Goal: Task Accomplishment & Management: Manage account settings

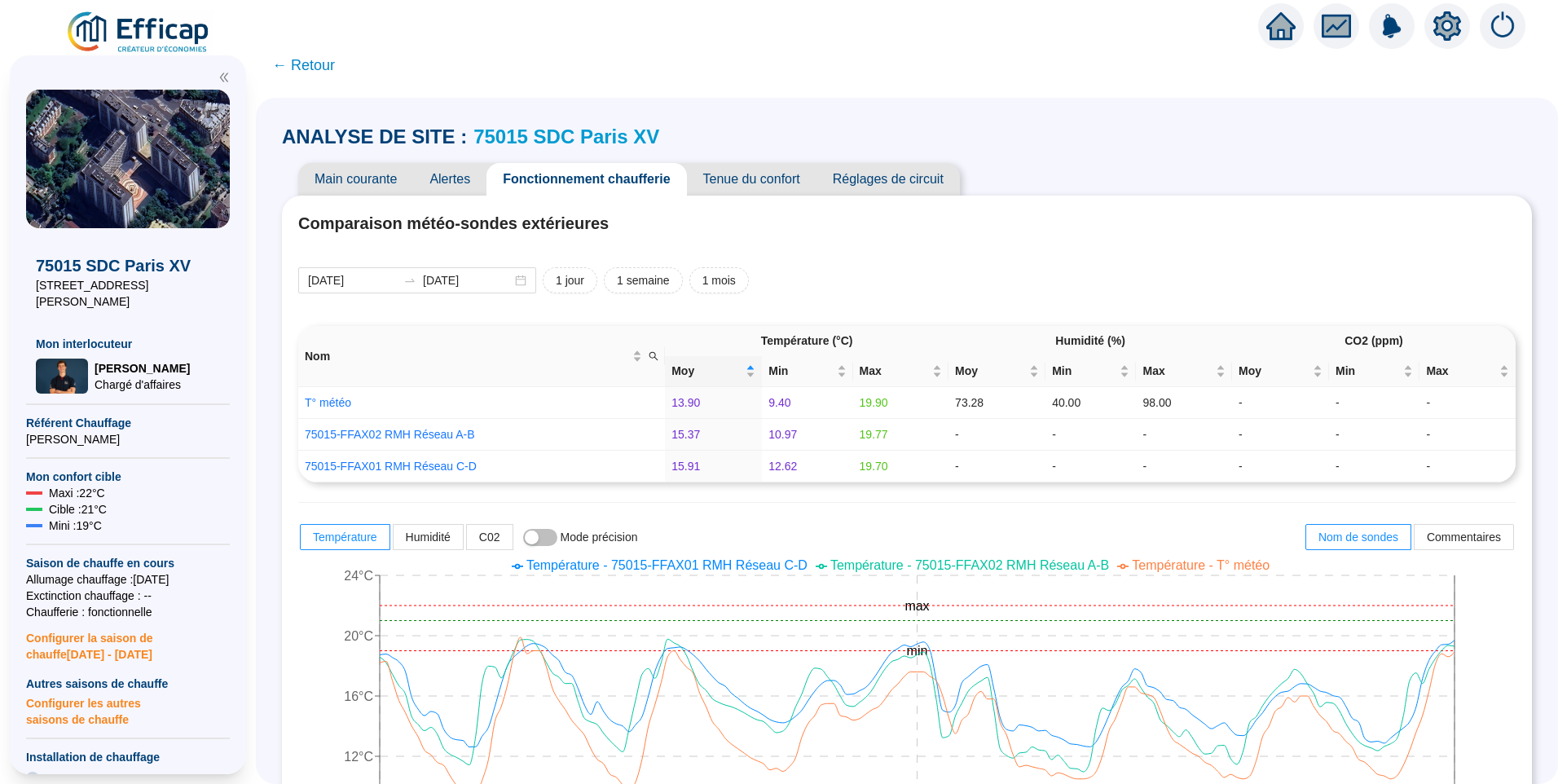
drag, startPoint x: 0, startPoint y: 0, endPoint x: 171, endPoint y: 30, distance: 173.6
click at [171, 30] on img at bounding box center [139, 32] width 148 height 45
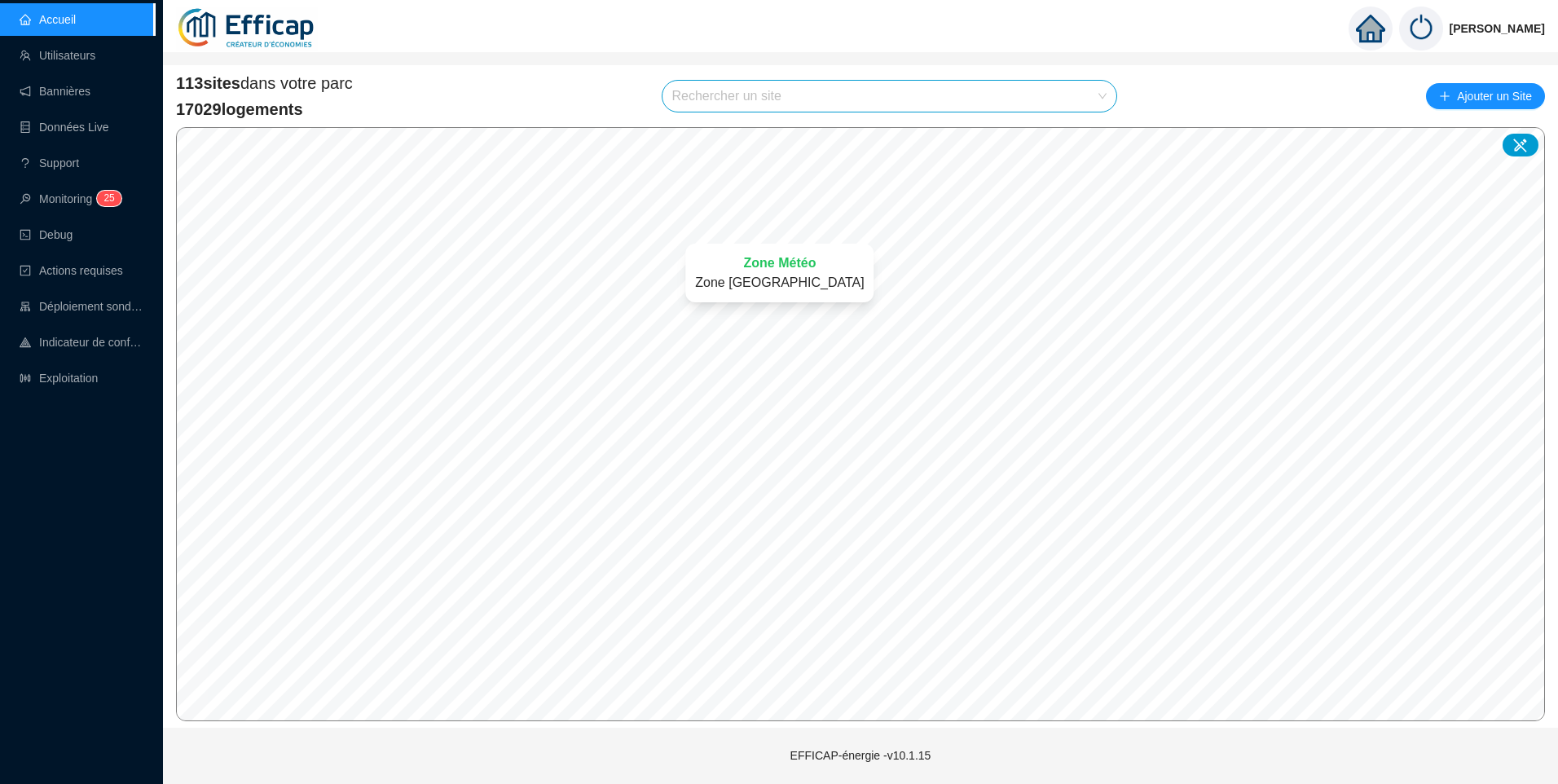
click at [739, 95] on input "search" at bounding box center [883, 96] width 421 height 31
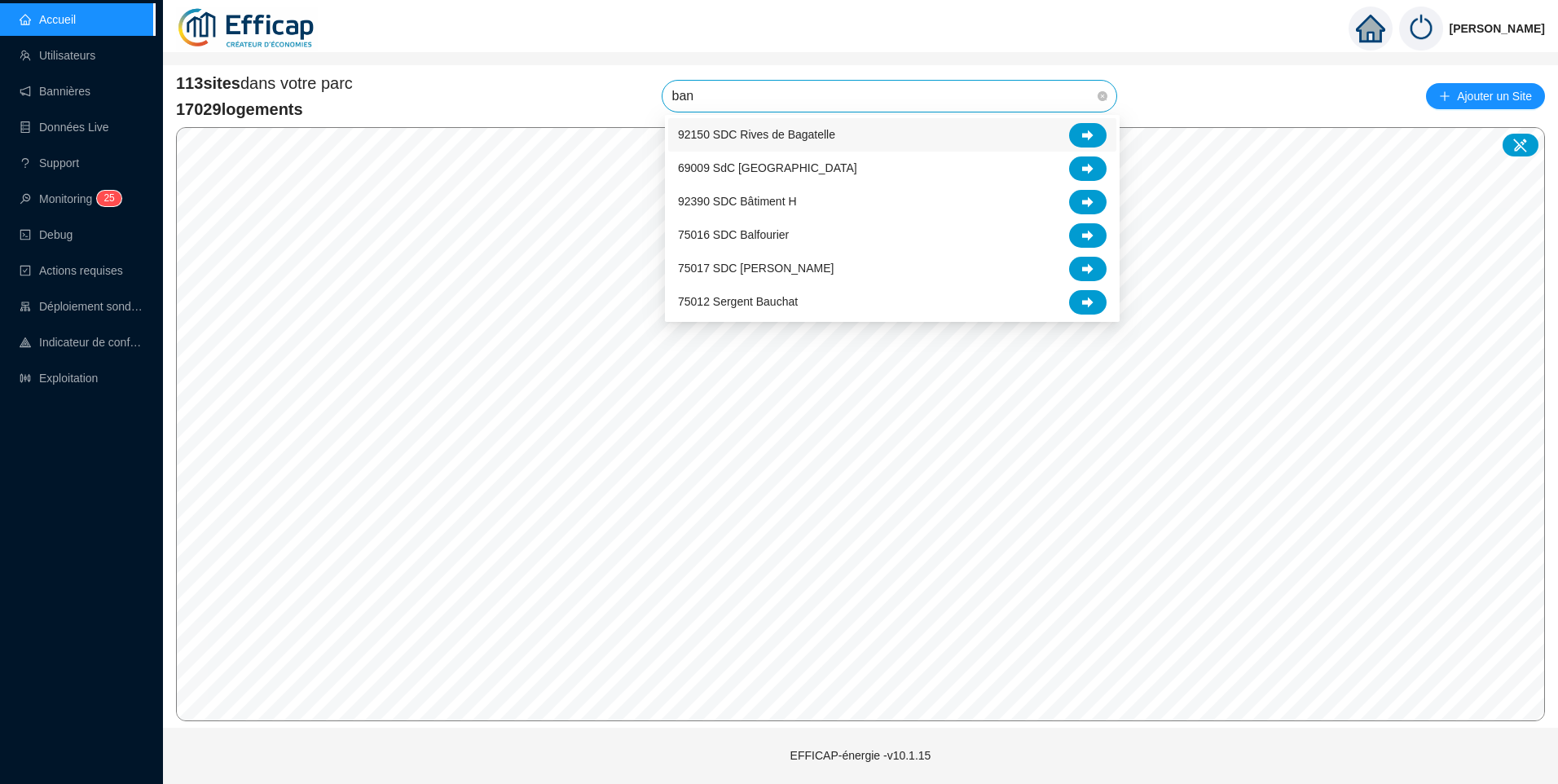
type input "banv"
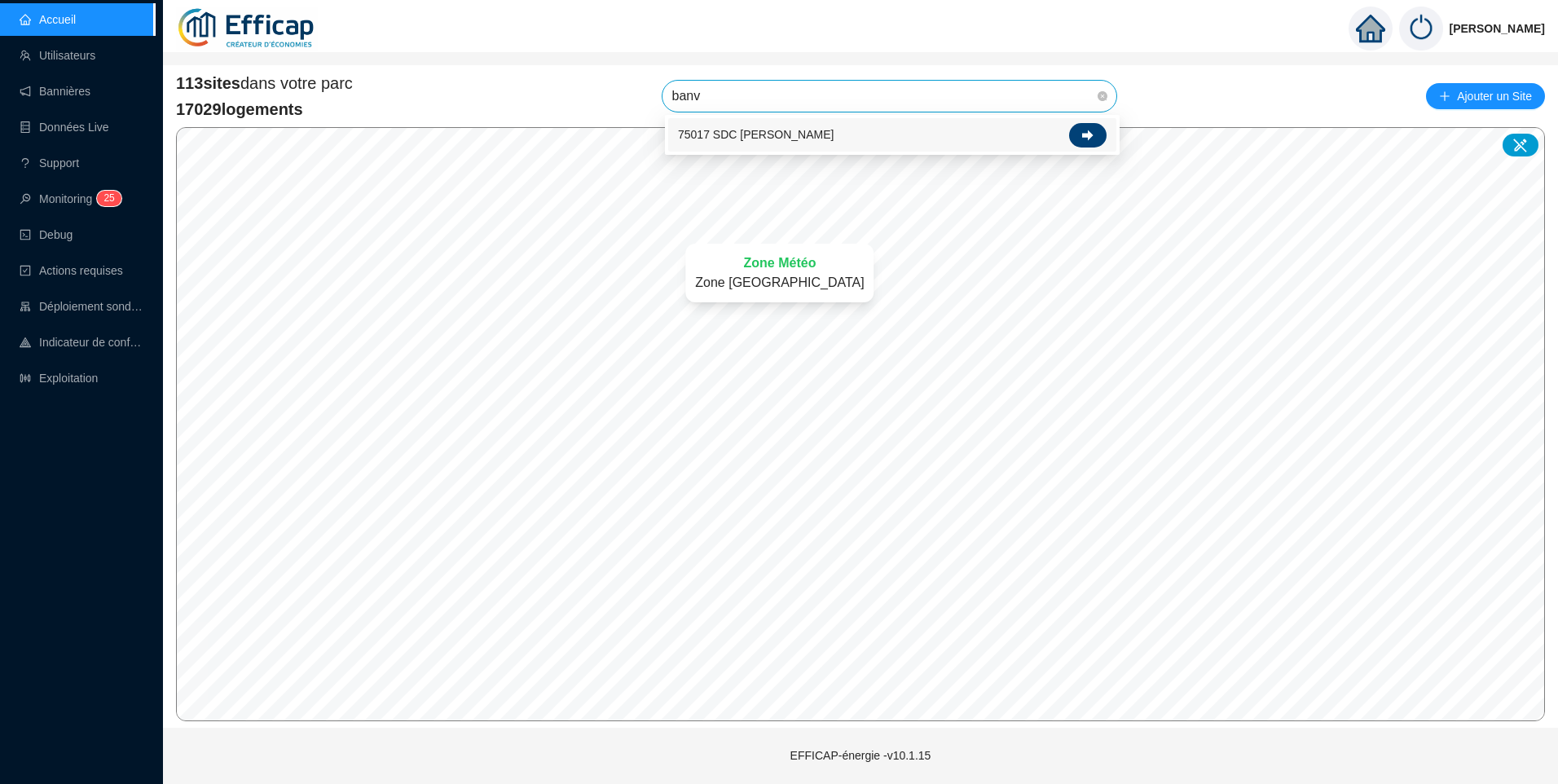
click at [1085, 138] on icon at bounding box center [1088, 135] width 11 height 11
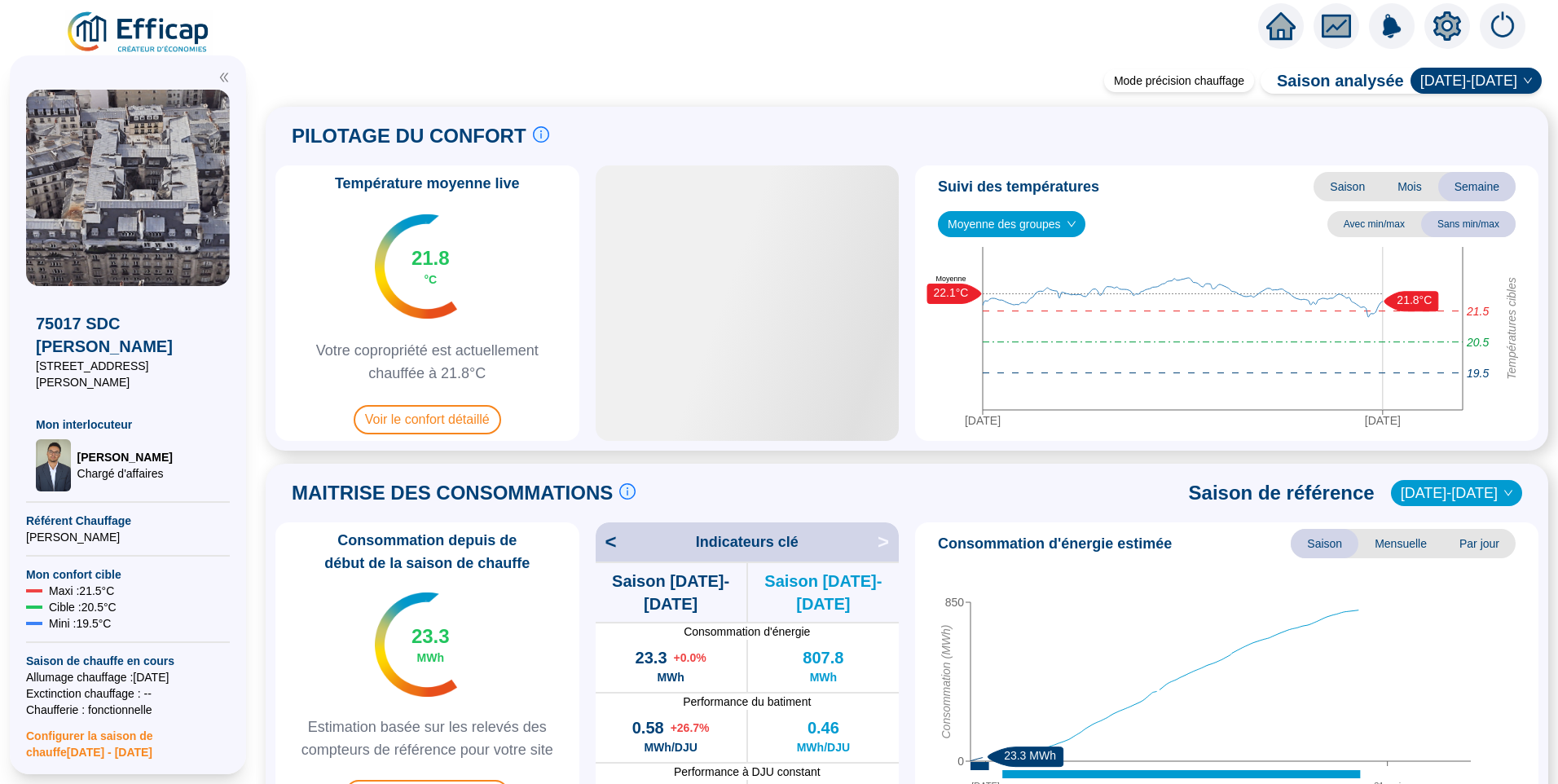
scroll to position [489, 0]
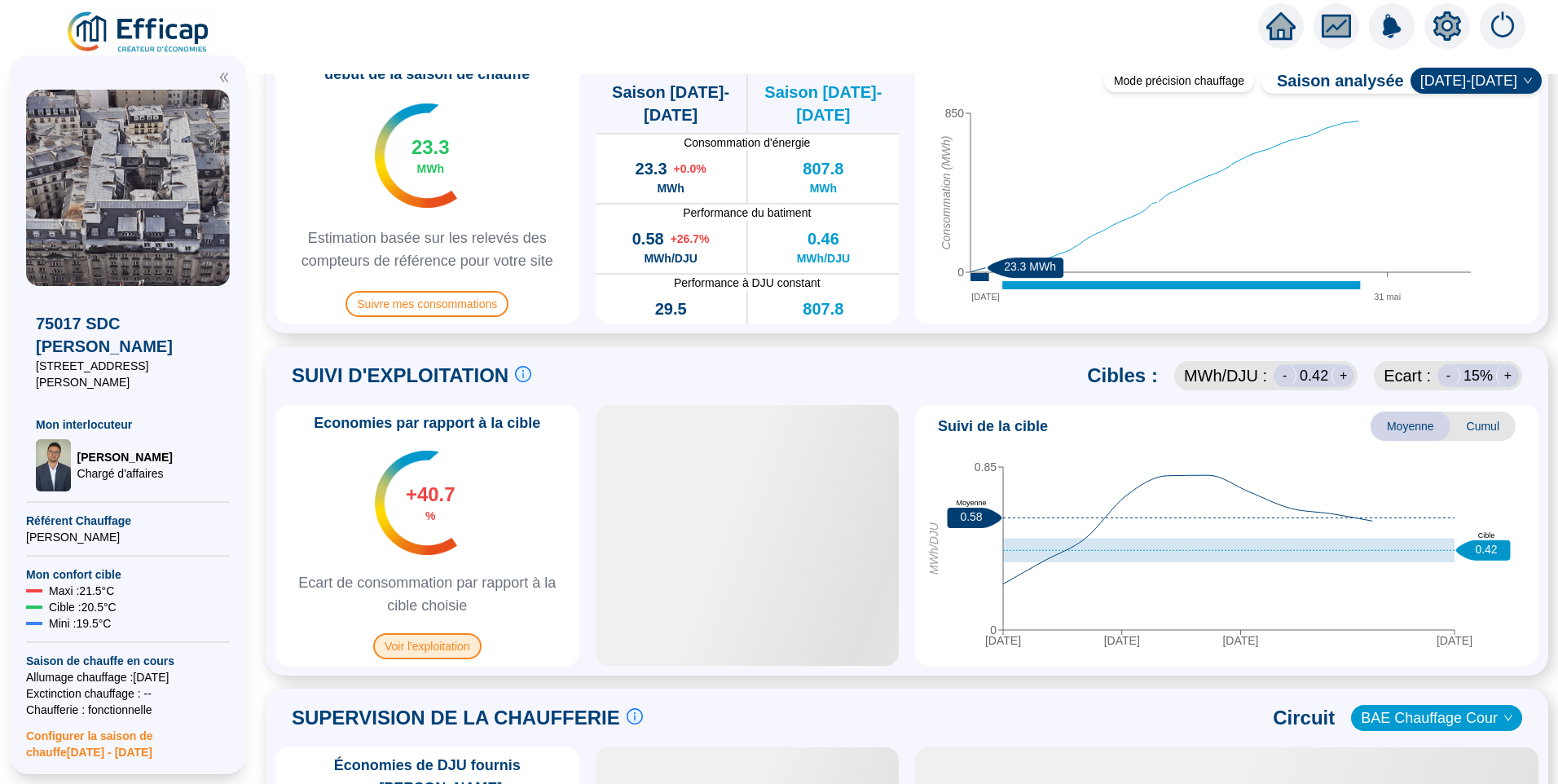
click at [428, 654] on span "Voir l'exploitation" at bounding box center [428, 646] width 109 height 26
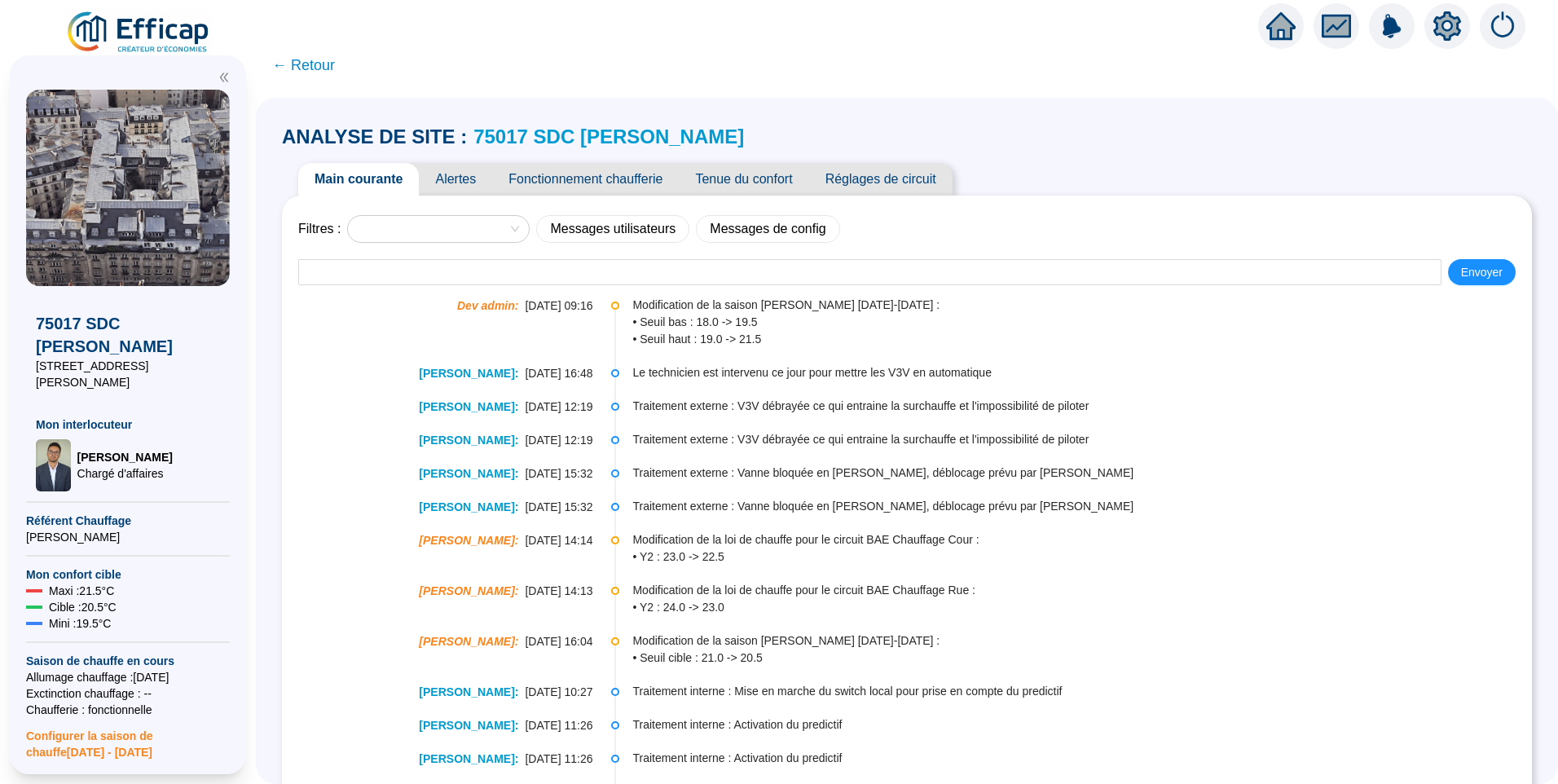
click at [744, 185] on span "Tenue du confort" at bounding box center [743, 179] width 129 height 32
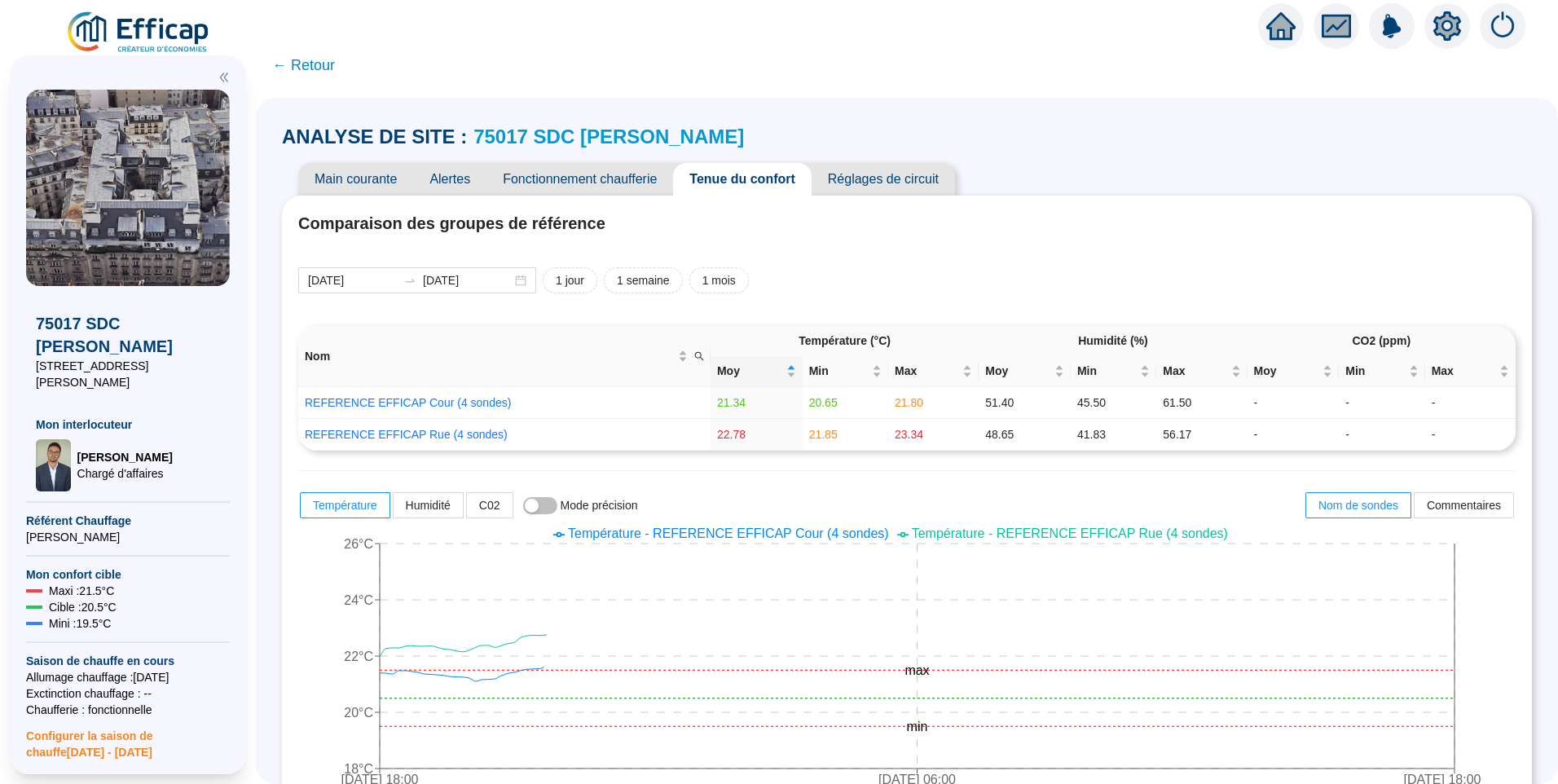
click at [465, 184] on span "Alertes" at bounding box center [450, 179] width 74 height 32
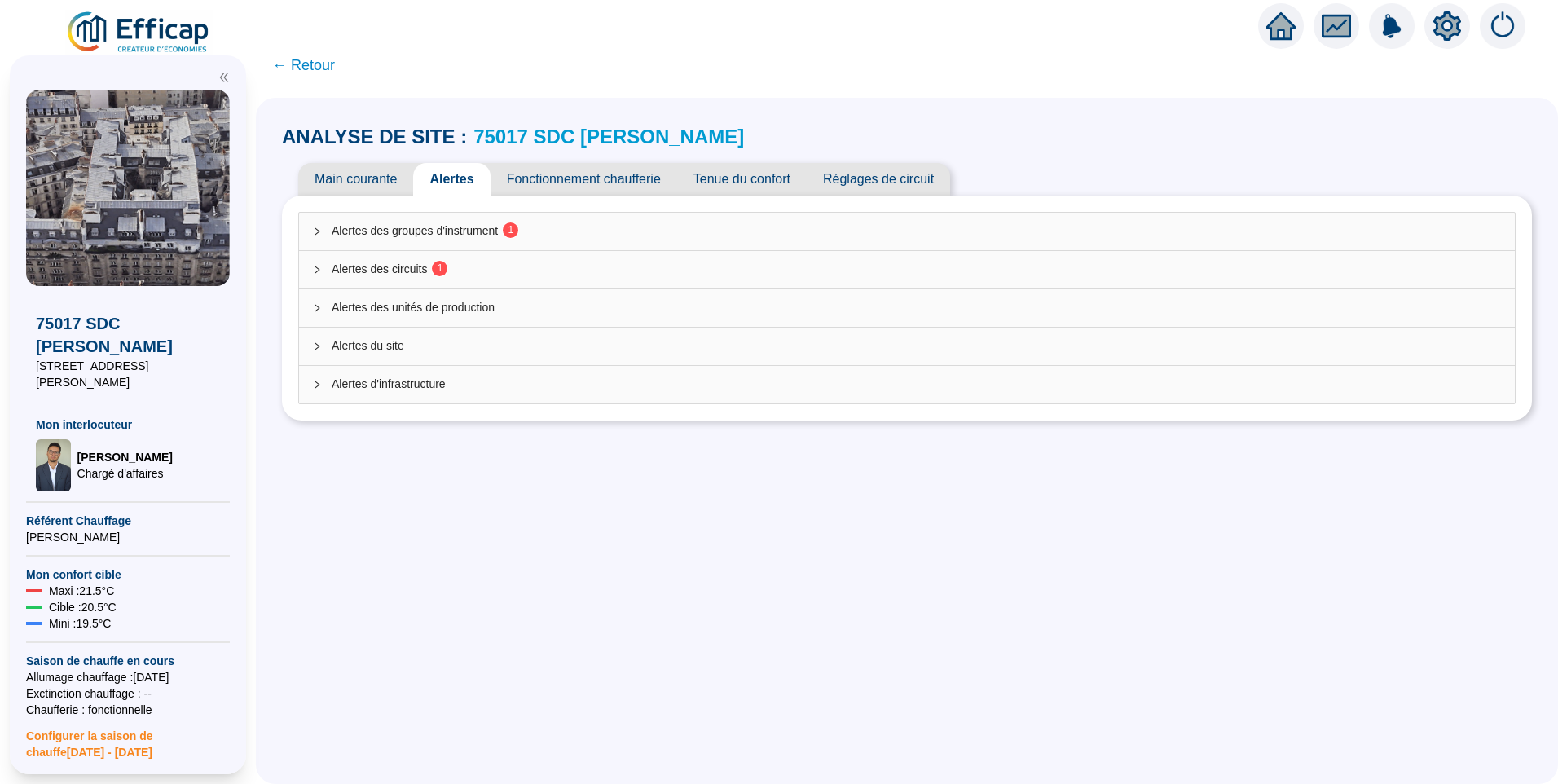
click at [375, 164] on span "Main courante" at bounding box center [355, 179] width 115 height 32
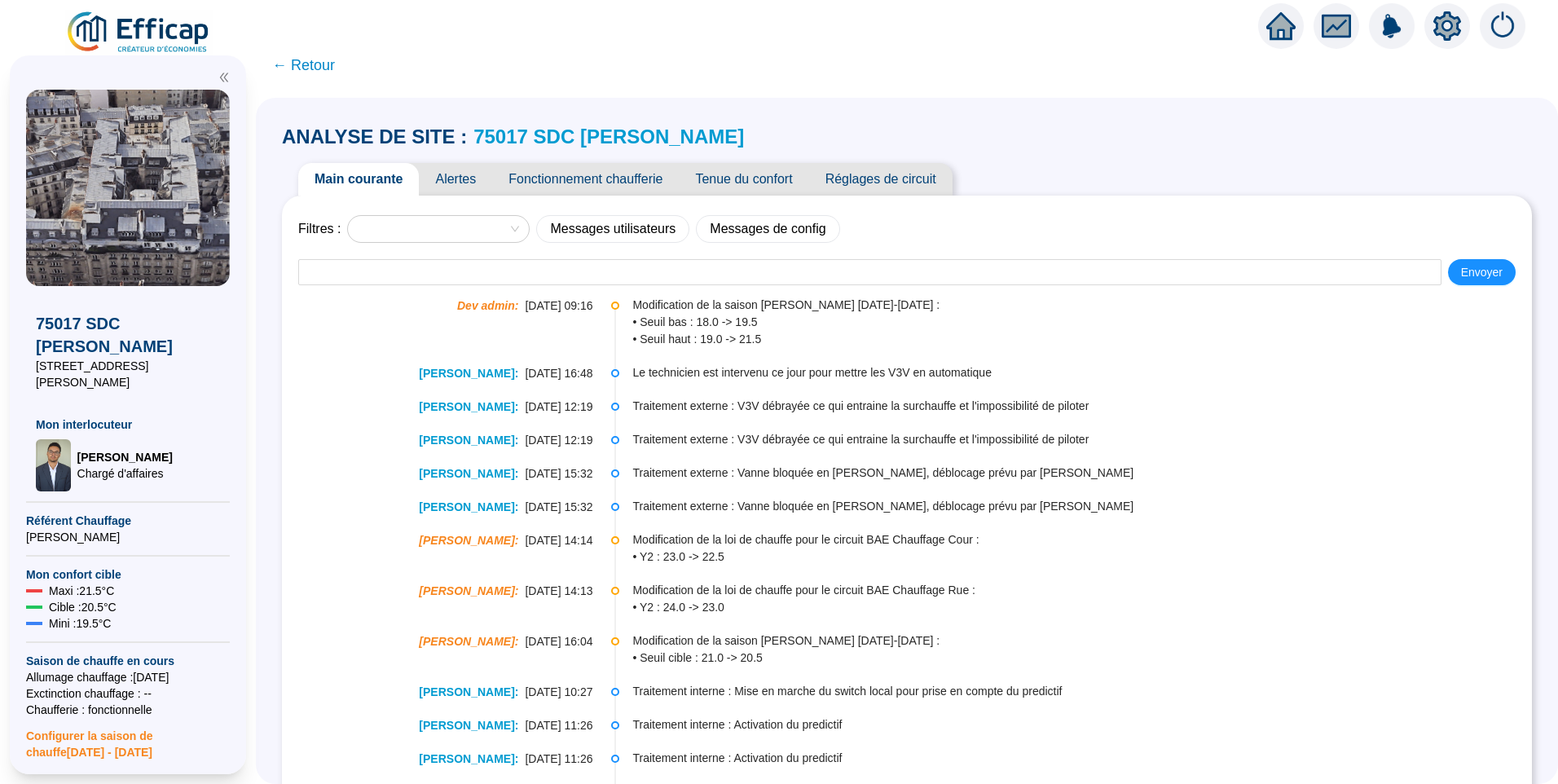
click at [785, 174] on span "Tenue du confort" at bounding box center [743, 179] width 129 height 32
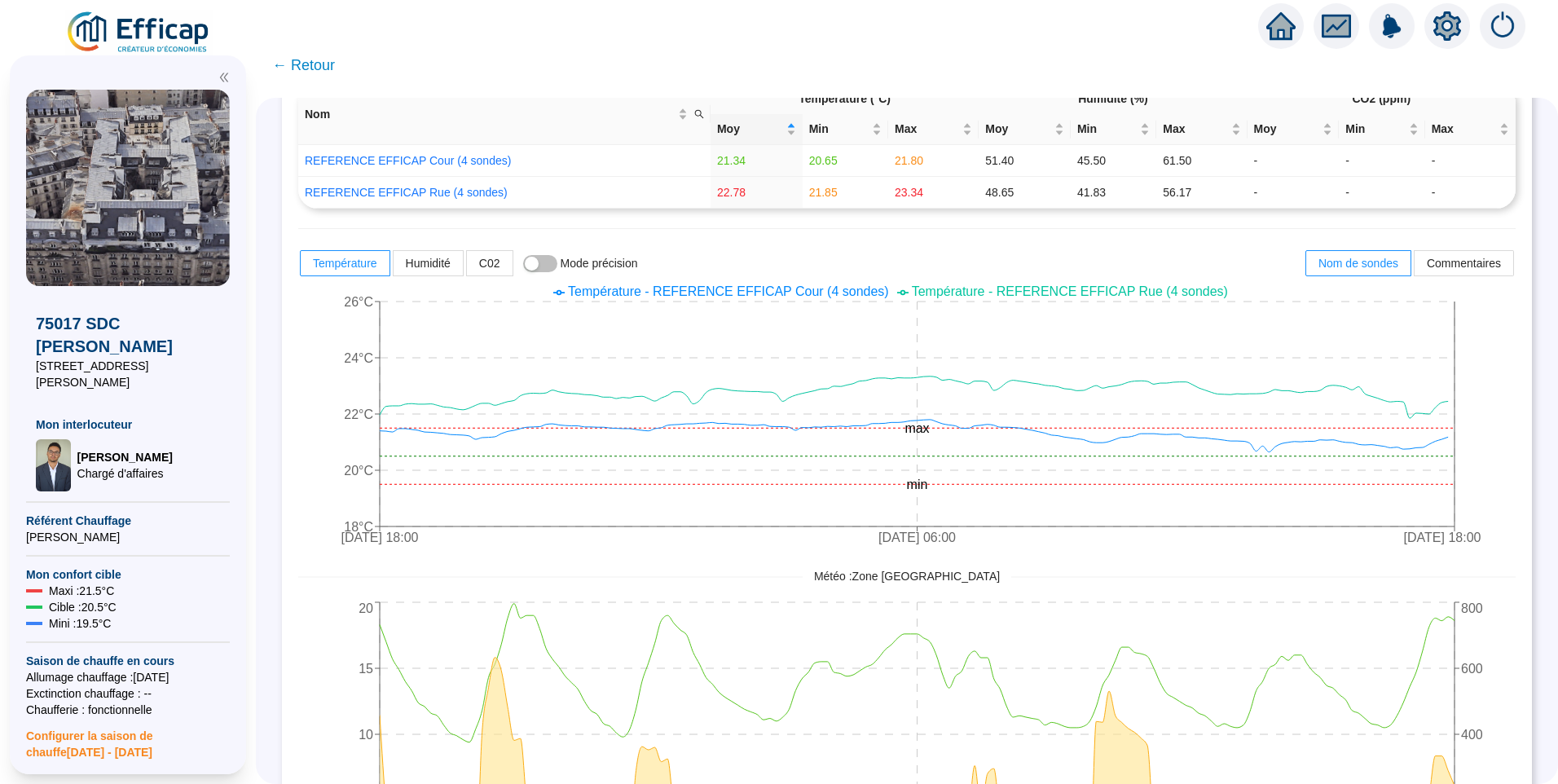
scroll to position [163, 0]
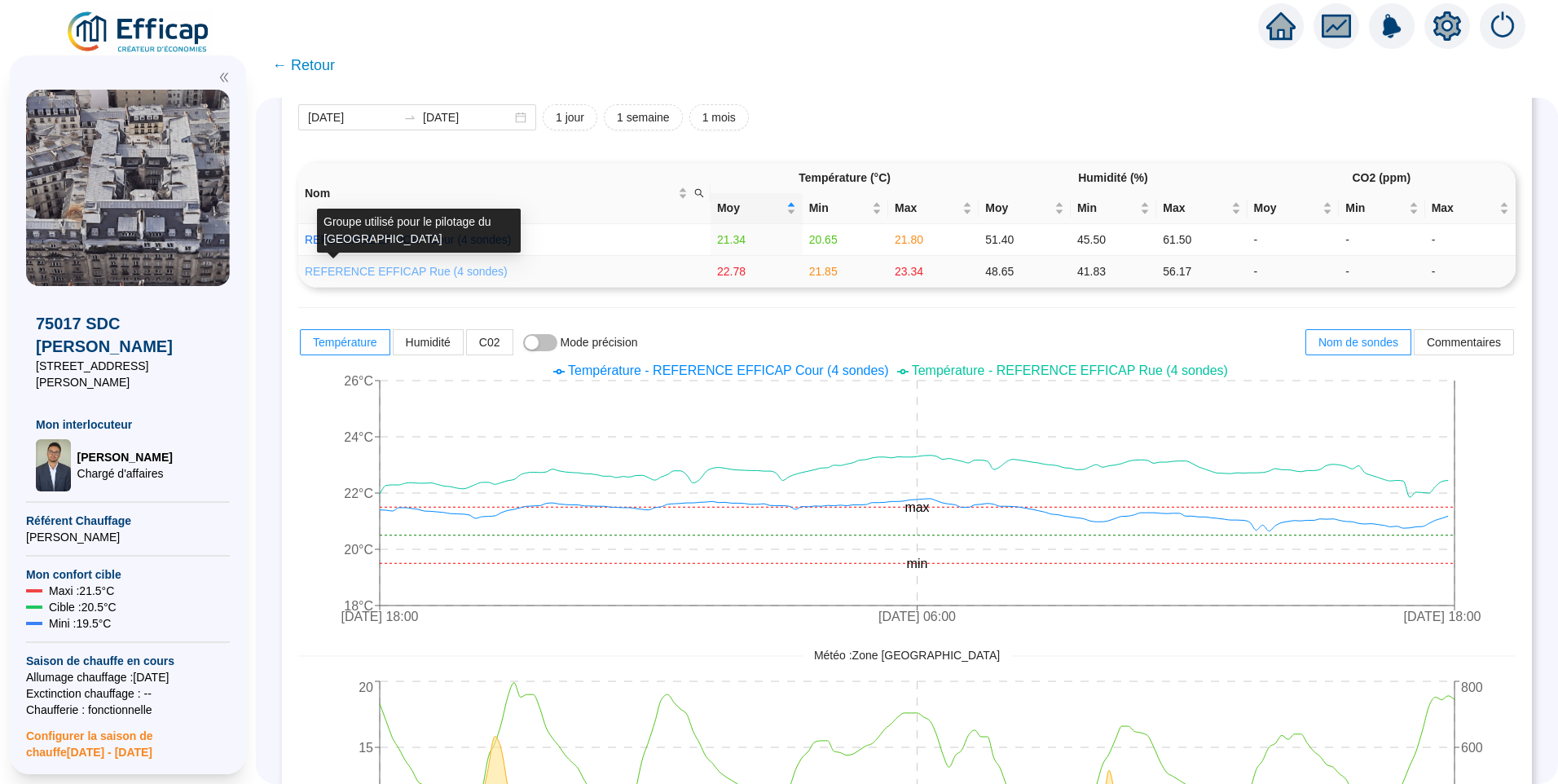
click at [437, 271] on link "REFERENCE EFFICAP Rue (4 sondes)" at bounding box center [406, 271] width 203 height 13
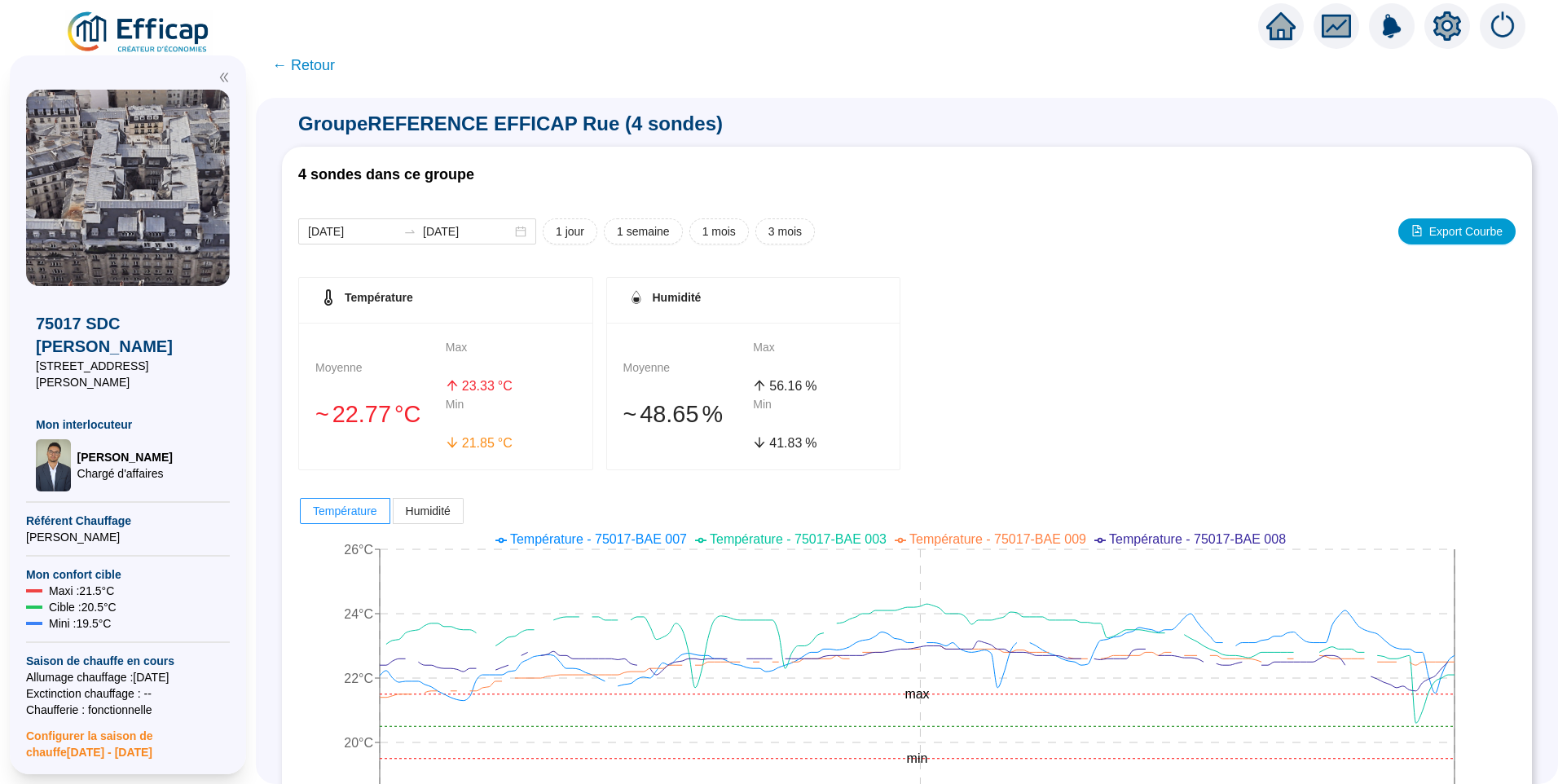
click at [318, 68] on span "← Retour" at bounding box center [303, 65] width 63 height 23
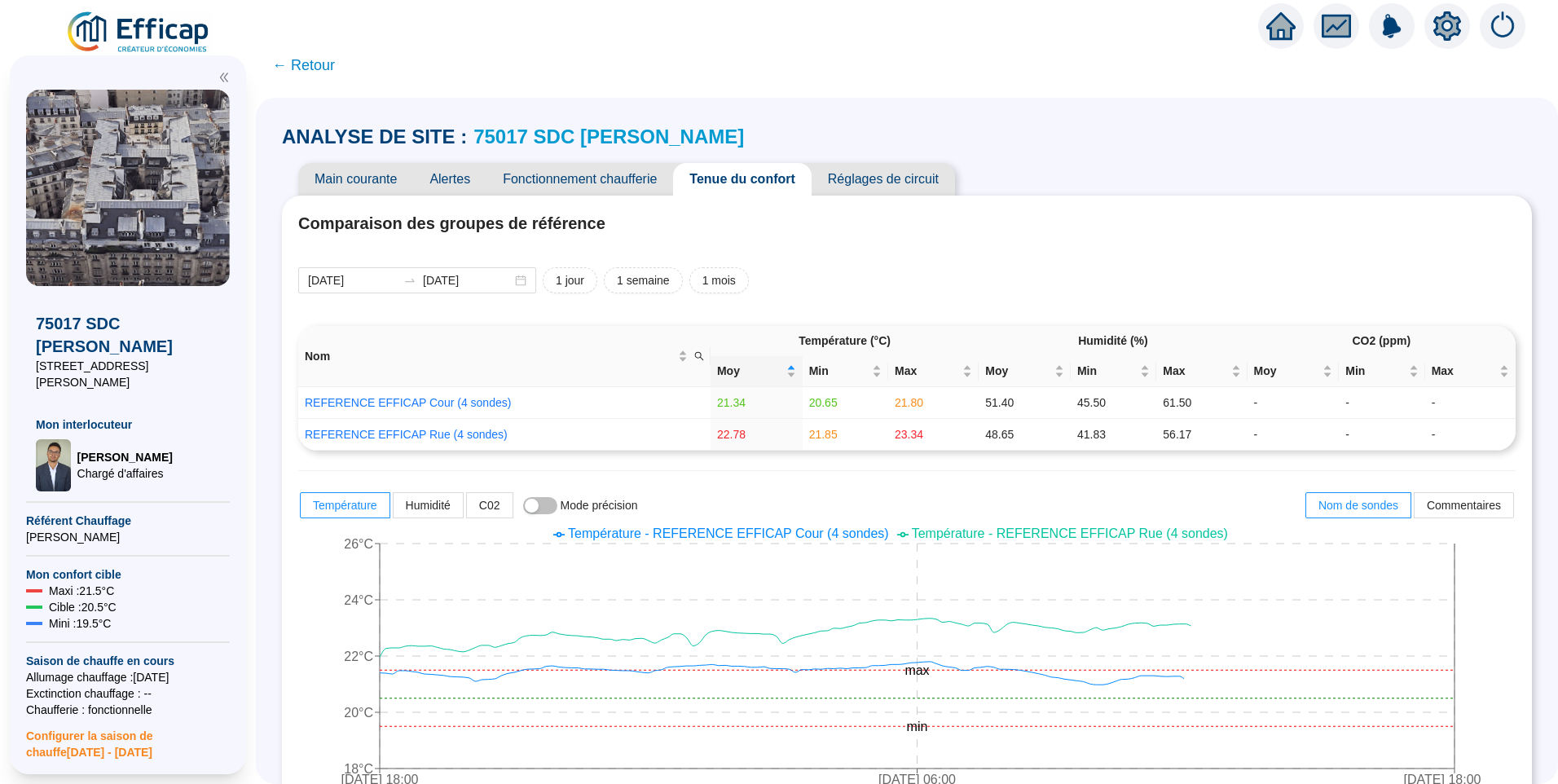
click at [618, 186] on span "Fonctionnement chaufferie" at bounding box center [579, 179] width 186 height 32
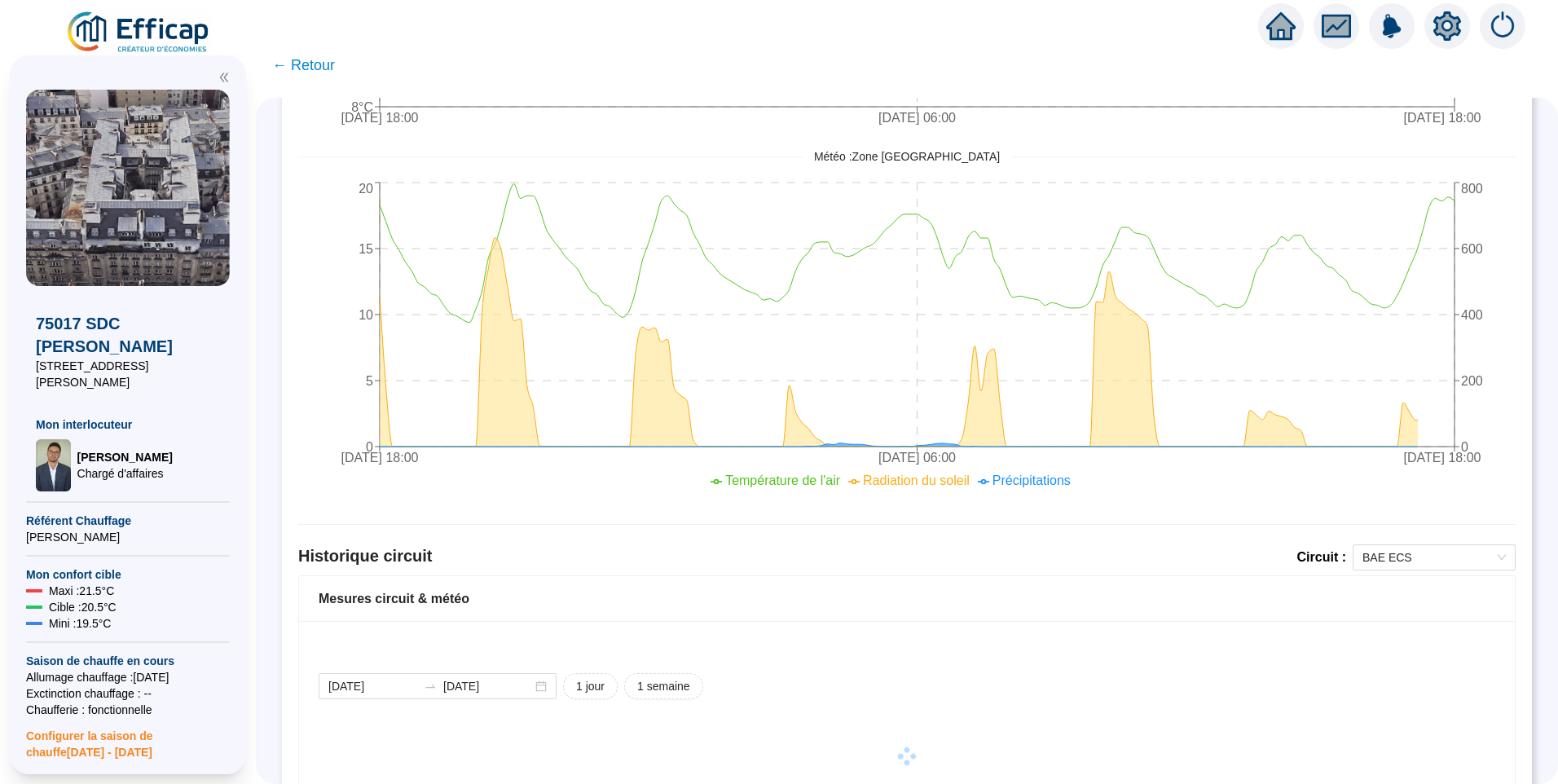
scroll to position [717, 0]
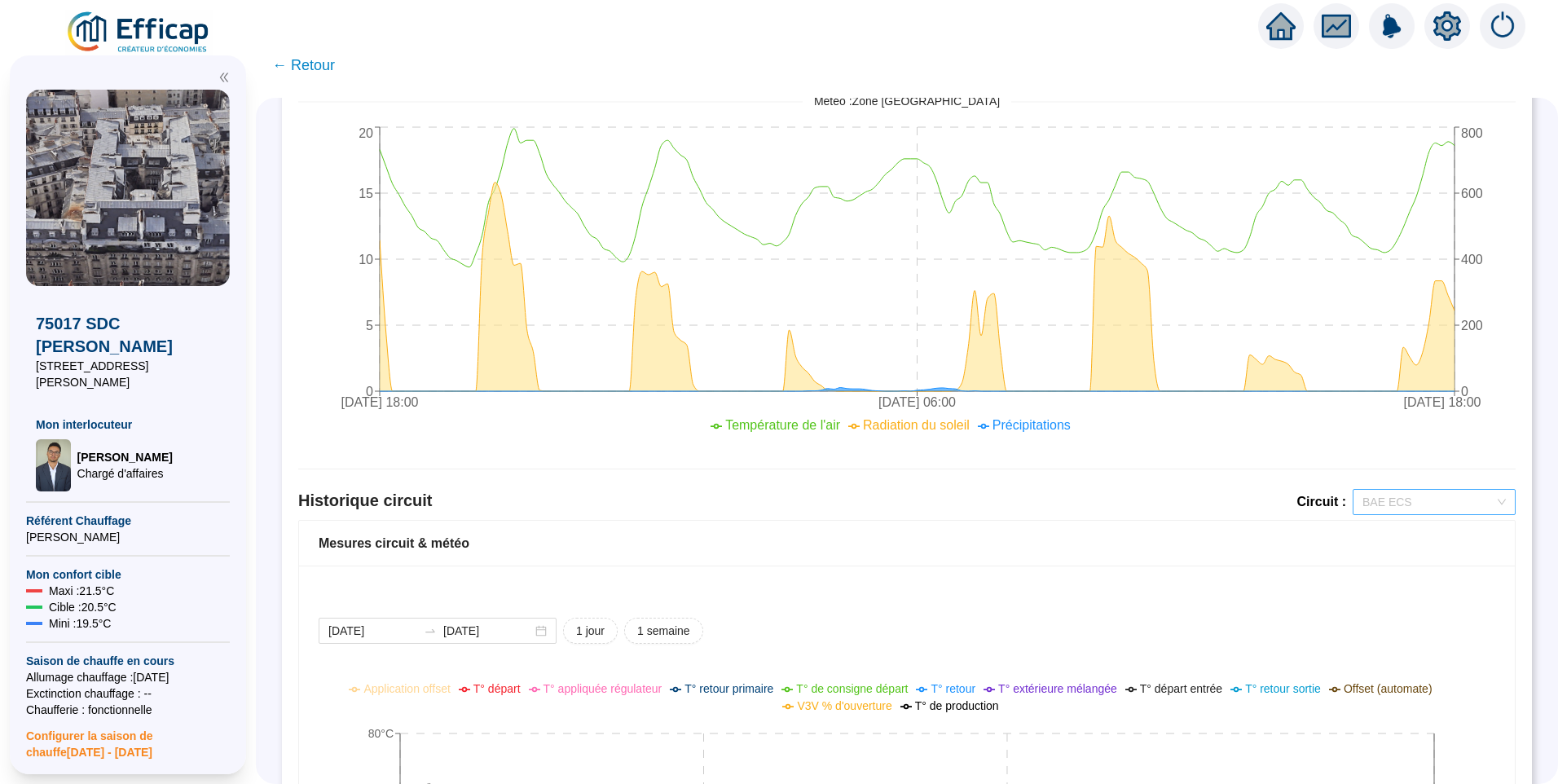
click at [1362, 501] on span "BAE ECS" at bounding box center [1433, 502] width 143 height 25
click at [1423, 561] on div "BAE Chauffage Rue" at bounding box center [1421, 561] width 137 height 18
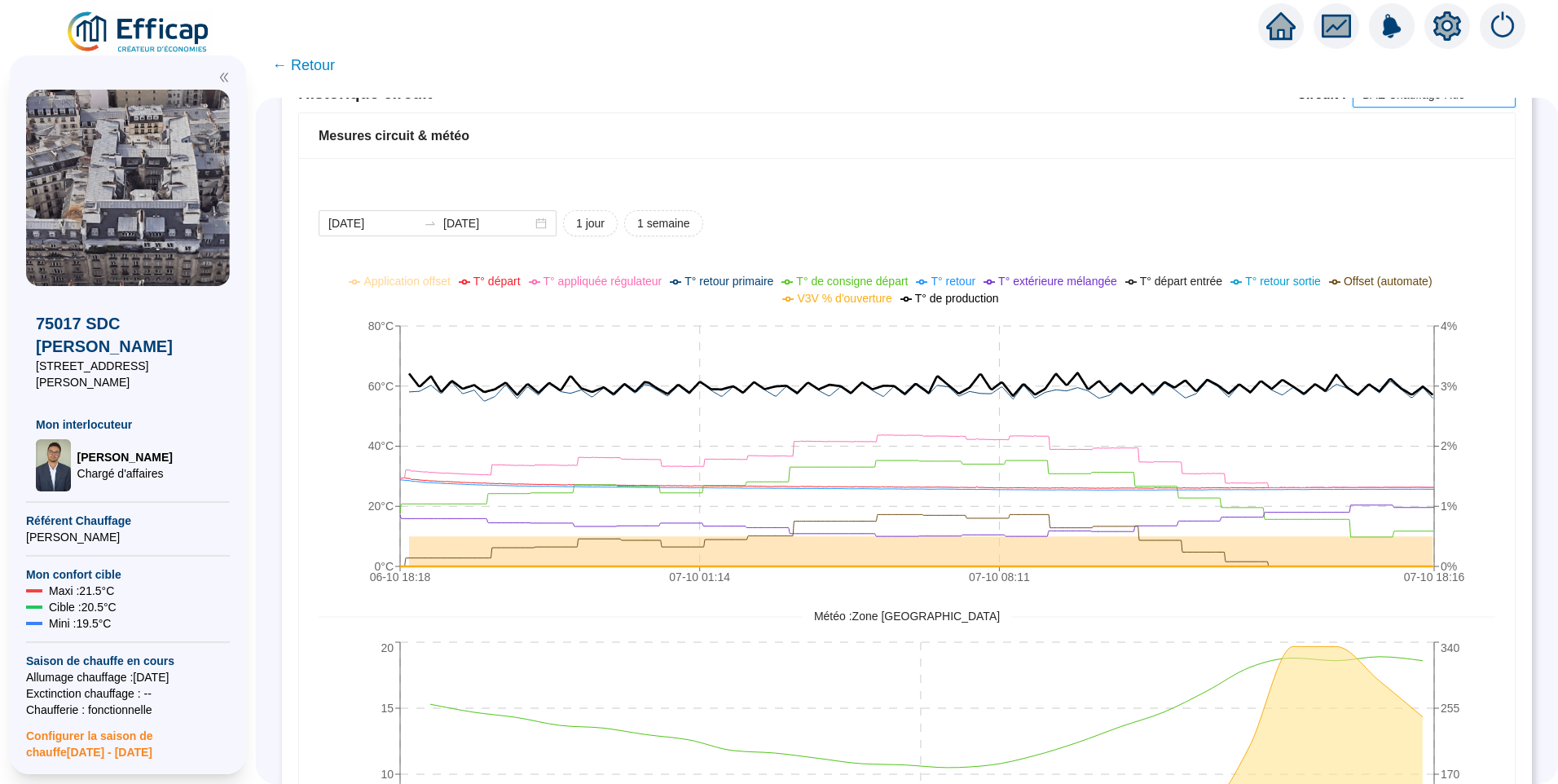
drag, startPoint x: 964, startPoint y: 304, endPoint x: 1009, endPoint y: 342, distance: 58.9
click at [963, 304] on span "T° de production" at bounding box center [957, 298] width 84 height 13
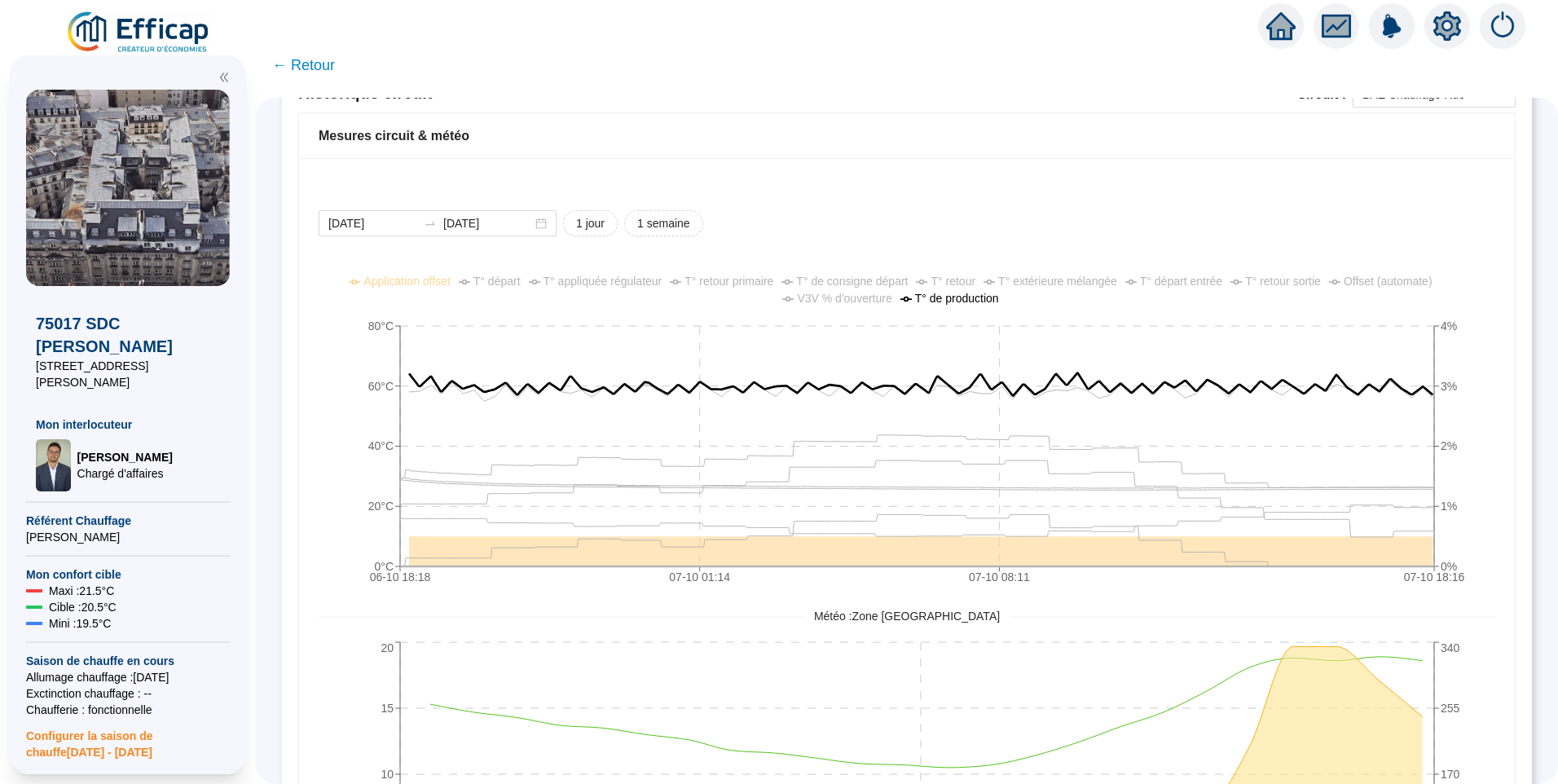
click at [1340, 222] on div "2025-10-06 2025-10-07 1 jour 1 semaine" at bounding box center [907, 223] width 1177 height 26
click at [521, 285] on span "T° départ" at bounding box center [496, 281] width 47 height 13
click at [627, 287] on span "T° appliquée régulateur" at bounding box center [602, 281] width 119 height 13
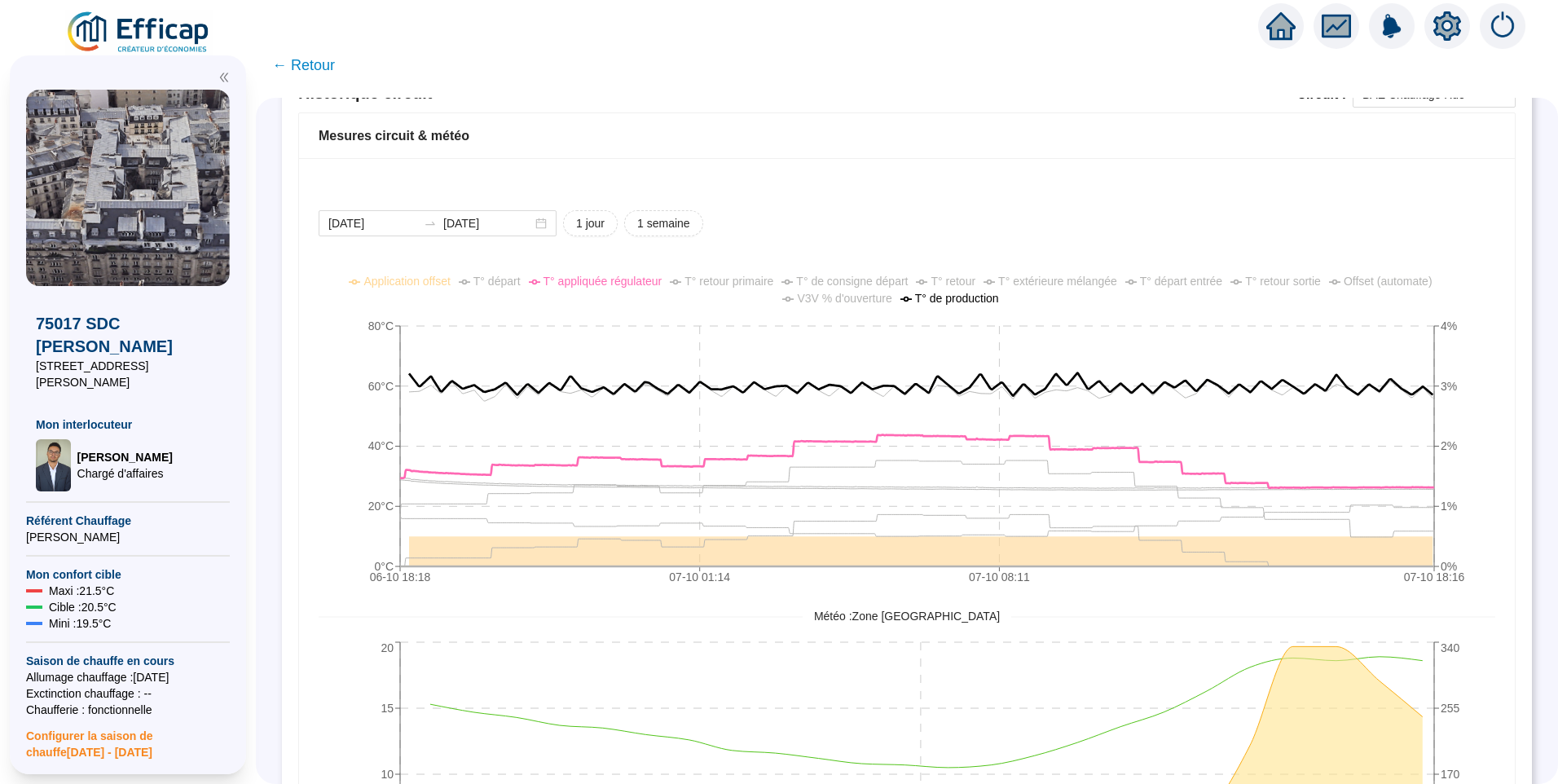
click at [627, 287] on span "T° appliquée régulateur" at bounding box center [602, 281] width 119 height 13
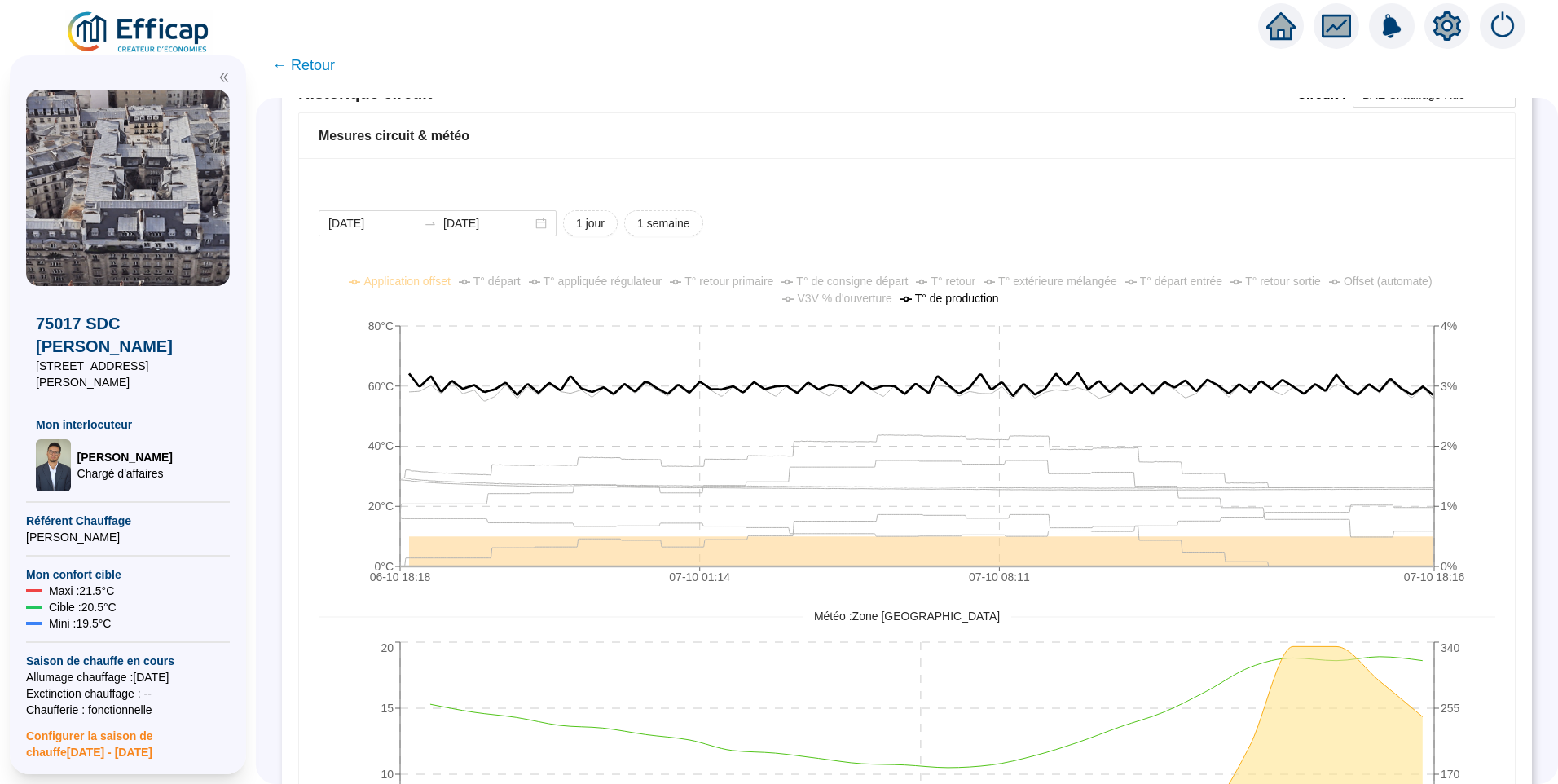
click at [811, 304] on span "V3V % d'ouverture" at bounding box center [844, 298] width 94 height 13
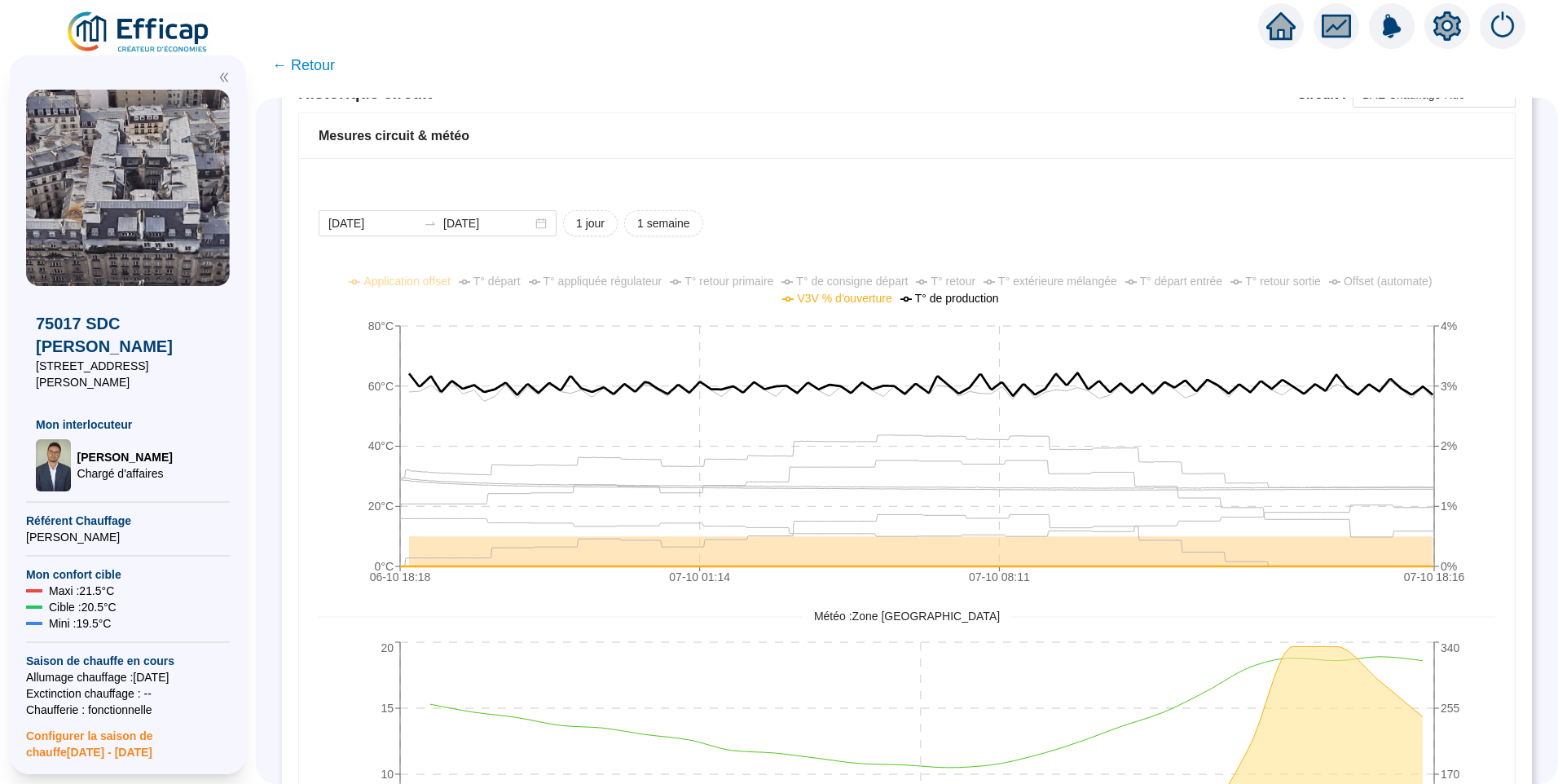
click at [811, 304] on span "V3V % d'ouverture" at bounding box center [844, 298] width 94 height 13
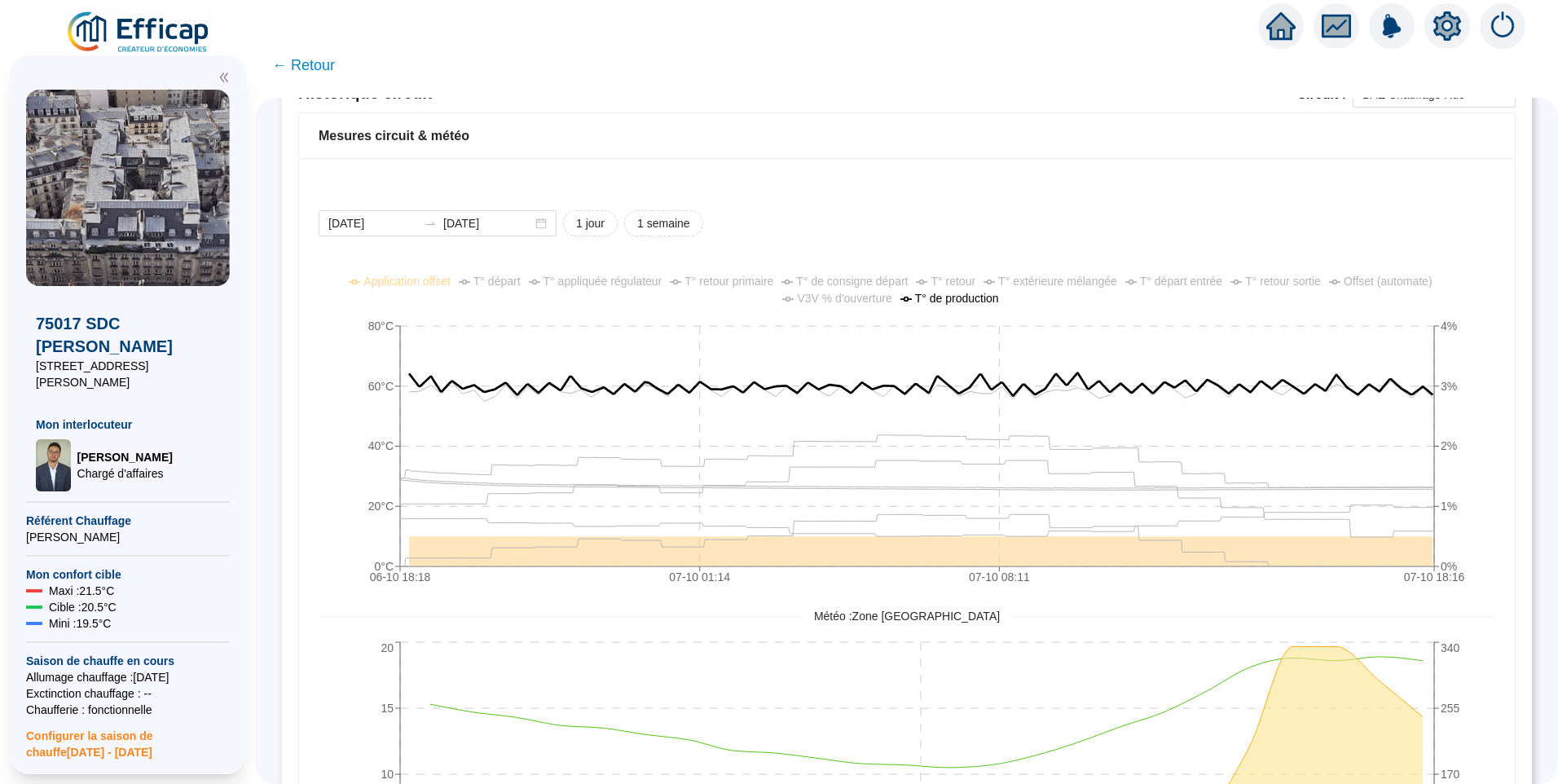
click at [1353, 200] on div "2025-10-06 2025-10-07 1 jour 1 semaine 06-10 18:18 07-10 01:14 07-10 08:11 07-1…" at bounding box center [907, 570] width 1216 height 826
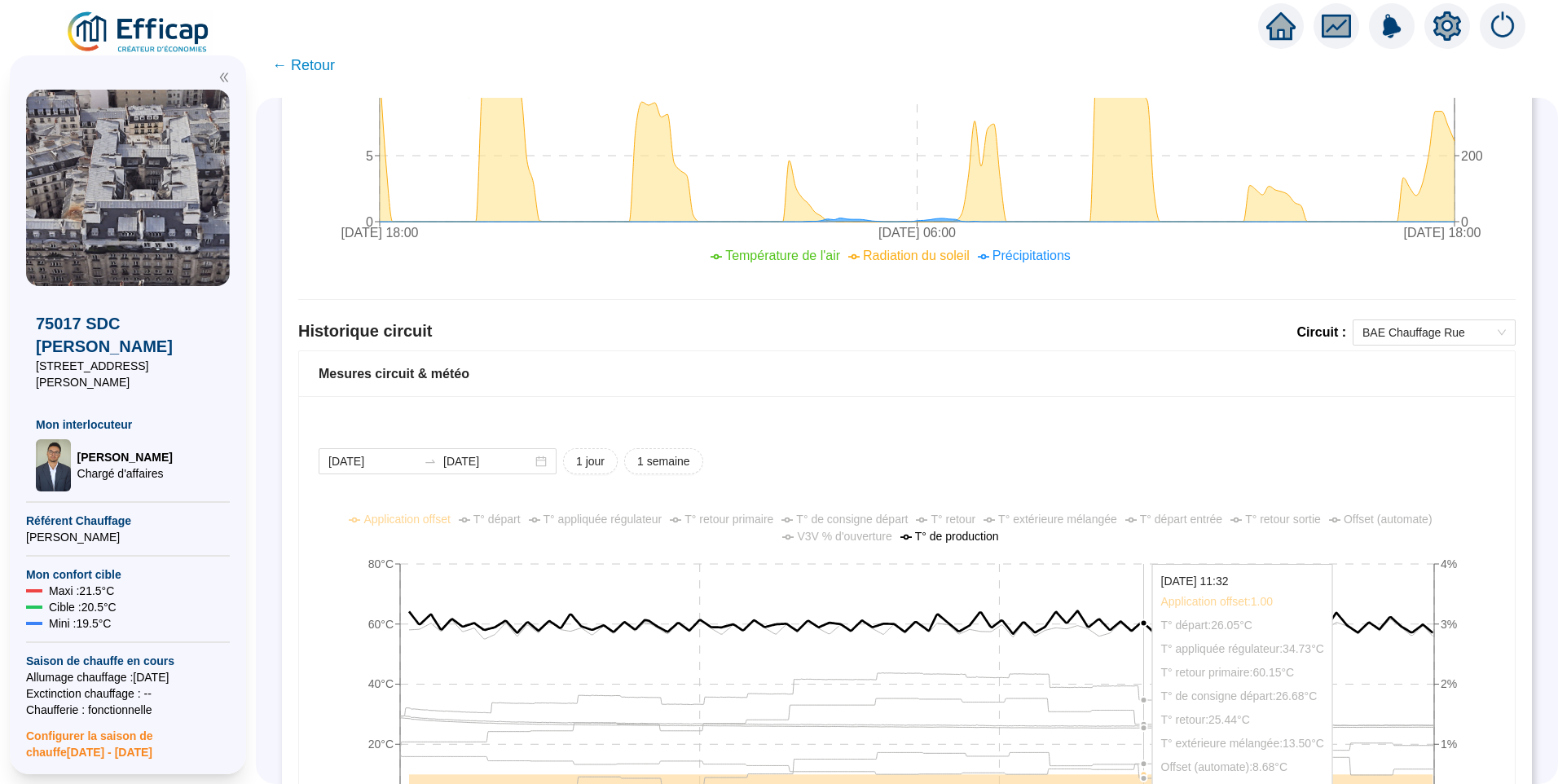
scroll to position [711, 0]
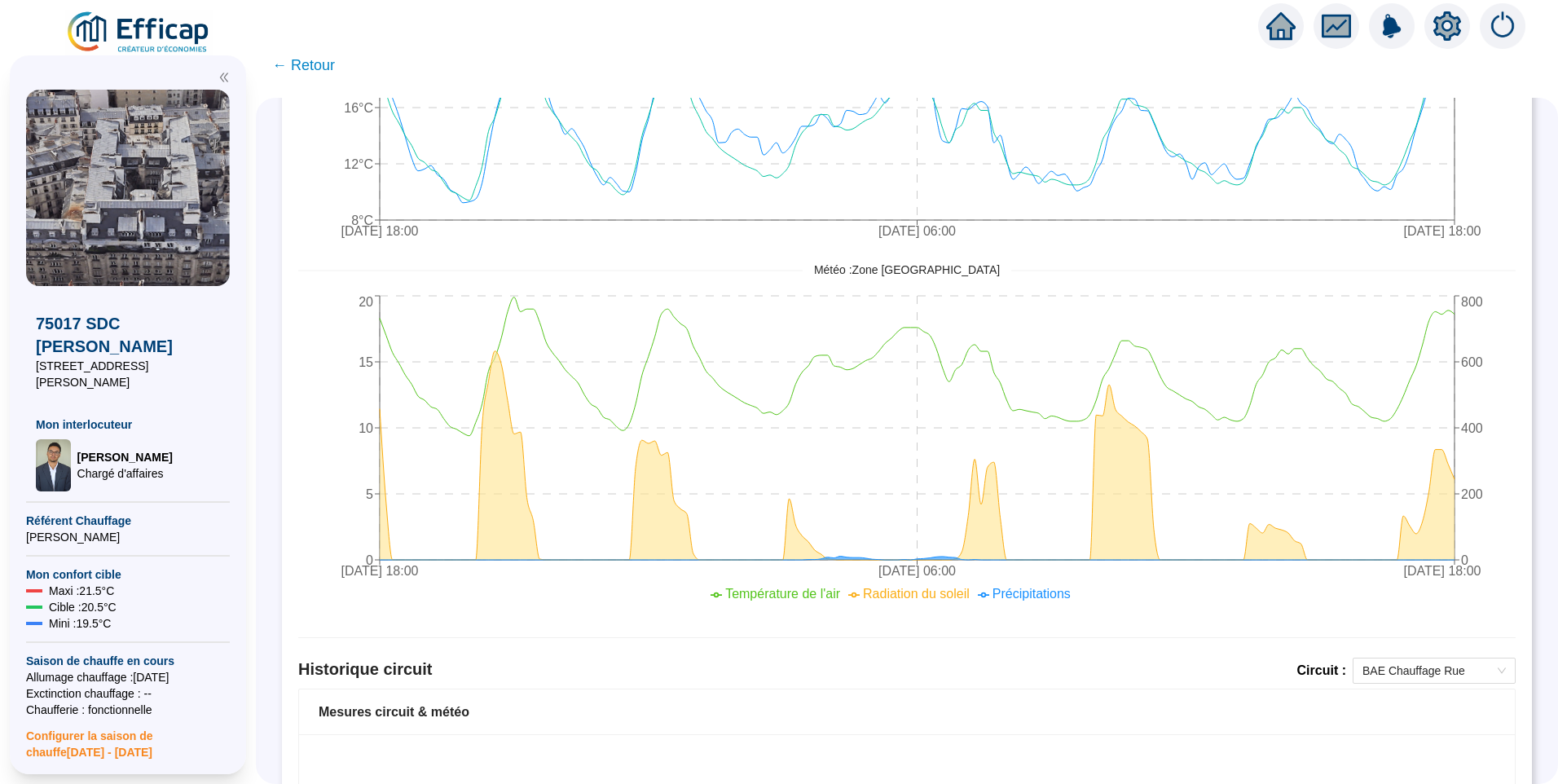
scroll to position [467, 0]
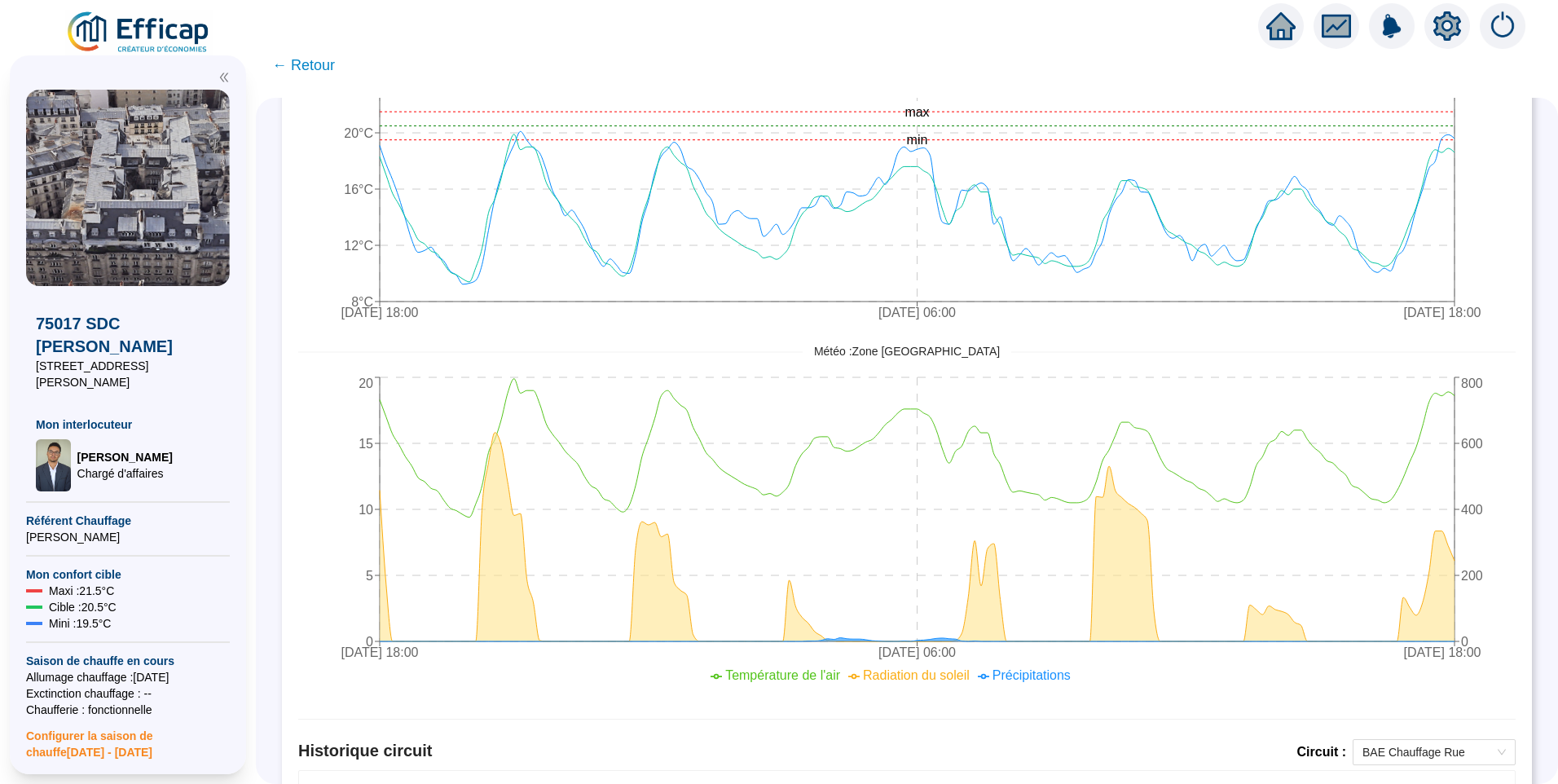
click at [1446, 31] on icon "setting" at bounding box center [1447, 26] width 11 height 11
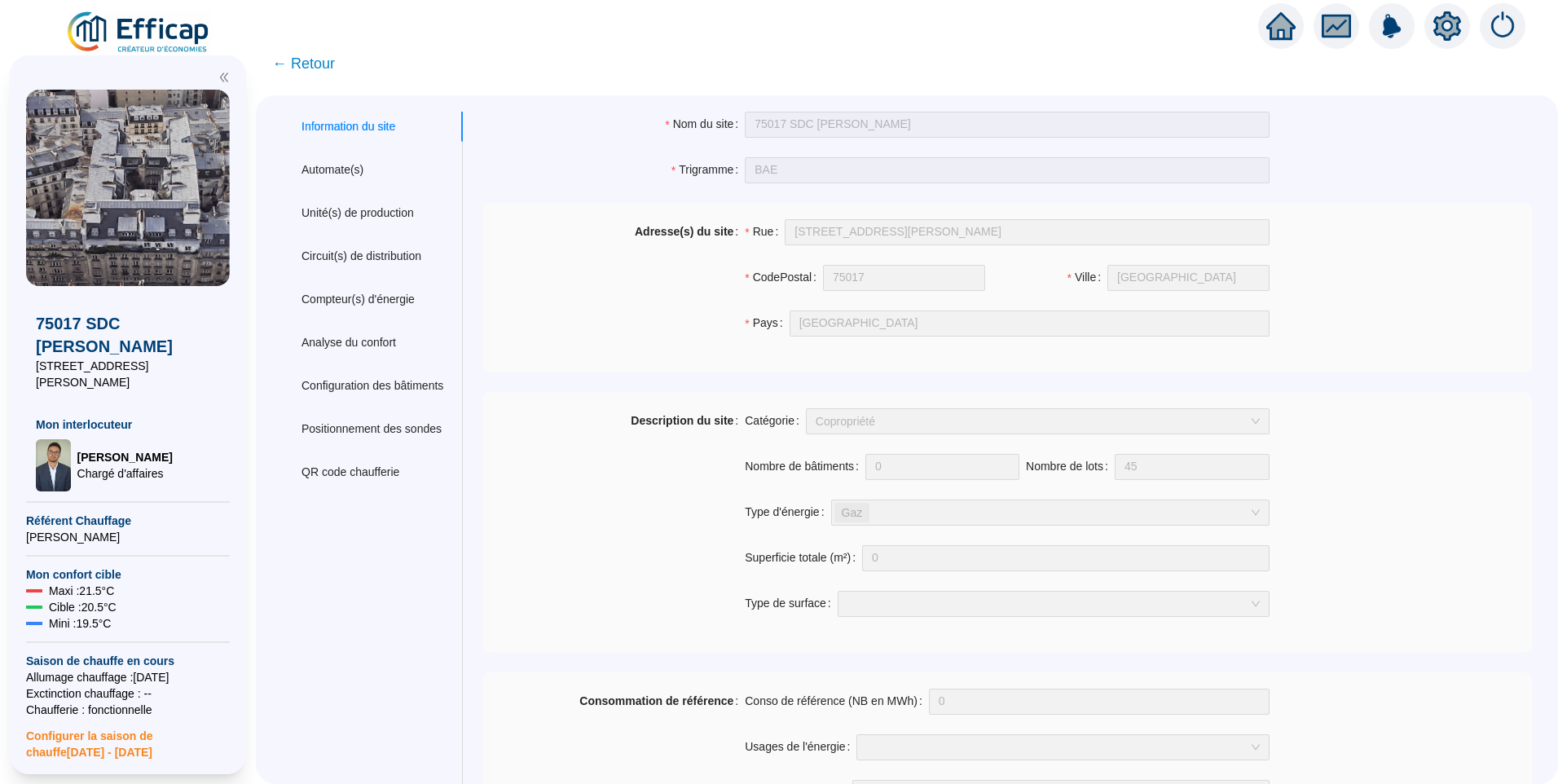
click at [328, 63] on span "← Retour" at bounding box center [303, 64] width 63 height 23
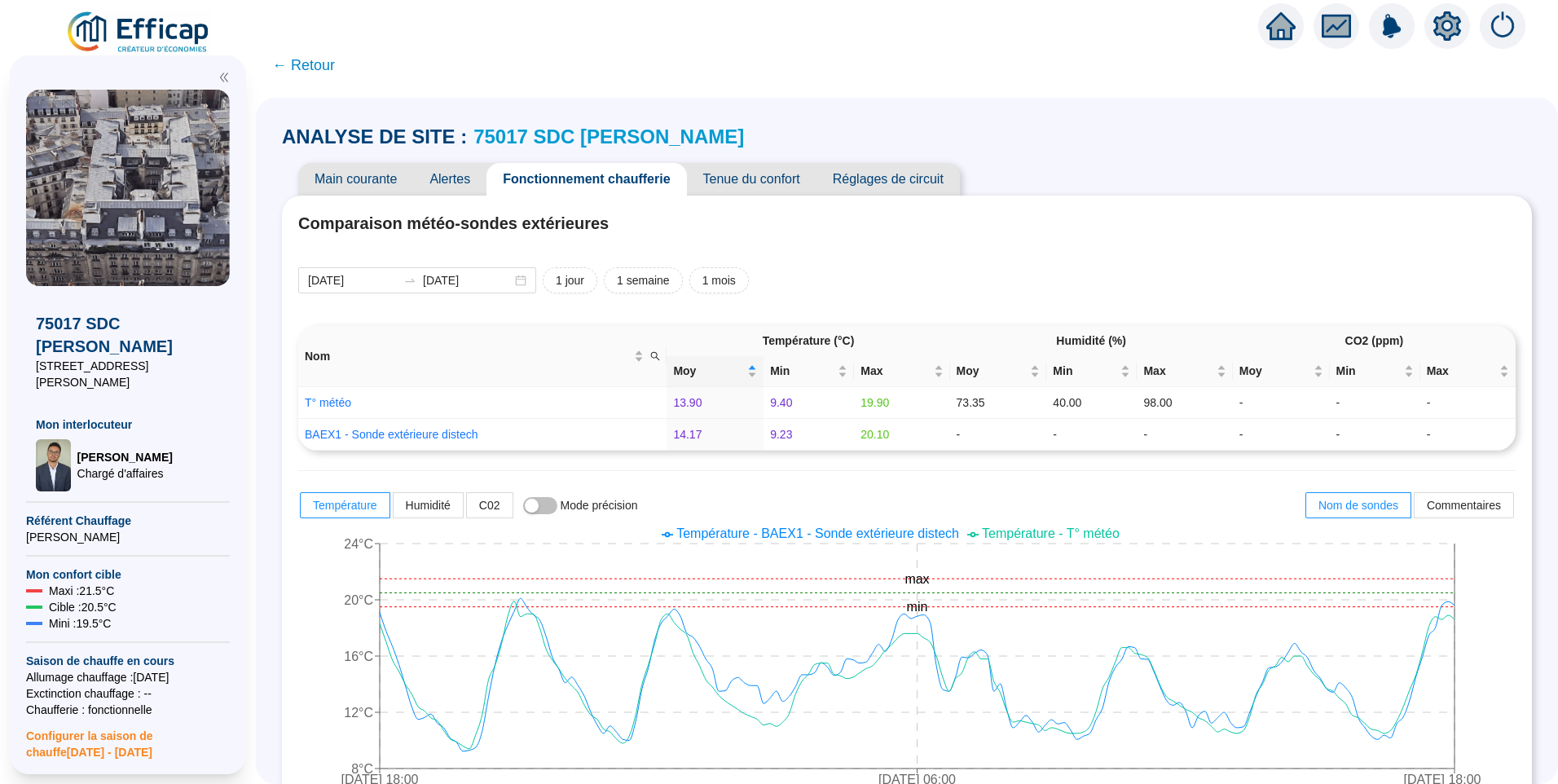
click at [909, 176] on span "Réglages de circuit" at bounding box center [887, 179] width 143 height 32
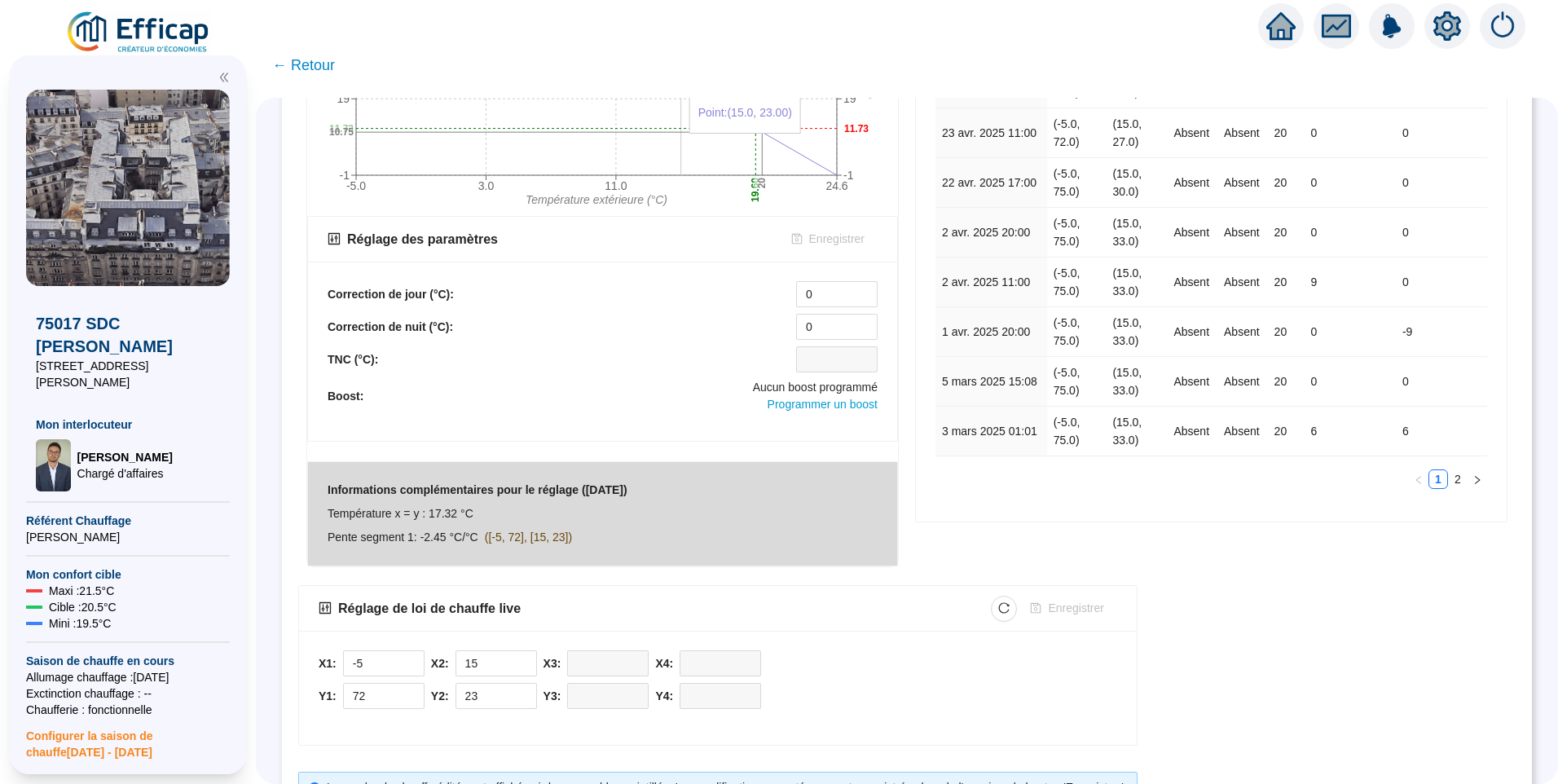
scroll to position [469, 0]
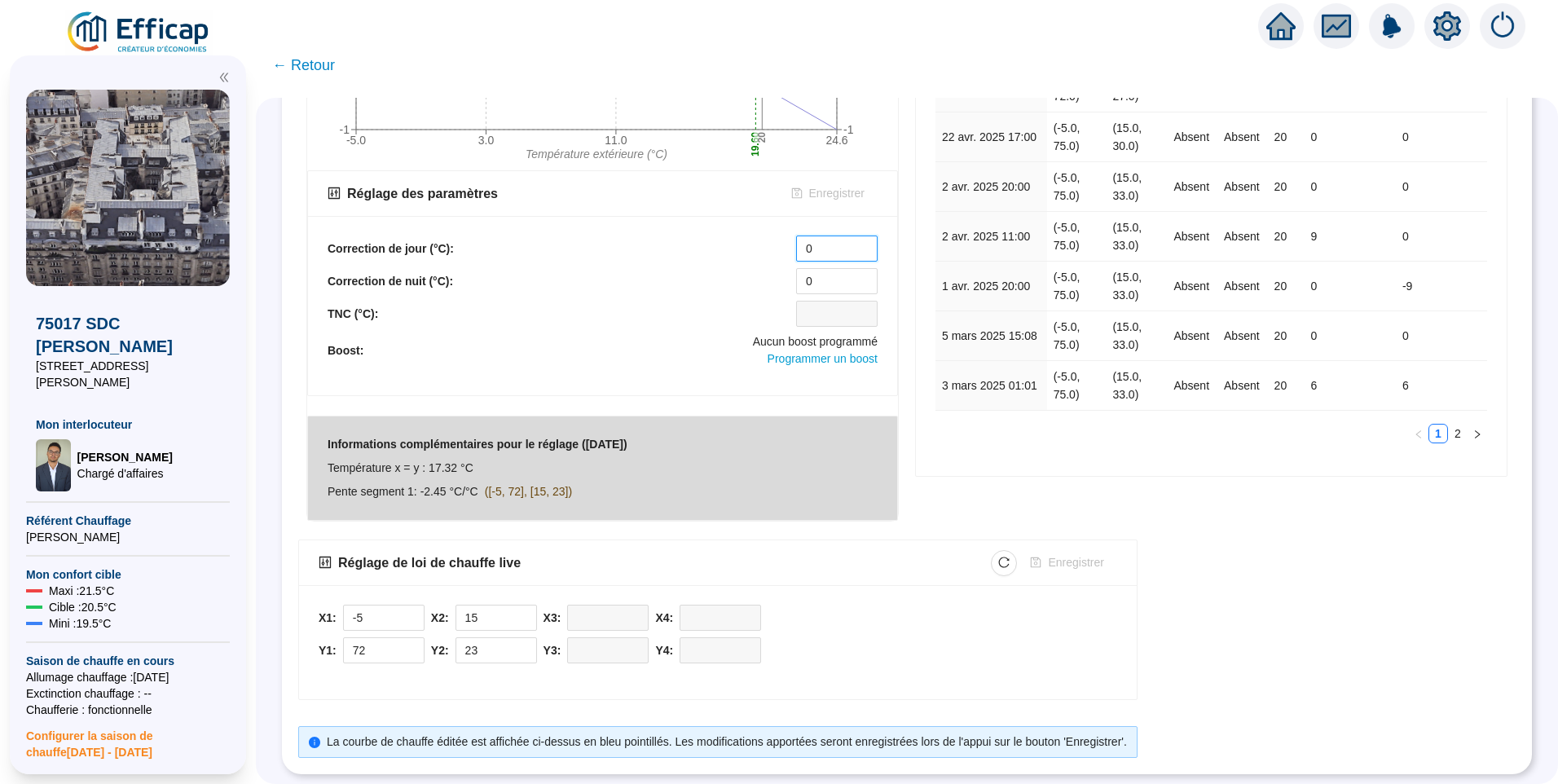
drag, startPoint x: 771, startPoint y: 236, endPoint x: 785, endPoint y: 219, distance: 22.0
click at [769, 235] on div "Correction de jour (°C): 0" at bounding box center [602, 248] width 550 height 26
type input "8"
click at [841, 185] on span "Enregistrer" at bounding box center [837, 194] width 55 height 18
click at [1397, 510] on div "Modifications de loi de chauffe Date de la mise à jour Point 1 Point 2 Point 3 …" at bounding box center [1211, 160] width 609 height 739
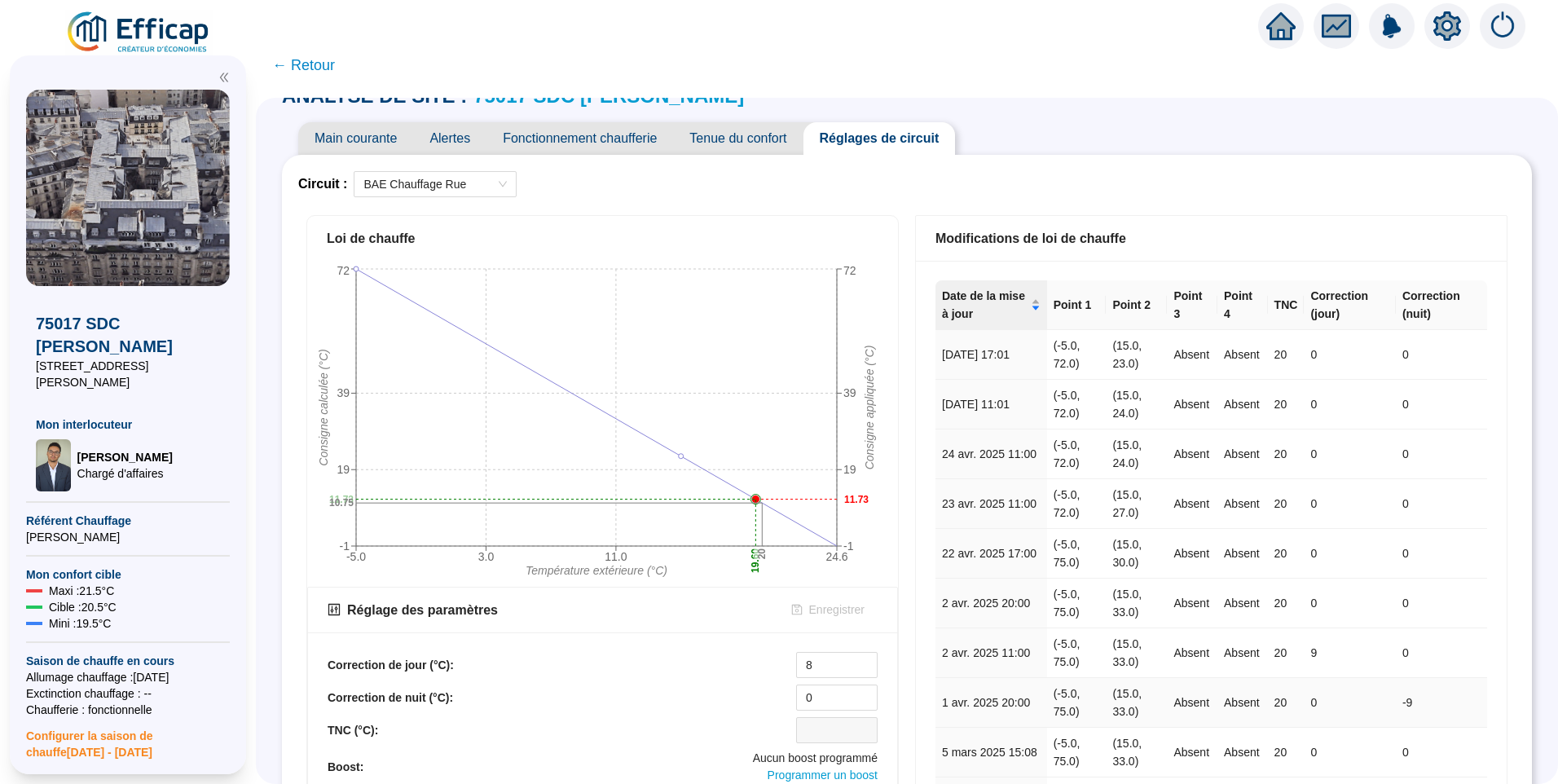
scroll to position [0, 0]
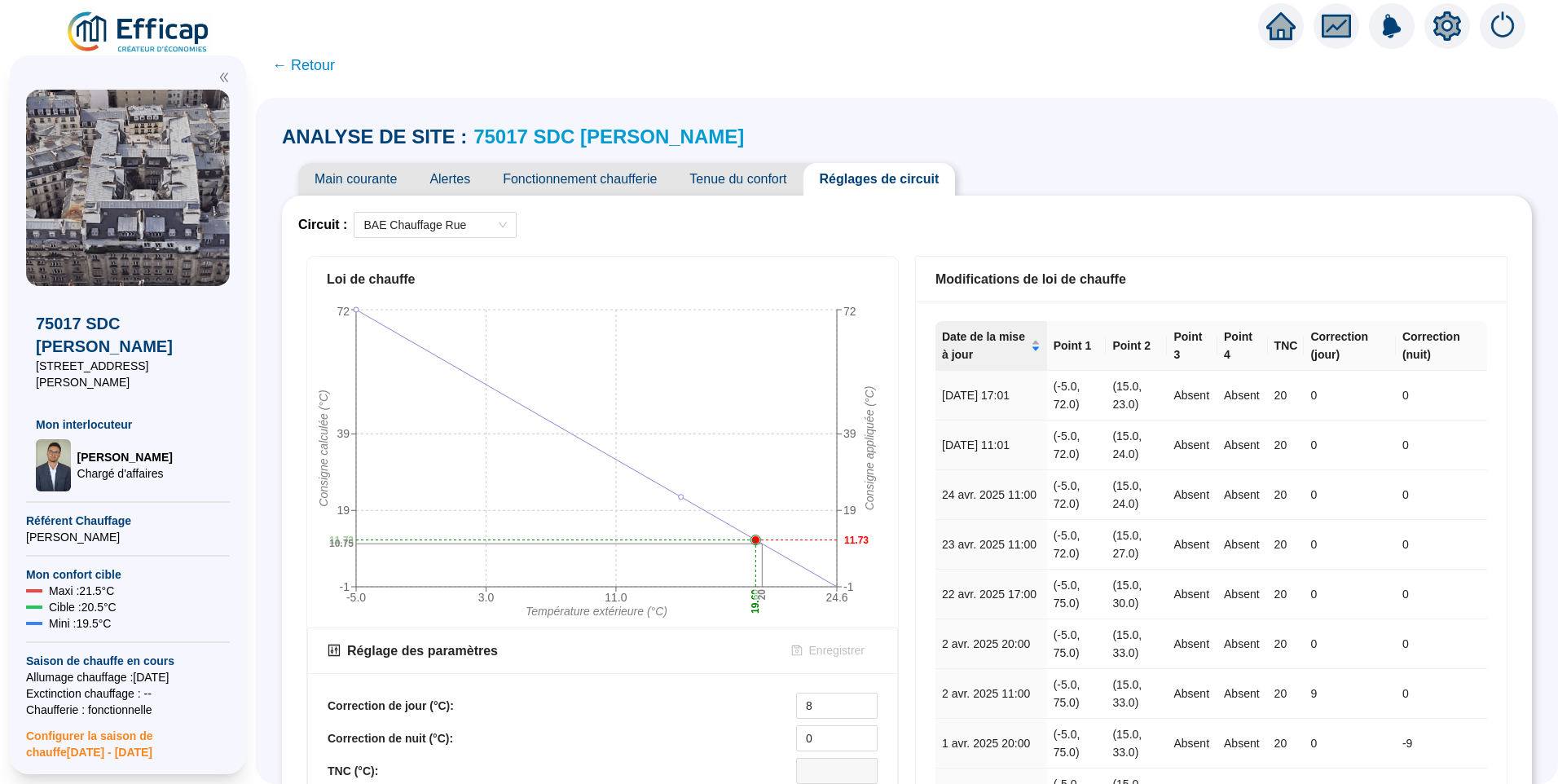
click at [645, 184] on span "Fonctionnement chaufferie" at bounding box center [579, 179] width 186 height 32
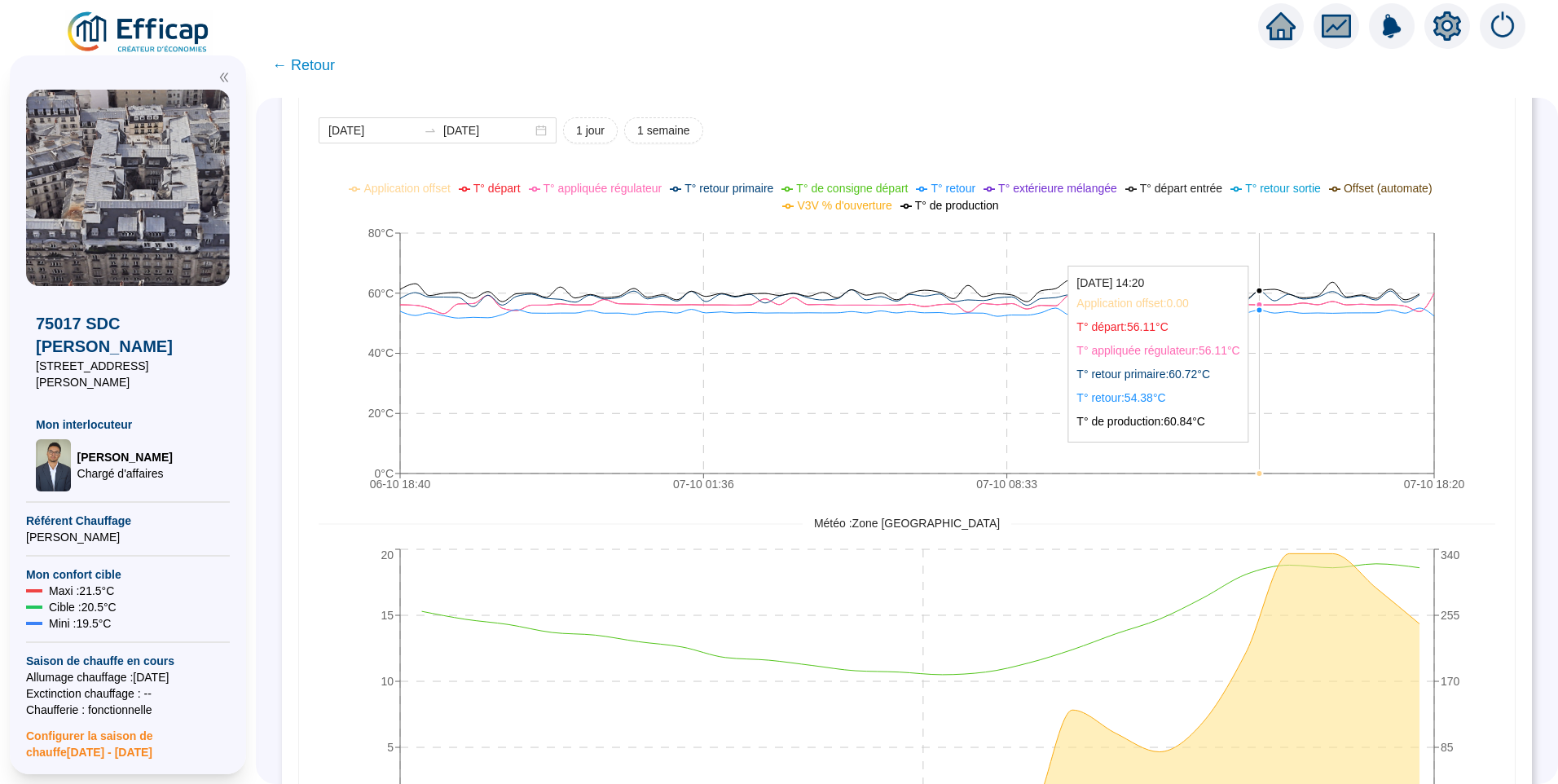
scroll to position [1038, 0]
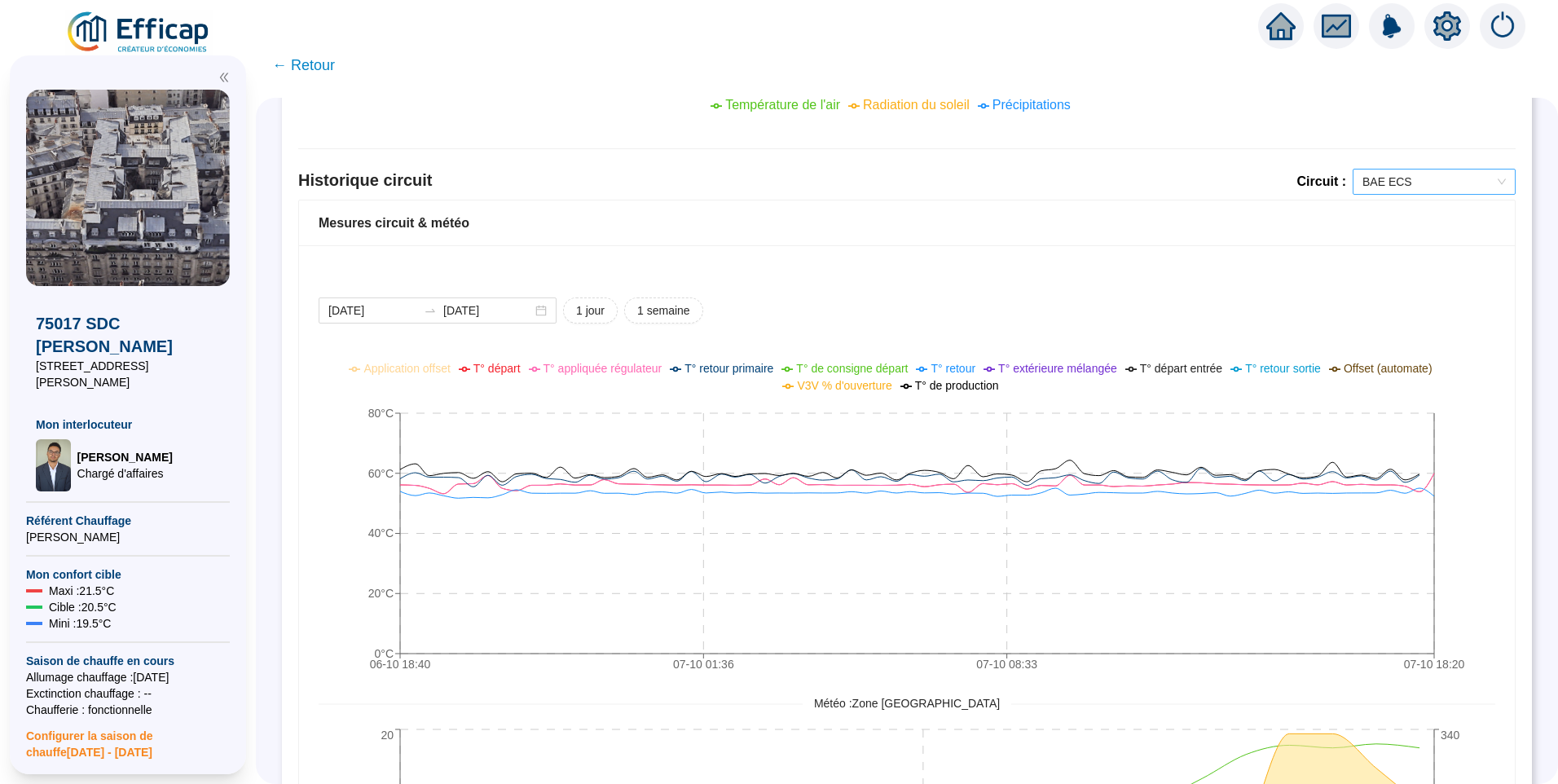
click at [1378, 179] on span "BAE ECS" at bounding box center [1433, 182] width 143 height 25
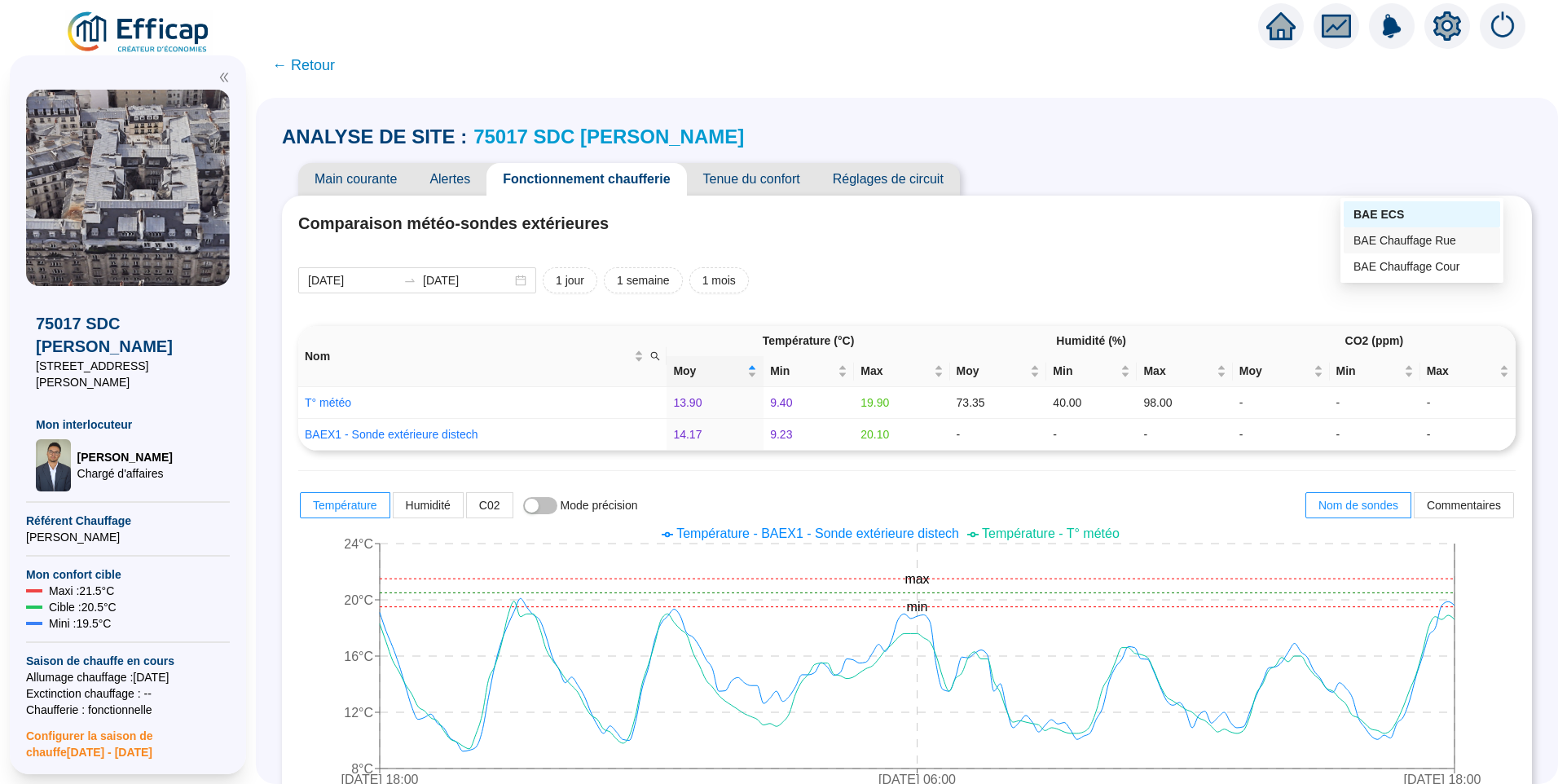
click at [1385, 247] on div "BAE Chauffage Rue" at bounding box center [1421, 241] width 137 height 18
click at [925, 185] on span "Réglages de circuit" at bounding box center [887, 179] width 143 height 32
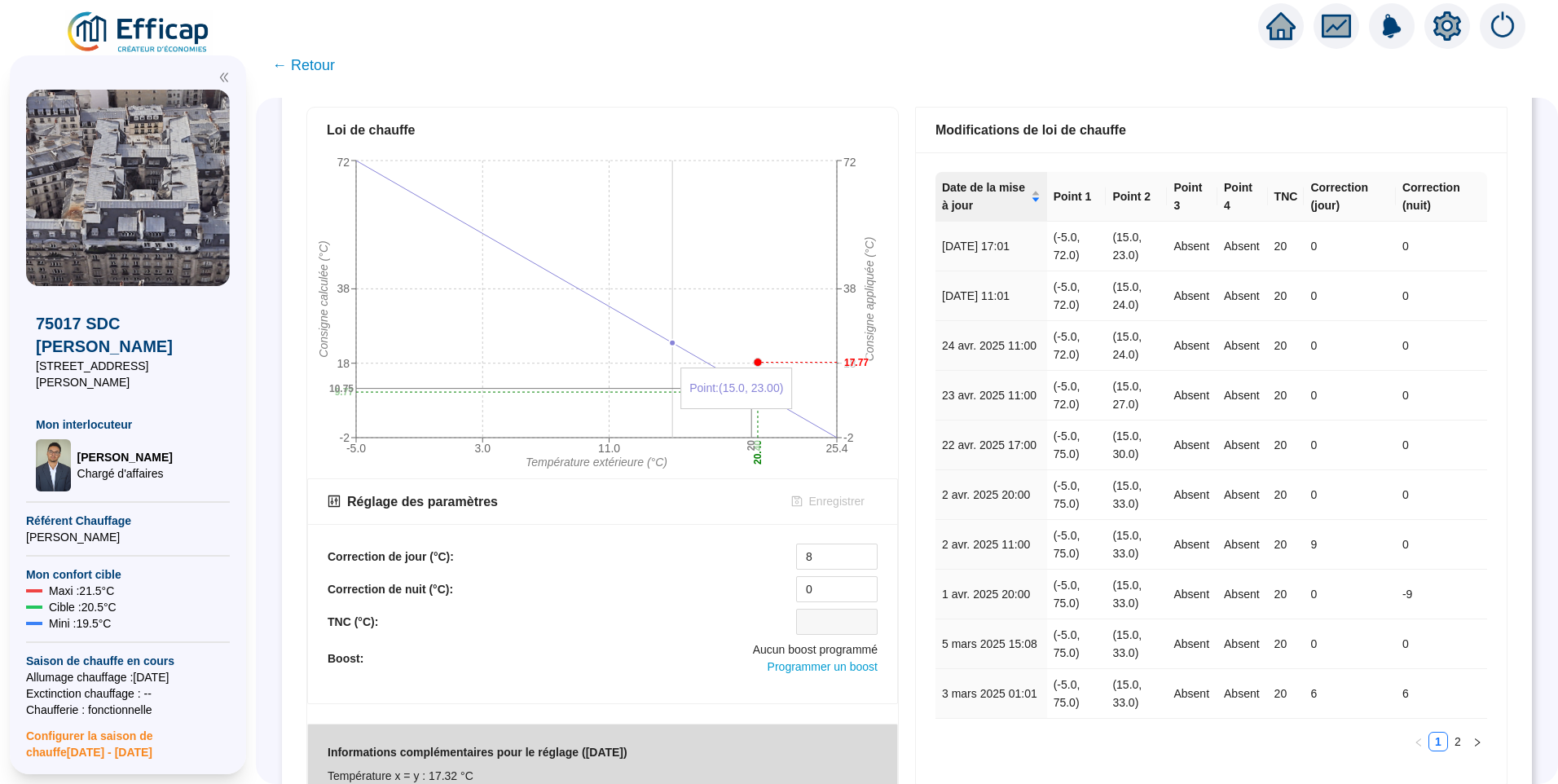
scroll to position [143, 0]
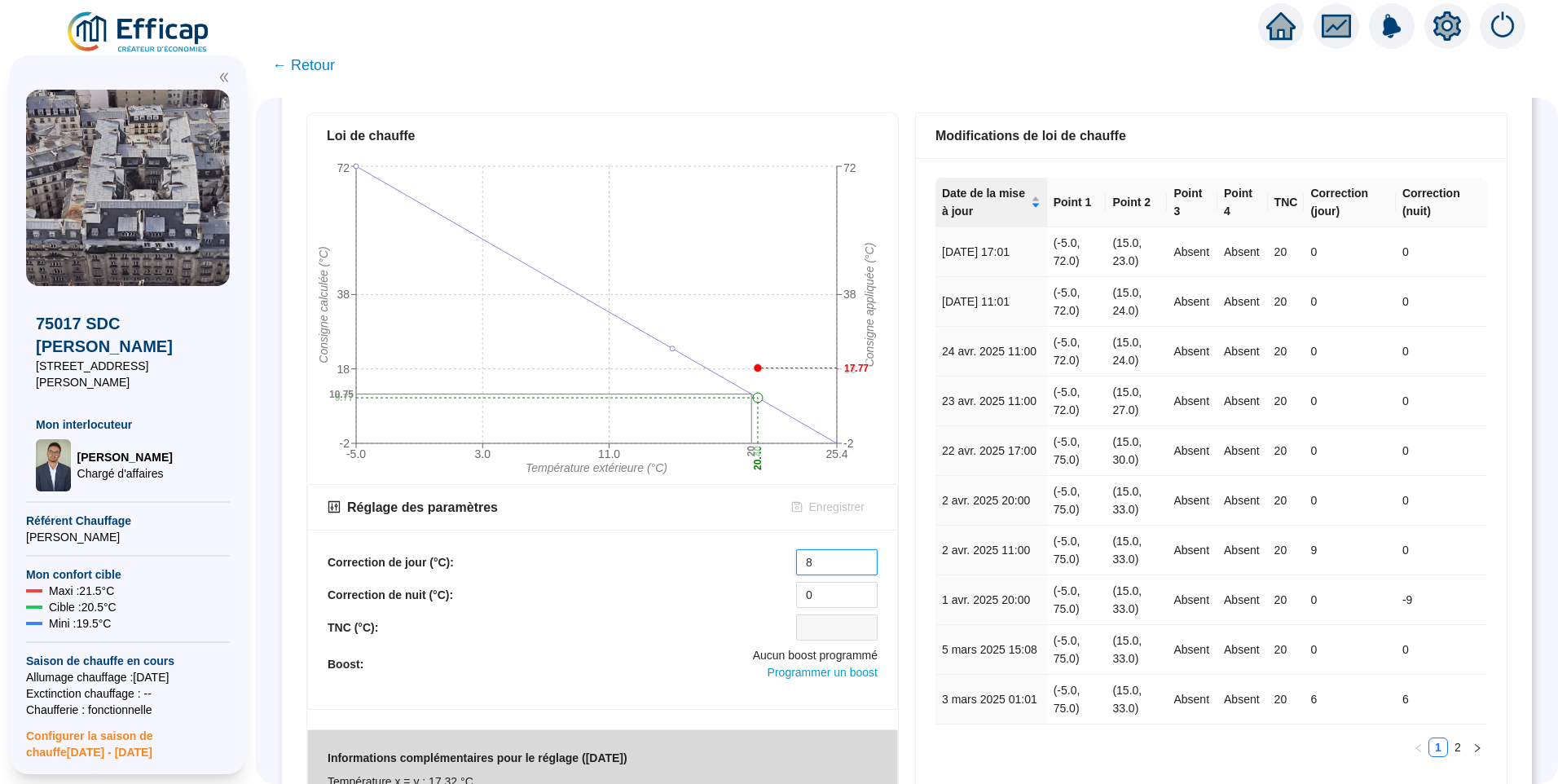
drag, startPoint x: 829, startPoint y: 552, endPoint x: 682, endPoint y: 564, distance: 147.5
click at [682, 564] on div "Correction de jour (°C): 8" at bounding box center [602, 562] width 550 height 26
type input "0"
click at [848, 504] on span "Enregistrer" at bounding box center [837, 507] width 55 height 18
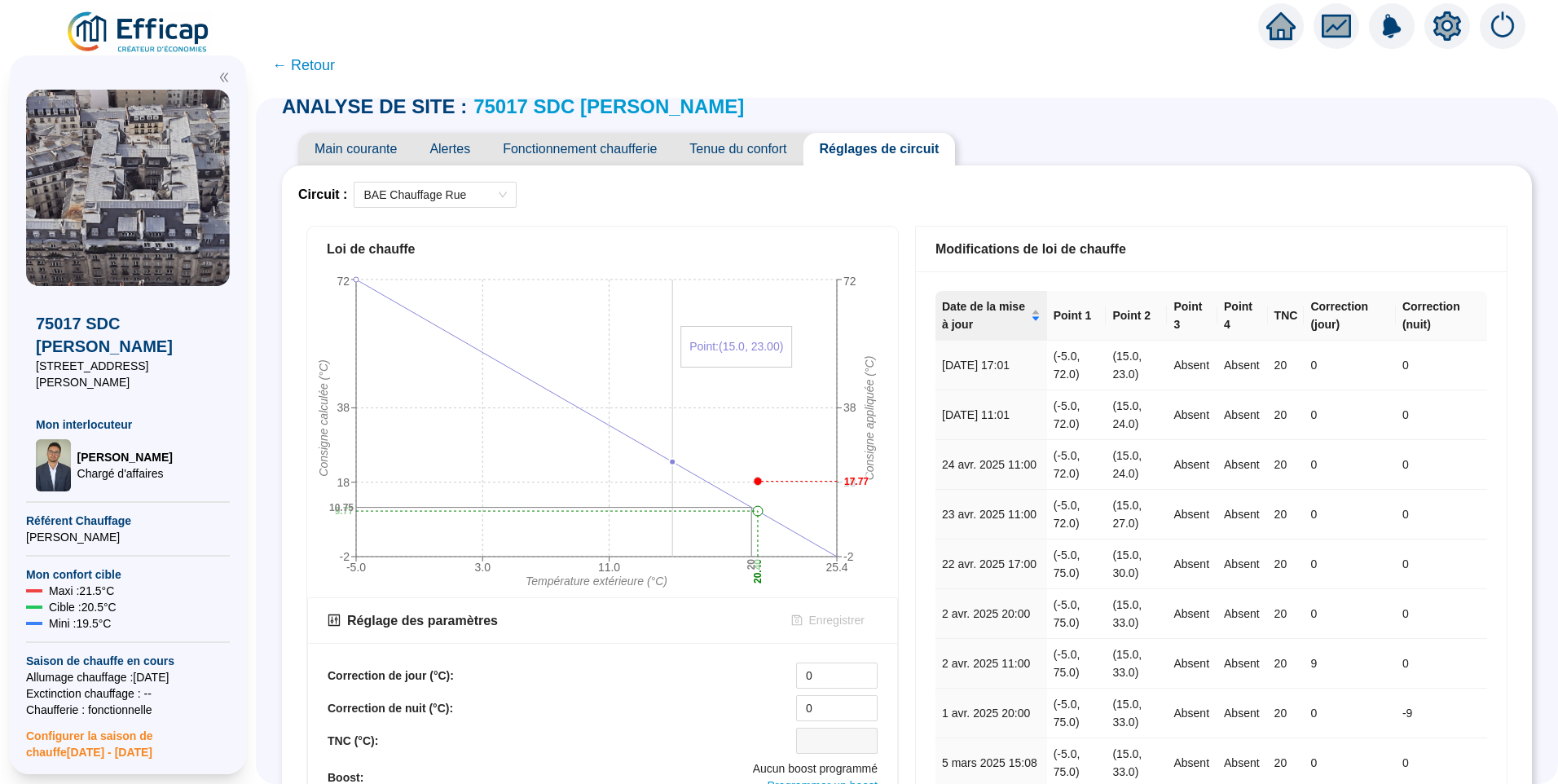
scroll to position [0, 0]
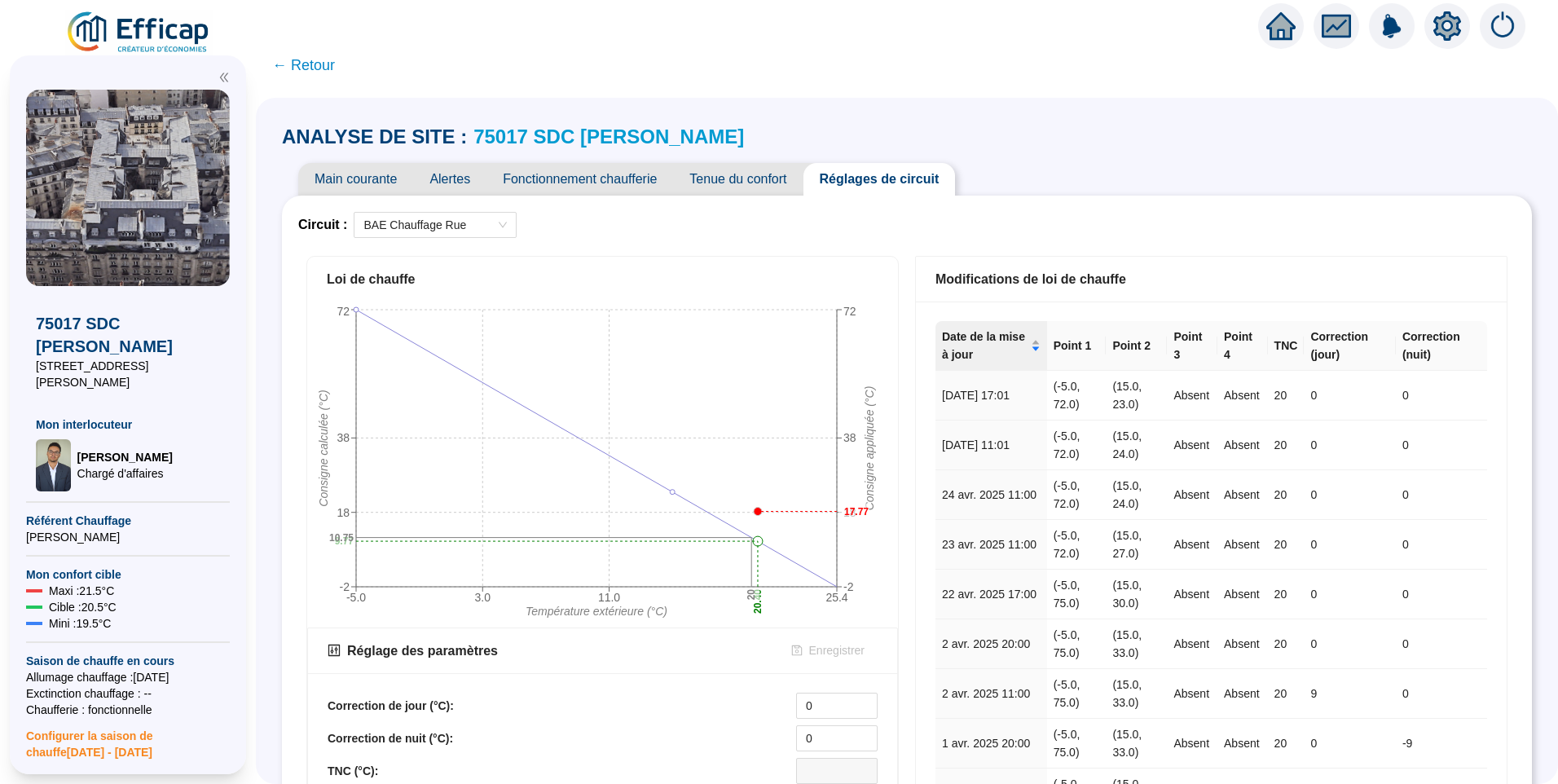
click at [633, 178] on span "Fonctionnement chaufferie" at bounding box center [579, 179] width 186 height 32
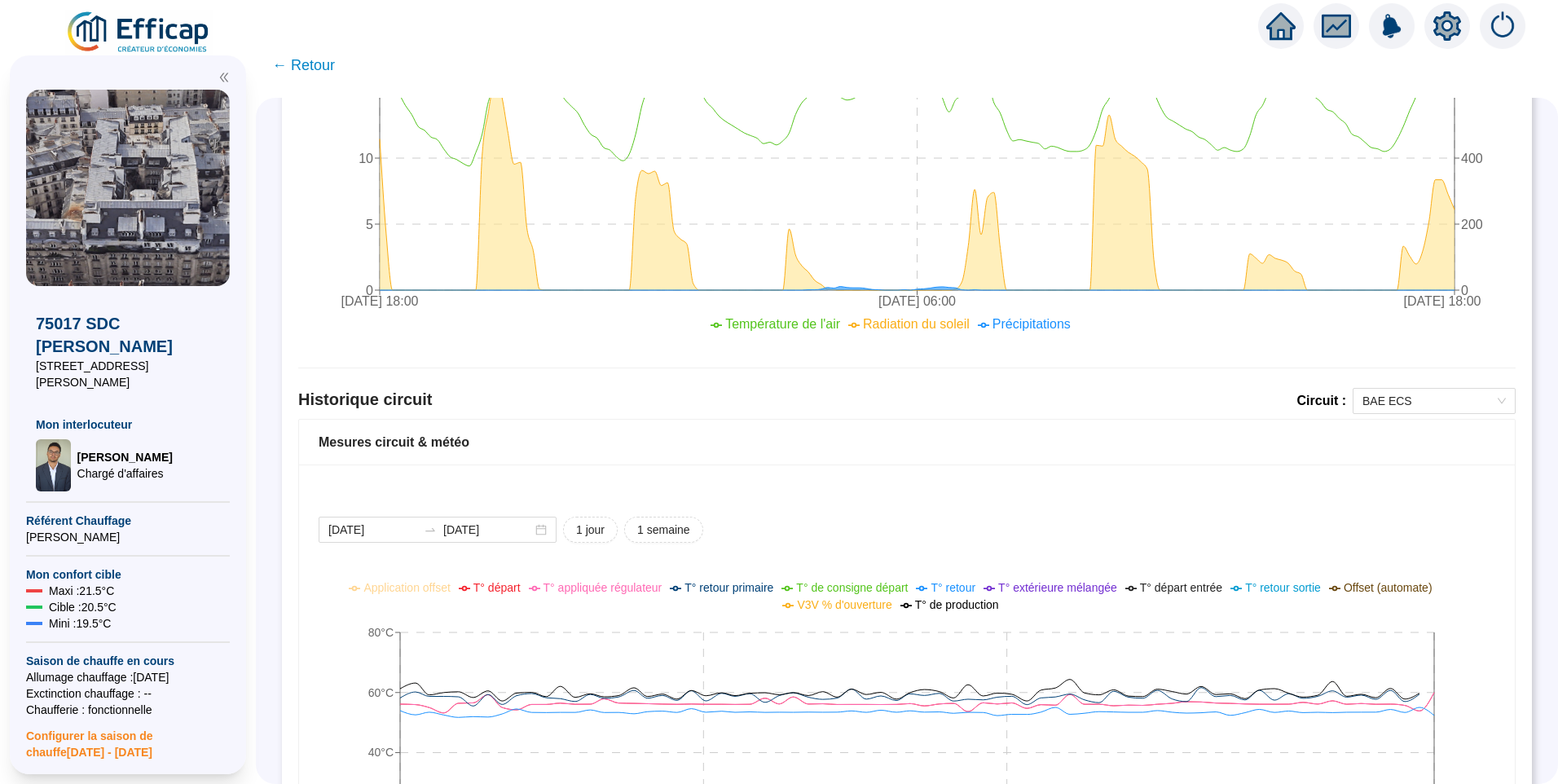
scroll to position [814, 0]
click at [1378, 403] on span "BAE ECS" at bounding box center [1433, 404] width 143 height 25
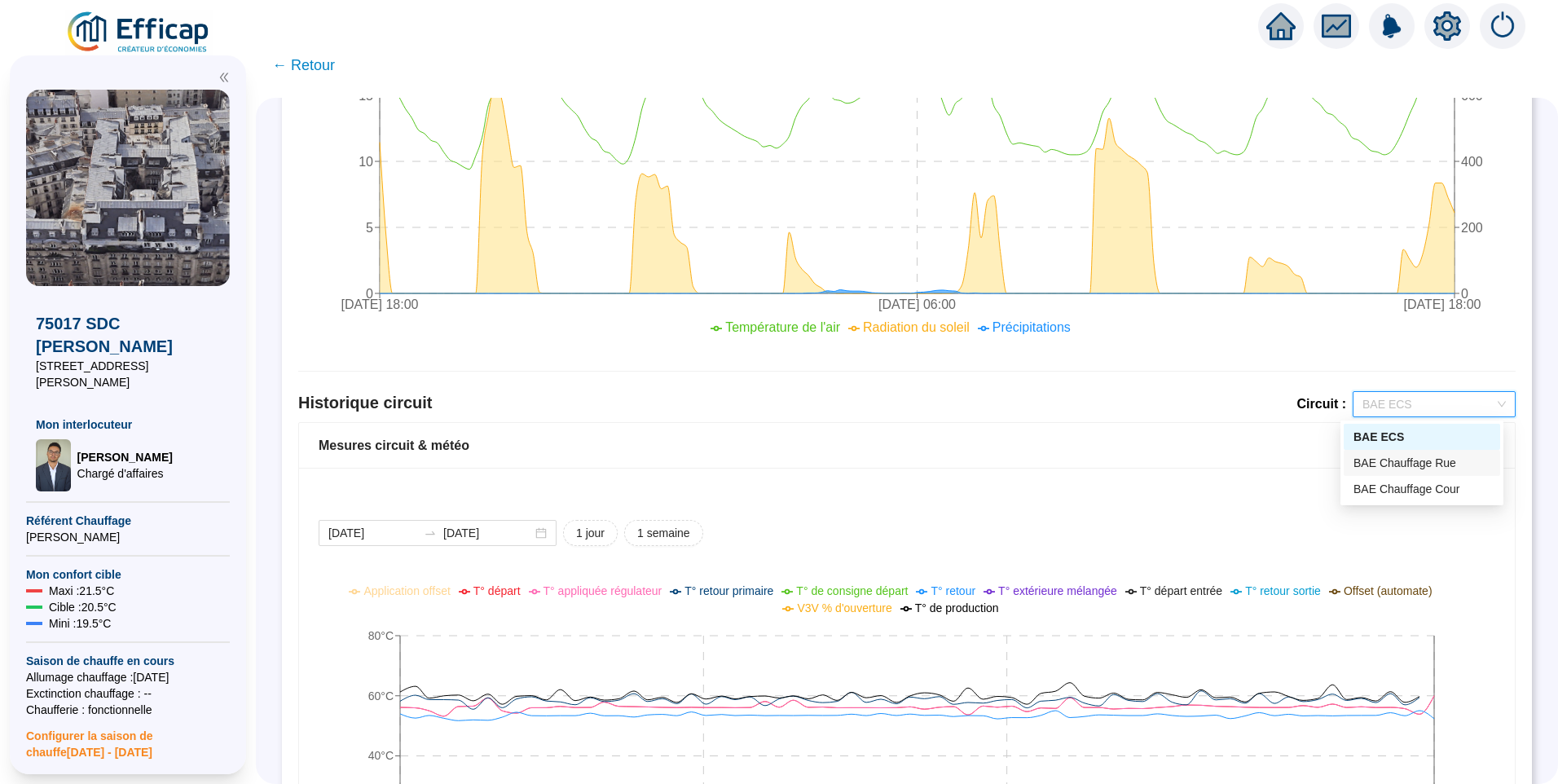
click at [1401, 474] on div "BAE Chauffage Rue" at bounding box center [1422, 463] width 157 height 26
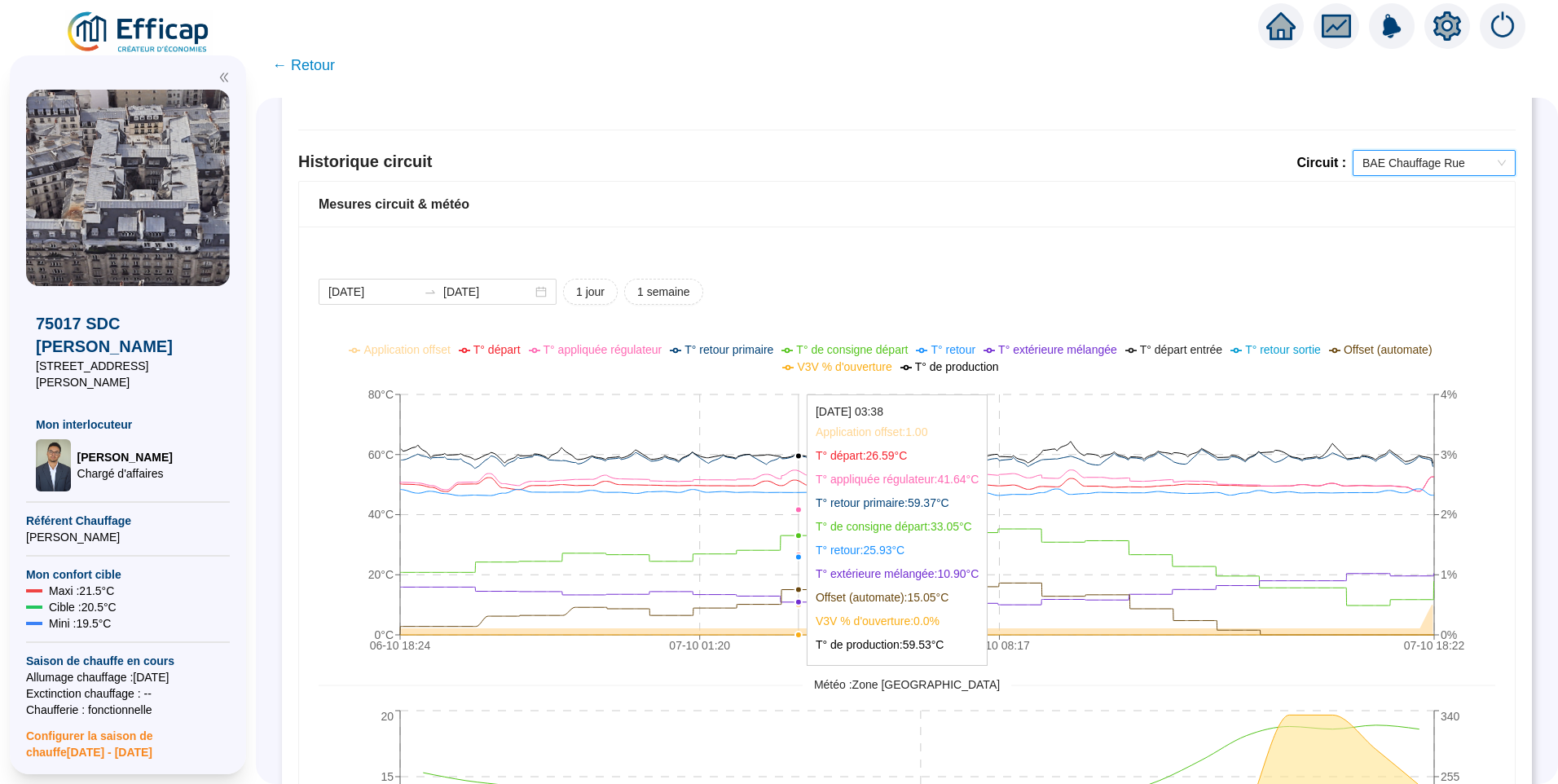
scroll to position [1222, 0]
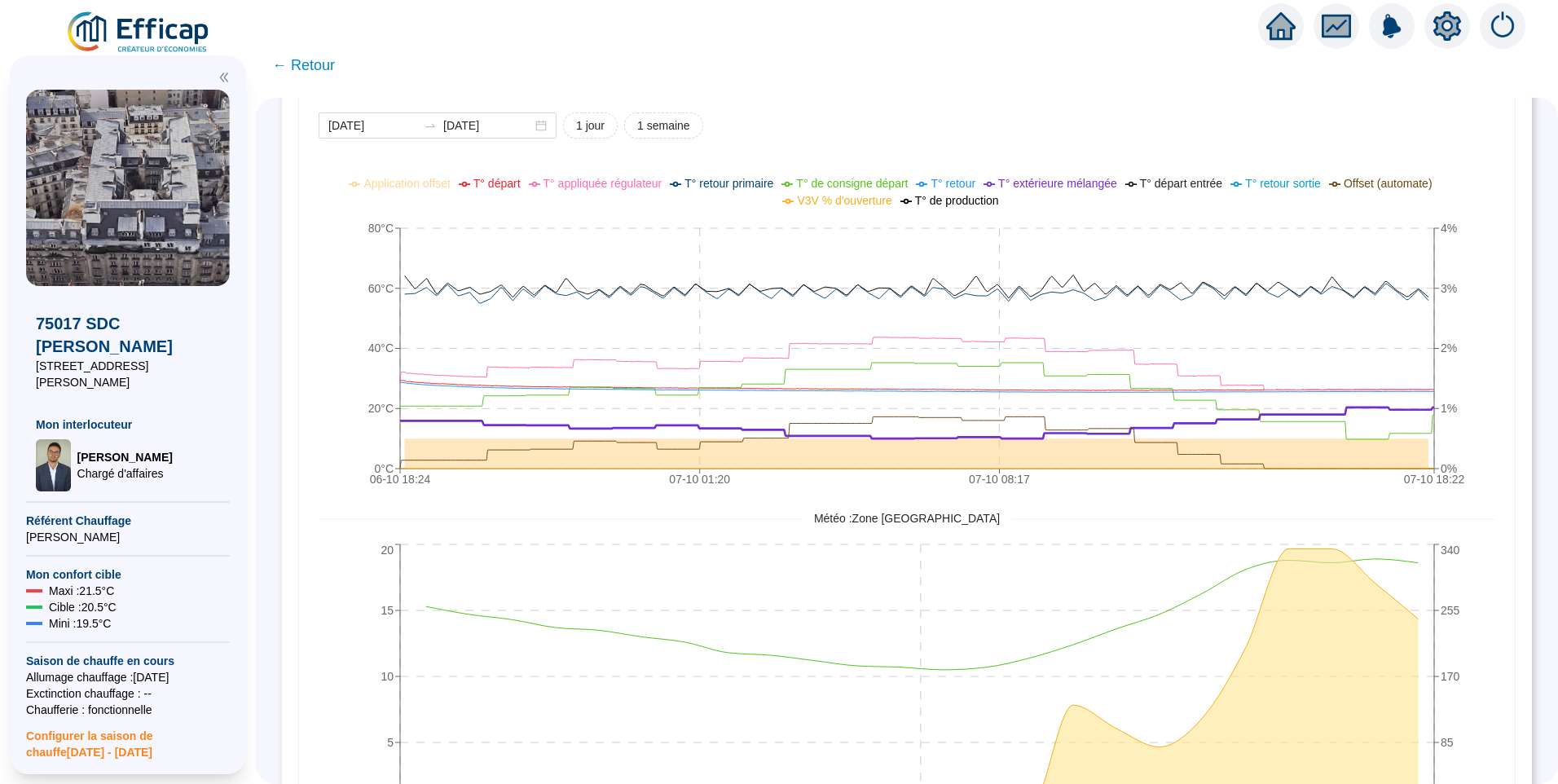
click at [1072, 181] on span "T° extérieure mélangée" at bounding box center [1057, 184] width 119 height 13
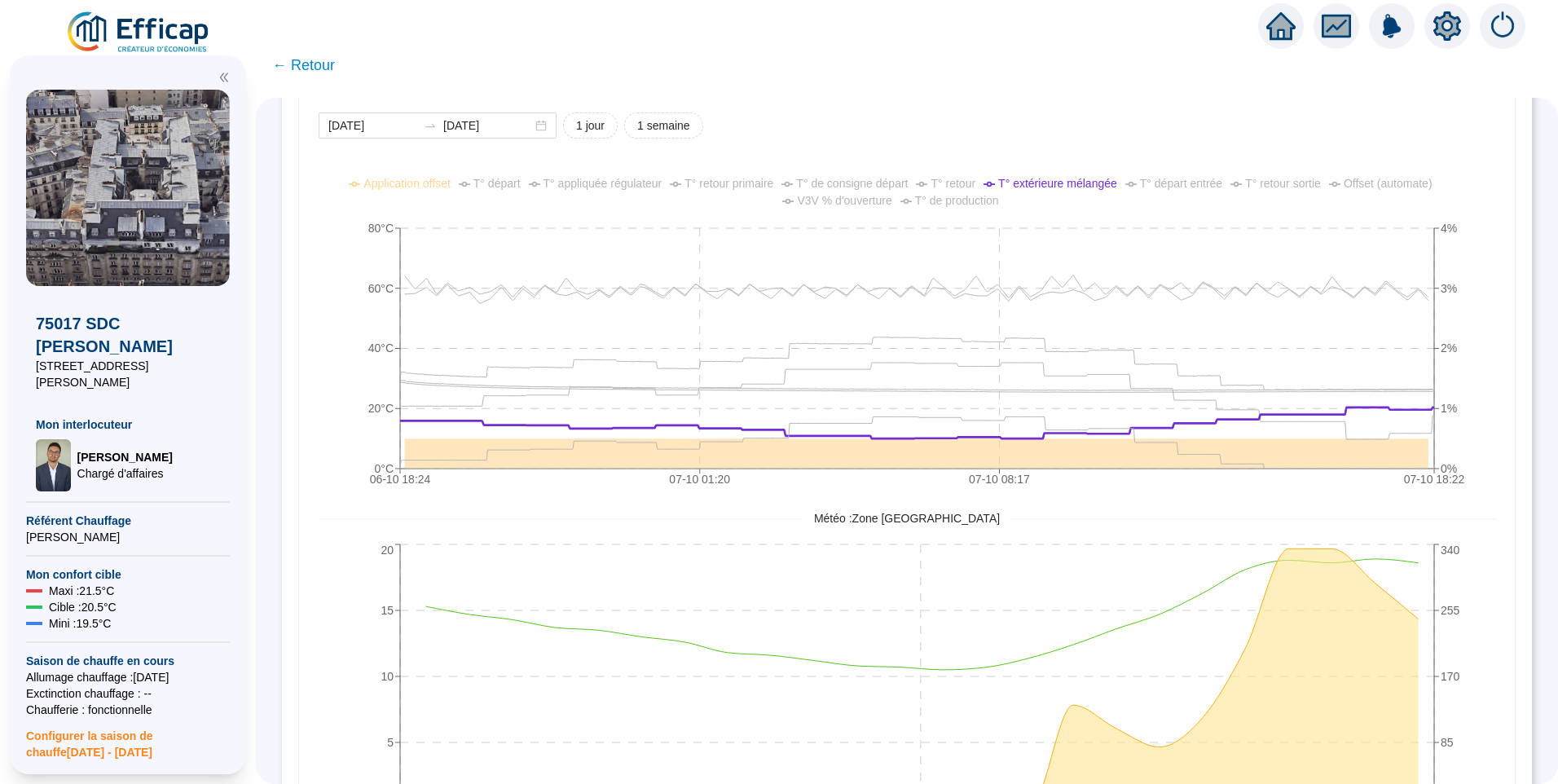
click at [649, 186] on span "T° appliquée régulateur" at bounding box center [602, 184] width 119 height 13
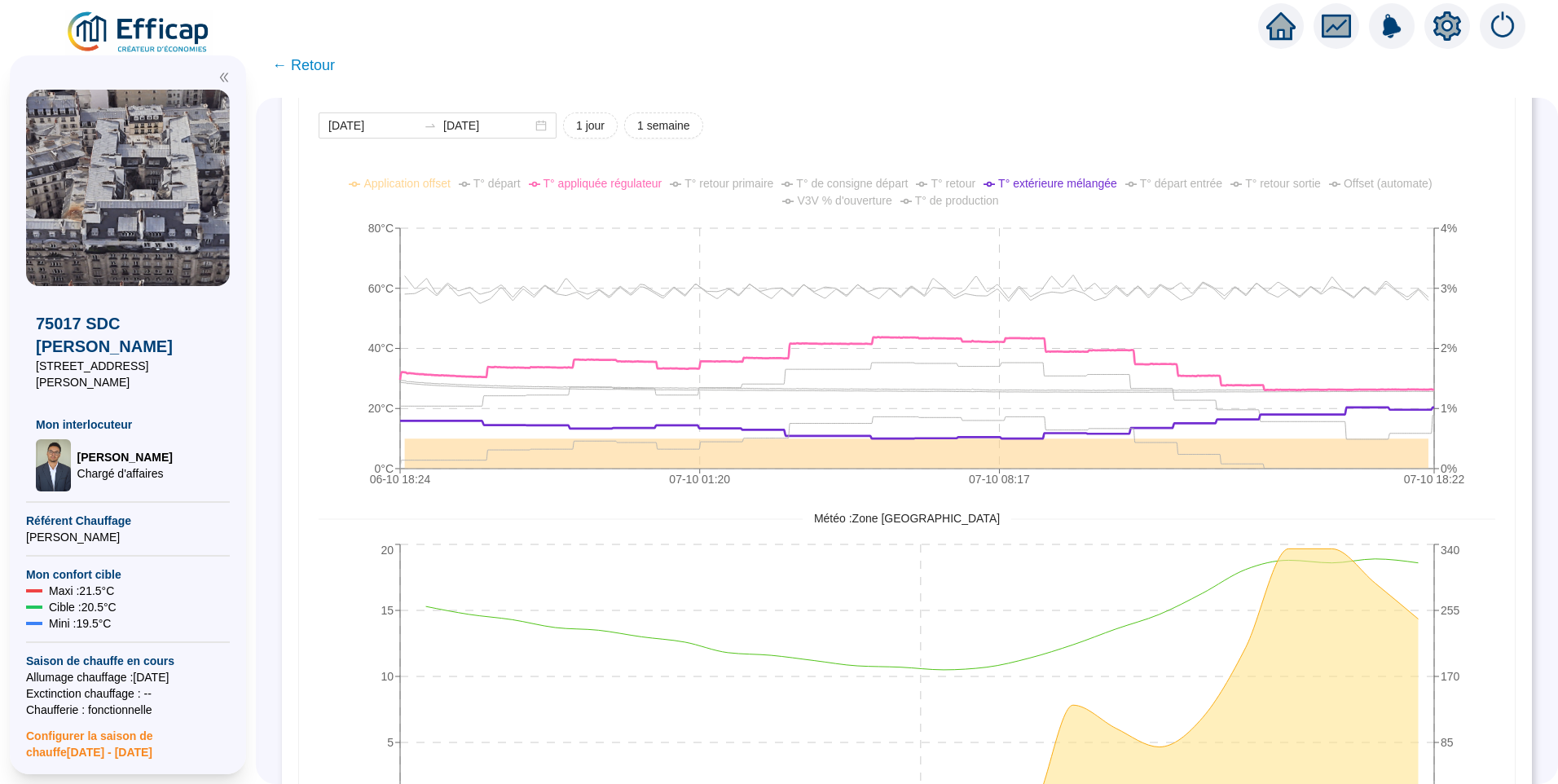
click at [510, 192] on li "T° départ" at bounding box center [489, 184] width 62 height 18
click at [876, 203] on span "V3V % d'ouverture" at bounding box center [844, 200] width 94 height 13
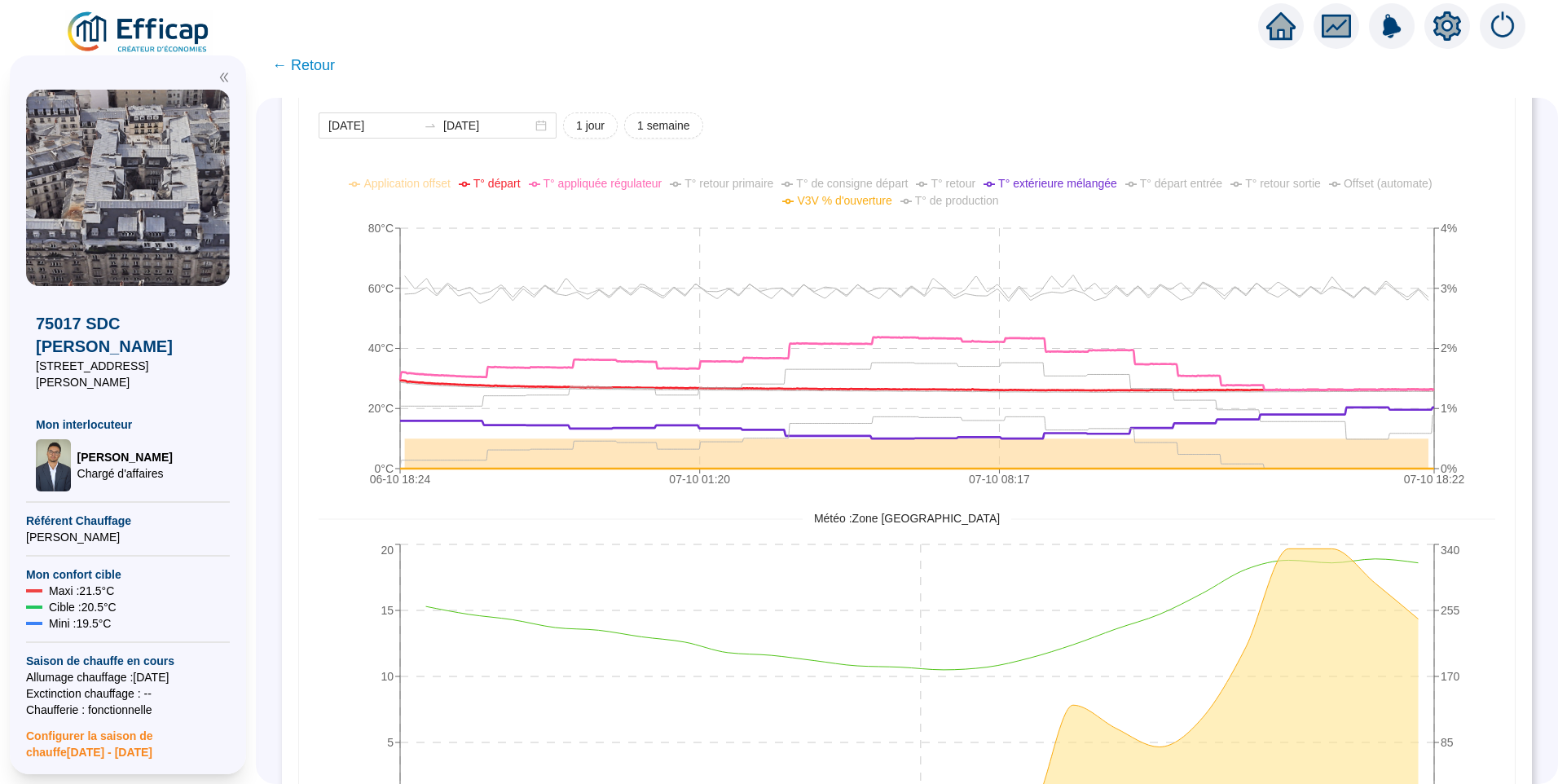
click at [876, 203] on span "V3V % d'ouverture" at bounding box center [844, 200] width 94 height 13
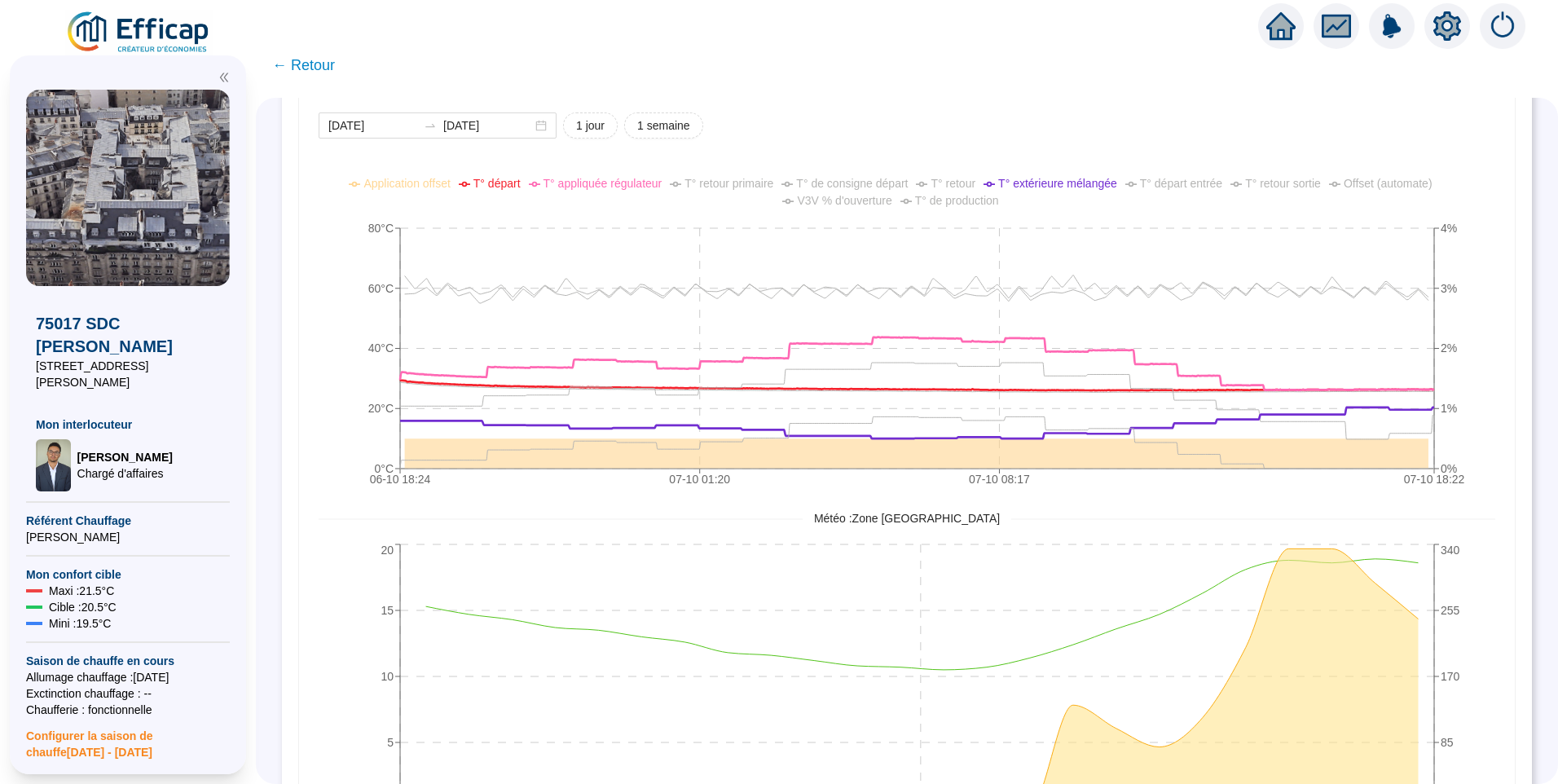
click at [1388, 184] on span "Offset (automate)" at bounding box center [1388, 184] width 89 height 13
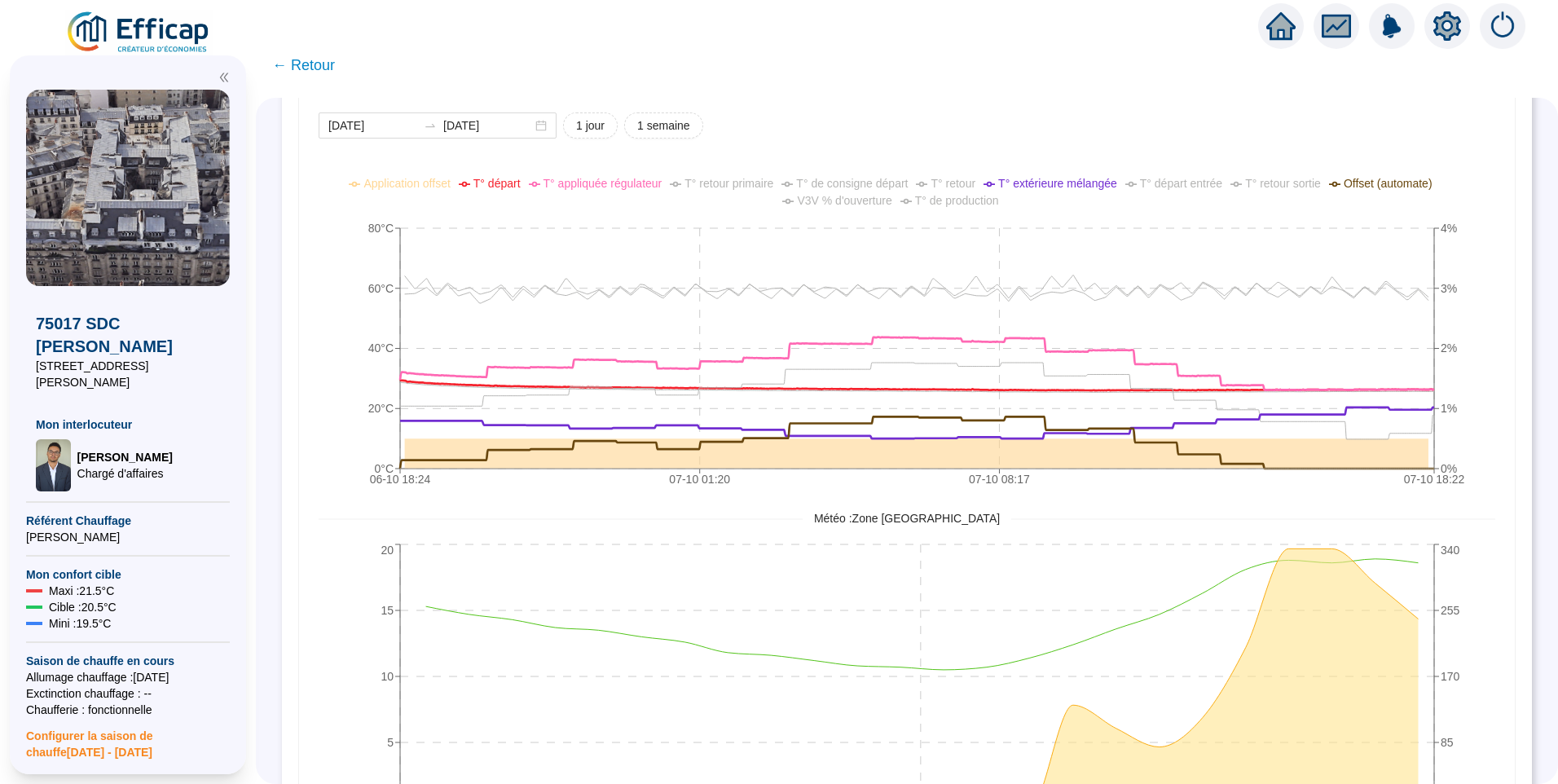
click at [1425, 188] on span "Offset (automate)" at bounding box center [1388, 184] width 89 height 13
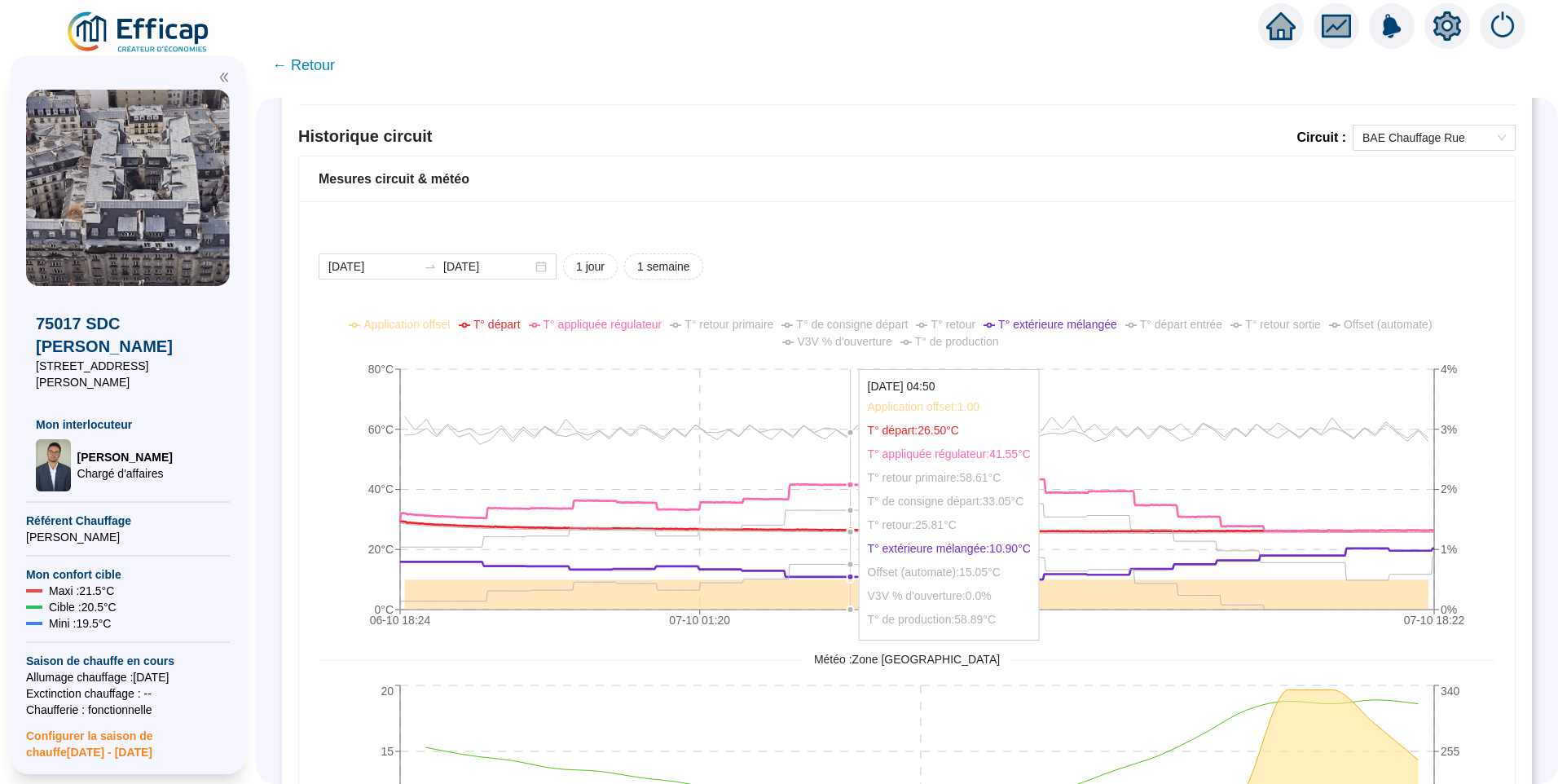
scroll to position [652, 0]
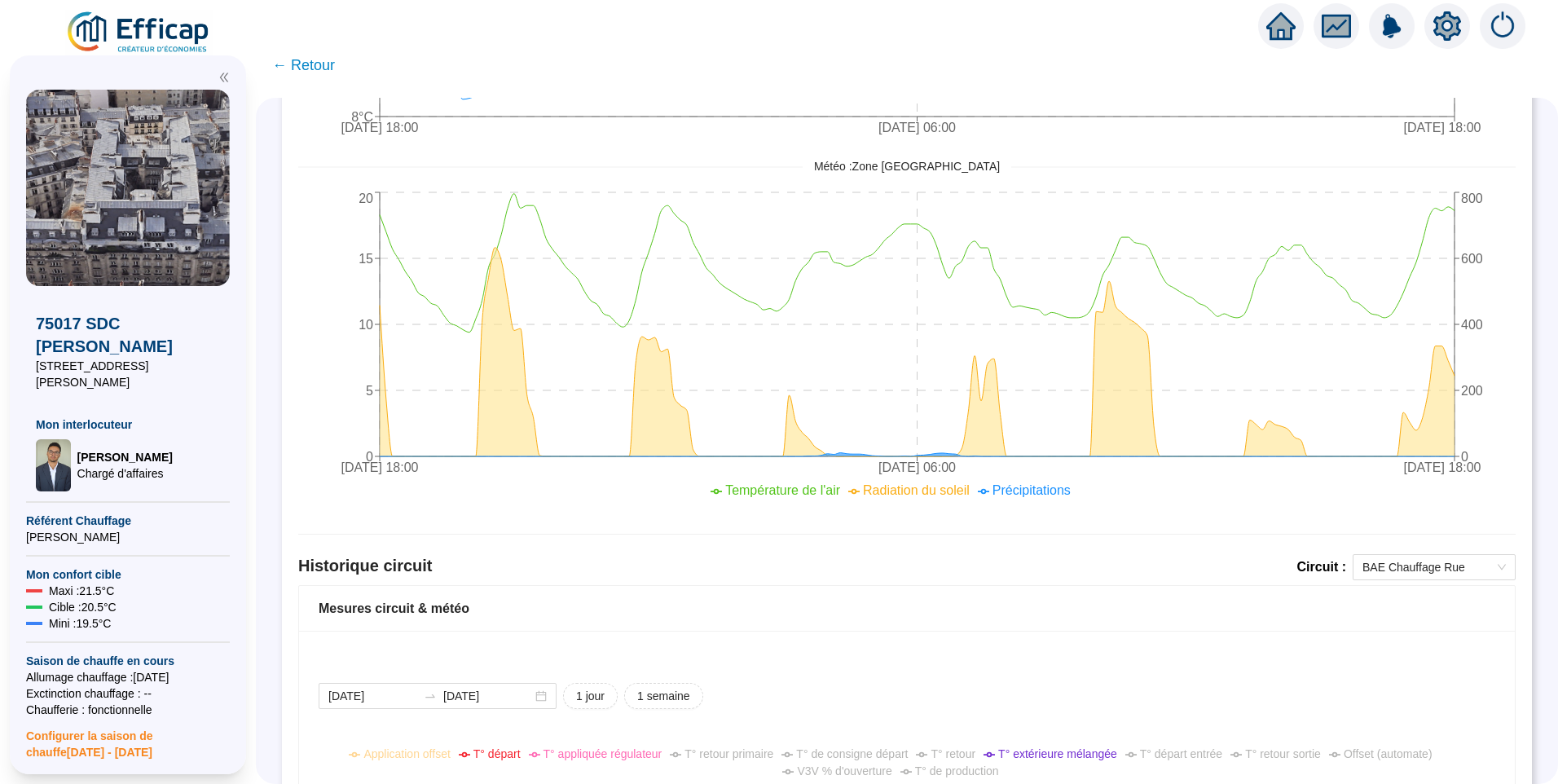
click at [1438, 35] on icon "setting" at bounding box center [1447, 26] width 28 height 30
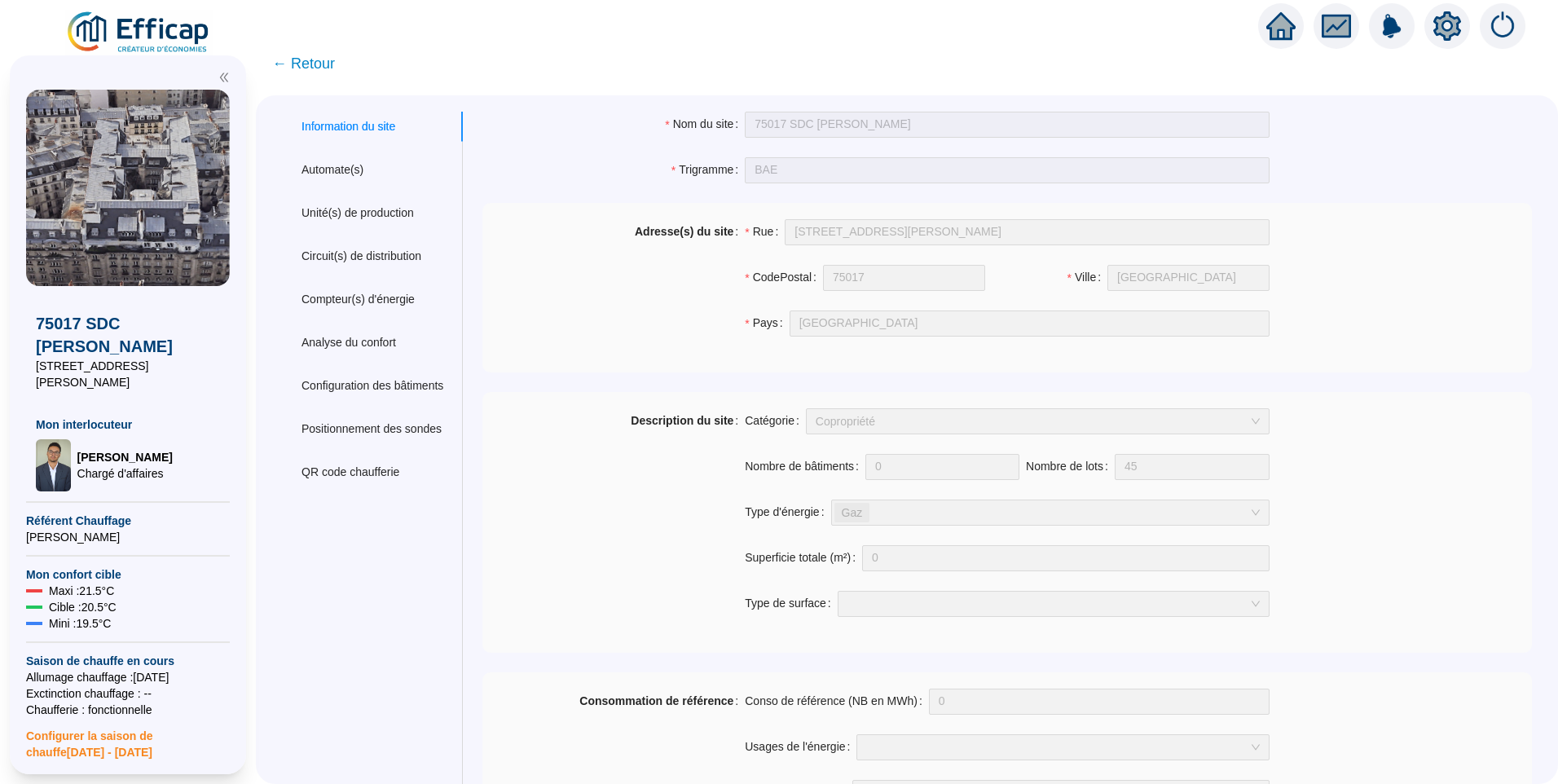
click at [326, 61] on span "← Retour" at bounding box center [303, 64] width 63 height 23
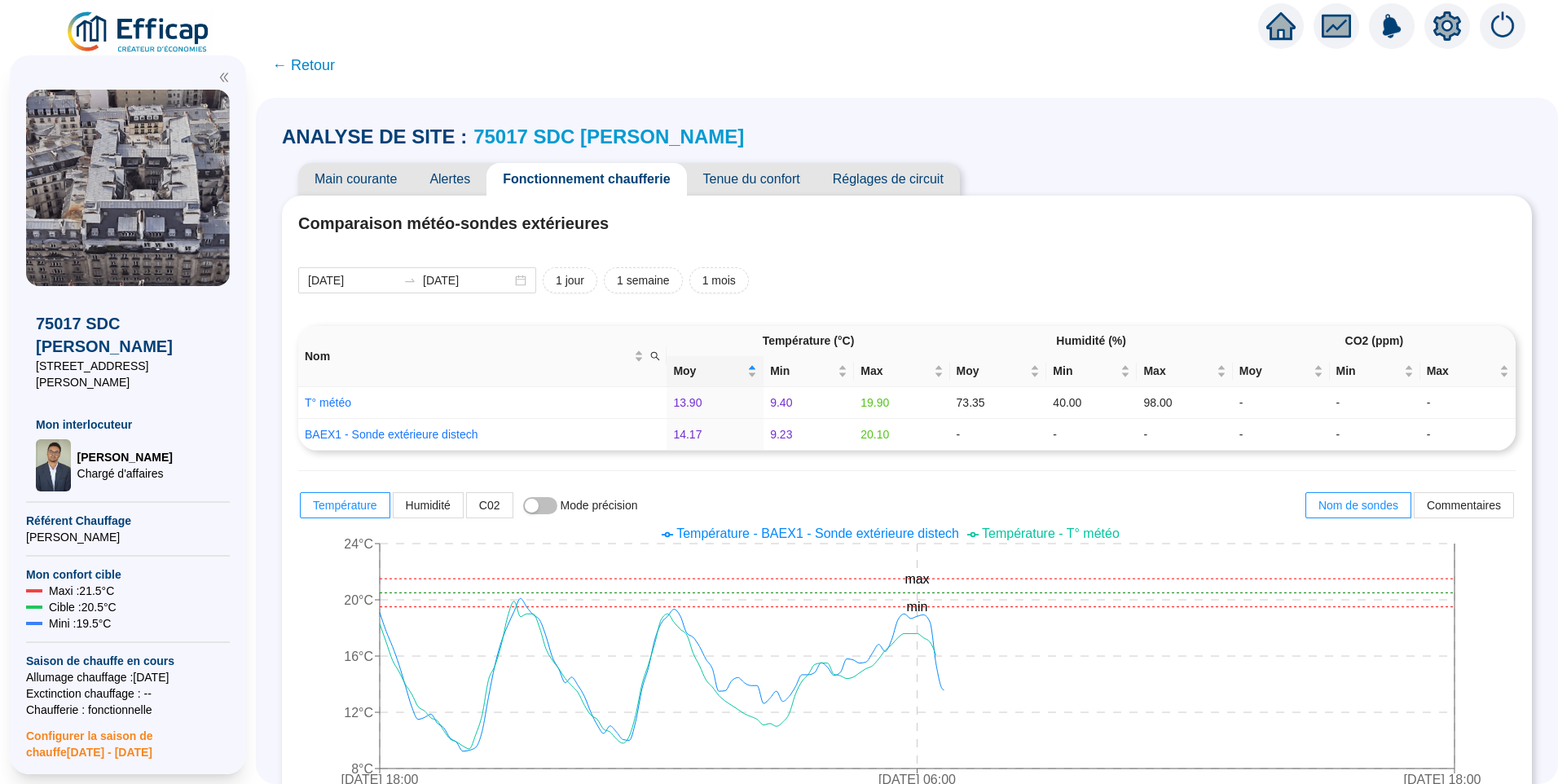
click at [881, 181] on span "Réglages de circuit" at bounding box center [887, 179] width 143 height 32
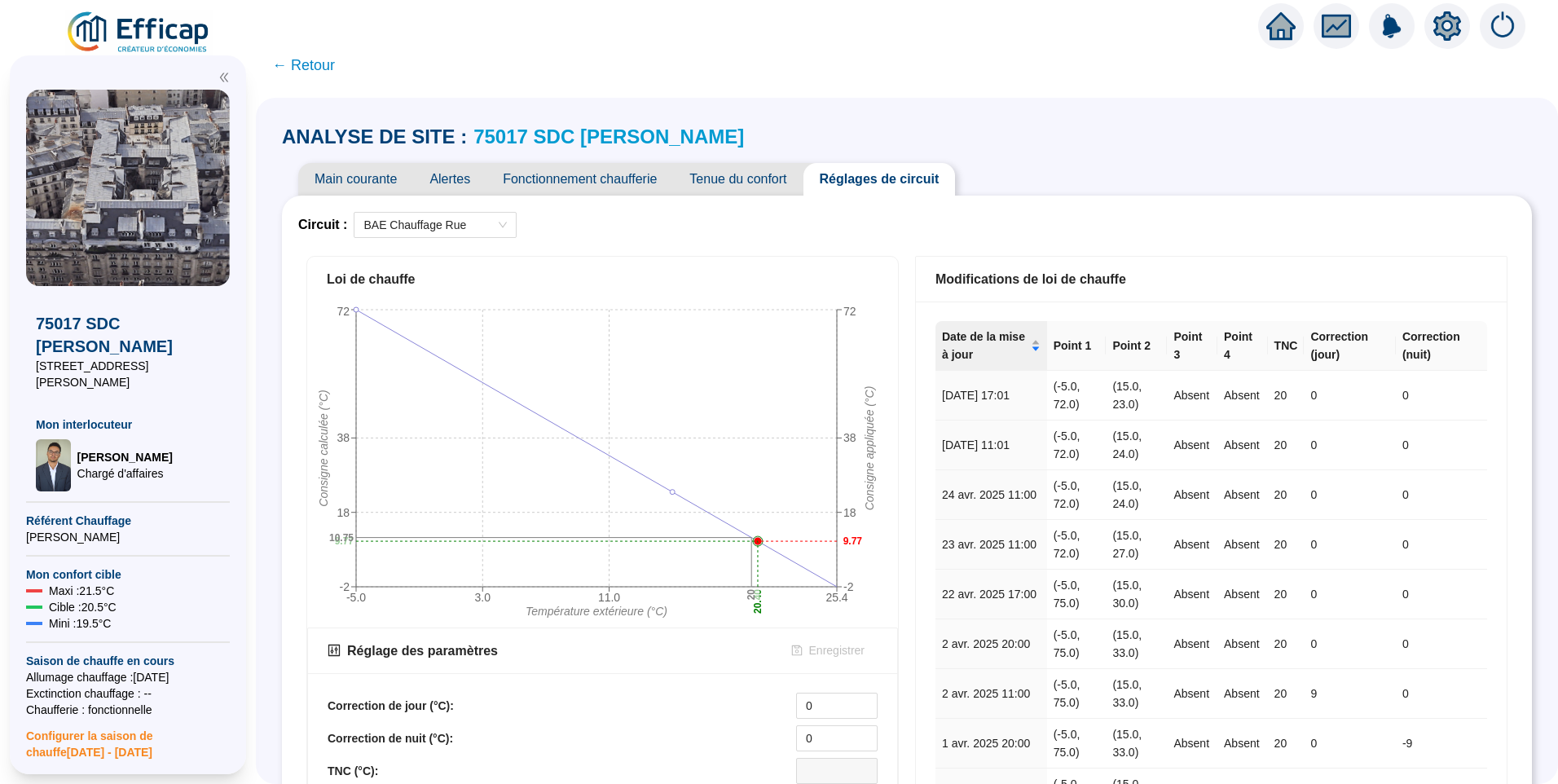
click at [586, 176] on span "Fonctionnement chaufferie" at bounding box center [579, 179] width 186 height 32
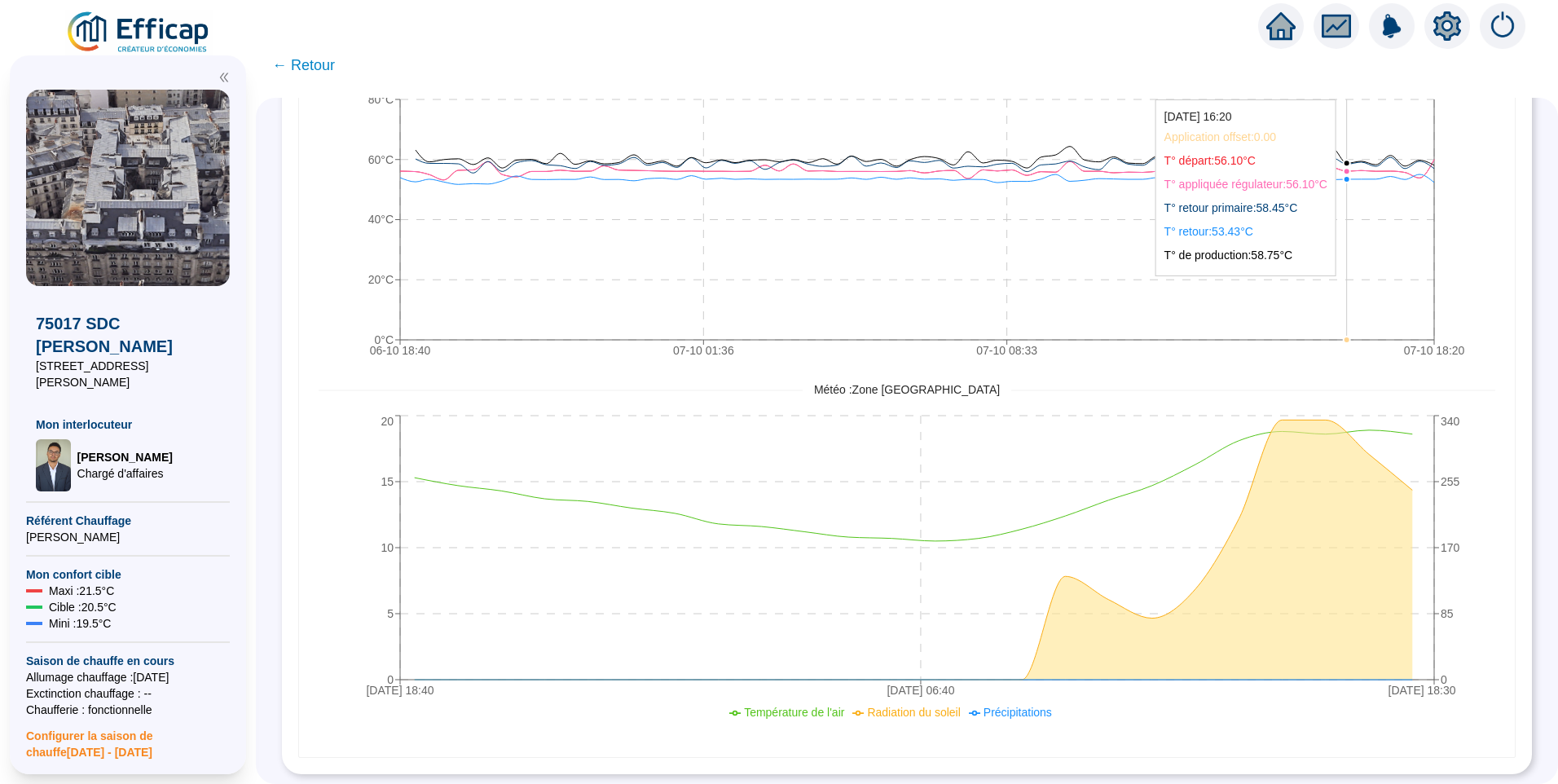
scroll to position [1038, 0]
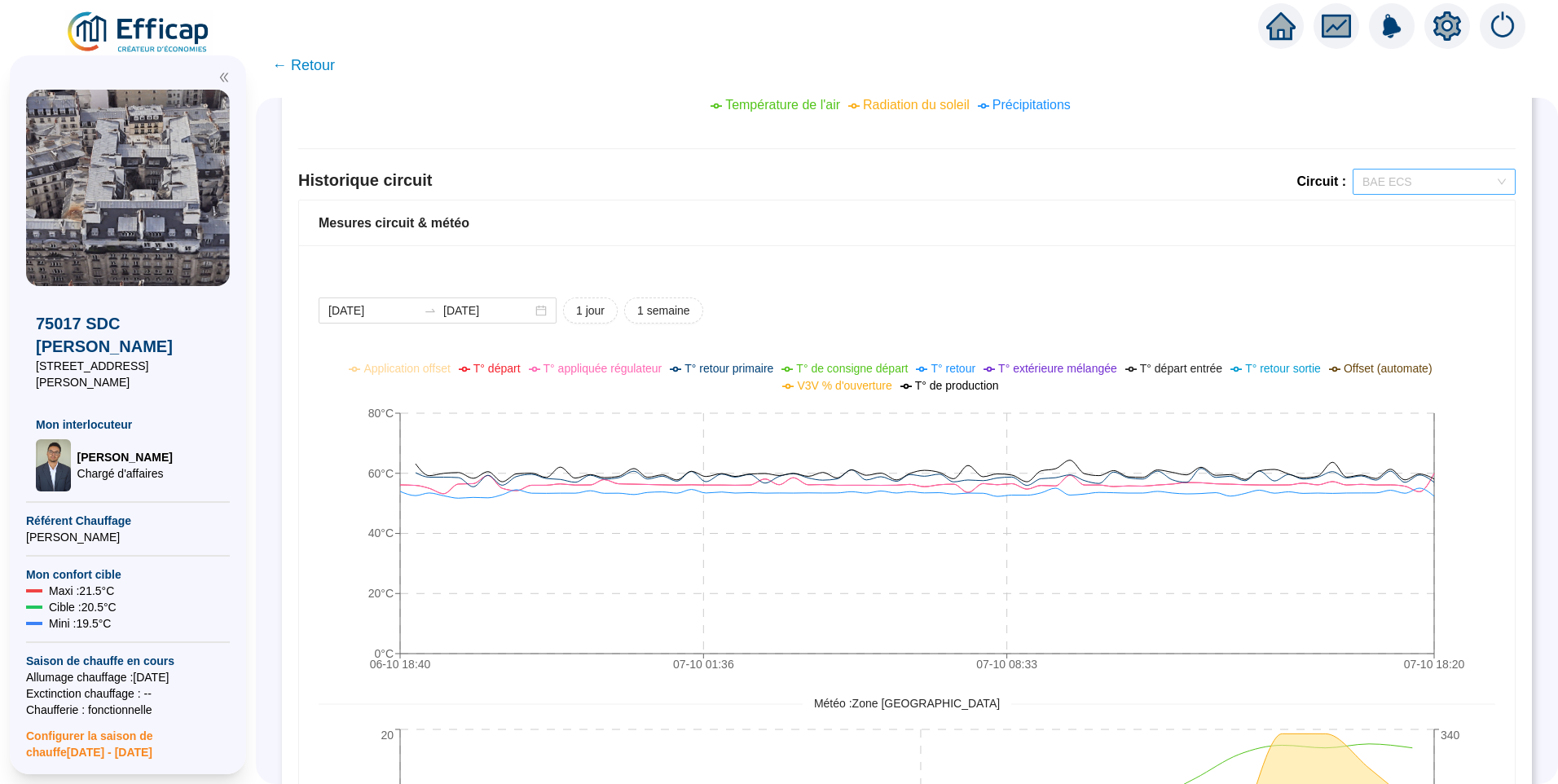
click at [1402, 184] on span "BAE ECS" at bounding box center [1433, 182] width 143 height 25
click at [1409, 248] on div "BAE Chauffage Rue" at bounding box center [1421, 241] width 137 height 18
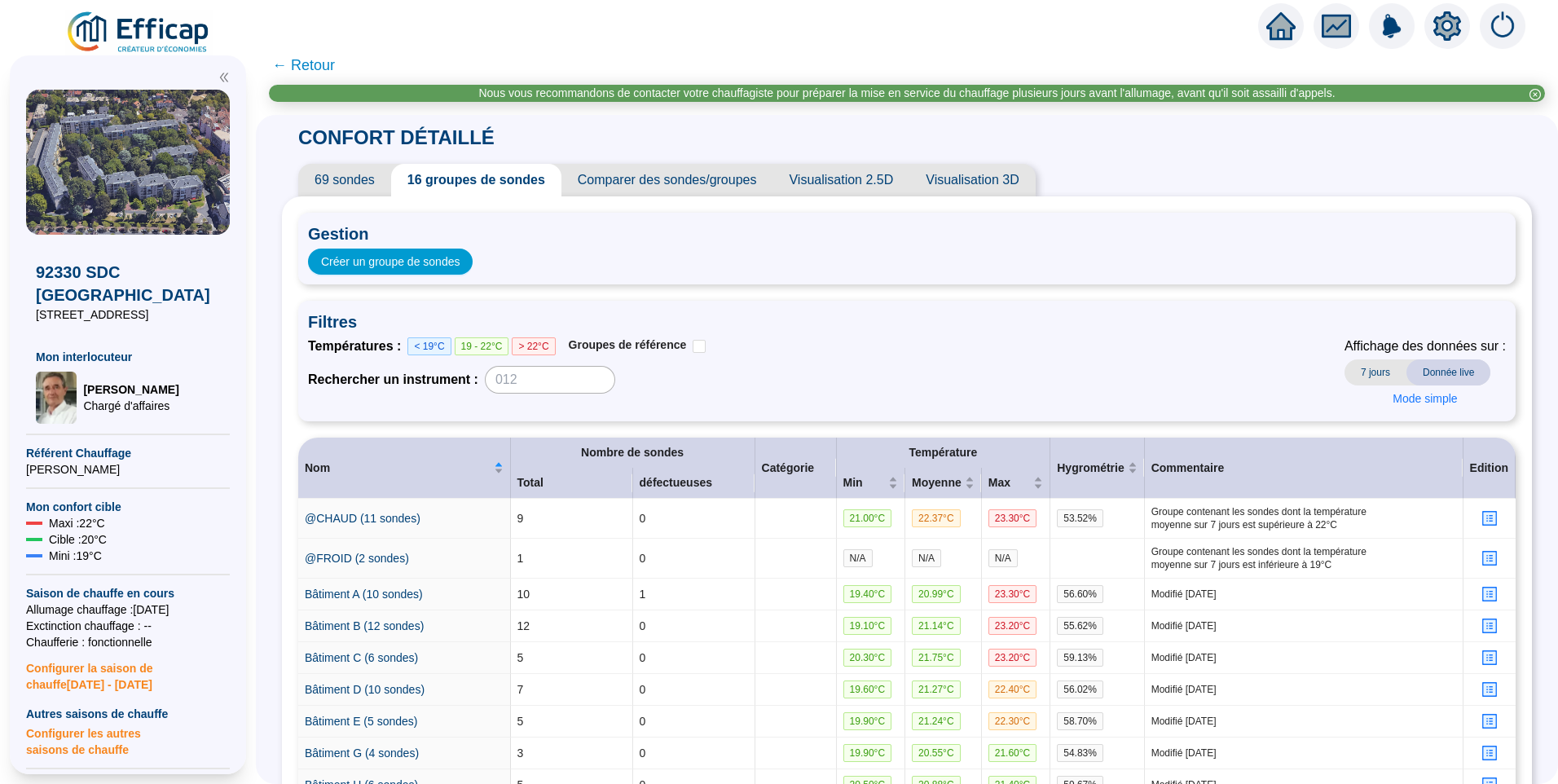
scroll to position [326, 0]
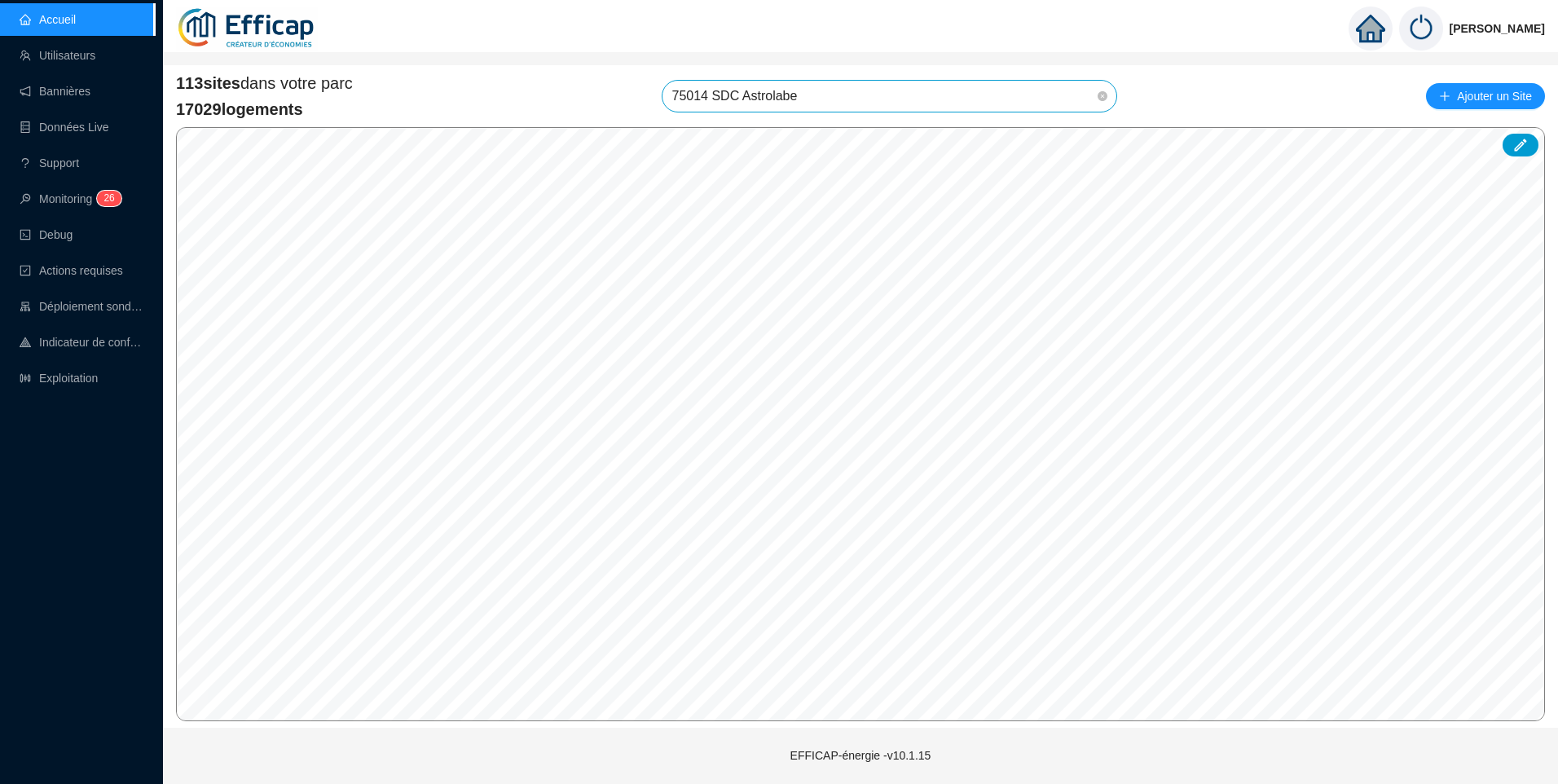
drag, startPoint x: 0, startPoint y: 0, endPoint x: 558, endPoint y: 94, distance: 565.9
click at [498, 97] on div "113 sites dans votre parc 17029 logements 75014 SDC Astrolabe Ajouter un Site" at bounding box center [861, 96] width 1369 height 49
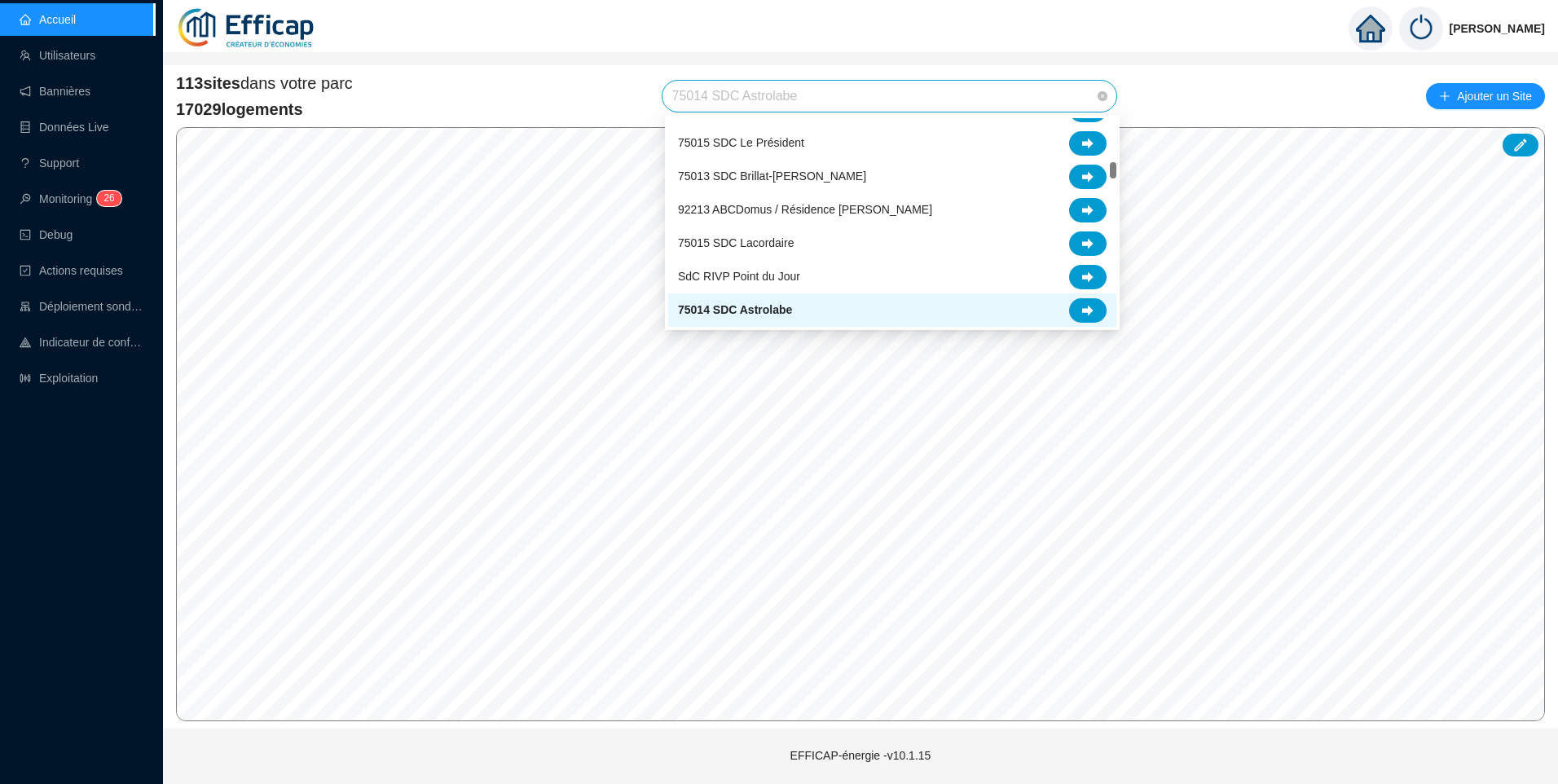
click at [735, 97] on span "75014 SDC Astrolabe" at bounding box center [890, 96] width 435 height 31
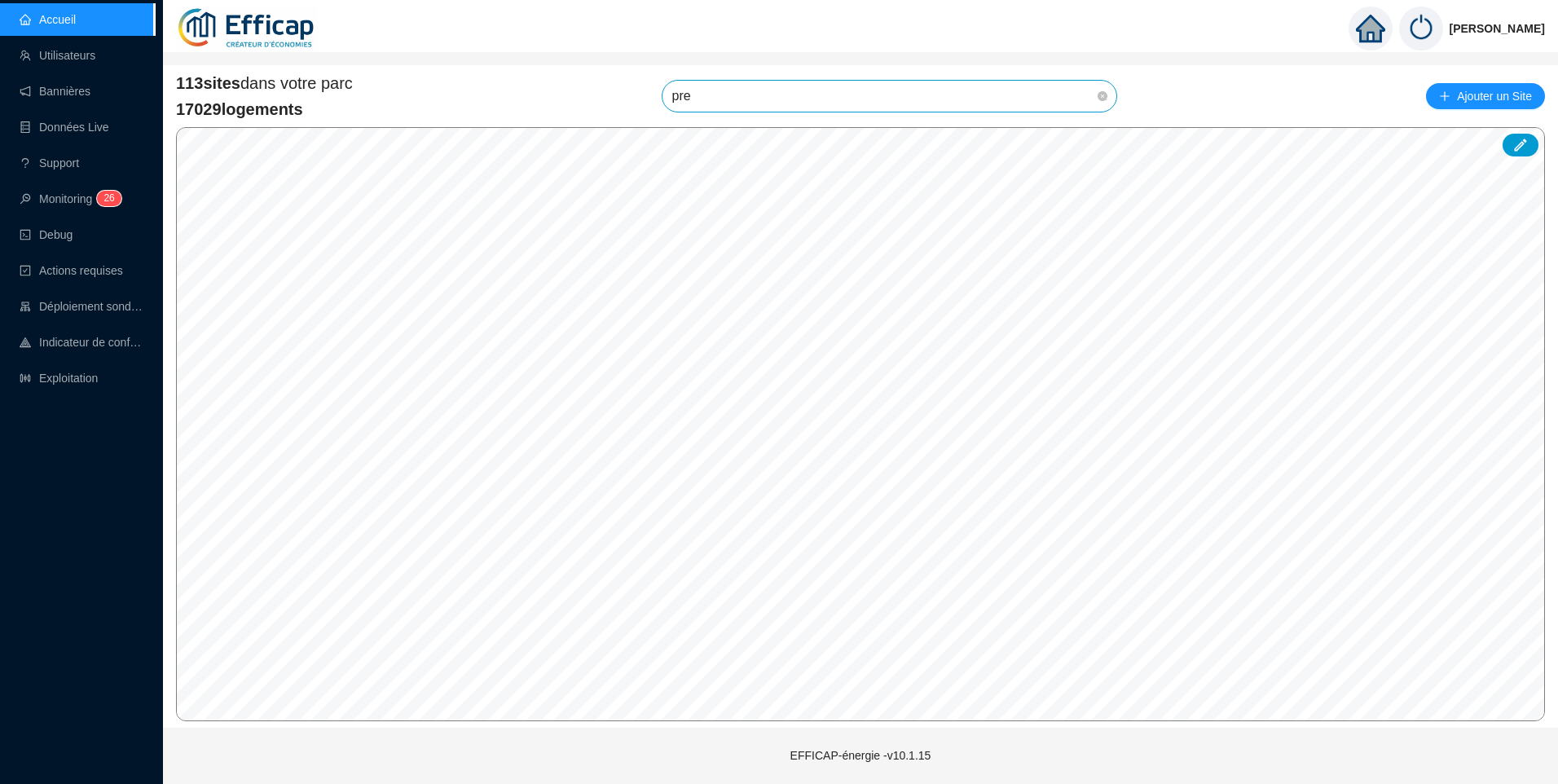
scroll to position [0, 0]
type input "pres"
click at [1080, 134] on div at bounding box center [1088, 135] width 38 height 25
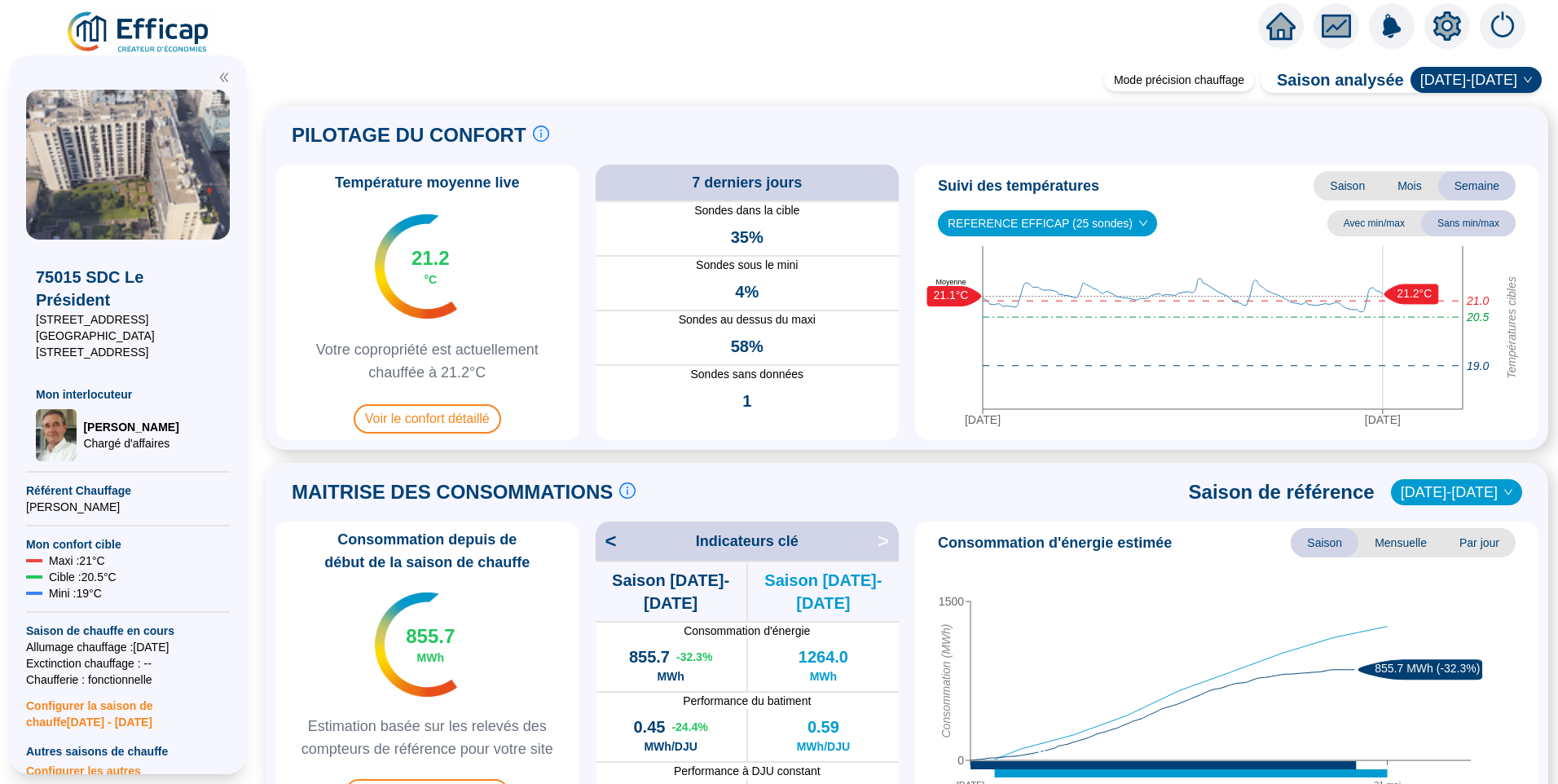
click at [1452, 30] on icon "setting" at bounding box center [1447, 25] width 28 height 26
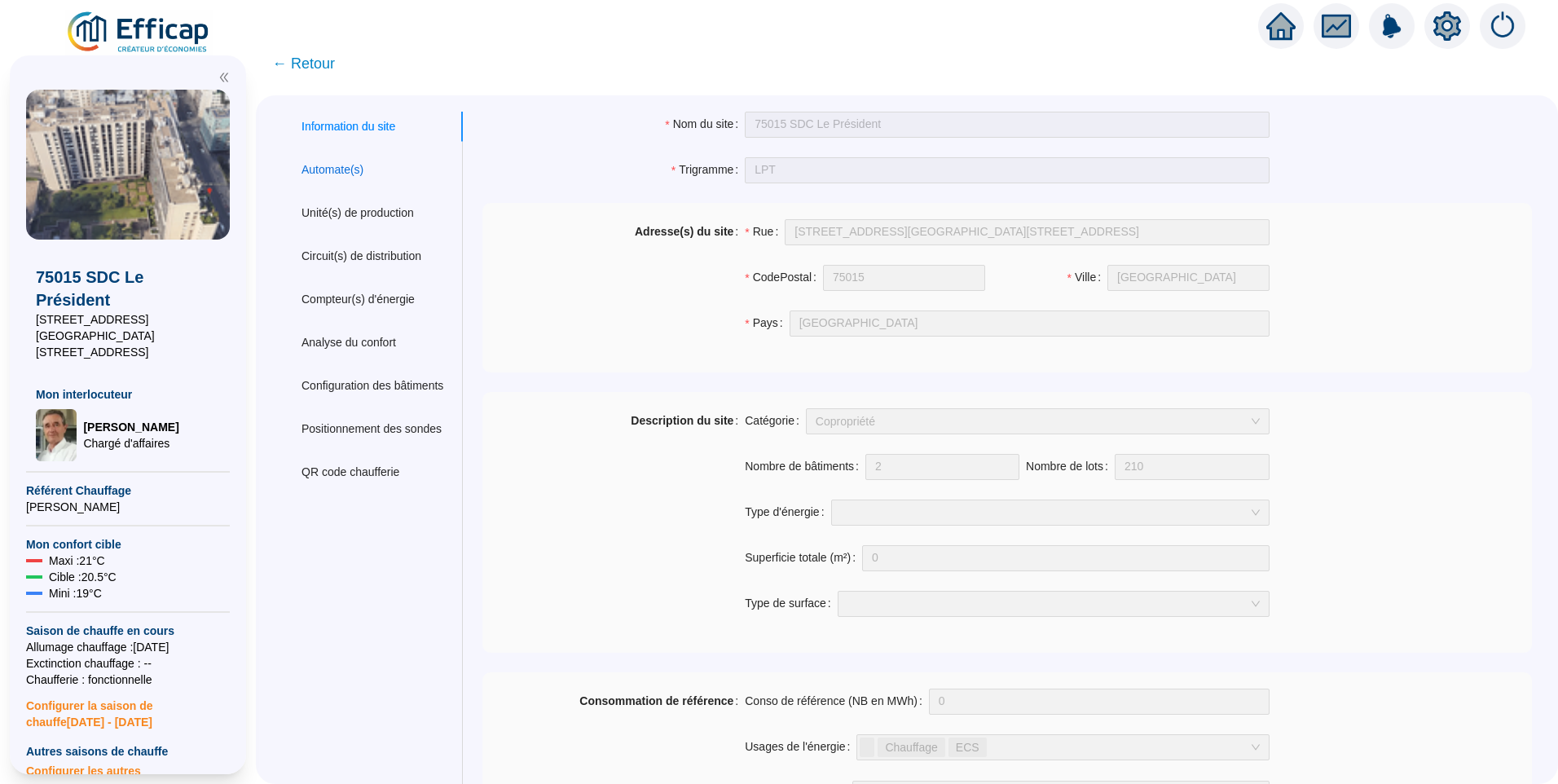
click at [363, 172] on div "Automate(s)" at bounding box center [332, 170] width 62 height 18
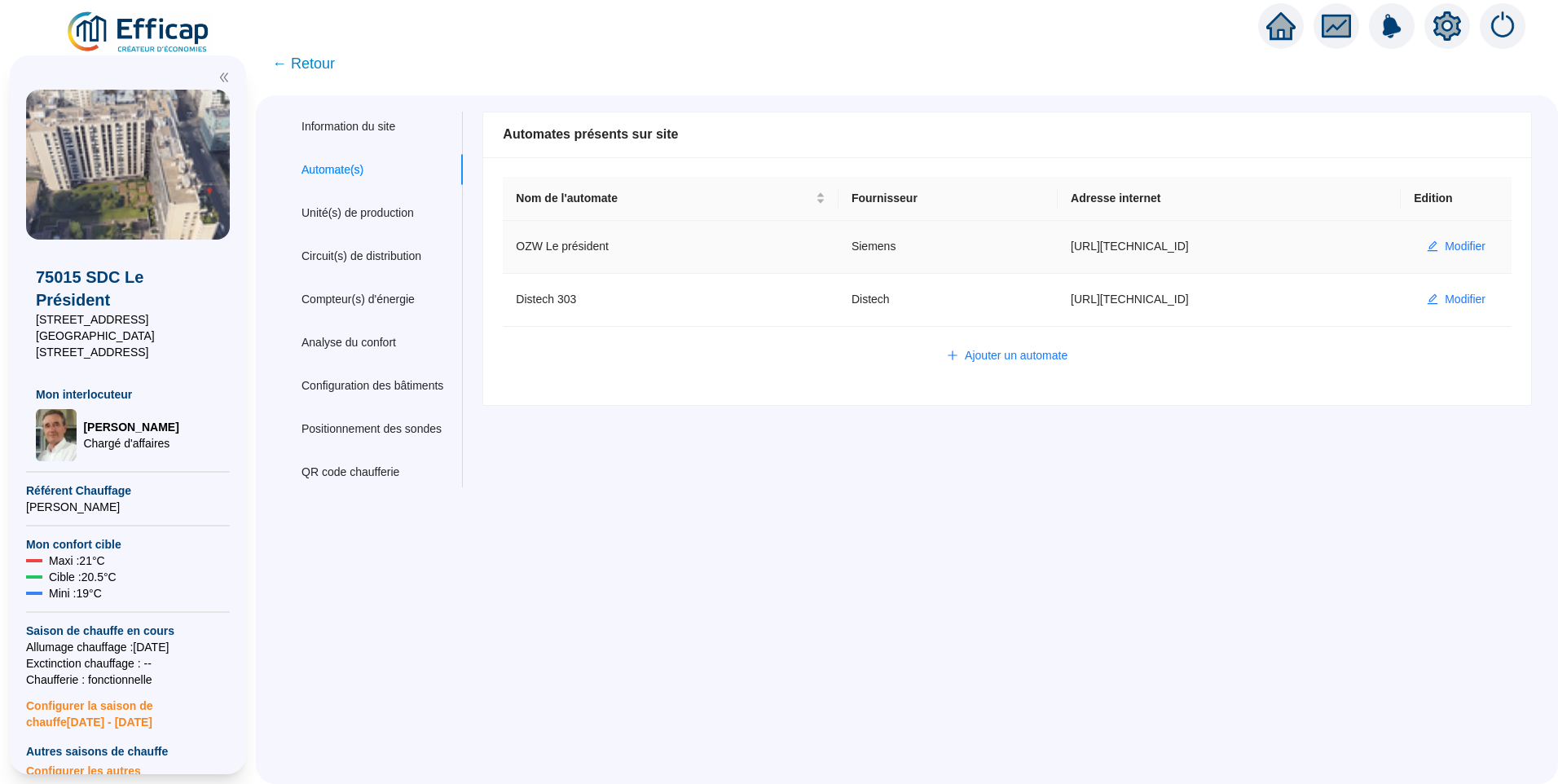
drag, startPoint x: 1142, startPoint y: 244, endPoint x: 1011, endPoint y: 231, distance: 131.6
click at [1058, 231] on td "https://193.248.153.124" at bounding box center [1230, 246] width 343 height 53
copy td "https://193.248.153.124"
click at [1458, 245] on span "Modifier" at bounding box center [1465, 246] width 41 height 18
type input "OZW Le président"
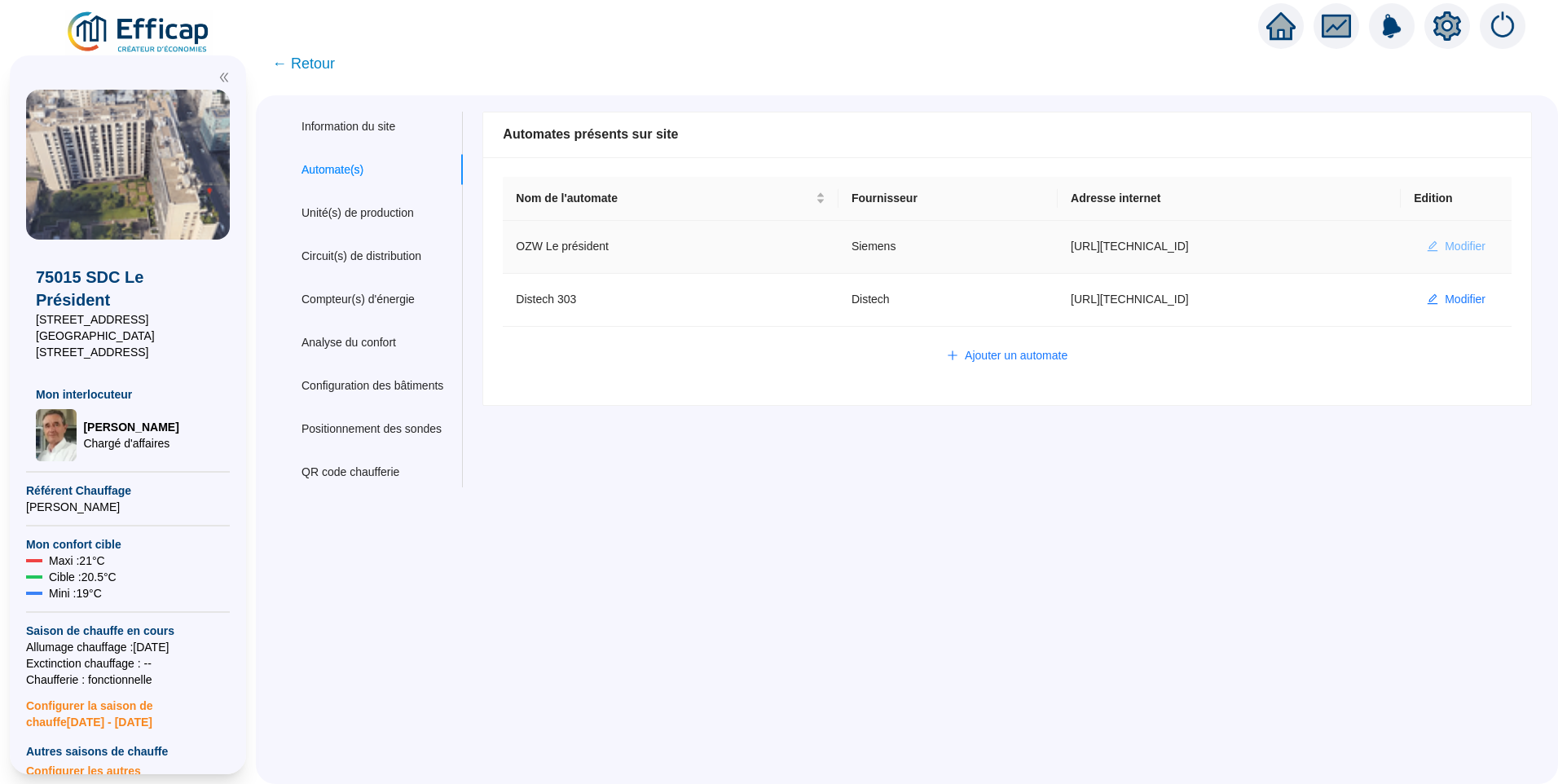
type input "https://193.248.153.124"
type input "plant-efficap"
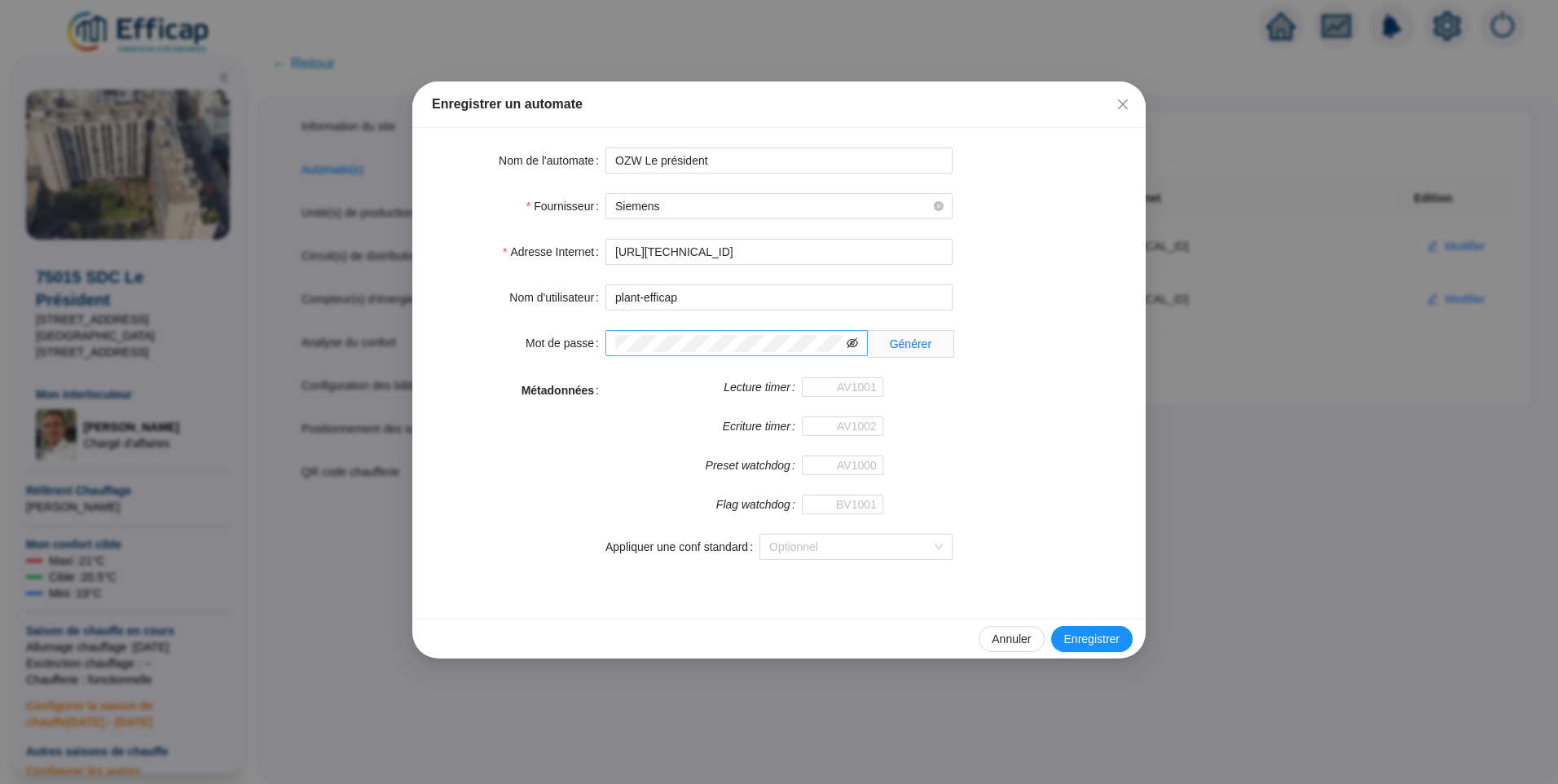
click at [850, 348] on icon "eye-invisible" at bounding box center [852, 343] width 11 height 11
click at [362, 326] on div "Enregistrer un automate Nom de l'automate OZW Le président Fournisseur Siemens …" at bounding box center [779, 392] width 1558 height 784
click at [1122, 104] on icon "close" at bounding box center [1123, 104] width 13 height 13
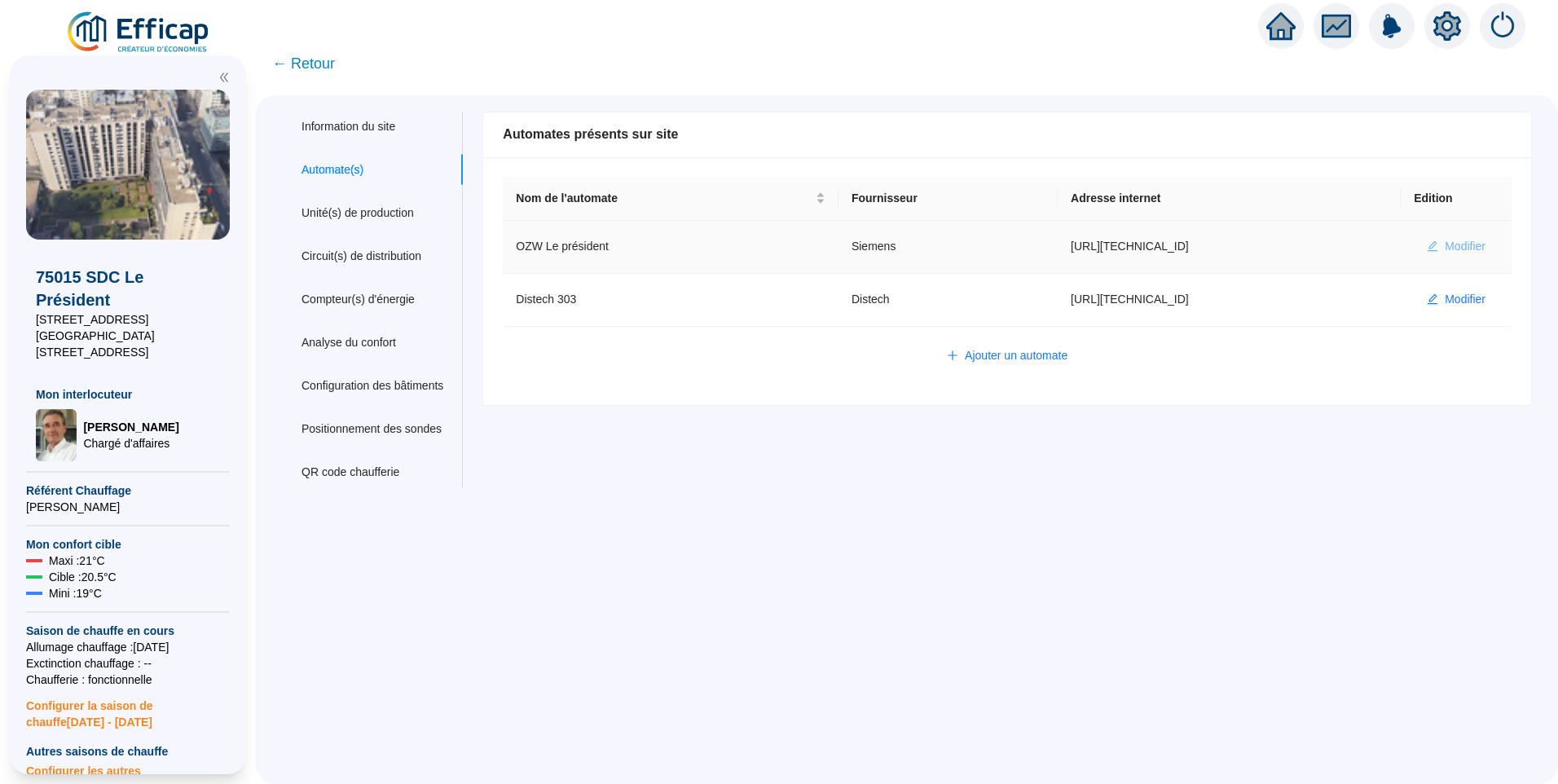
click at [1445, 248] on span "Modifier" at bounding box center [1465, 246] width 41 height 18
type input "OZW Le président"
type input "https://193.248.153.124"
type input "plant-efficap"
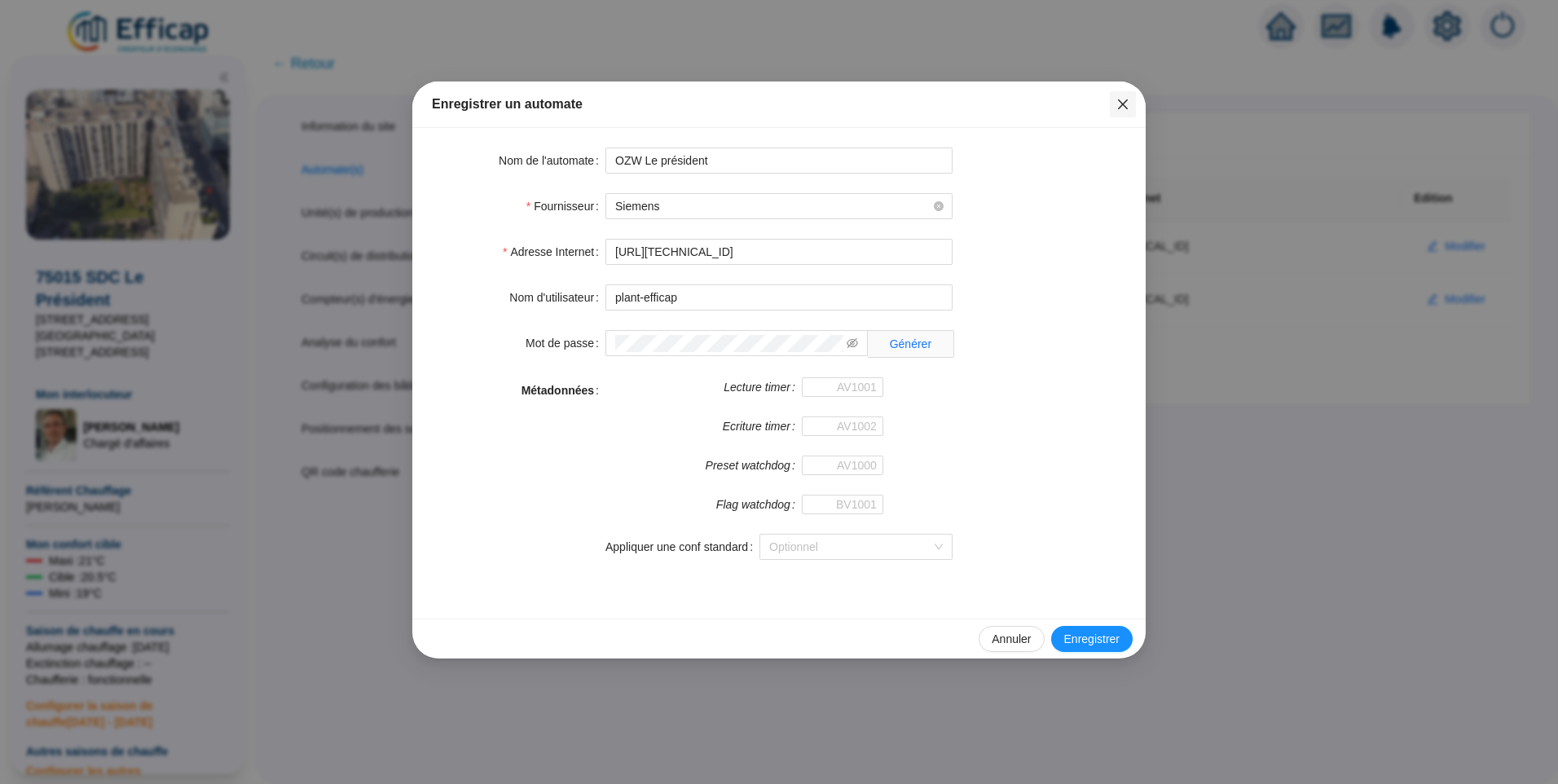
click at [1122, 105] on icon "close" at bounding box center [1123, 104] width 10 height 10
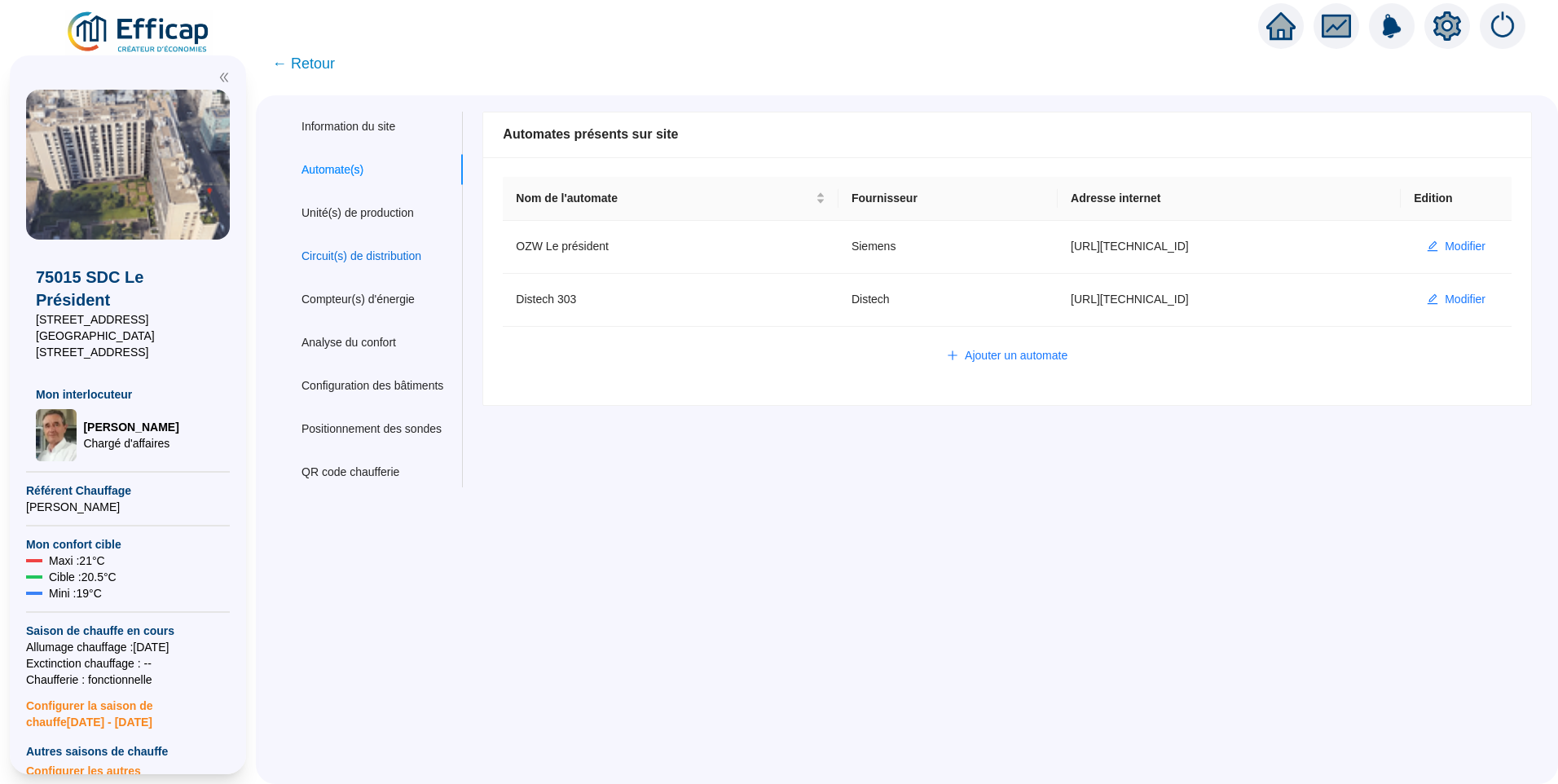
click at [395, 259] on div "Circuit(s) de distribution" at bounding box center [362, 256] width 120 height 18
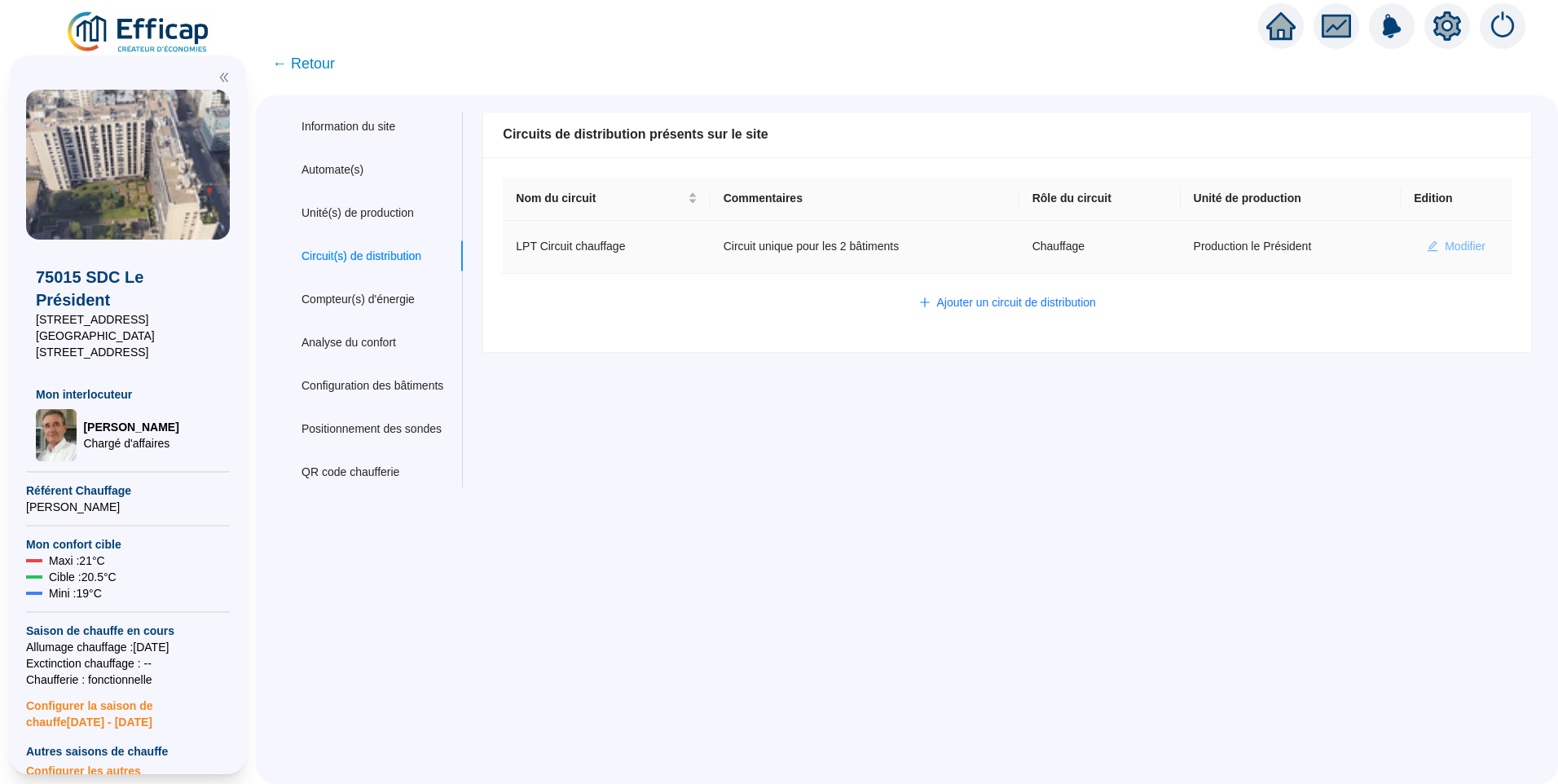
click at [1459, 242] on span "Modifier" at bounding box center [1465, 246] width 41 height 18
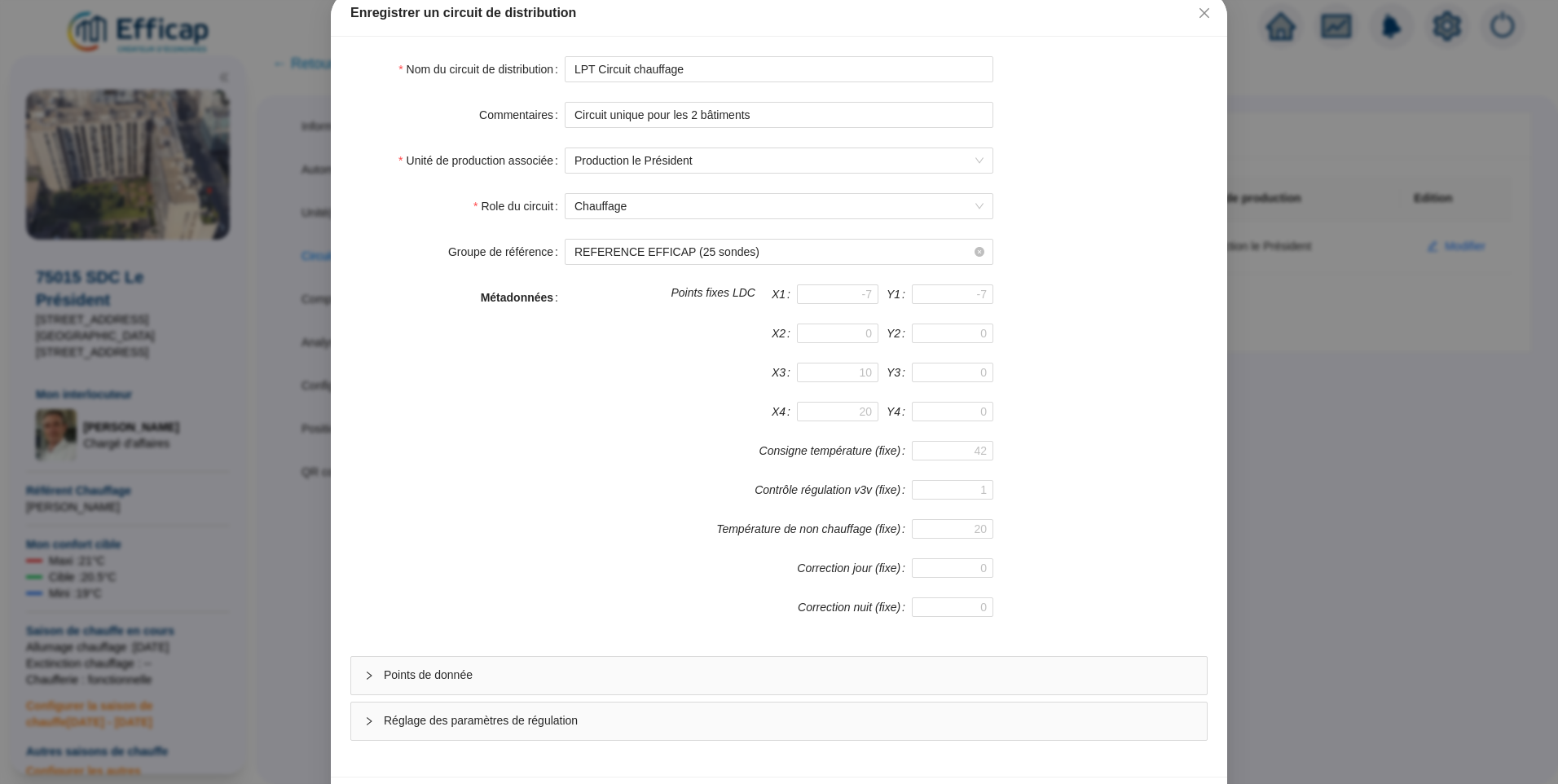
scroll to position [143, 0]
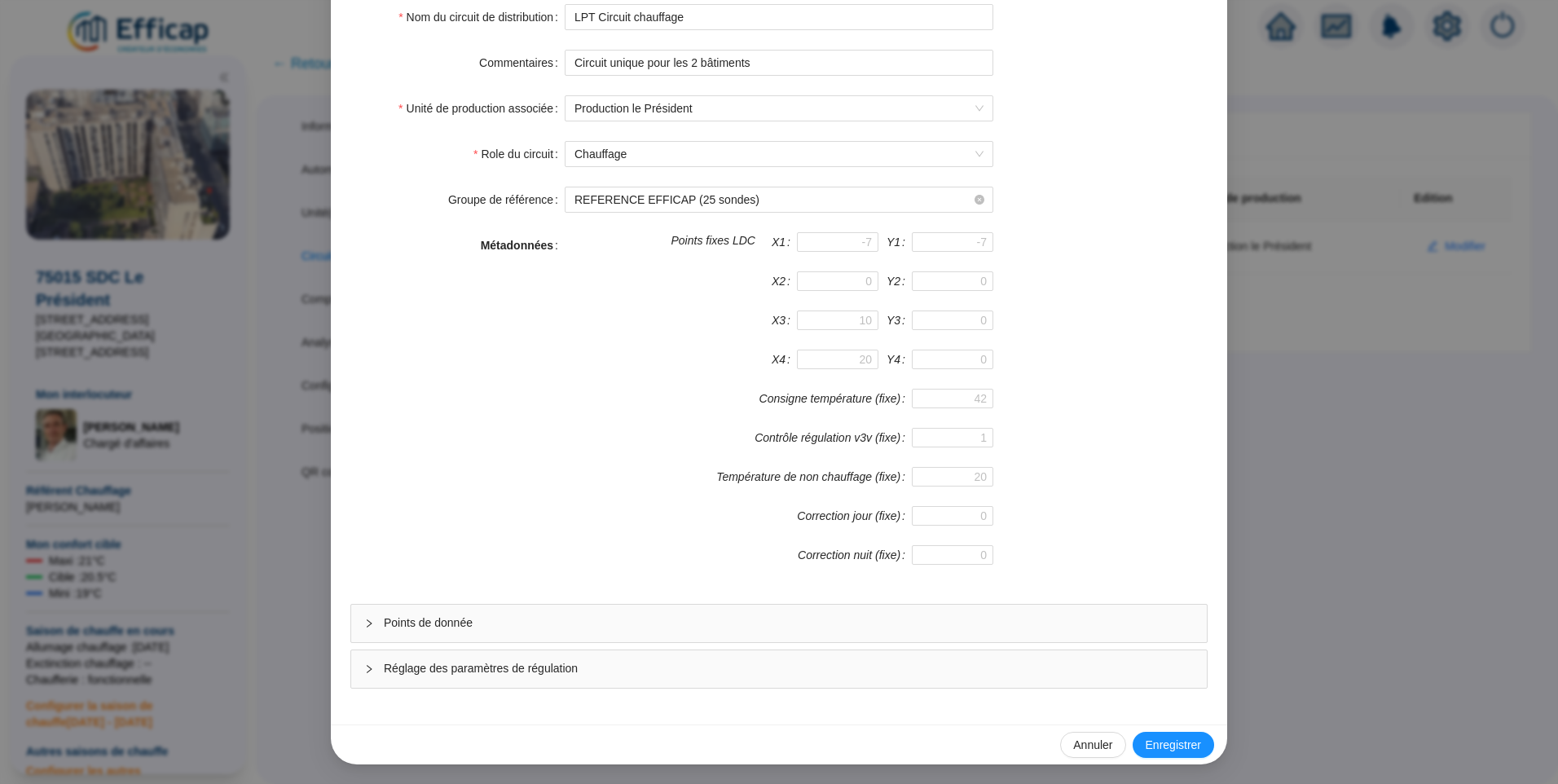
click at [522, 630] on span "Points de donnée" at bounding box center [789, 623] width 810 height 18
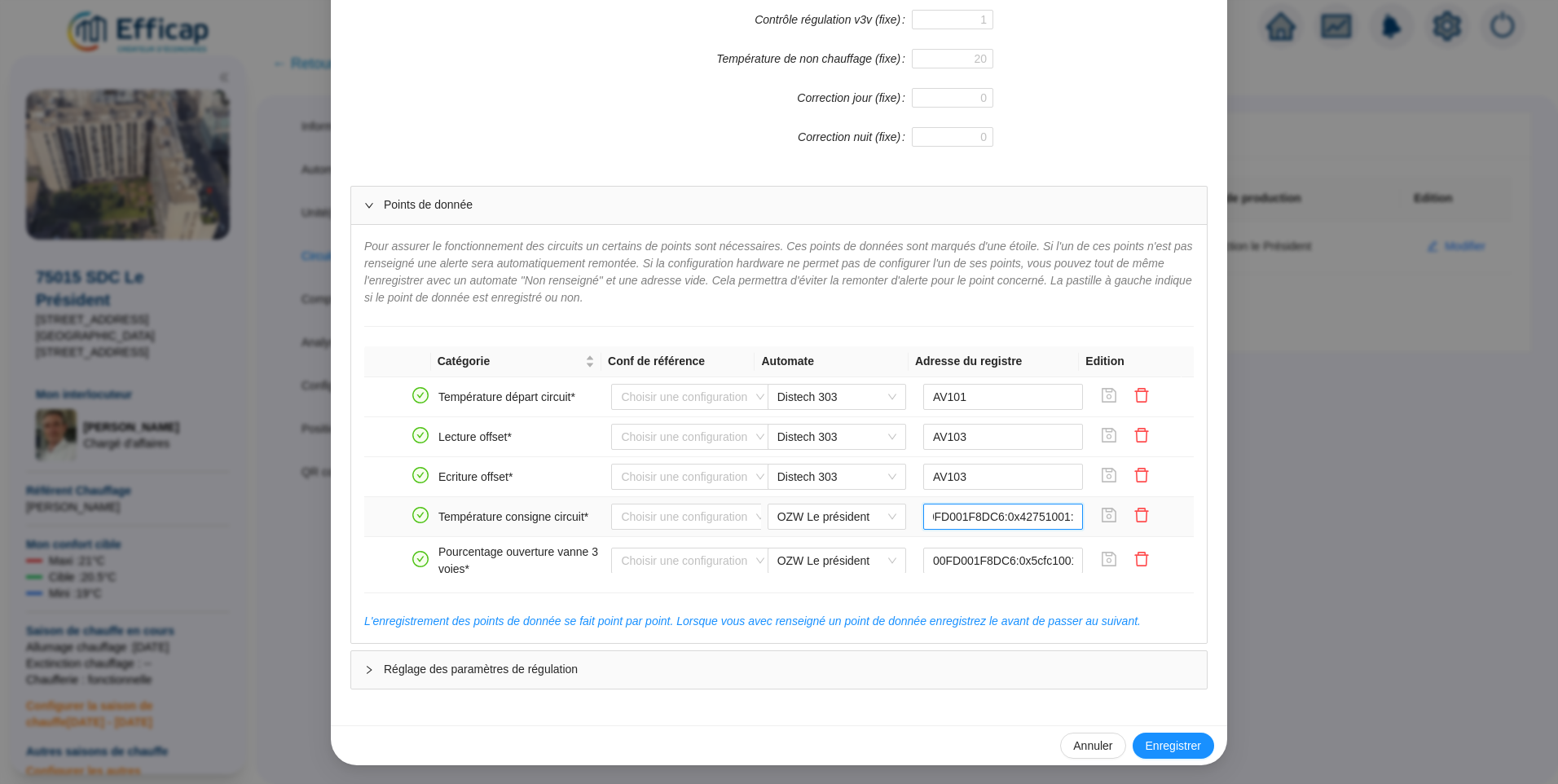
scroll to position [0, 0]
drag, startPoint x: 975, startPoint y: 514, endPoint x: 886, endPoint y: 517, distance: 89.1
click at [886, 517] on tr "Température consigne circuit* Choisir une configuration OZW Le président 00FD00…" at bounding box center [779, 517] width 829 height 40
drag, startPoint x: 963, startPoint y: 400, endPoint x: 721, endPoint y: 399, distance: 242.0
click at [721, 399] on tr "Température départ circuit* Choisir une configuration Distech 303 AV101" at bounding box center [779, 397] width 829 height 40
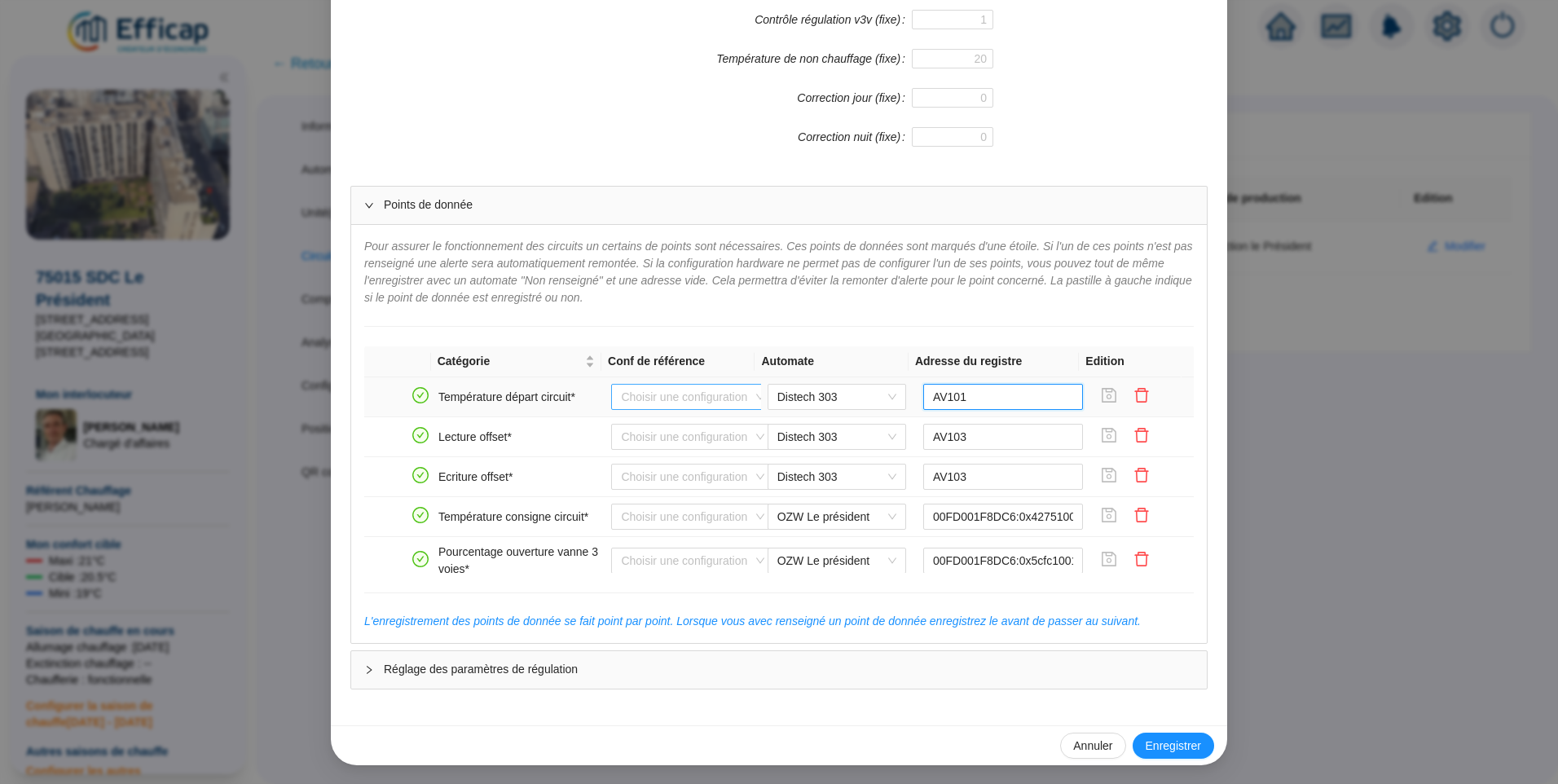
paste input "0x27fe10"
drag, startPoint x: 920, startPoint y: 523, endPoint x: 999, endPoint y: 525, distance: 79.0
click at [999, 525] on input "00FD001F8DC6:0x42751001:0" at bounding box center [1004, 517] width 161 height 26
click at [923, 401] on input "0x27fe1001" at bounding box center [1004, 397] width 161 height 26
paste input "00FD001F8DC6:"
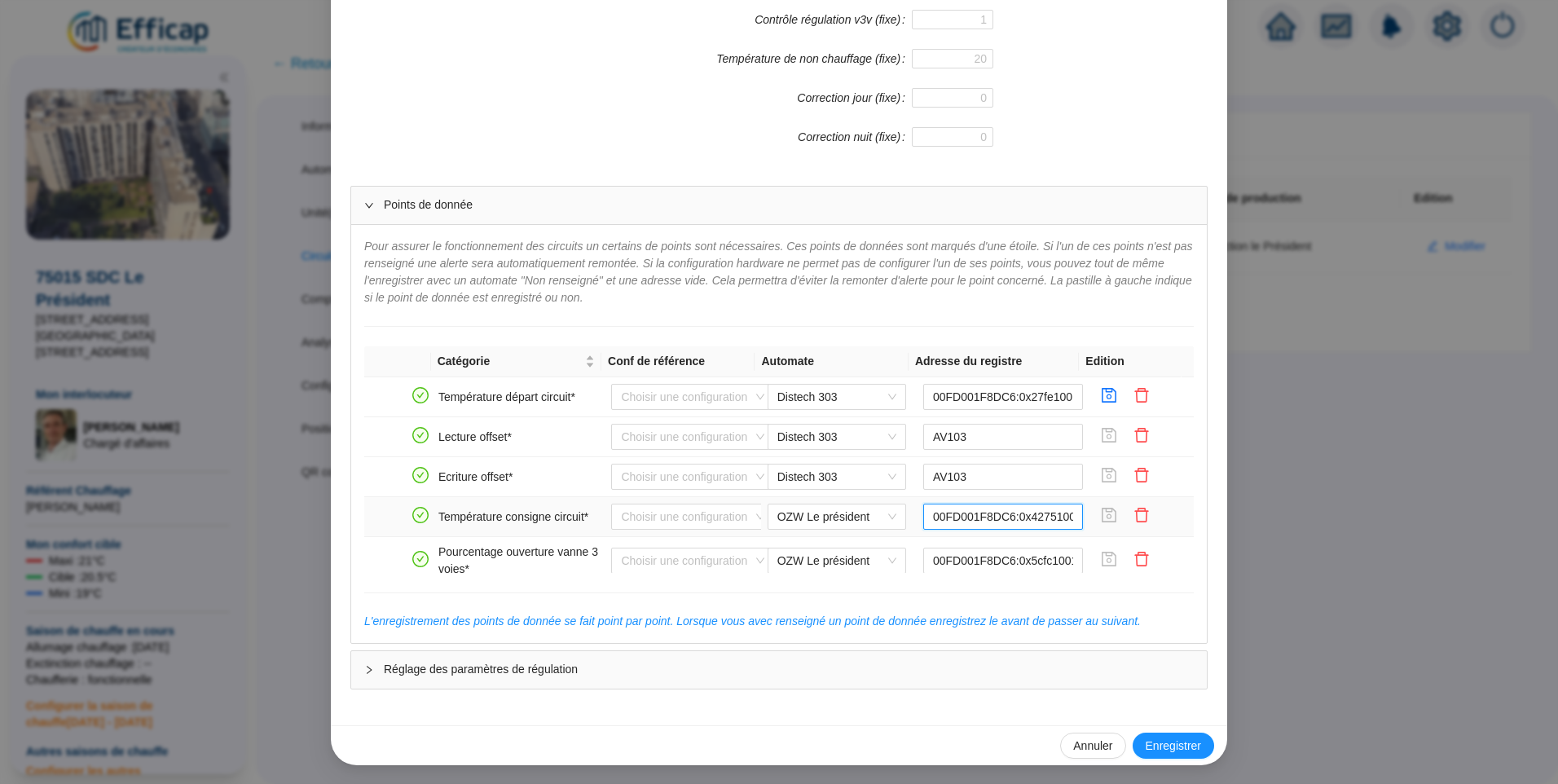
scroll to position [0, 11]
drag, startPoint x: 1072, startPoint y: 520, endPoint x: 1036, endPoint y: 507, distance: 38.3
click at [1036, 507] on input "00FD001F8DC6:0x42751001:0" at bounding box center [1004, 517] width 161 height 26
drag, startPoint x: 1025, startPoint y: 559, endPoint x: 1061, endPoint y: 563, distance: 36.2
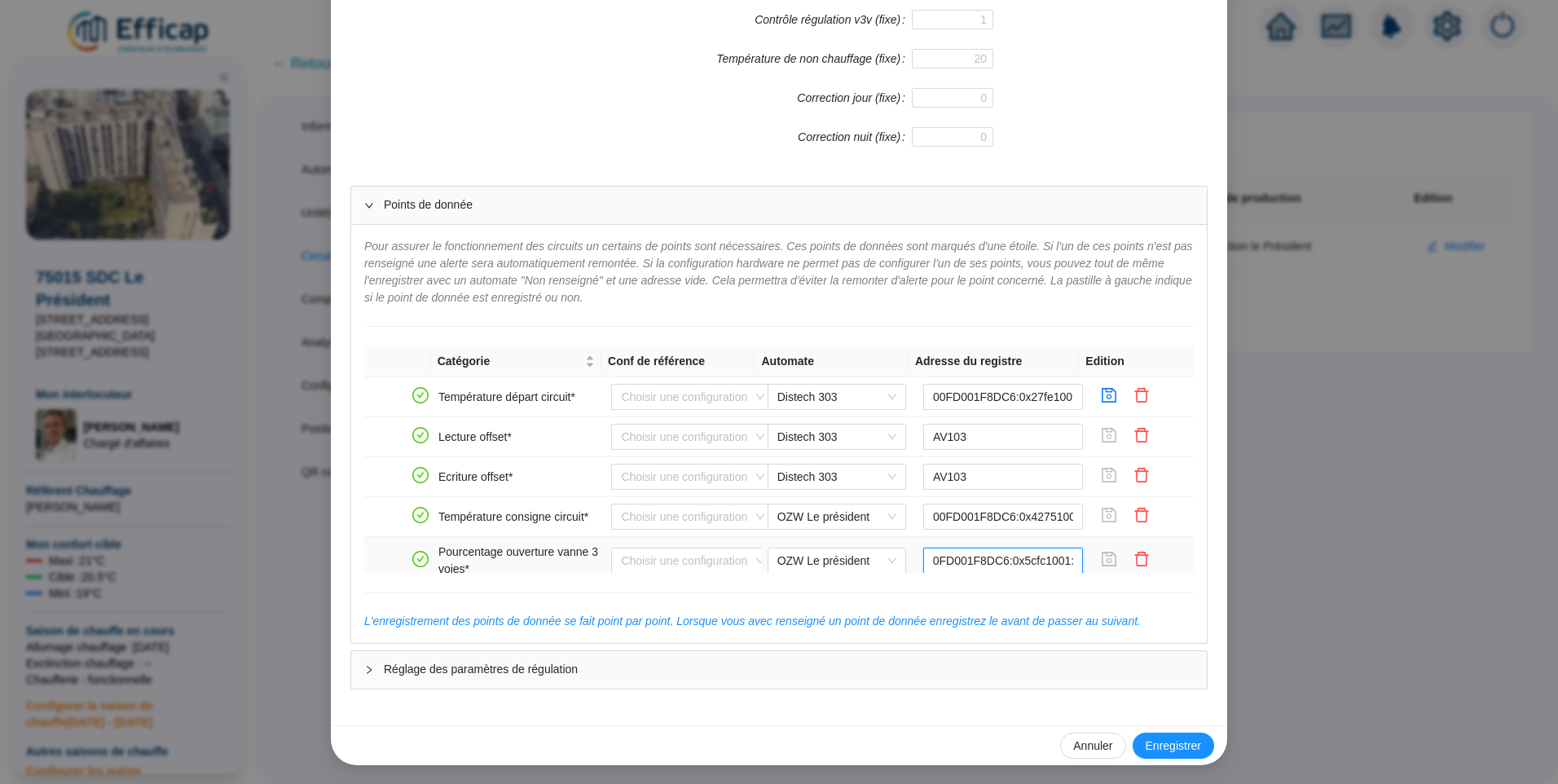
click at [1061, 563] on input "00FD001F8DC6:0x5cfc1001:0" at bounding box center [1004, 561] width 161 height 26
click at [985, 561] on input "00FD001F8DC6:0x5cfc1001:0" at bounding box center [1004, 561] width 161 height 26
drag, startPoint x: 976, startPoint y: 561, endPoint x: 1051, endPoint y: 552, distance: 75.5
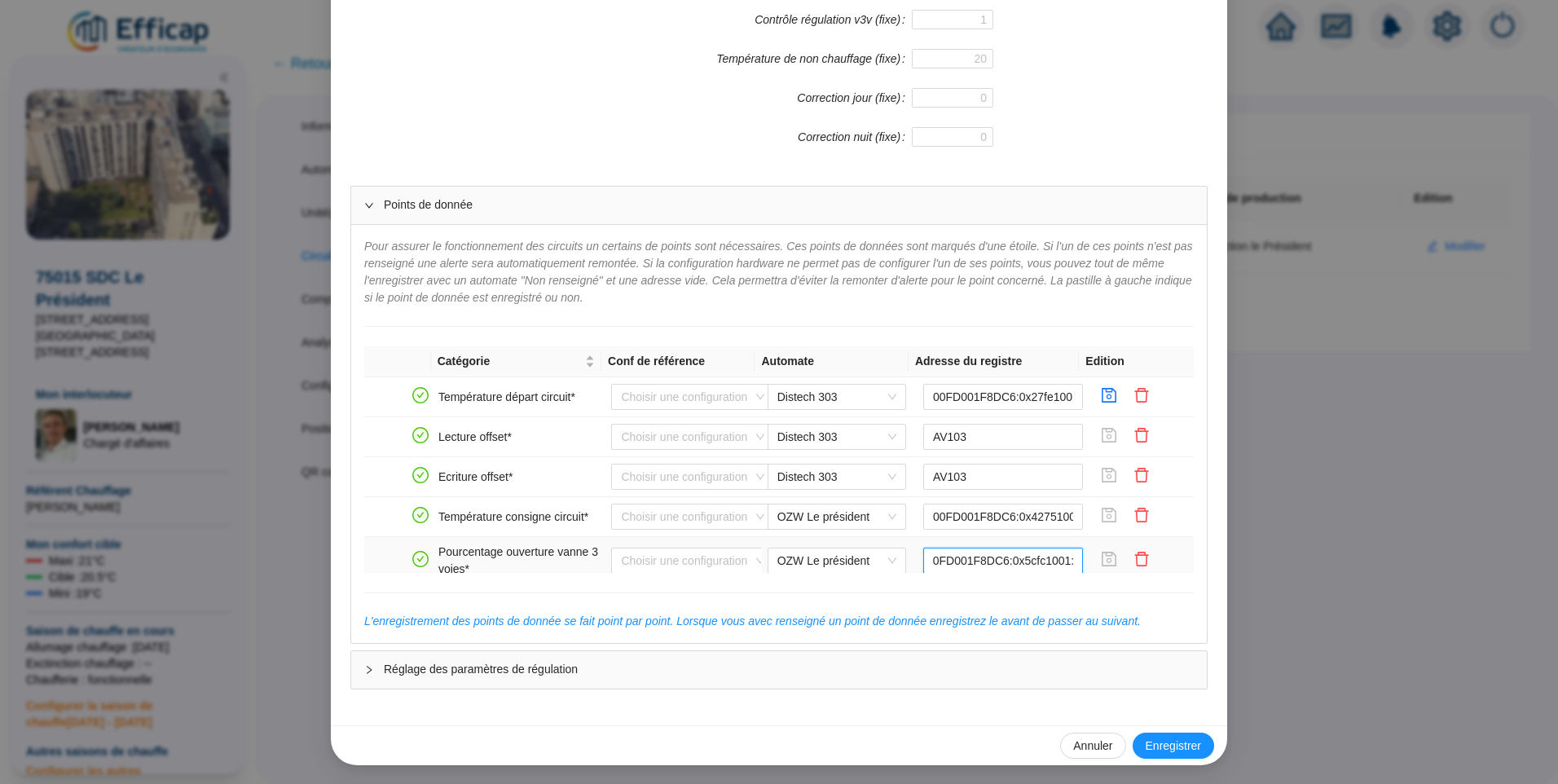
click at [1051, 552] on input "00FD001F8DC6:0x5cfc1001:0" at bounding box center [1004, 561] width 161 height 26
click at [1057, 403] on input "00FD001F8DC6:0x27fe1001" at bounding box center [1004, 397] width 161 height 26
drag, startPoint x: 1017, startPoint y: 405, endPoint x: 1062, endPoint y: 404, distance: 45.0
click at [1062, 404] on input "00FD001F8DC6:0x27fe1001:0" at bounding box center [1004, 397] width 161 height 26
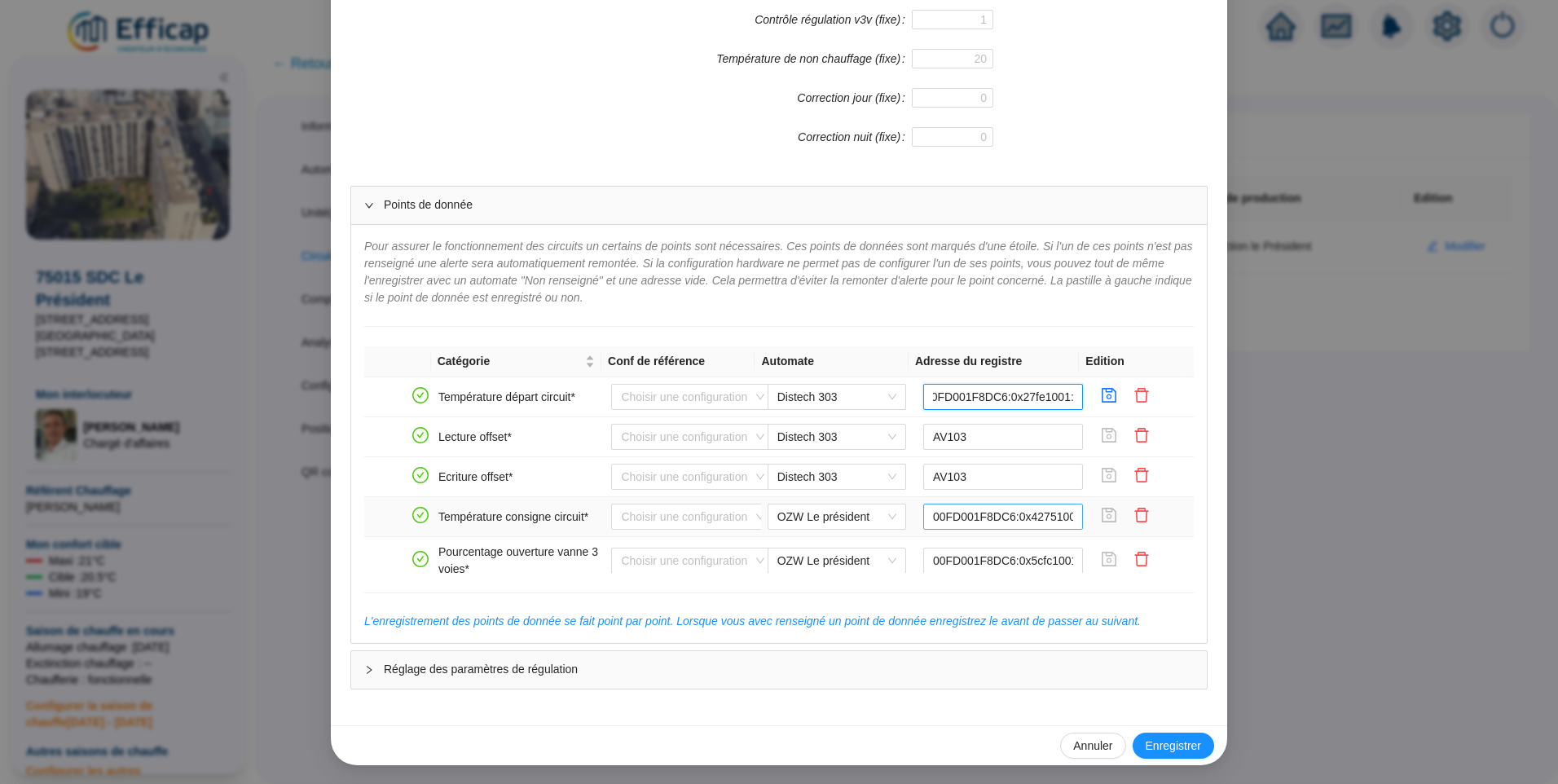
type input "00FD001F8DC6:0x27fe1001:0"
click at [969, 527] on input "00FD001F8DC6:0x42751001:0" at bounding box center [1004, 517] width 161 height 26
drag, startPoint x: 1031, startPoint y: 401, endPoint x: 1043, endPoint y: 402, distance: 12.0
click at [1043, 402] on input "00FD001F8DC6:0x27fe1001:0" at bounding box center [1004, 397] width 161 height 26
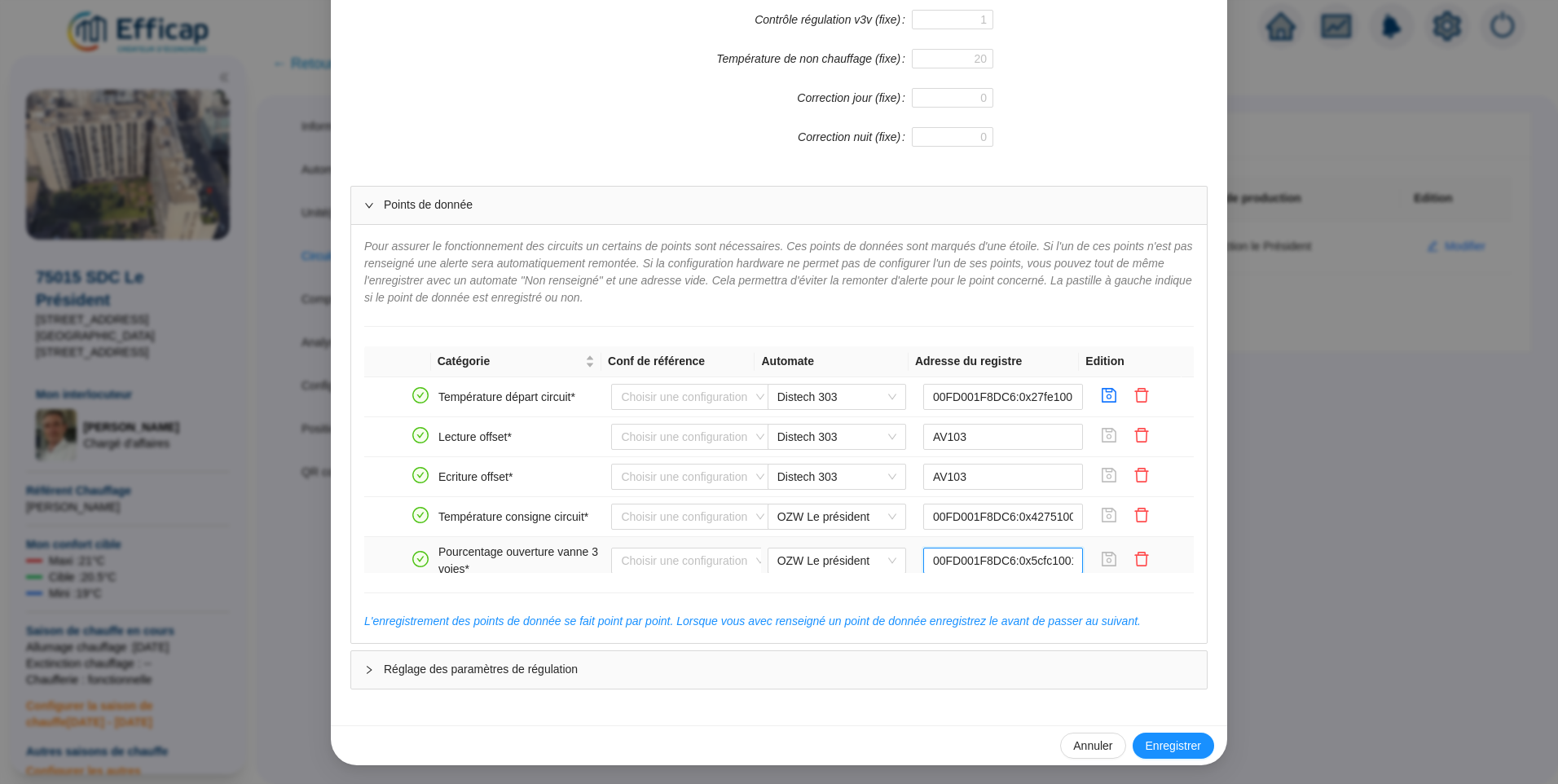
drag, startPoint x: 983, startPoint y: 556, endPoint x: 1003, endPoint y: 556, distance: 20.0
click at [1003, 556] on input "00FD001F8DC6:0x5cfc1001:0" at bounding box center [1004, 561] width 161 height 26
click at [1101, 397] on icon "save" at bounding box center [1110, 396] width 17 height 17
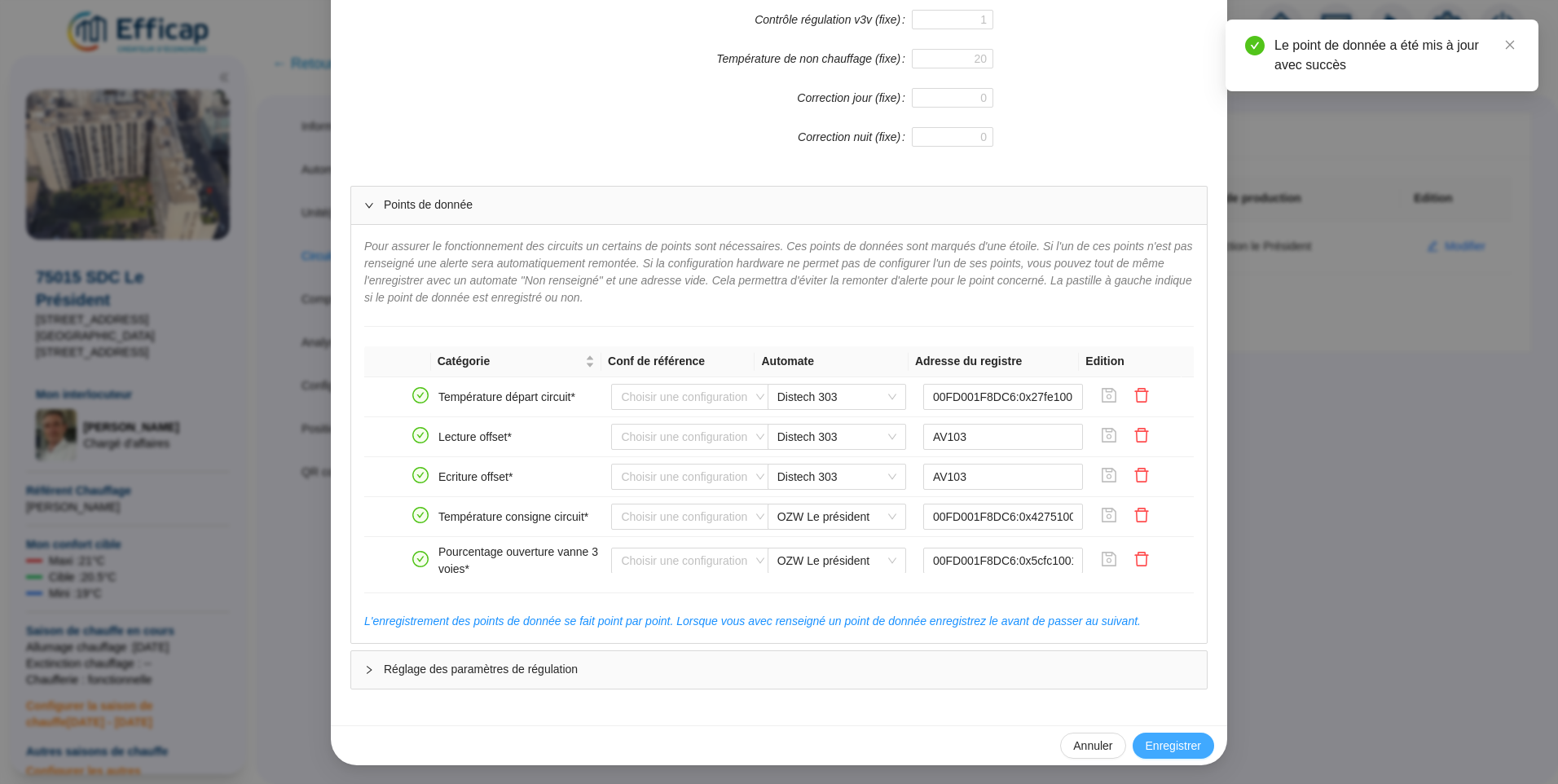
click at [1165, 752] on span "Enregistrer" at bounding box center [1173, 746] width 55 height 18
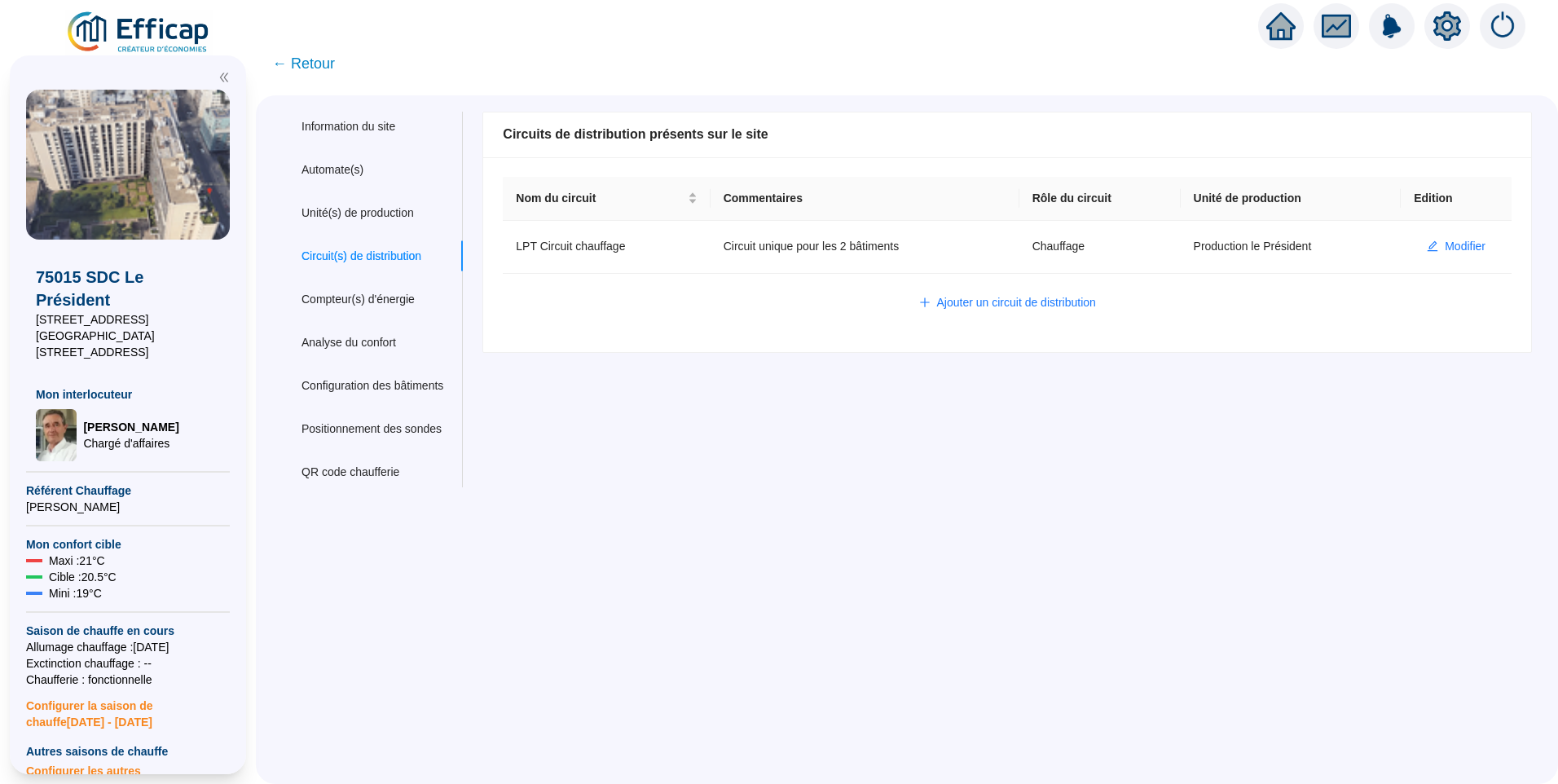
click at [717, 535] on div "Information du site Automate(s) Unité(s) de production Circuit(s) de distributi…" at bounding box center [907, 439] width 1302 height 689
click at [335, 63] on span "← Retour" at bounding box center [303, 64] width 63 height 23
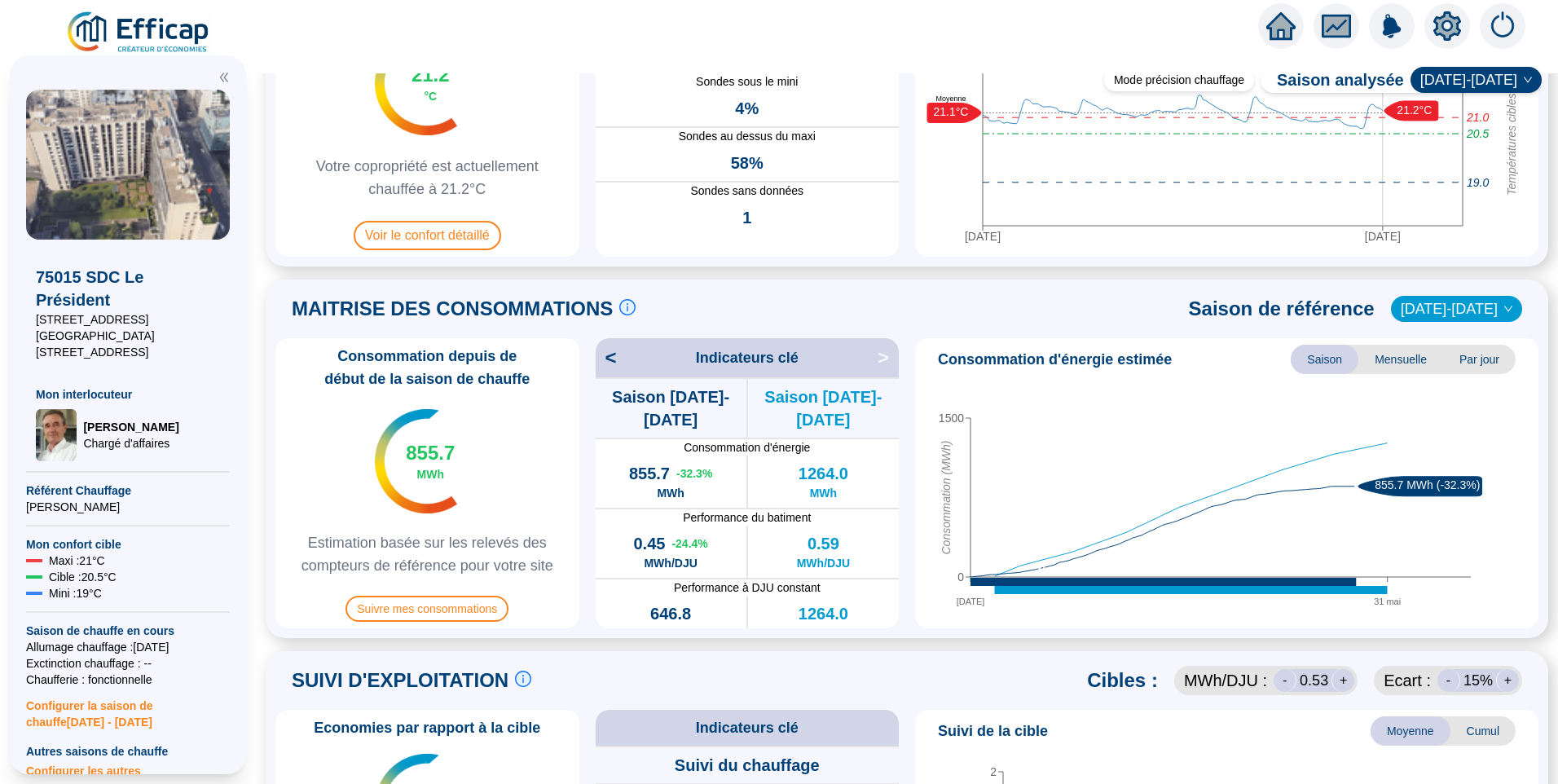
scroll to position [408, 0]
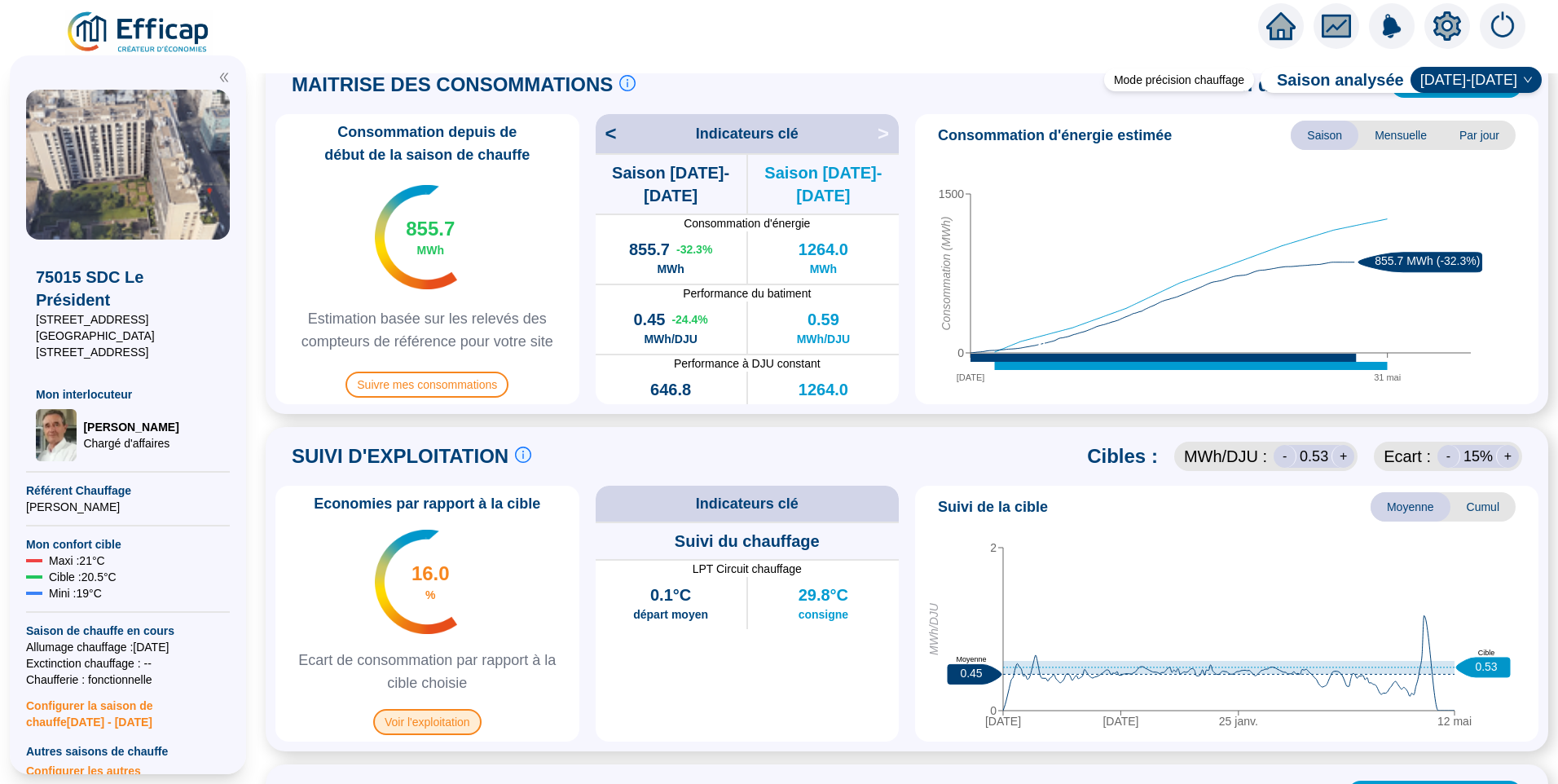
click at [424, 718] on span "Voir l'exploitation" at bounding box center [428, 722] width 109 height 26
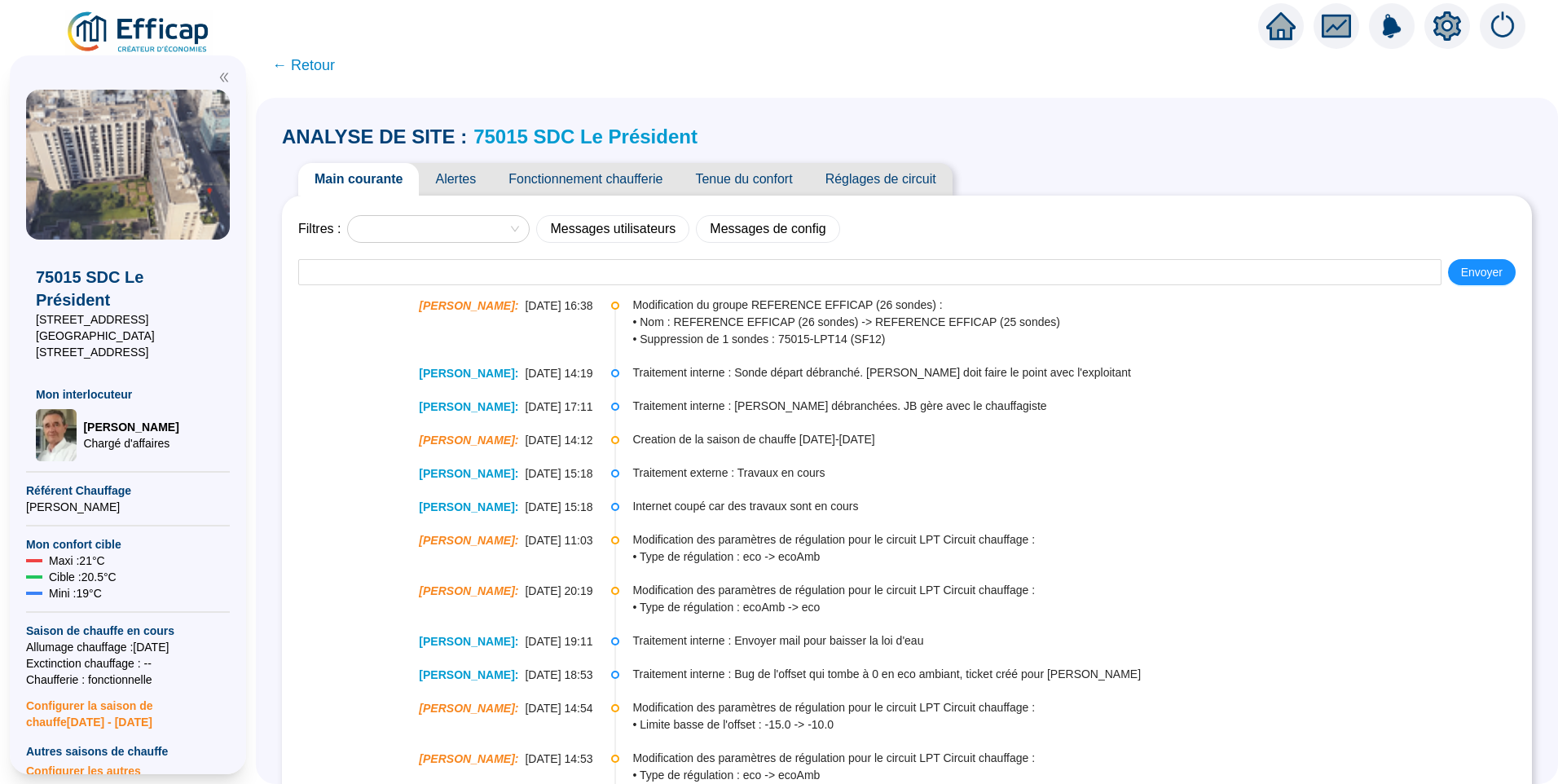
click at [591, 184] on span "Fonctionnement chaufferie" at bounding box center [586, 179] width 186 height 32
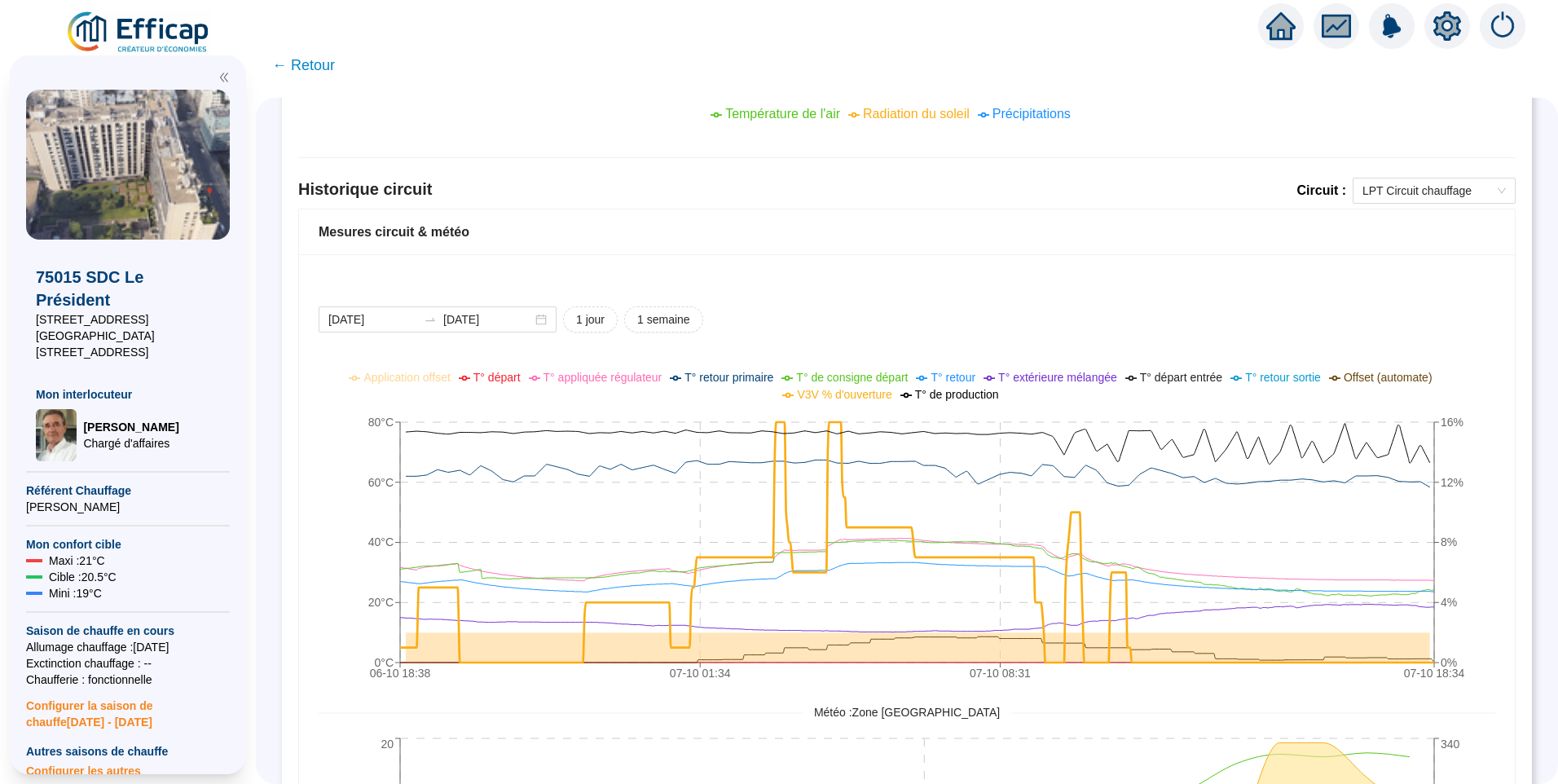
scroll to position [879, 0]
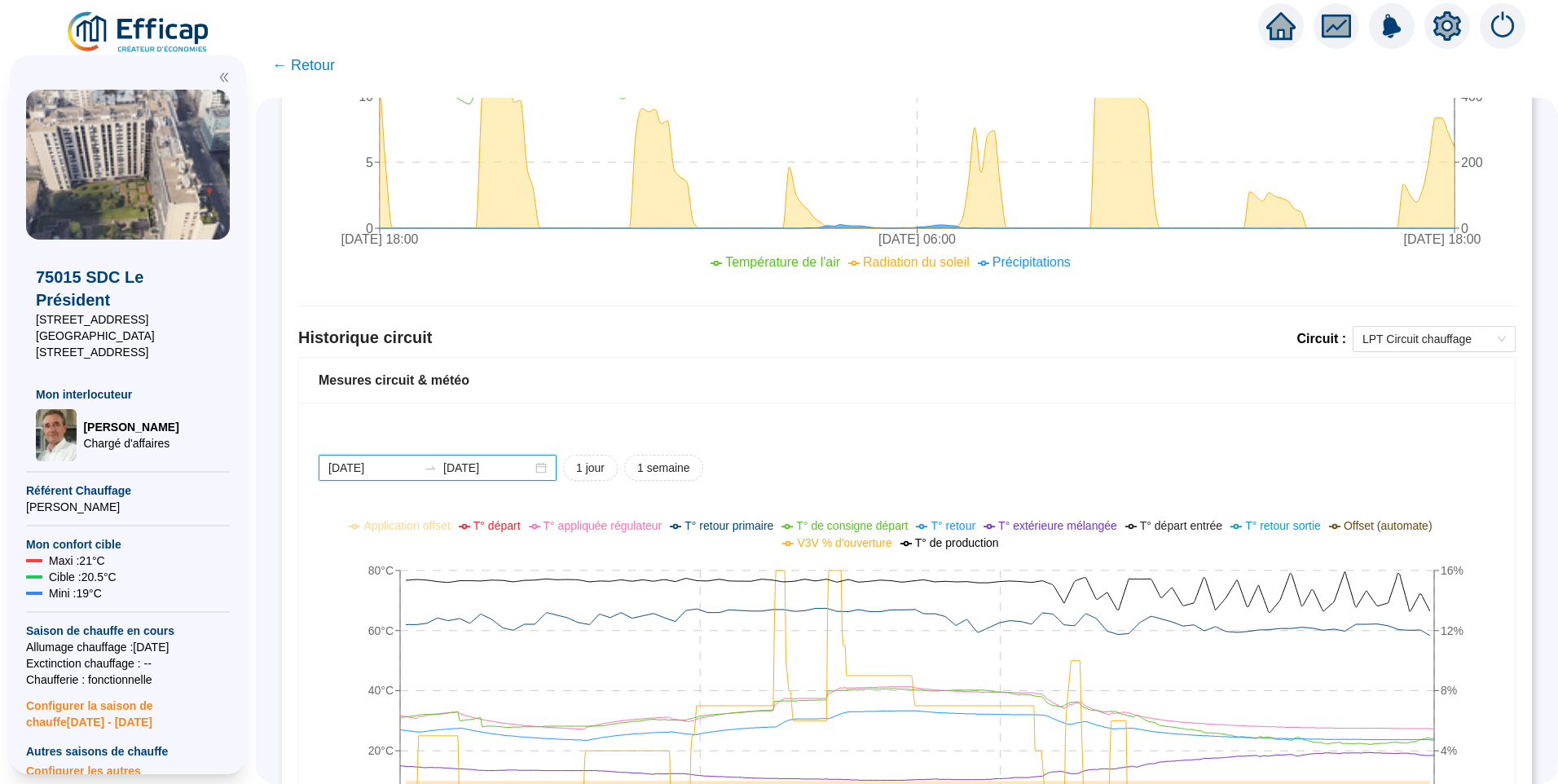
click at [410, 472] on input "2025-10-06" at bounding box center [373, 468] width 89 height 18
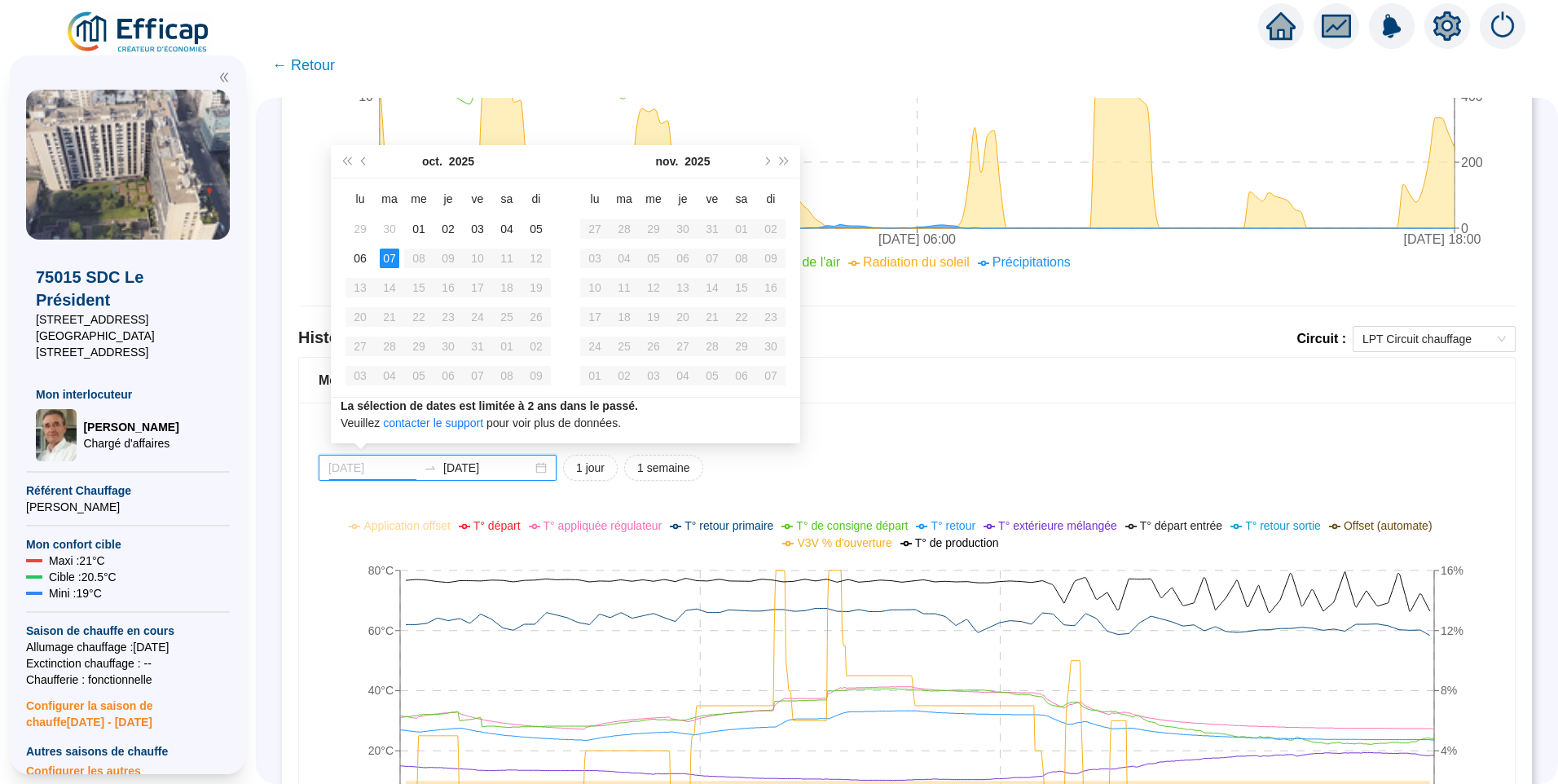
type input "[DATE]"
click at [393, 259] on div "07" at bounding box center [389, 257] width 19 height 19
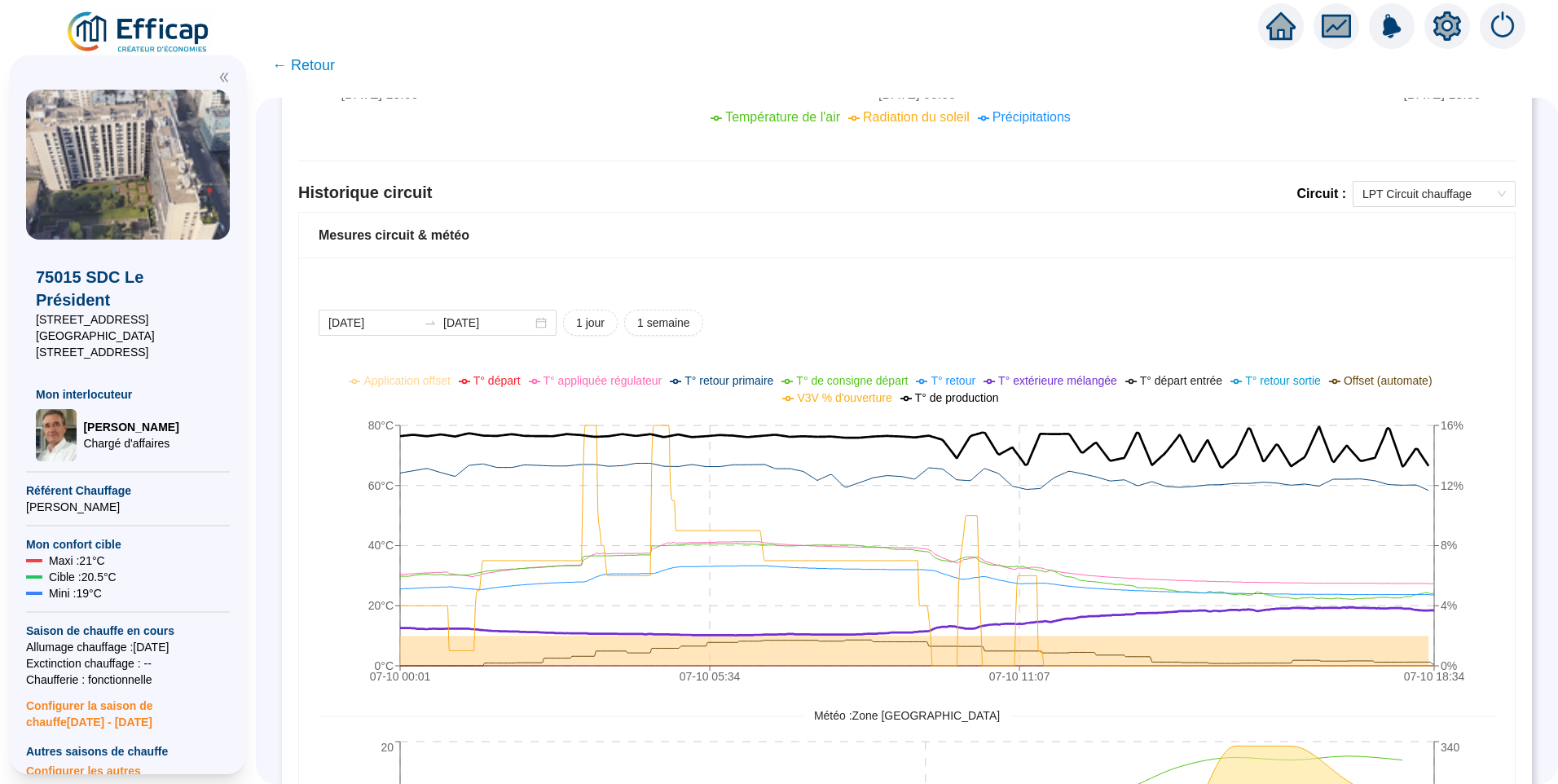
scroll to position [955, 0]
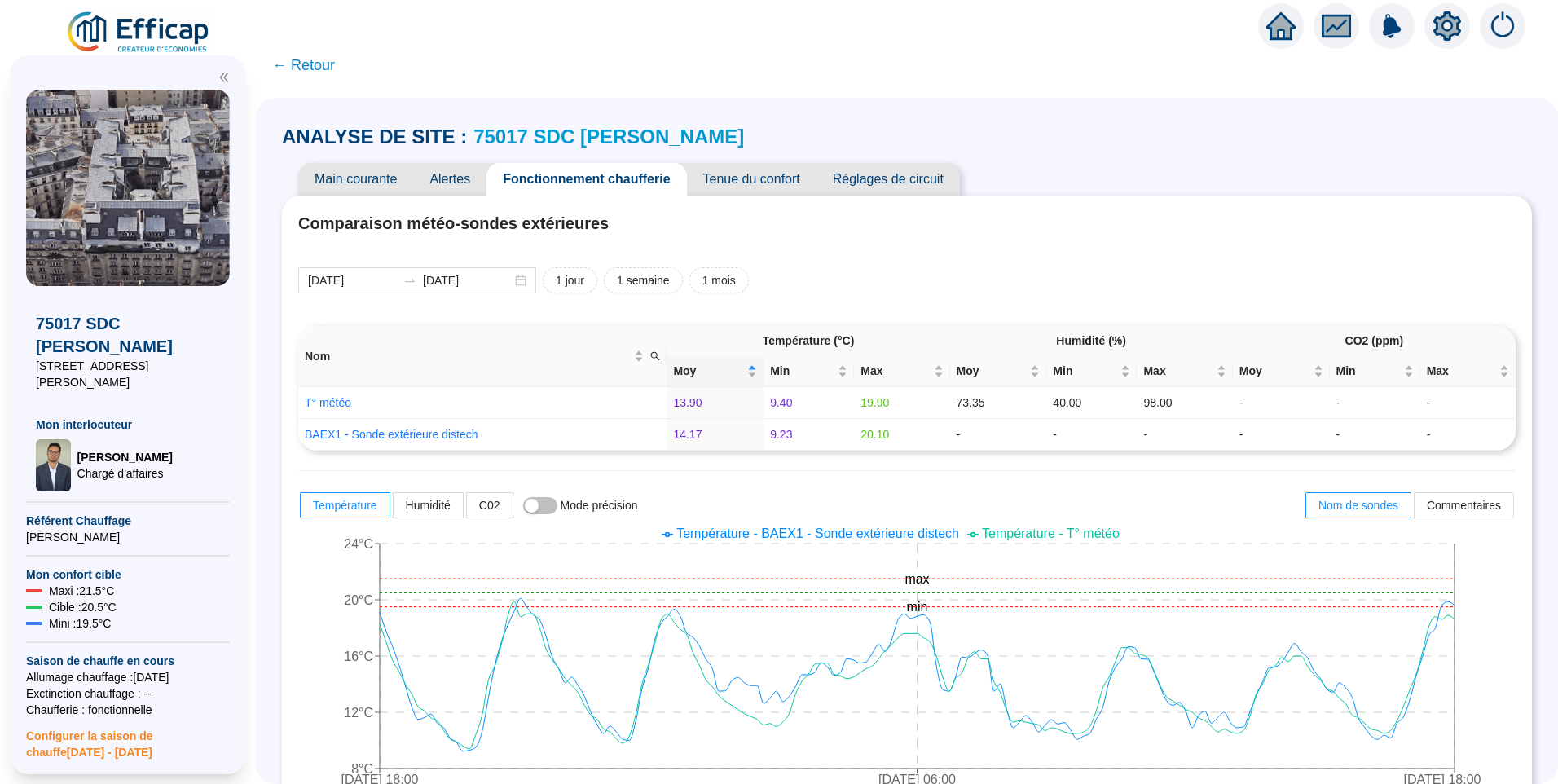
scroll to position [1038, 0]
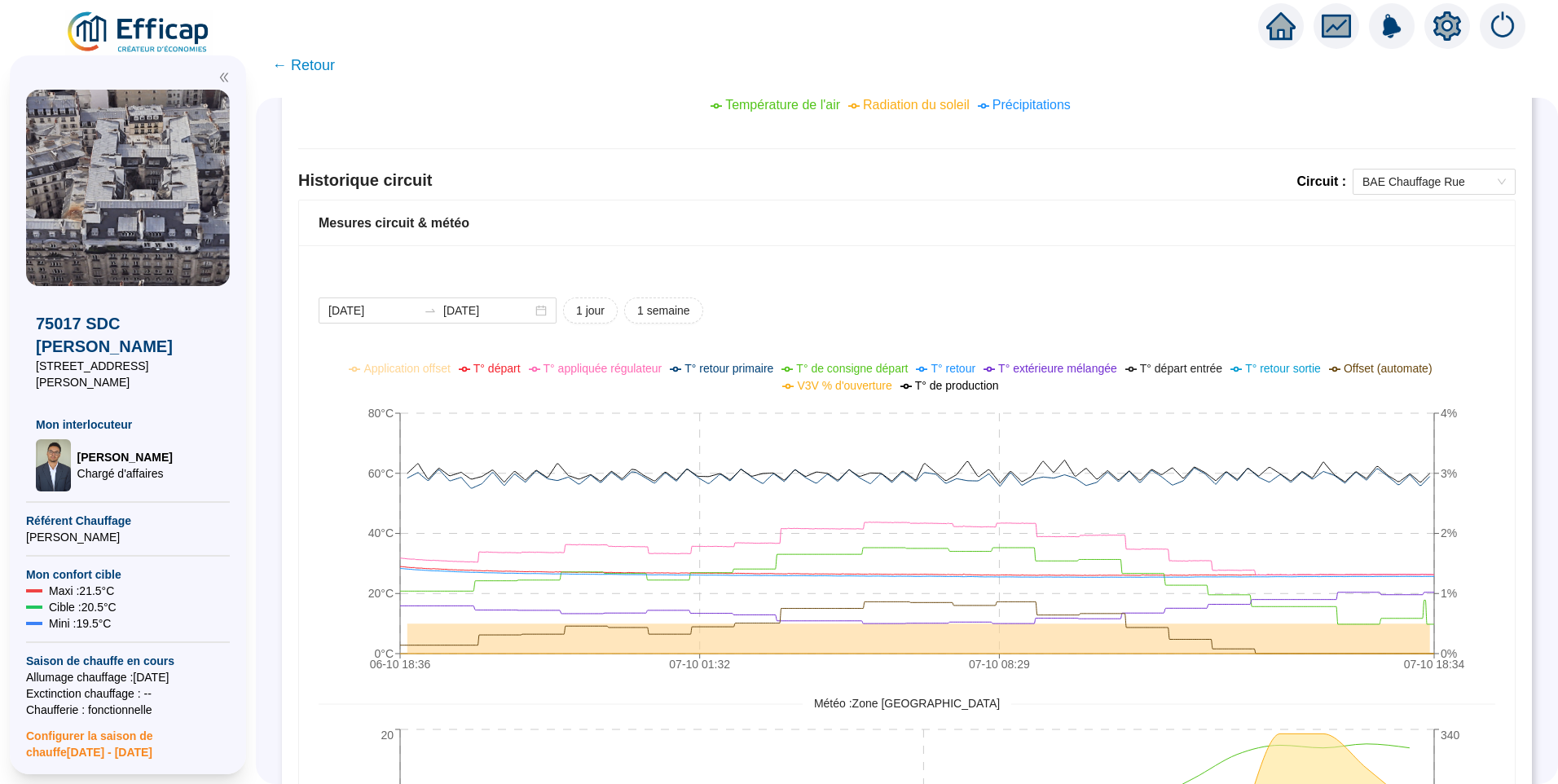
click at [1098, 282] on div "2025-10-06 2025-10-07 1 jour 1 semaine 06-10 18:36 07-10 01:32 07-10 08:29 07-1…" at bounding box center [907, 658] width 1216 height 826
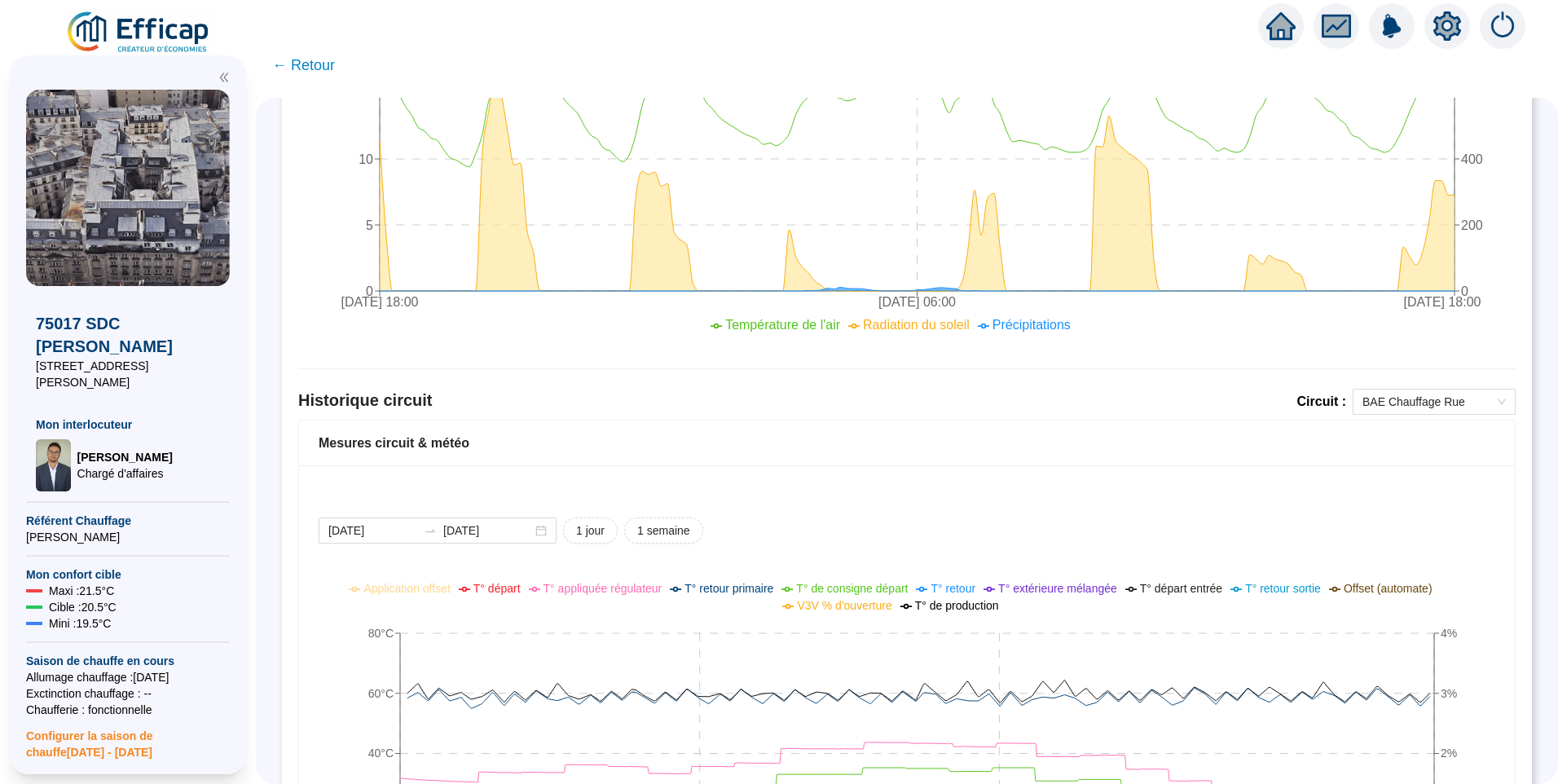
scroll to position [630, 0]
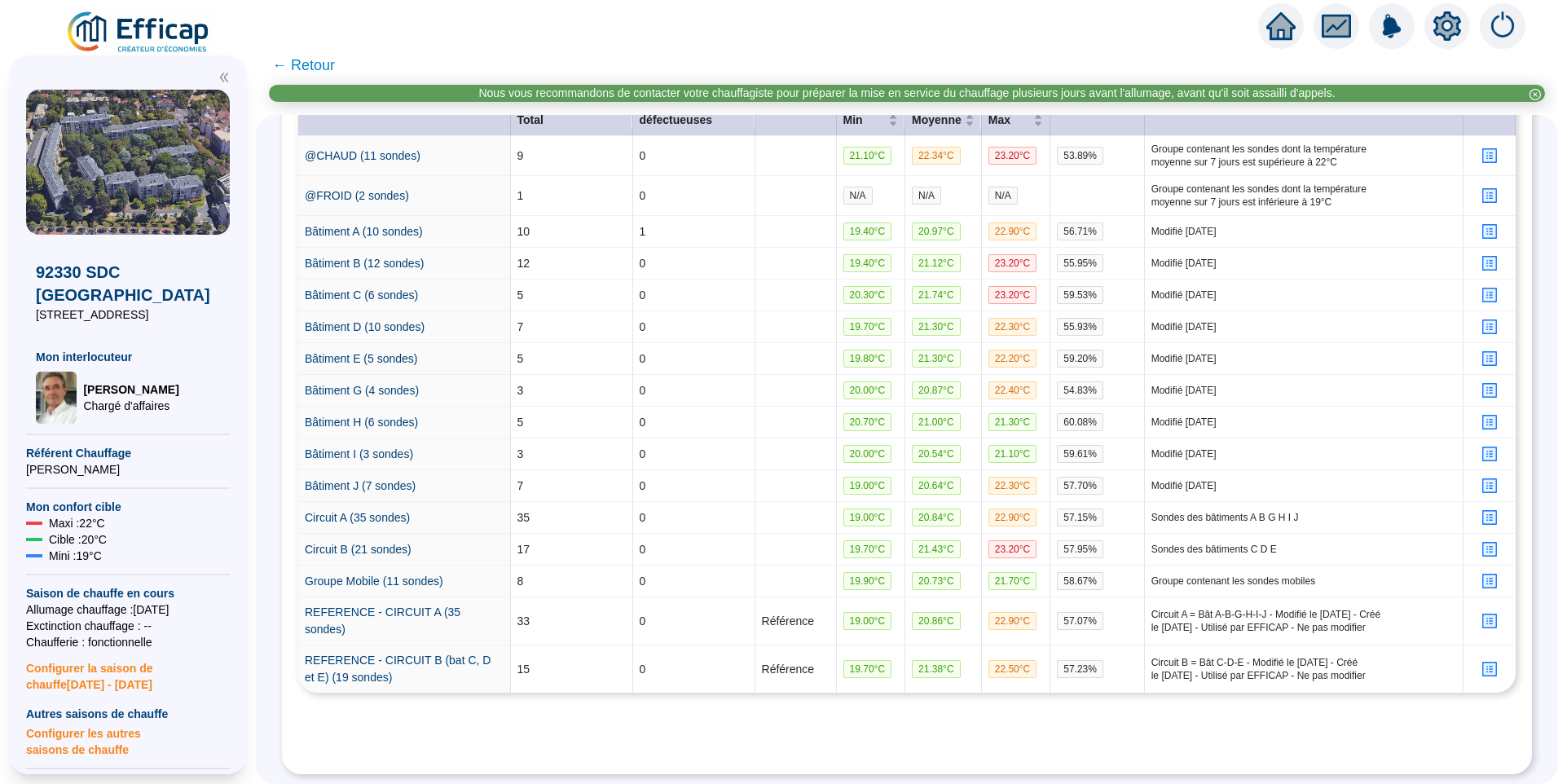
scroll to position [434, 0]
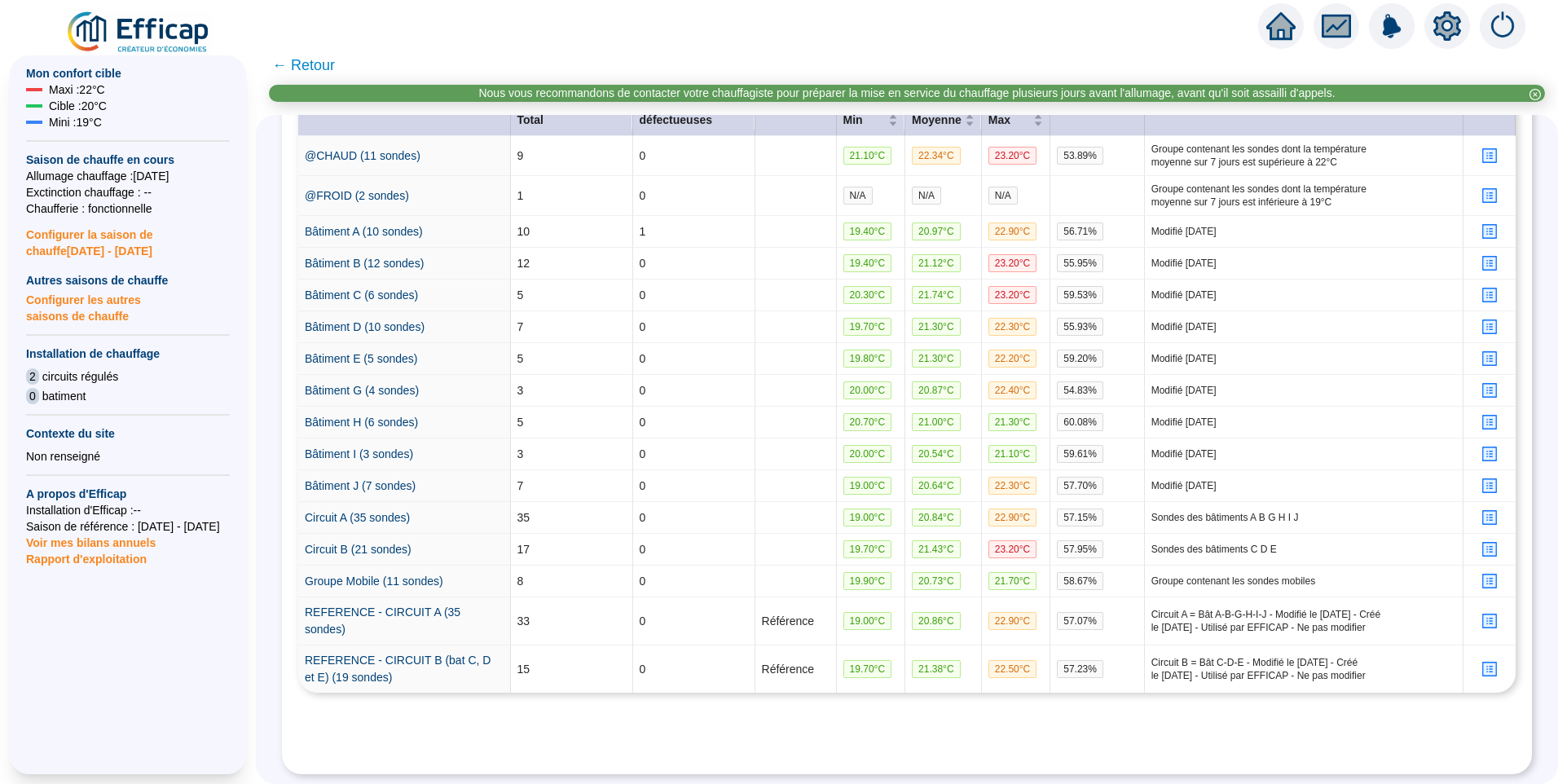
click at [1445, 14] on icon "setting" at bounding box center [1447, 26] width 28 height 30
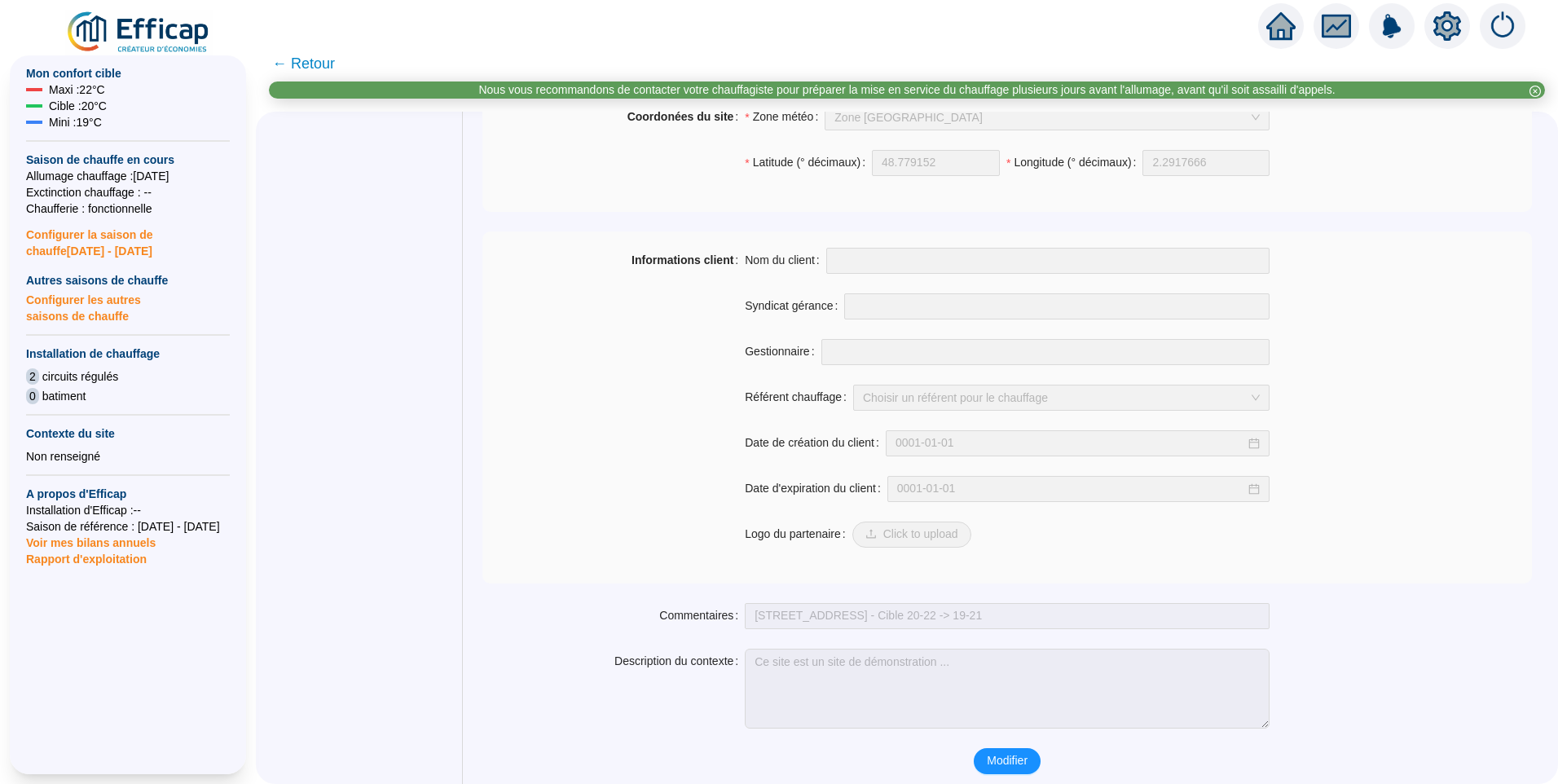
scroll to position [1125, 0]
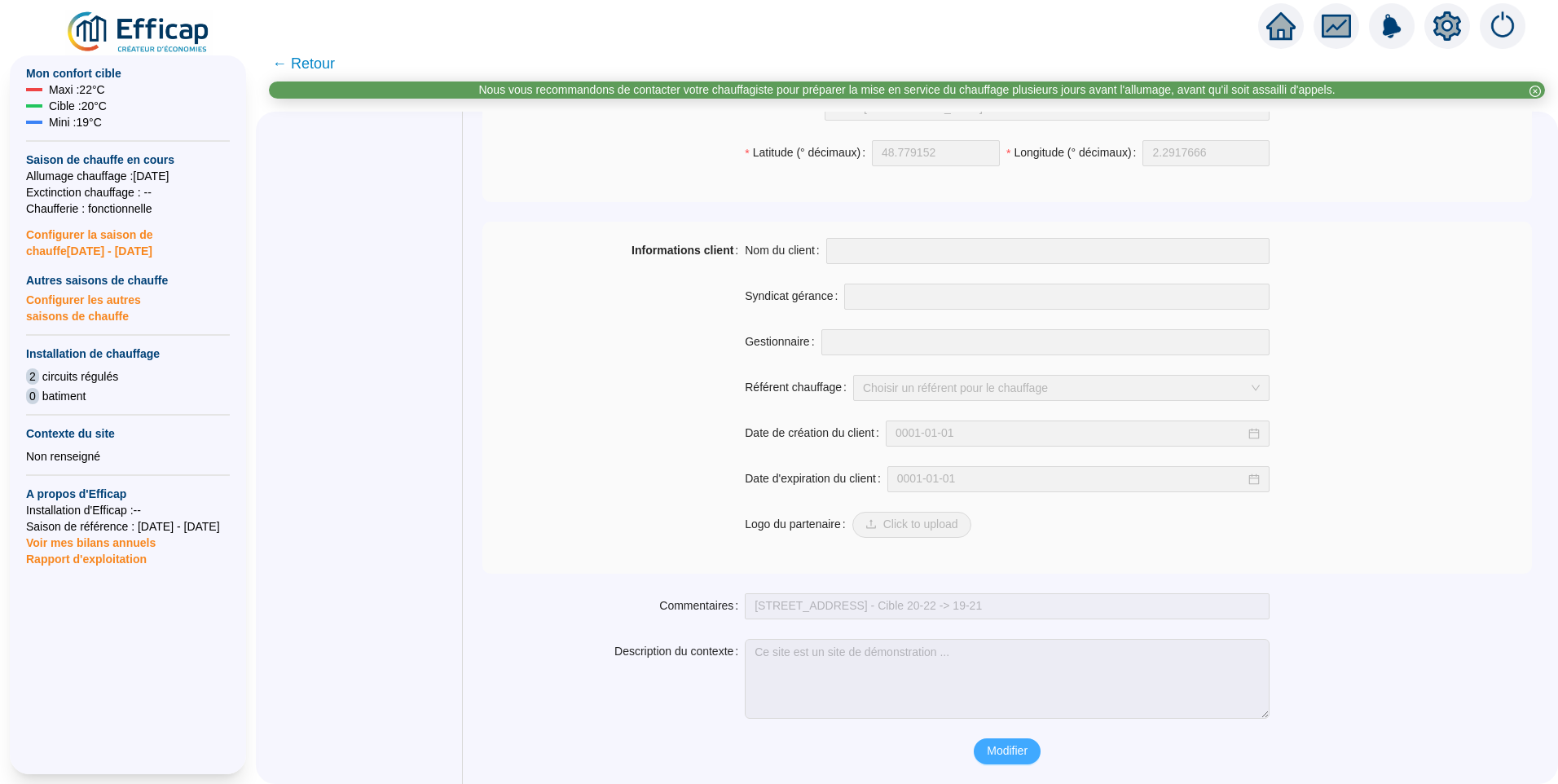
click at [1007, 750] on span "Modifier" at bounding box center [1007, 751] width 41 height 18
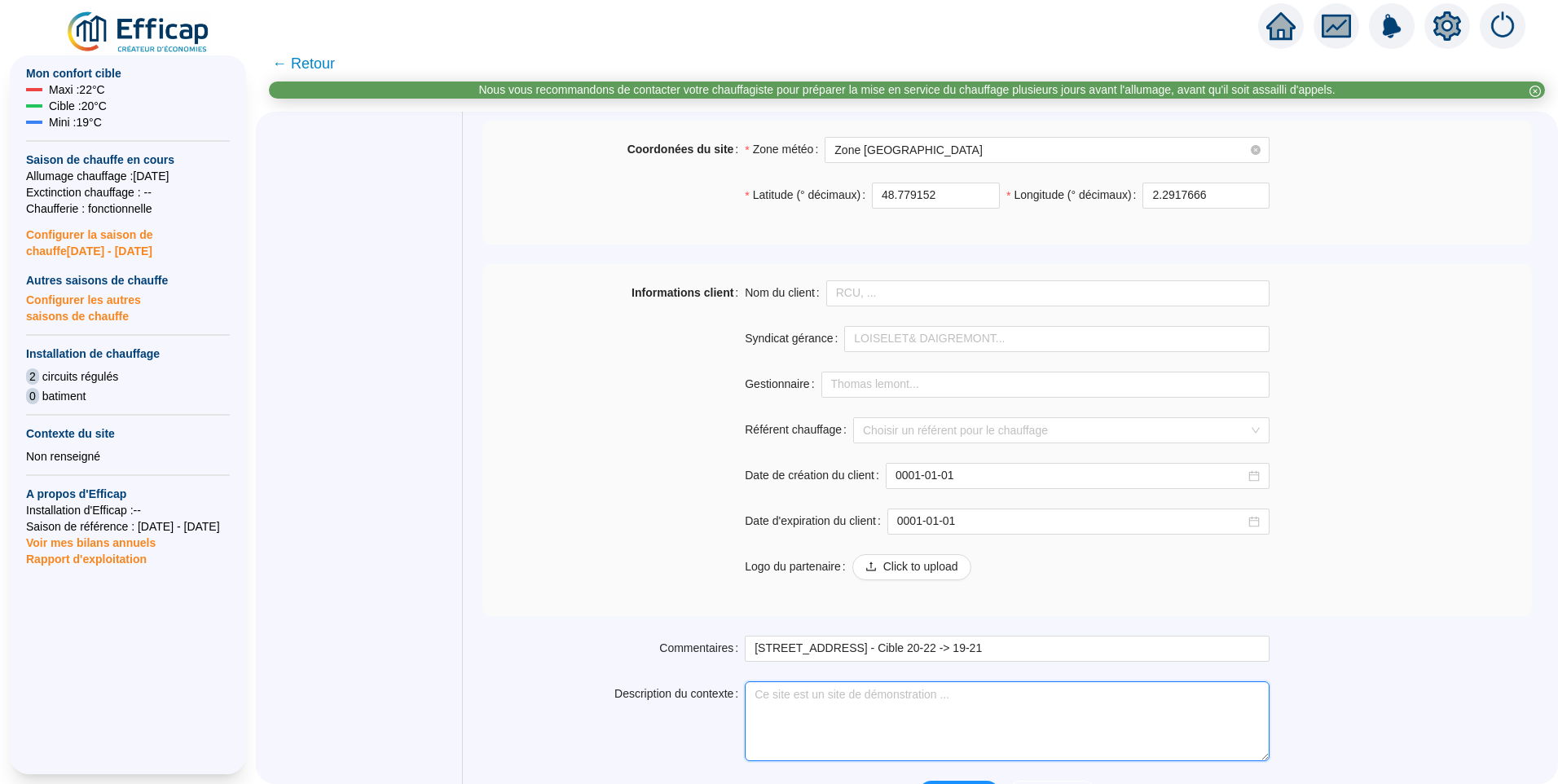
click at [837, 711] on textarea "Description du contexte" at bounding box center [1006, 721] width 525 height 80
paste textarea "A la demande du CS SETEMI ne modifie pas les lois de [PERSON_NAME] sauf ordre d…"
drag, startPoint x: 867, startPoint y: 694, endPoint x: 814, endPoint y: 714, distance: 56.6
click at [814, 714] on textarea "A la demande du CS SETEMI ne modifie pas les lois de [PERSON_NAME] sauf ordre d…" at bounding box center [1006, 721] width 525 height 80
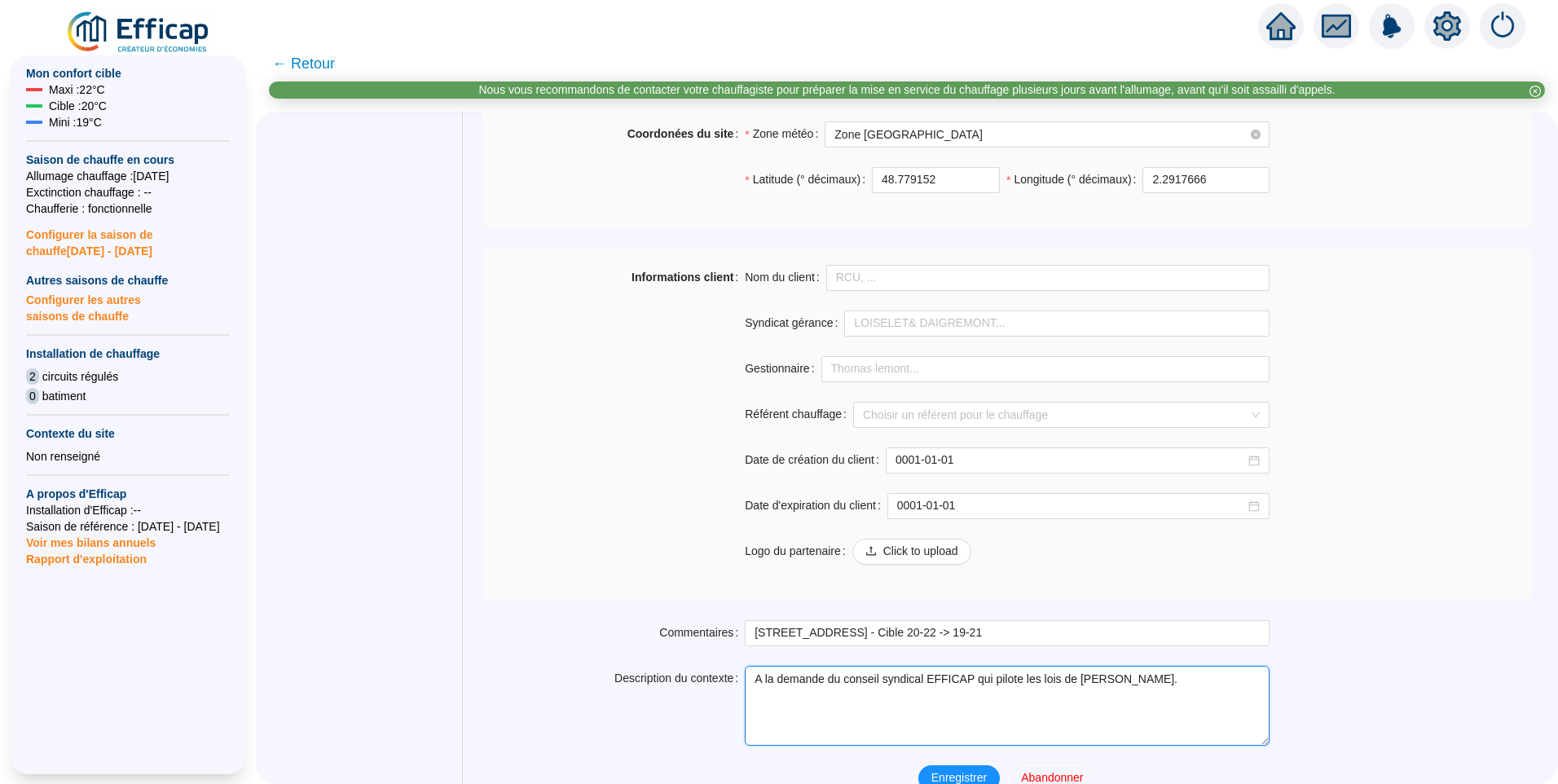
scroll to position [1168, 0]
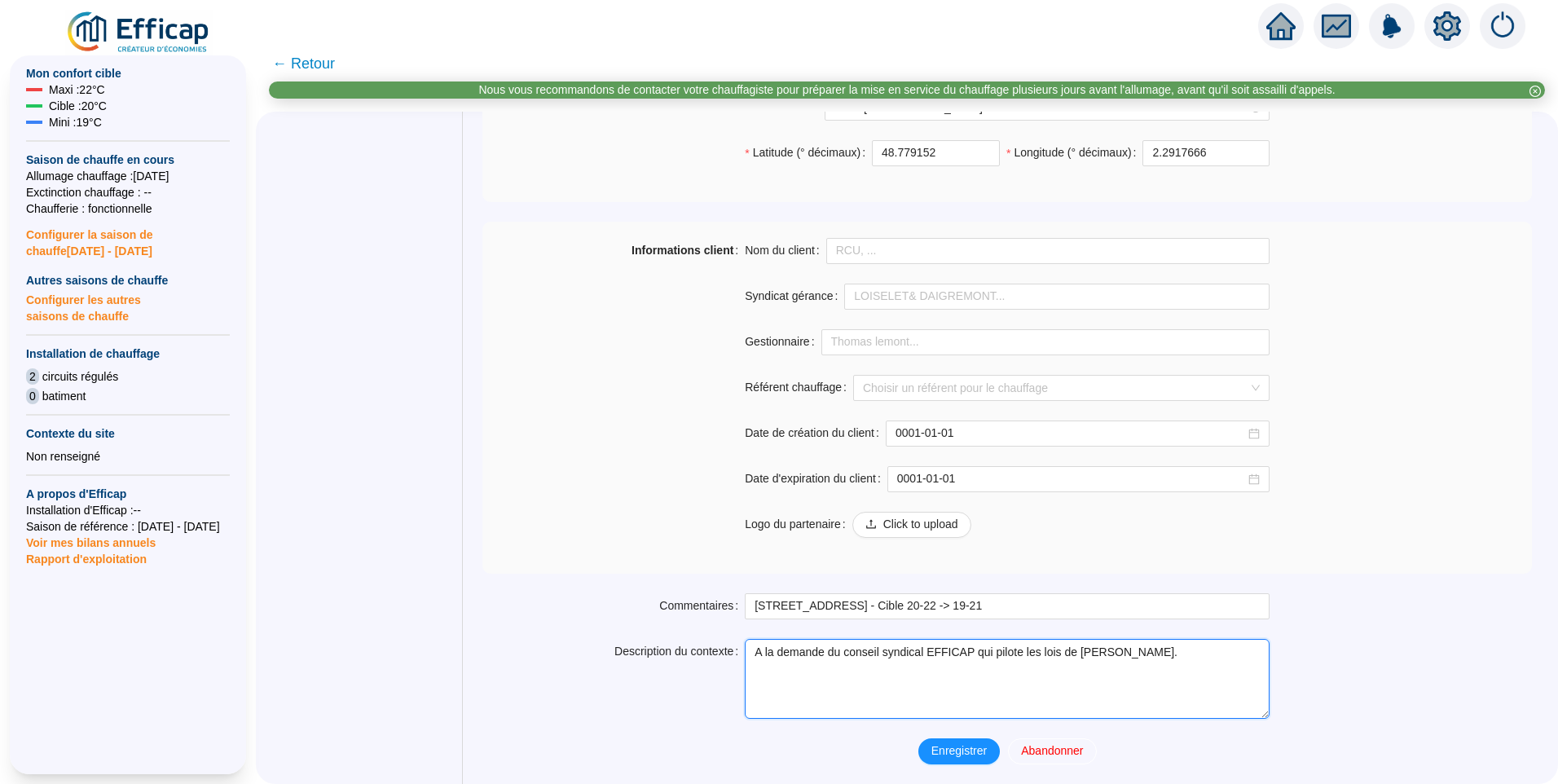
click at [981, 653] on textarea "A la demande du conseil syndical EFFICAP qui pilote les lois de [PERSON_NAME]." at bounding box center [1006, 679] width 525 height 80
type textarea "A la demande du conseil syndical EFFICAP pilote les lois de [PERSON_NAME]."
click at [957, 754] on span "Enregistrer" at bounding box center [959, 751] width 55 height 18
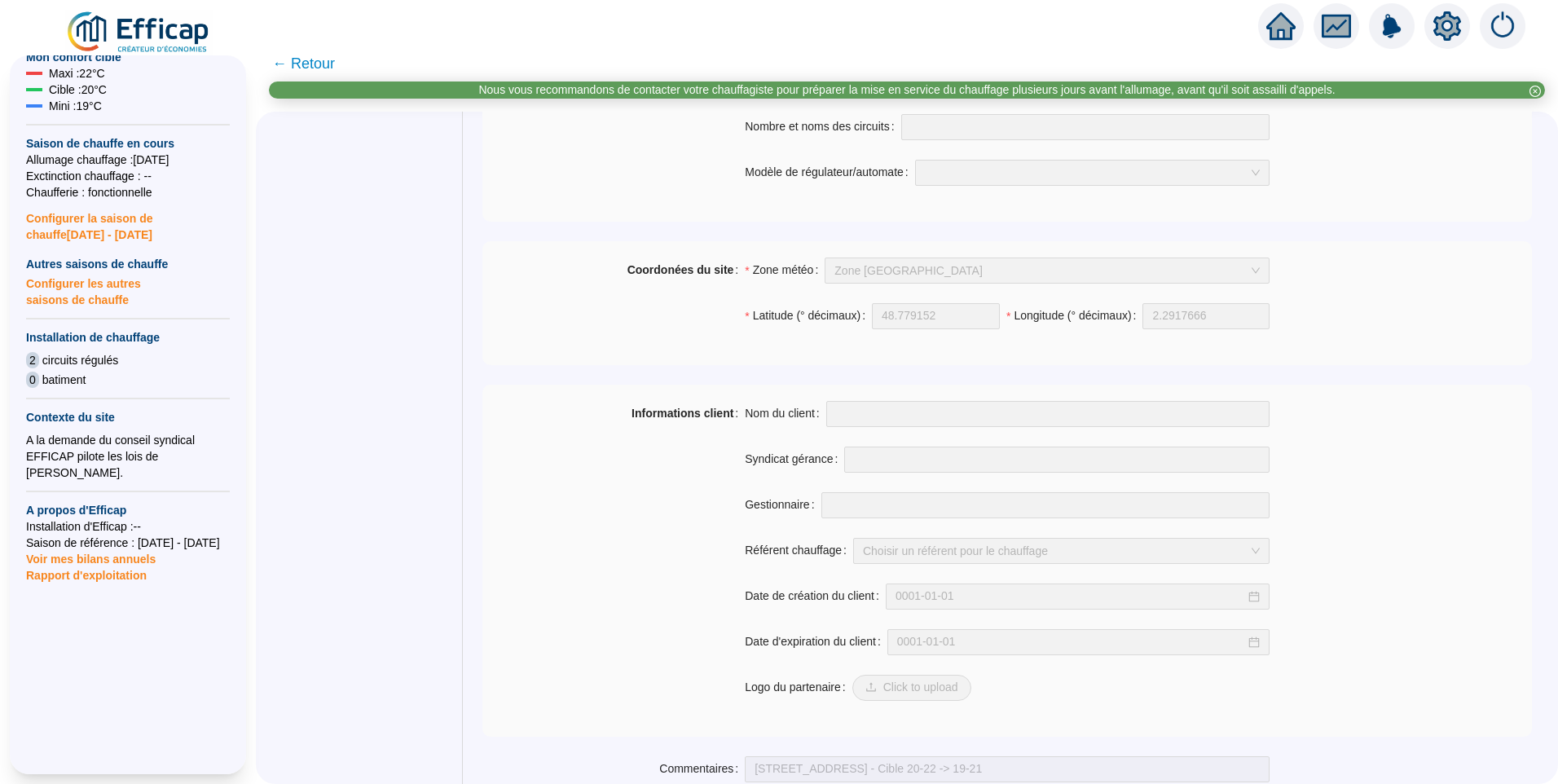
scroll to position [1125, 0]
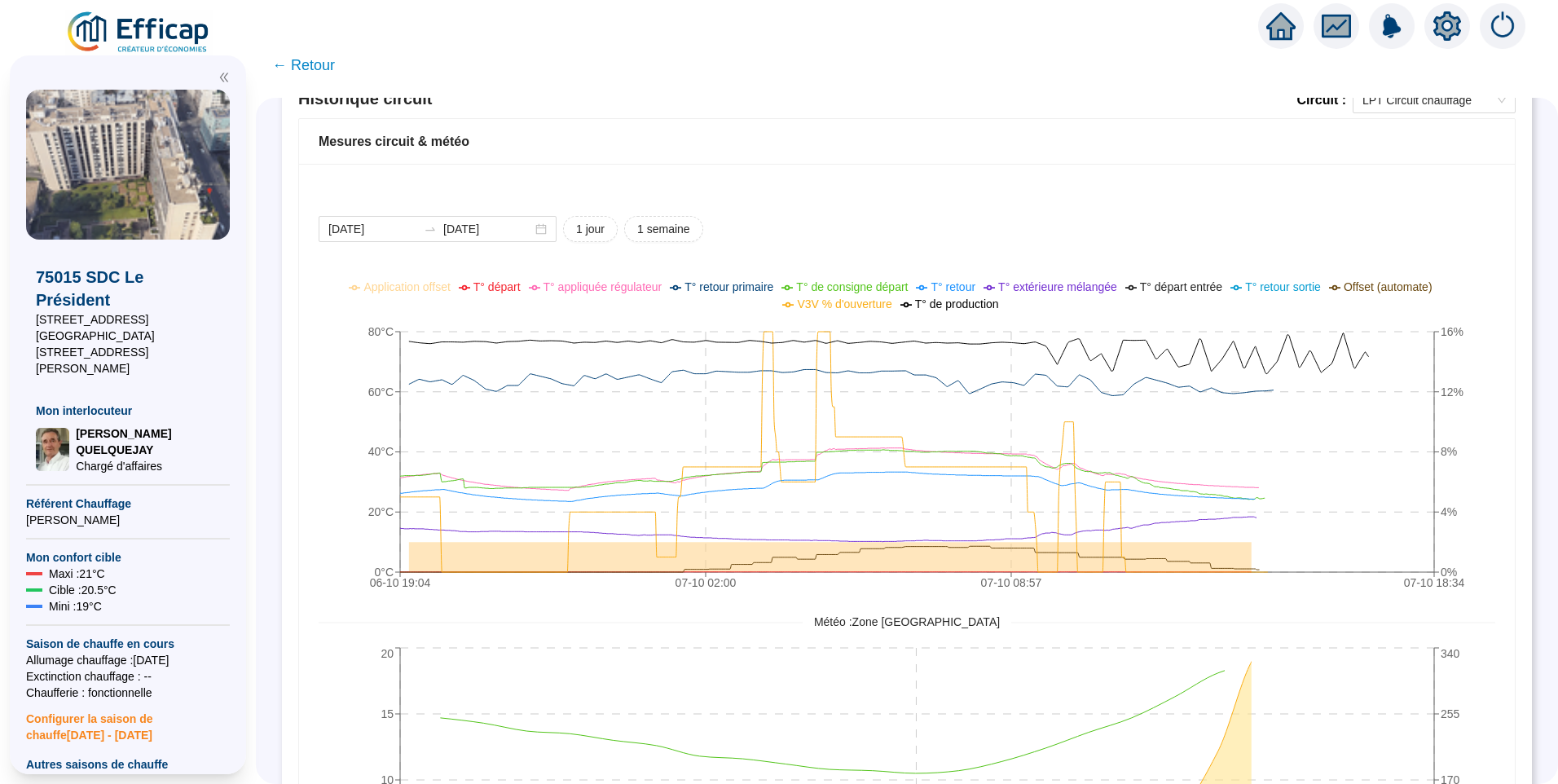
scroll to position [1124, 0]
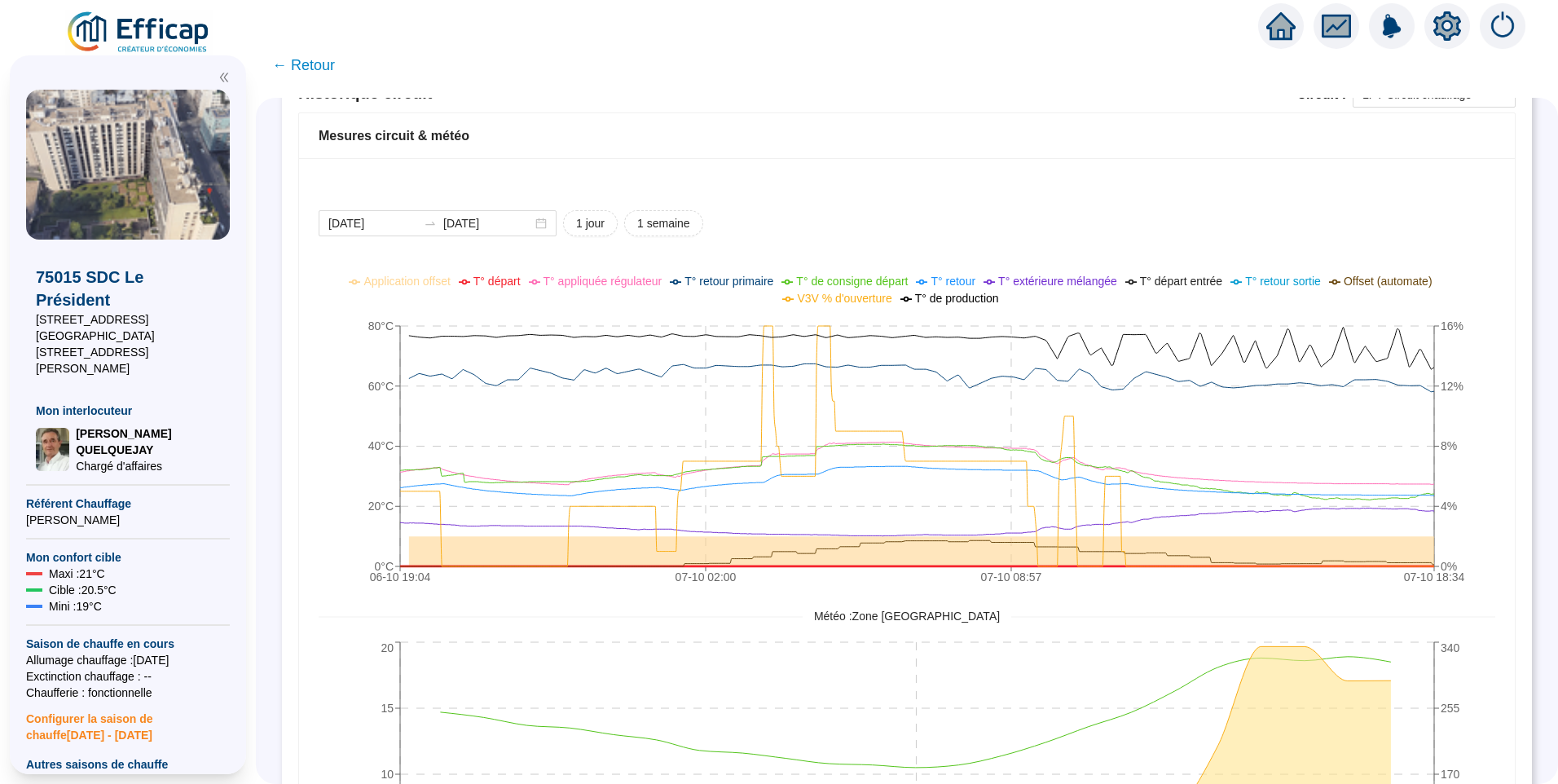
click at [515, 282] on span "T° départ" at bounding box center [496, 281] width 47 height 13
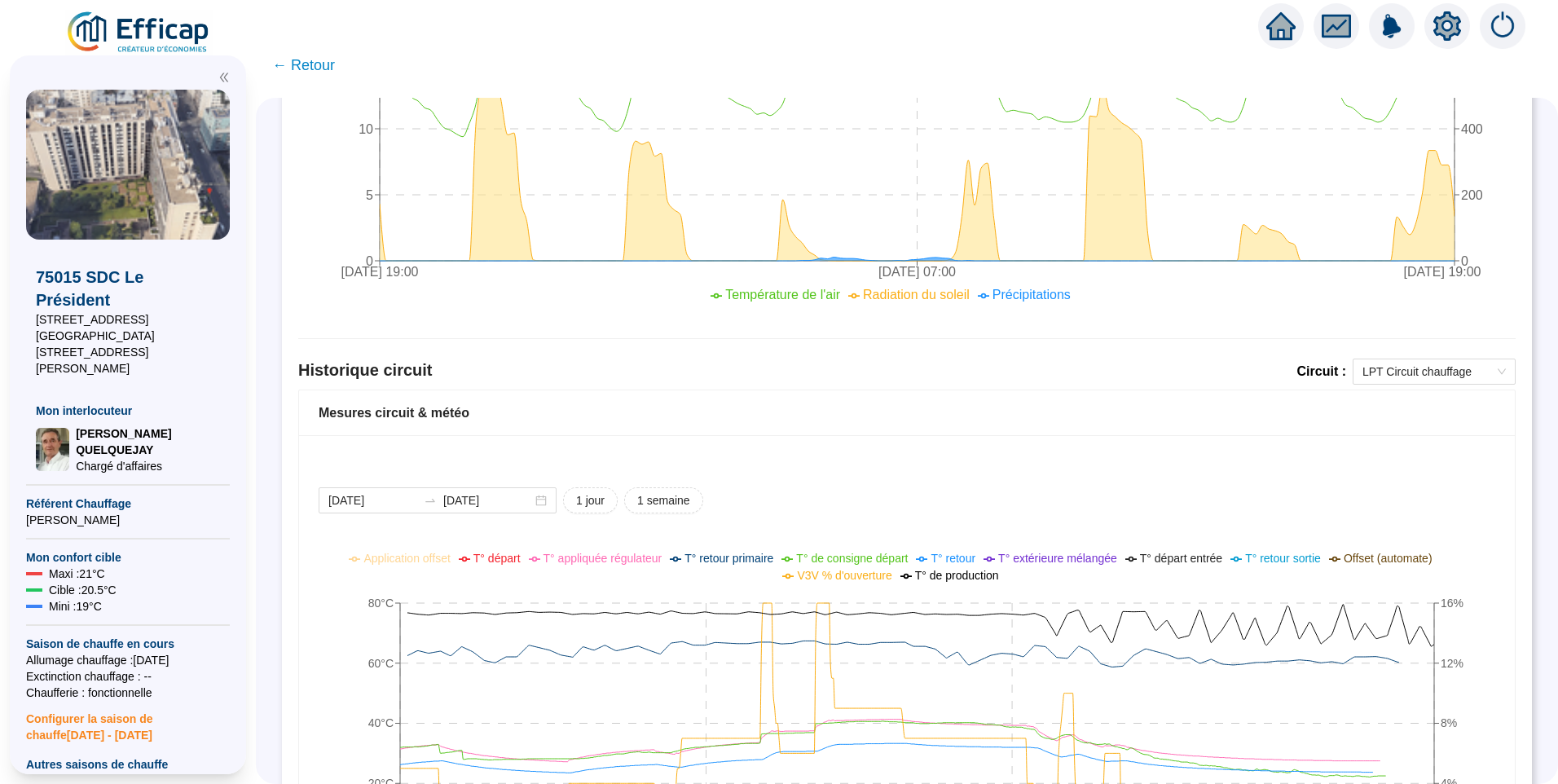
scroll to position [1043, 0]
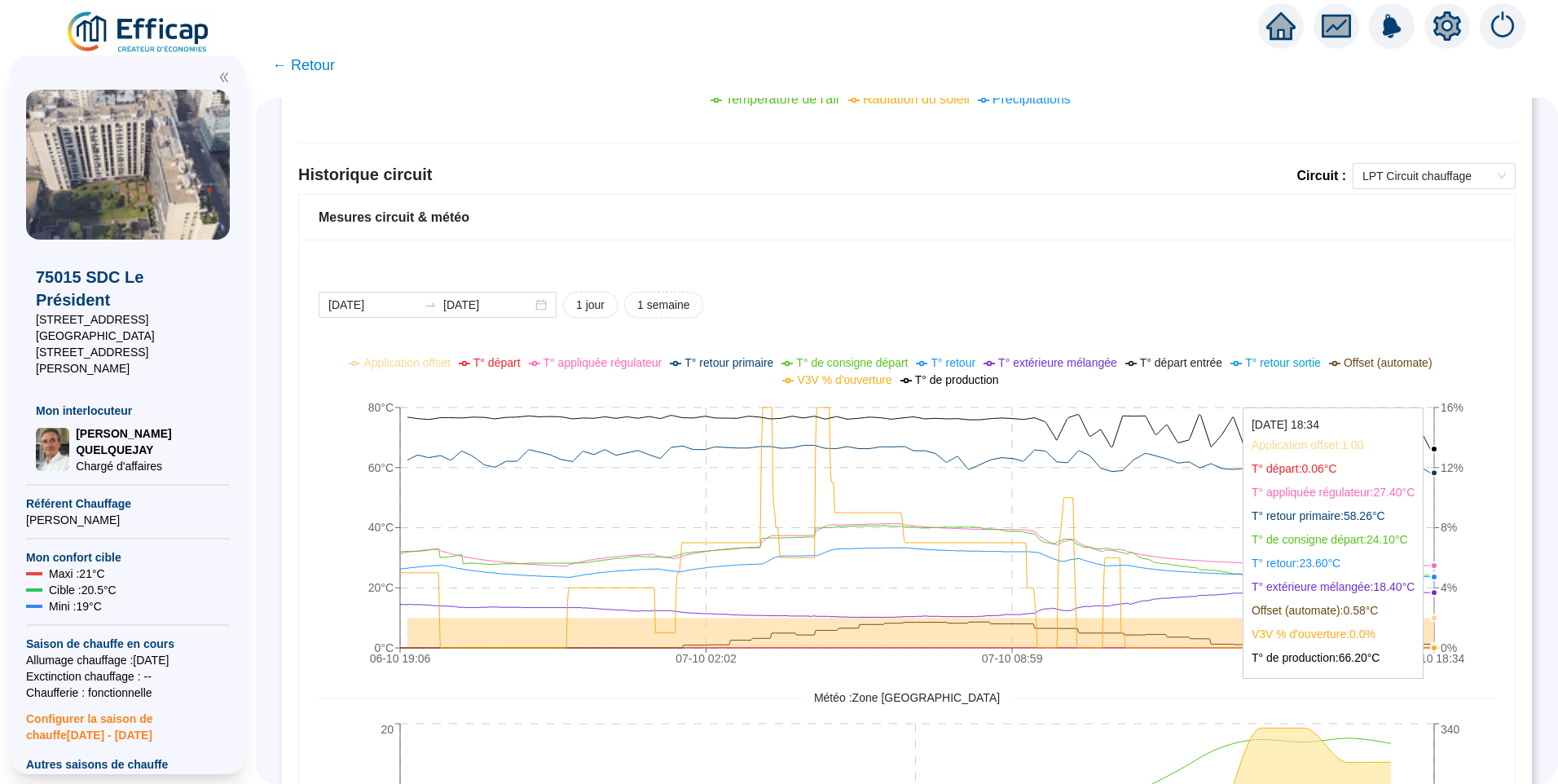
click at [1434, 586] on line at bounding box center [1434, 528] width 0 height 241
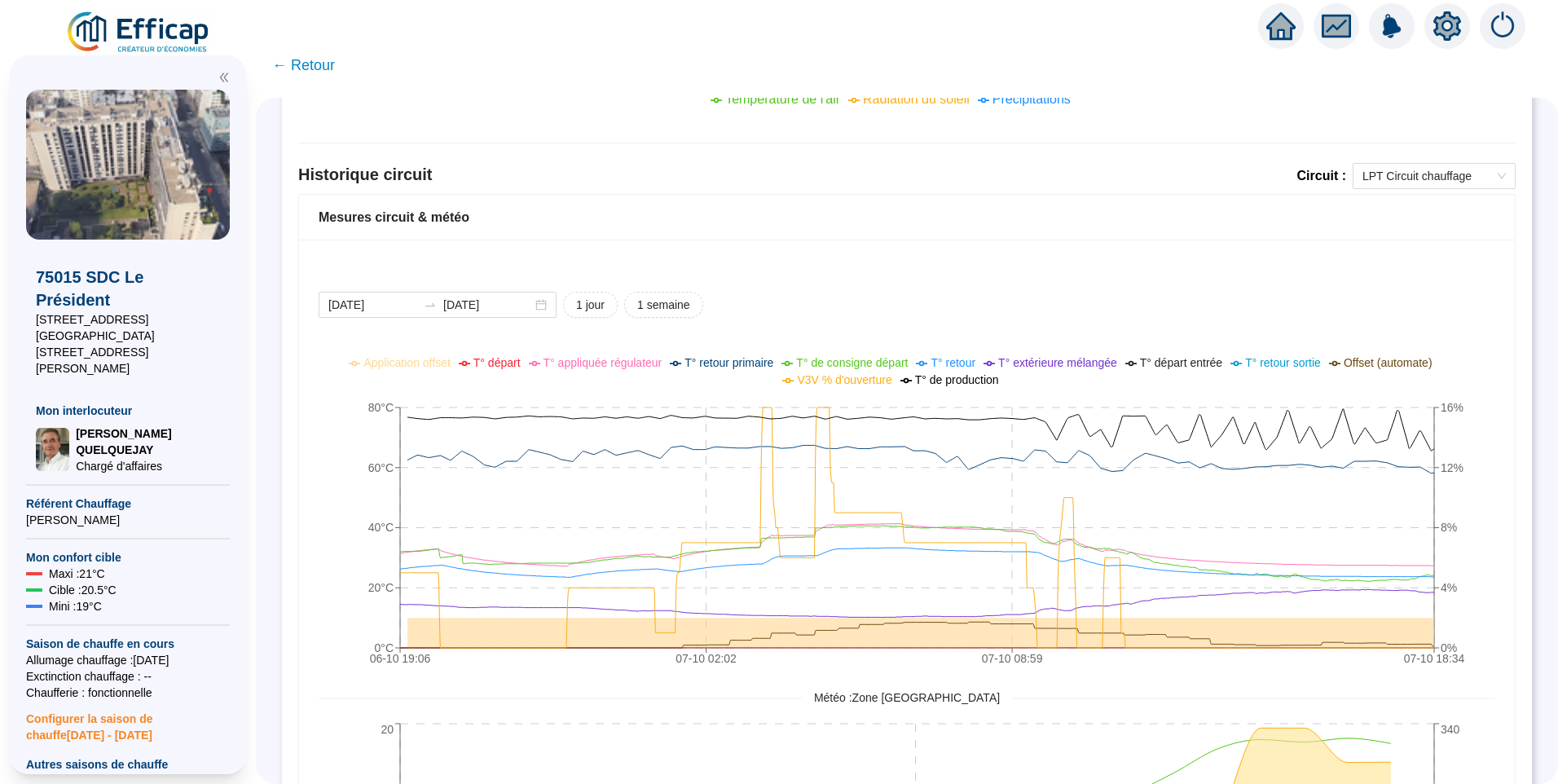
click at [1446, 26] on icon "setting" at bounding box center [1447, 26] width 30 height 30
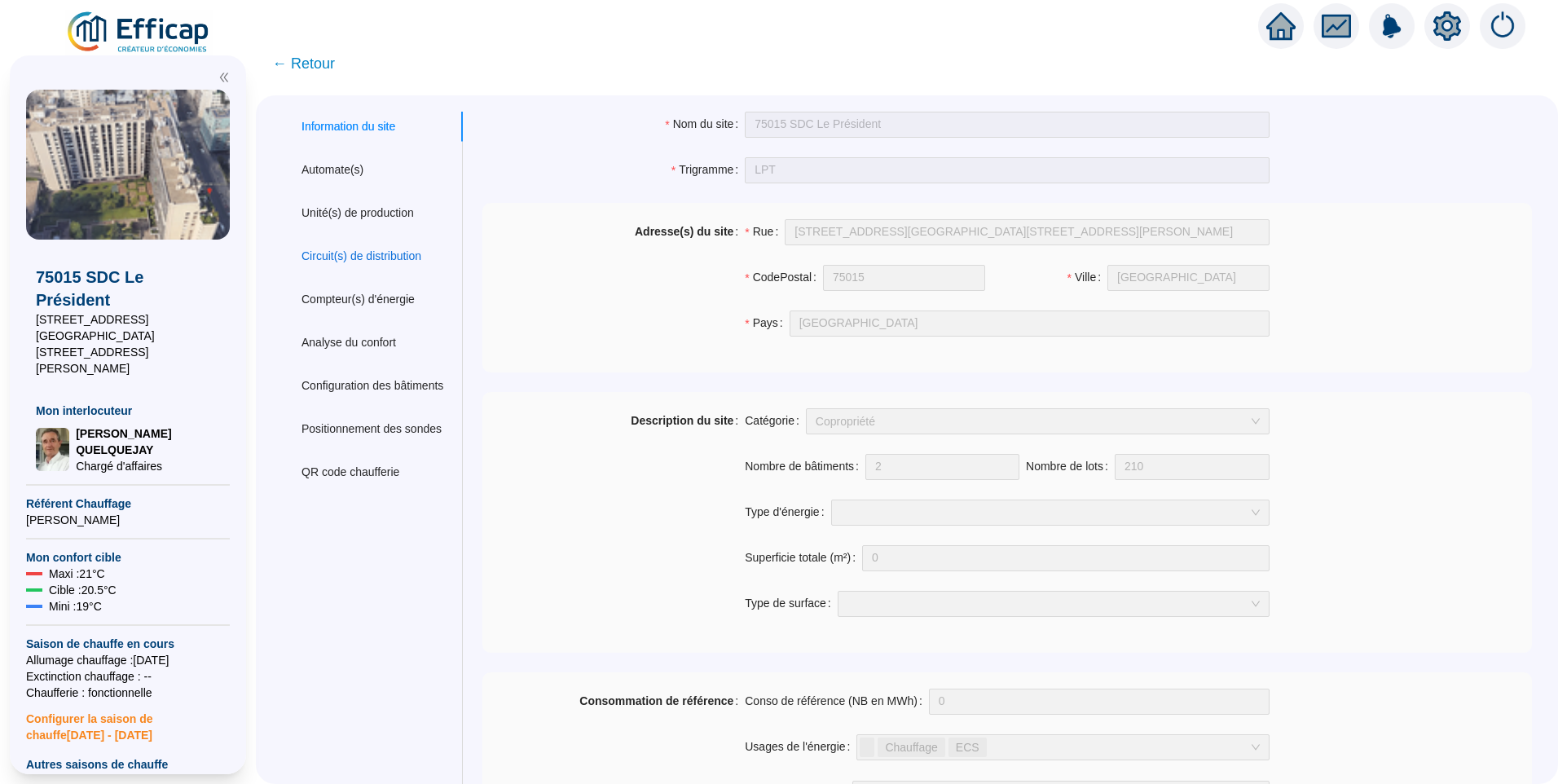
click at [380, 255] on div "Circuit(s) de distribution" at bounding box center [362, 256] width 120 height 18
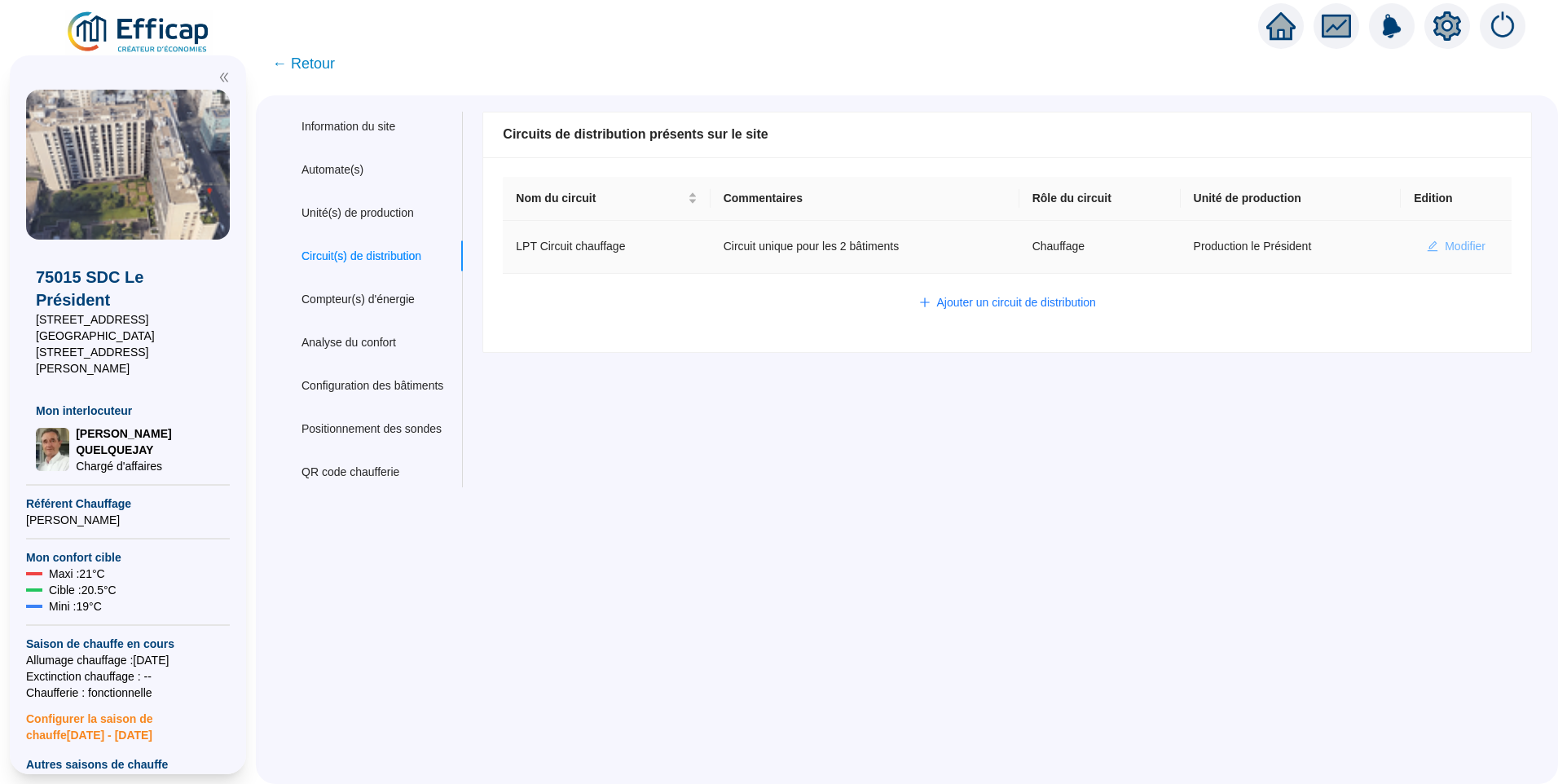
click at [1450, 247] on span "Modifier" at bounding box center [1465, 246] width 41 height 18
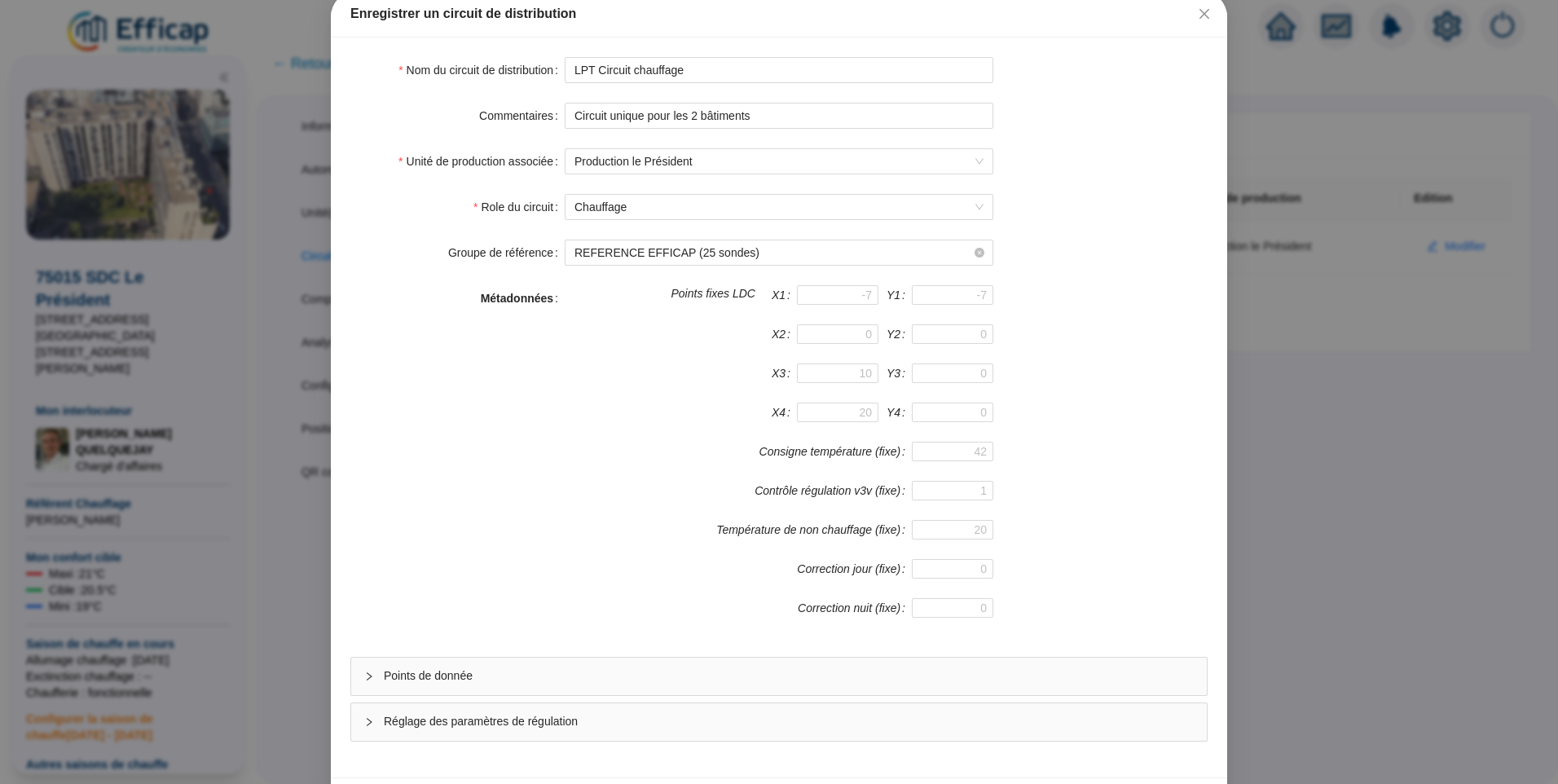
scroll to position [143, 0]
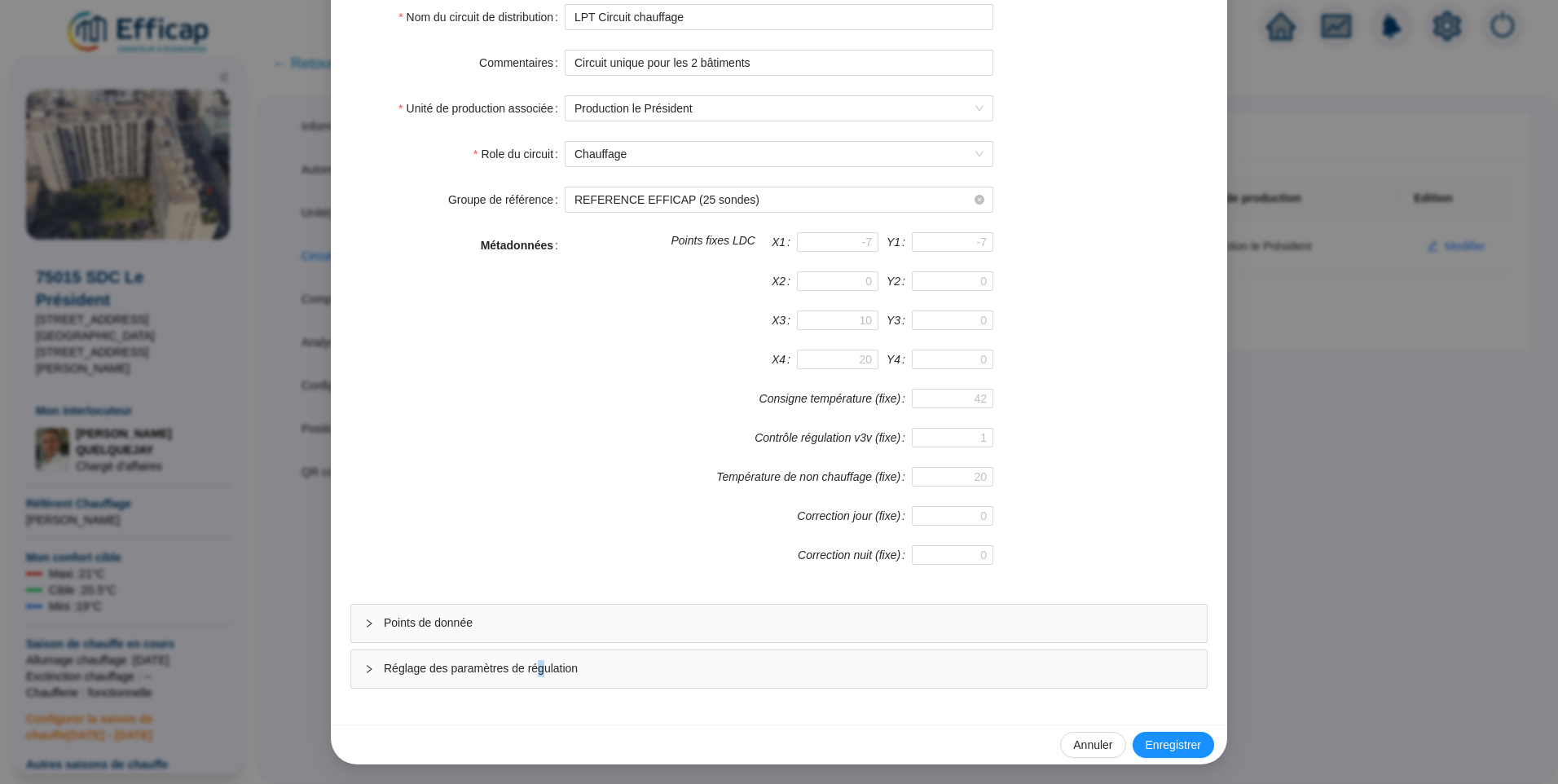
click at [531, 675] on span "Réglage des paramètres de régulation" at bounding box center [789, 669] width 810 height 18
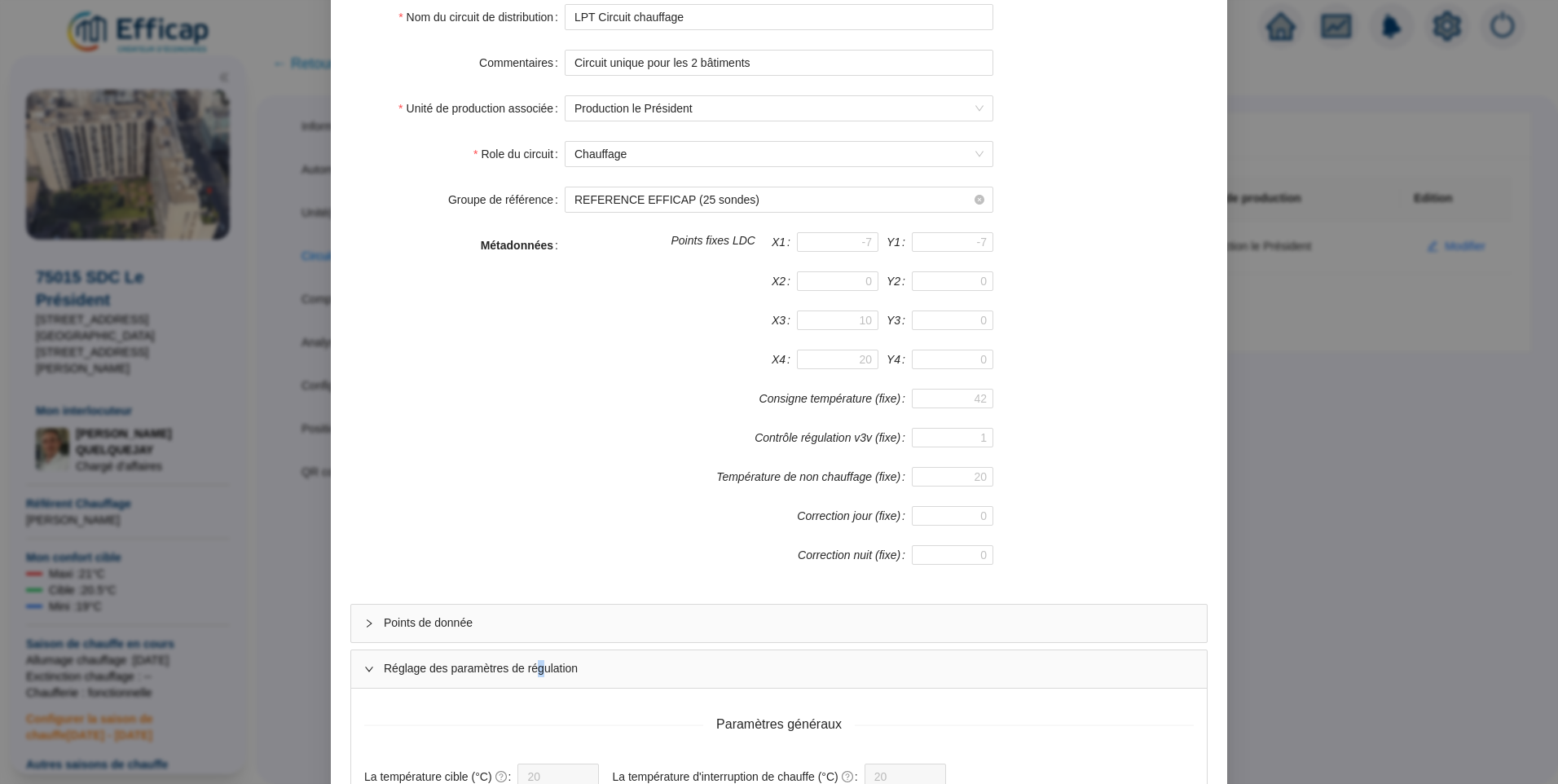
scroll to position [220, 0]
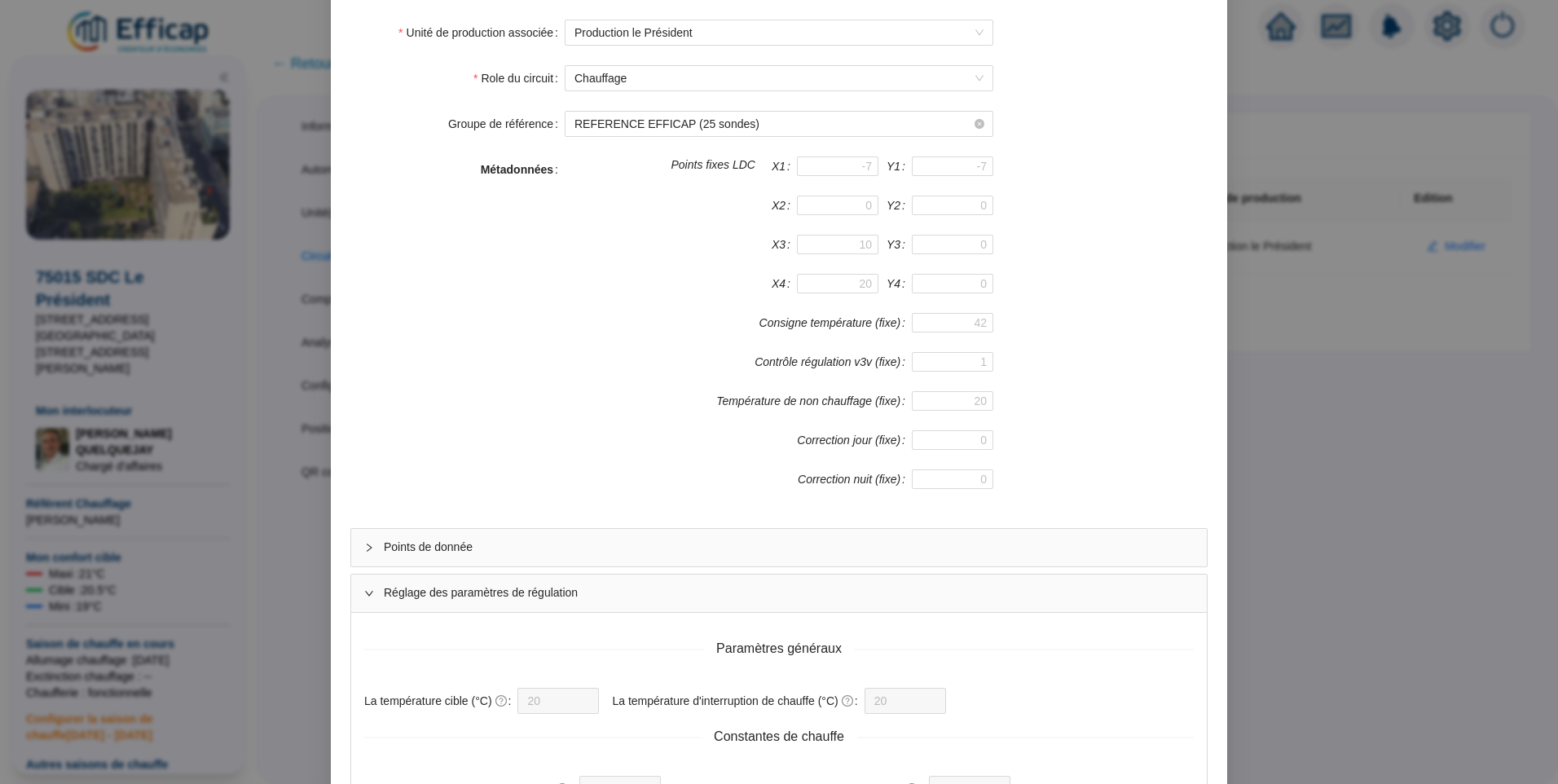
click at [440, 549] on span "Points de donnée" at bounding box center [789, 547] width 810 height 18
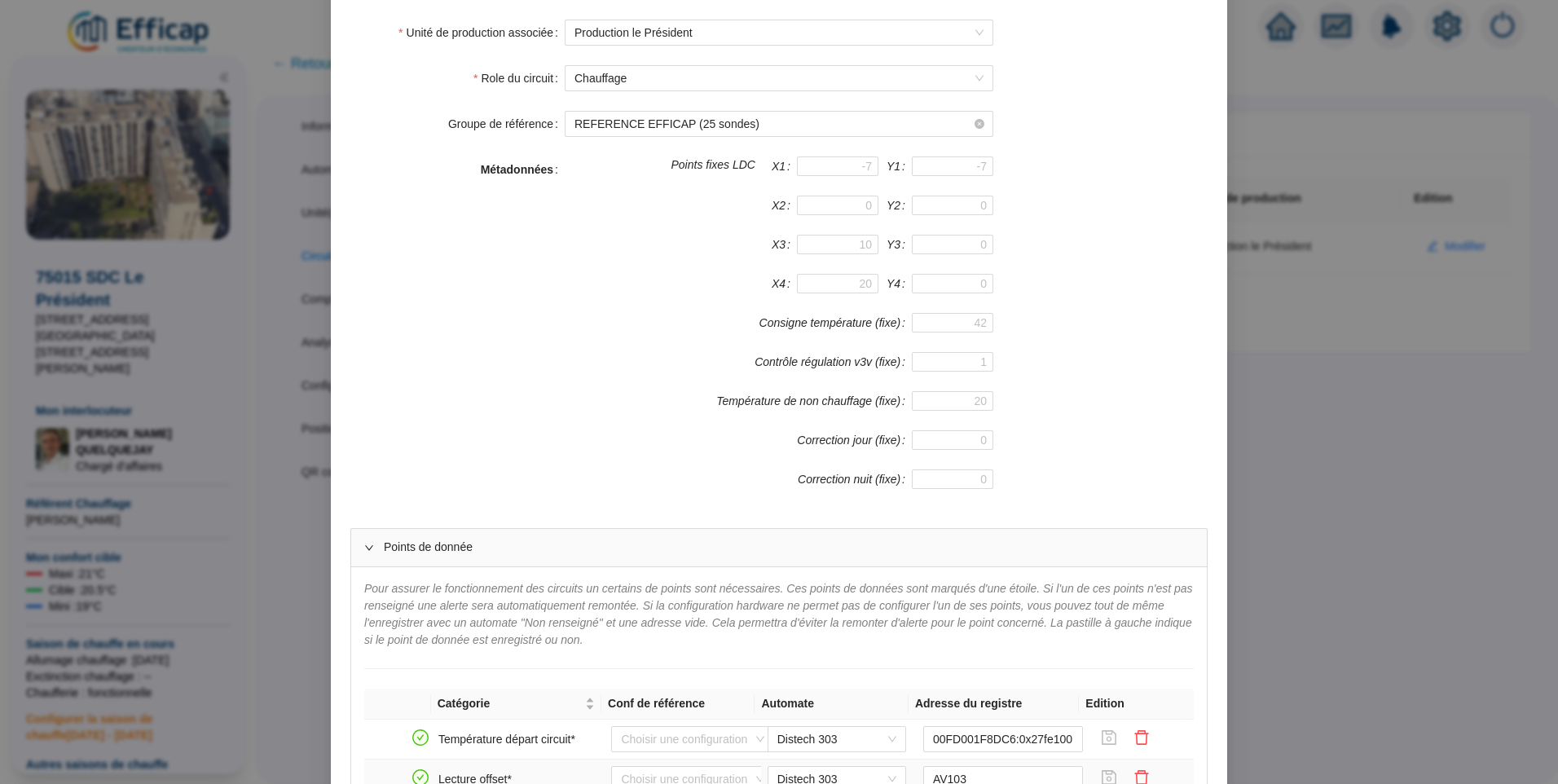
scroll to position [708, 0]
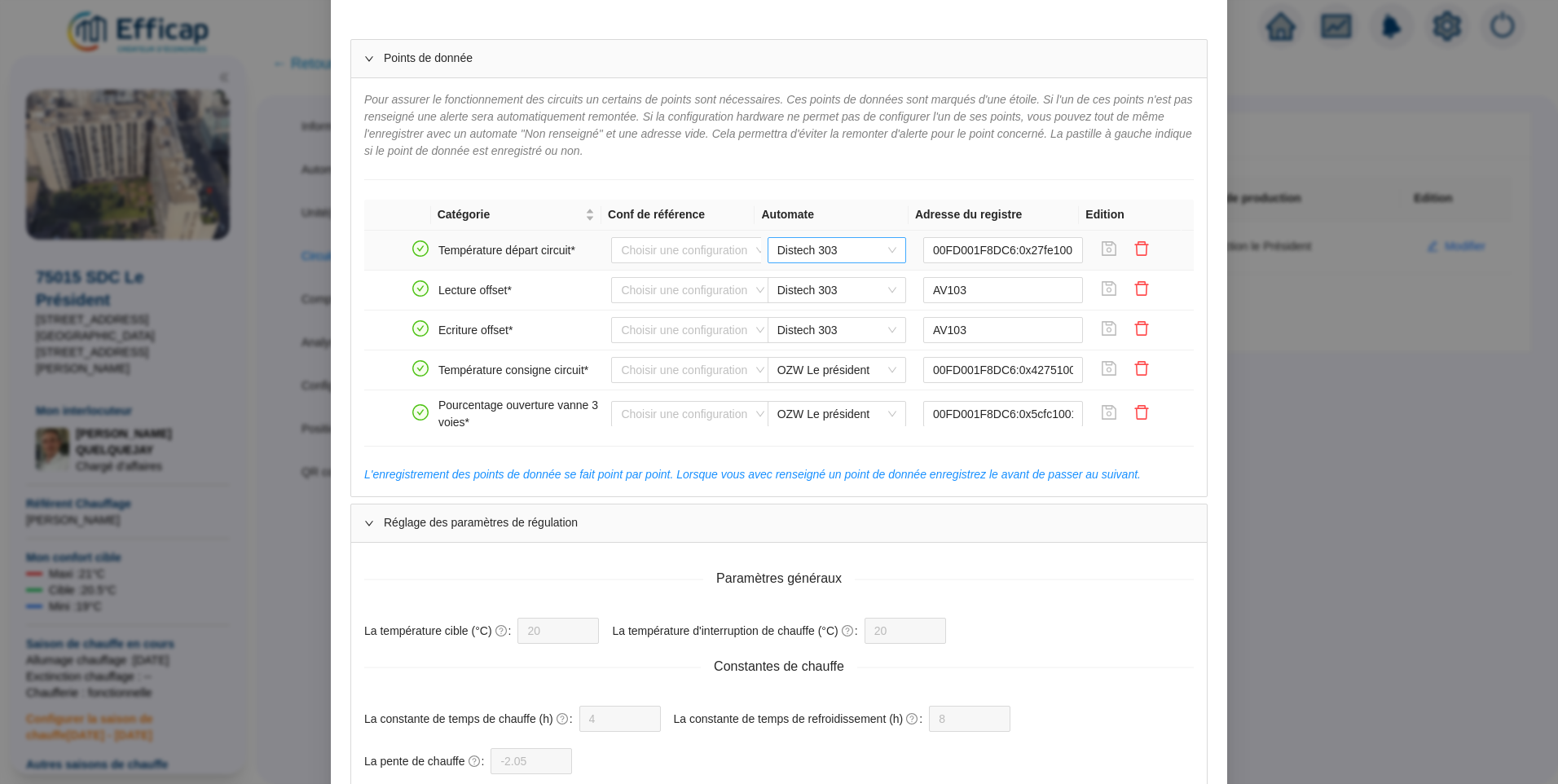
click at [801, 250] on span "Distech 303" at bounding box center [837, 250] width 119 height 25
click at [806, 281] on div "OZW Le président" at bounding box center [825, 283] width 113 height 18
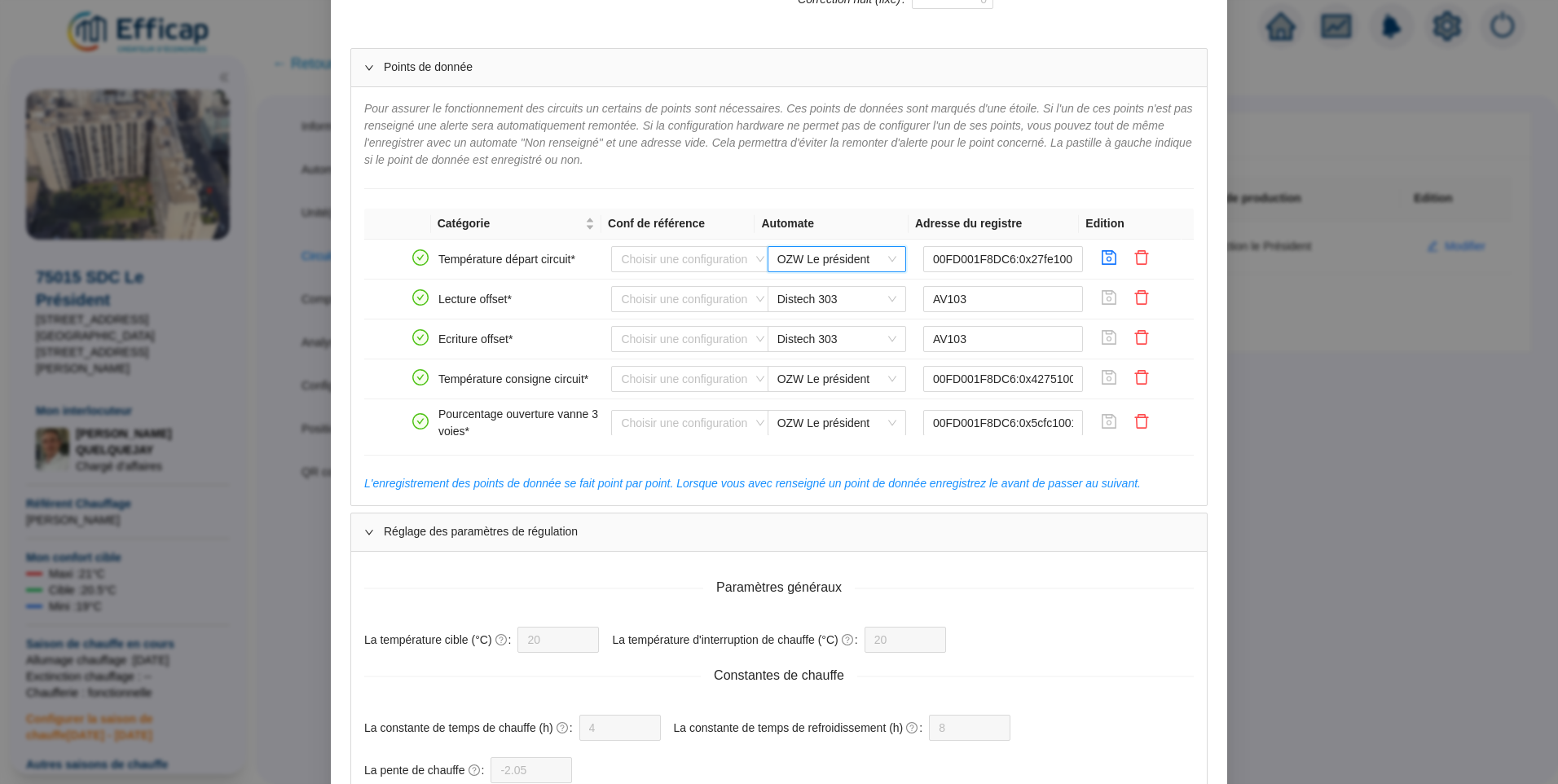
scroll to position [622, 0]
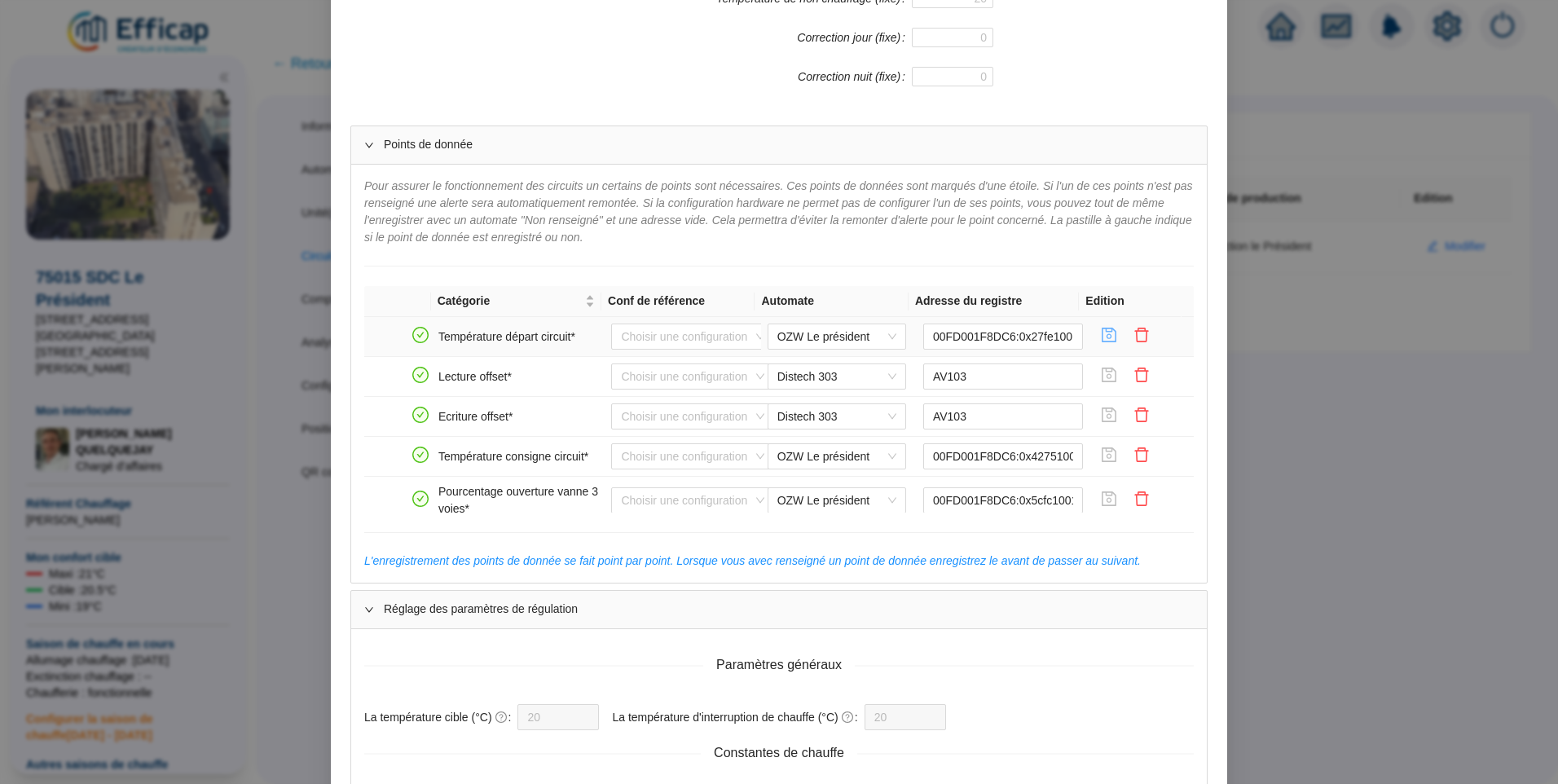
click at [1101, 336] on icon "save" at bounding box center [1110, 335] width 17 height 17
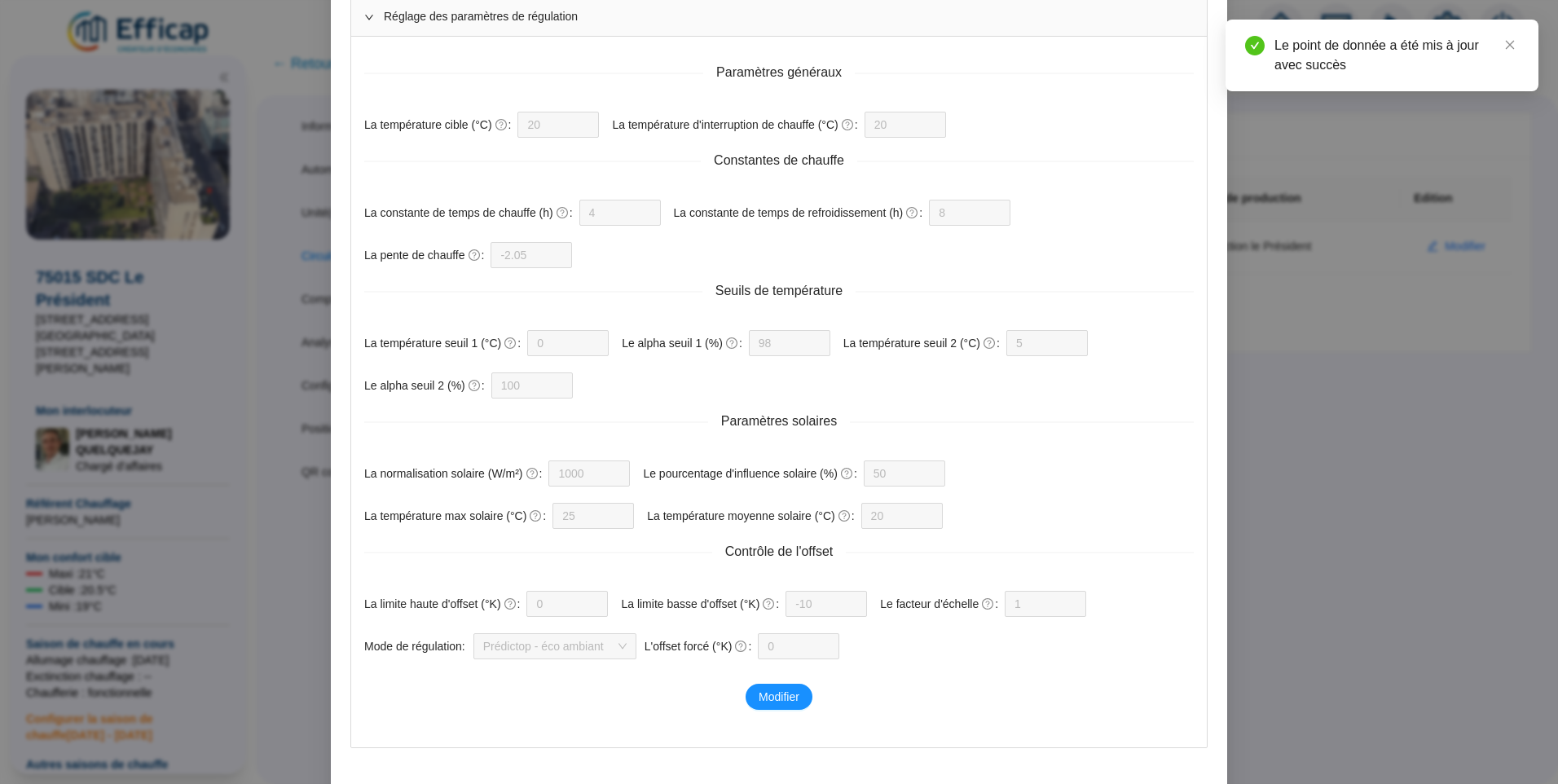
scroll to position [1274, 0]
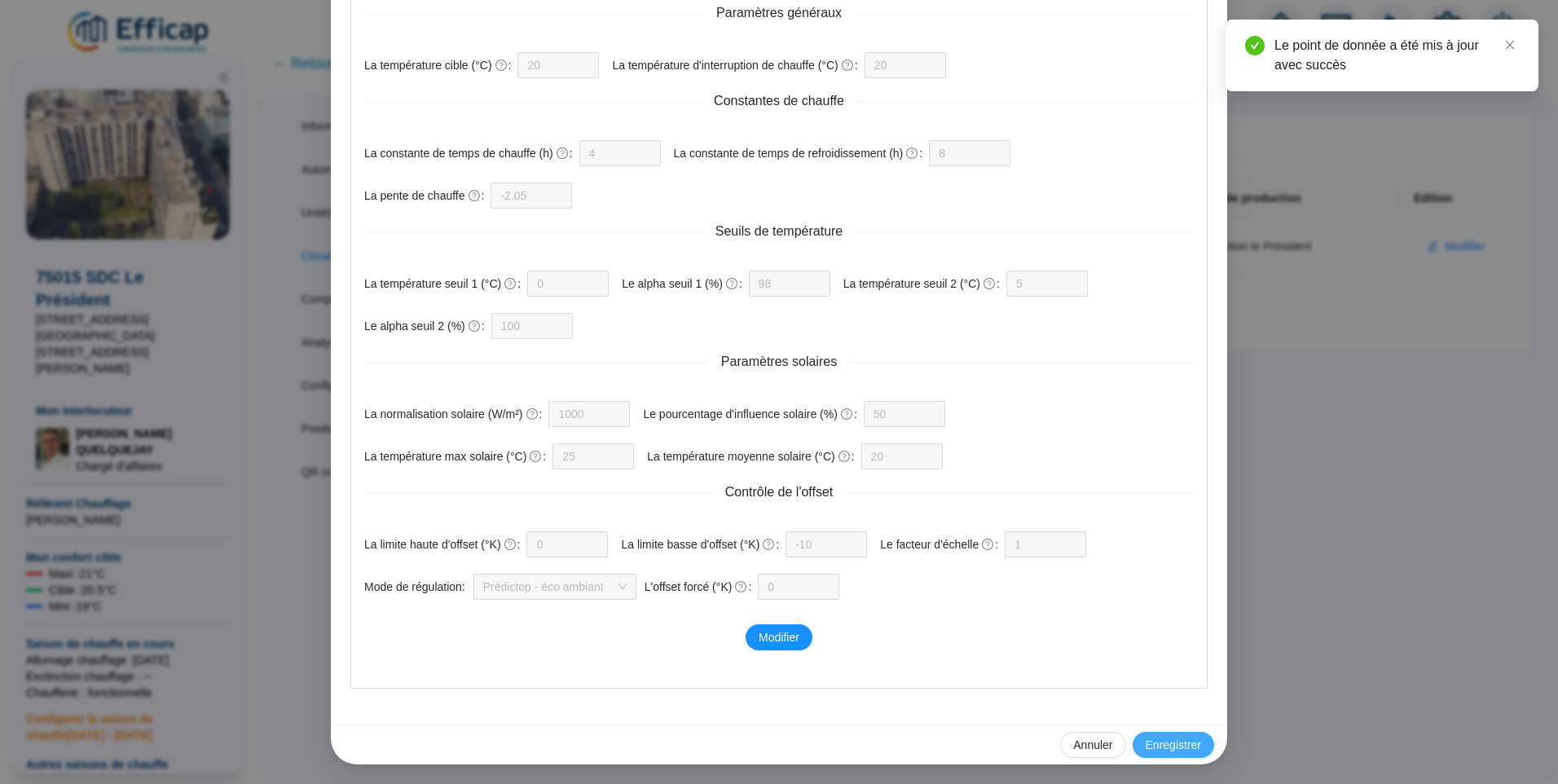
click at [1177, 742] on span "Enregistrer" at bounding box center [1173, 745] width 55 height 18
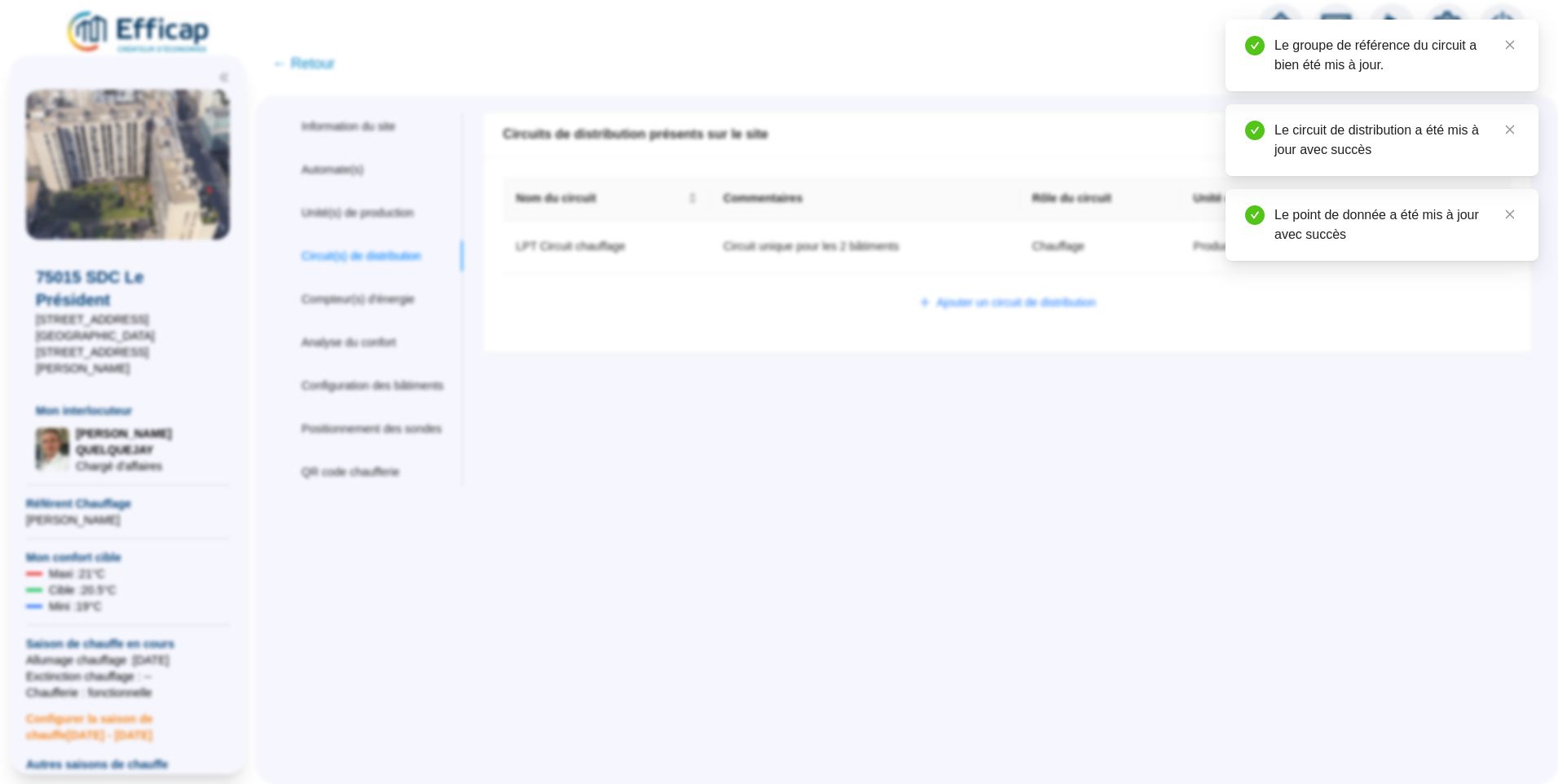
scroll to position [1193, 0]
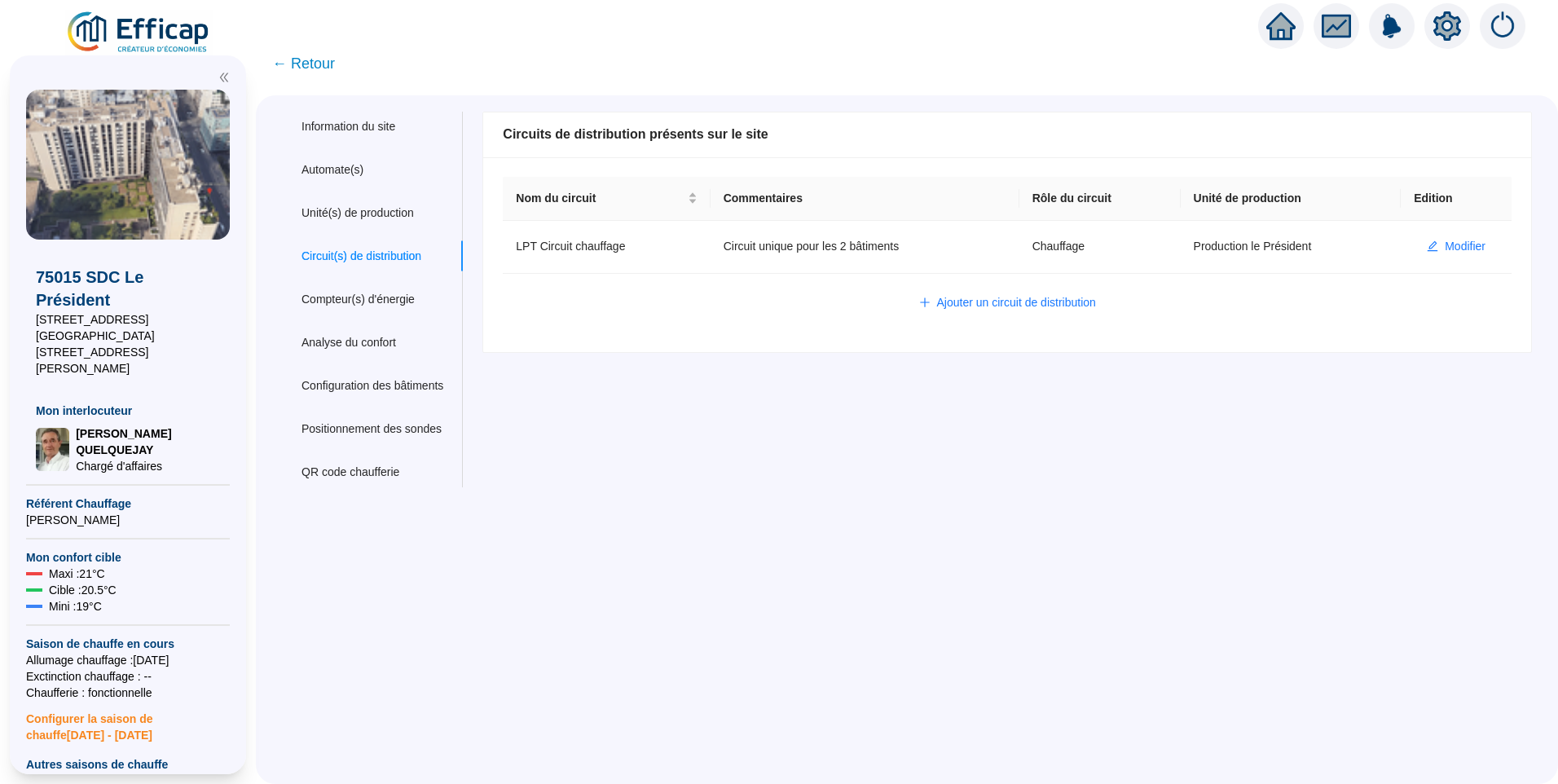
click at [326, 66] on span "← Retour" at bounding box center [303, 64] width 63 height 23
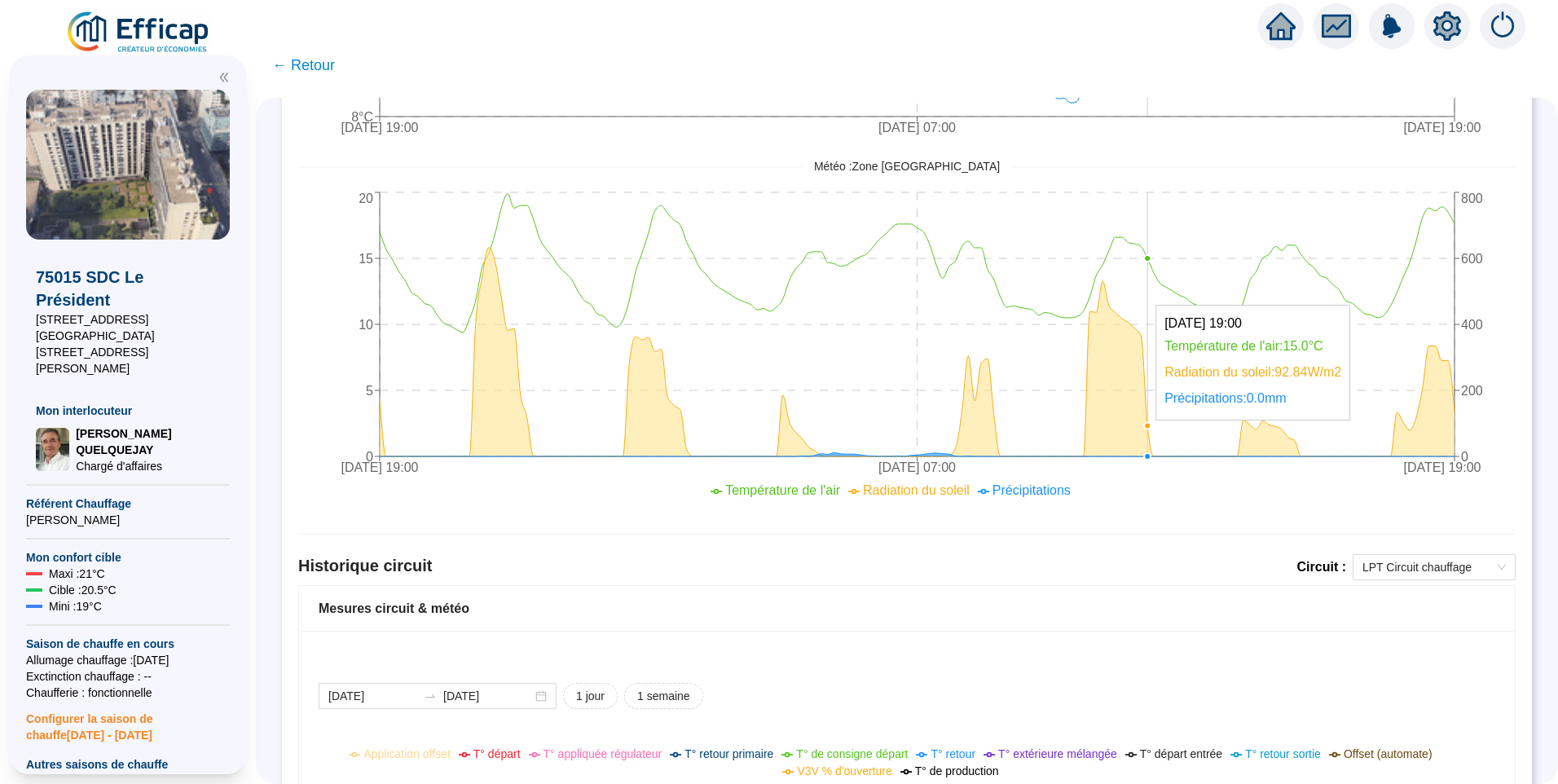
scroll to position [1363, 0]
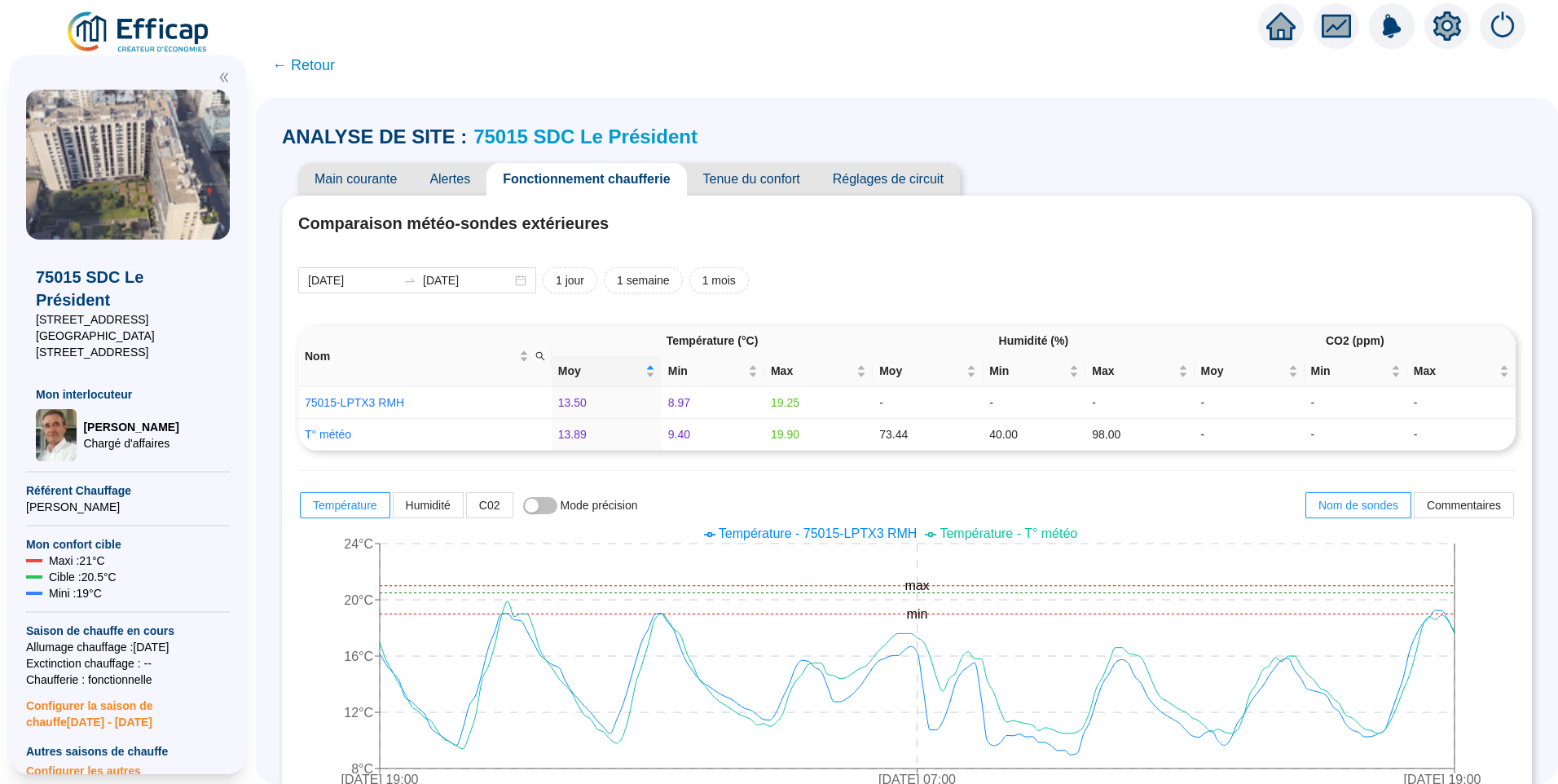
click at [472, 171] on span "Alertes" at bounding box center [450, 179] width 74 height 32
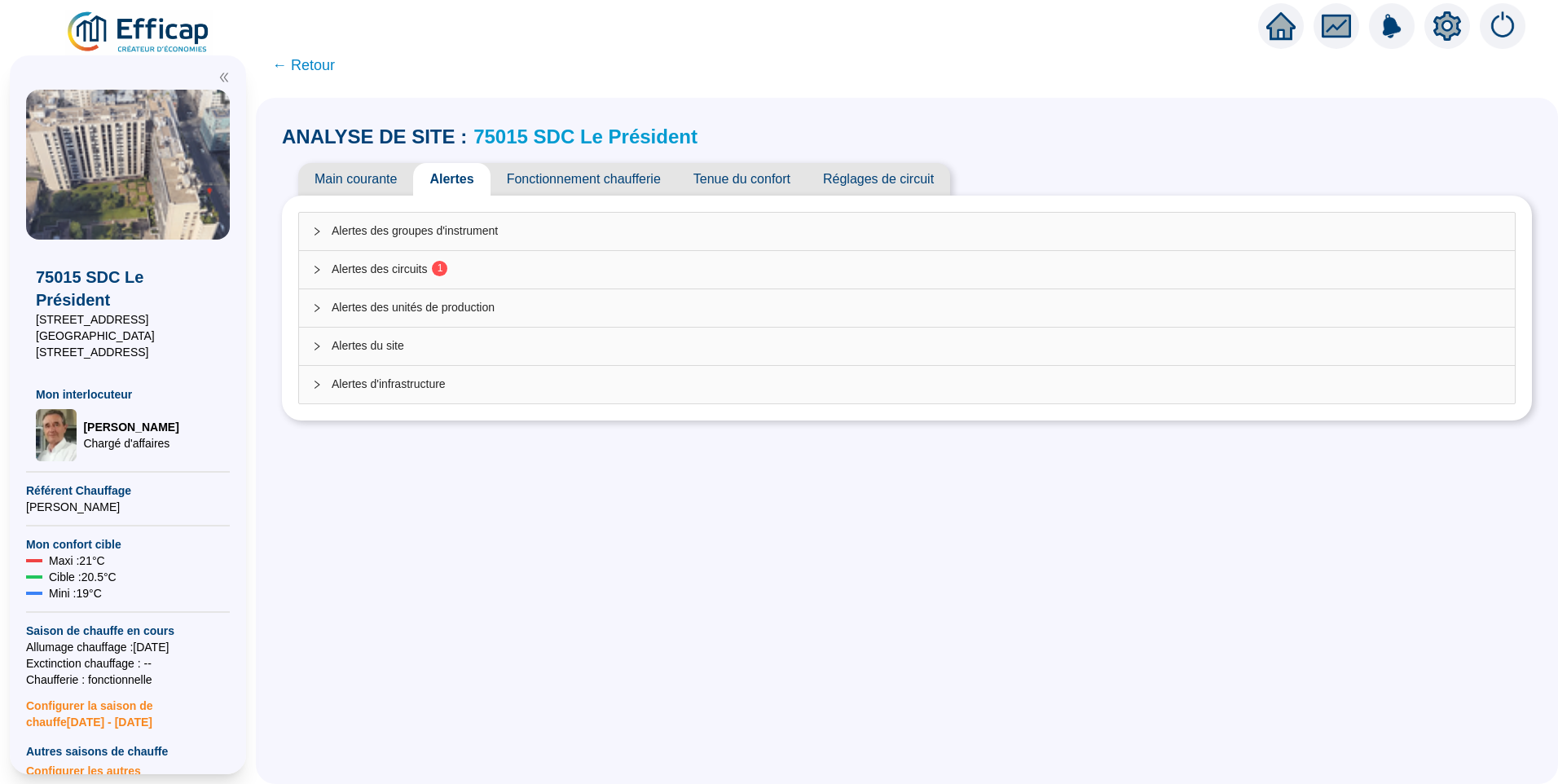
click at [436, 267] on span "Alertes des circuits 1" at bounding box center [917, 269] width 1171 height 18
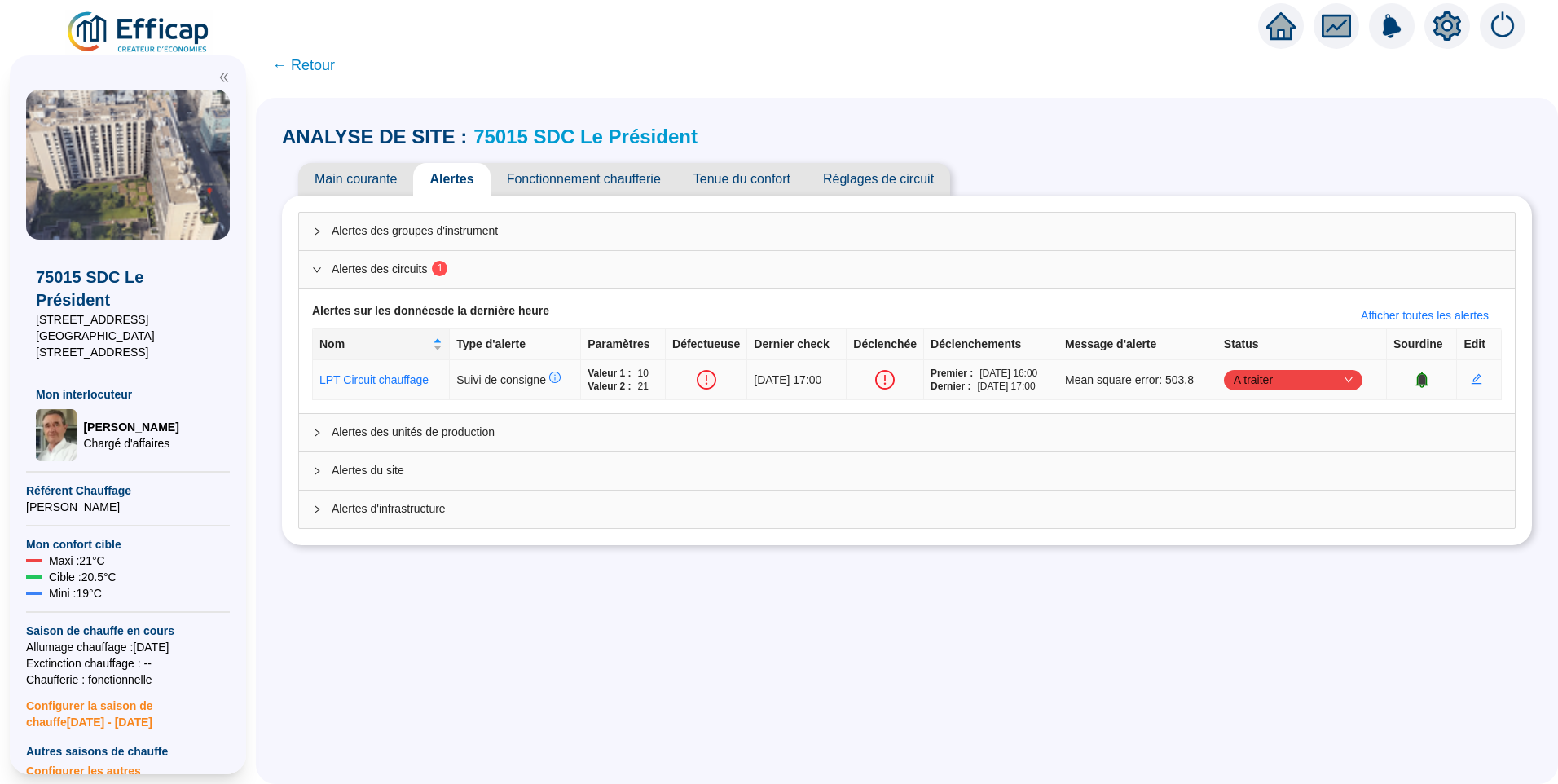
click at [1303, 378] on span "A traiter" at bounding box center [1293, 379] width 119 height 25
click at [1272, 404] on div "Traitement interne" at bounding box center [1298, 410] width 113 height 18
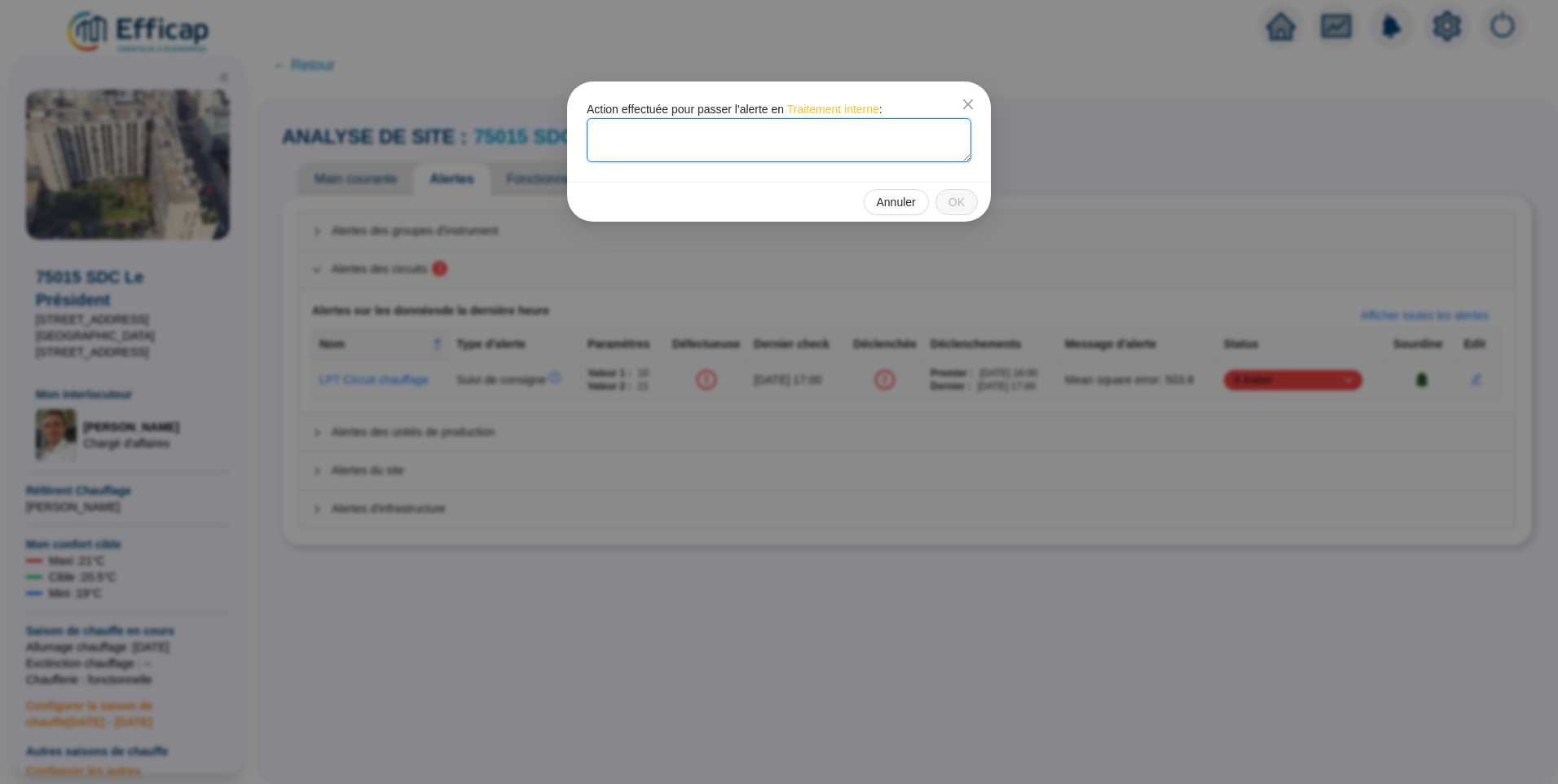
click at [645, 134] on textarea at bounding box center [779, 140] width 385 height 44
type textarea "Nouveau point enregistré pour la T départ, celui de l'OZW"
click at [955, 201] on span "OK" at bounding box center [957, 202] width 17 height 18
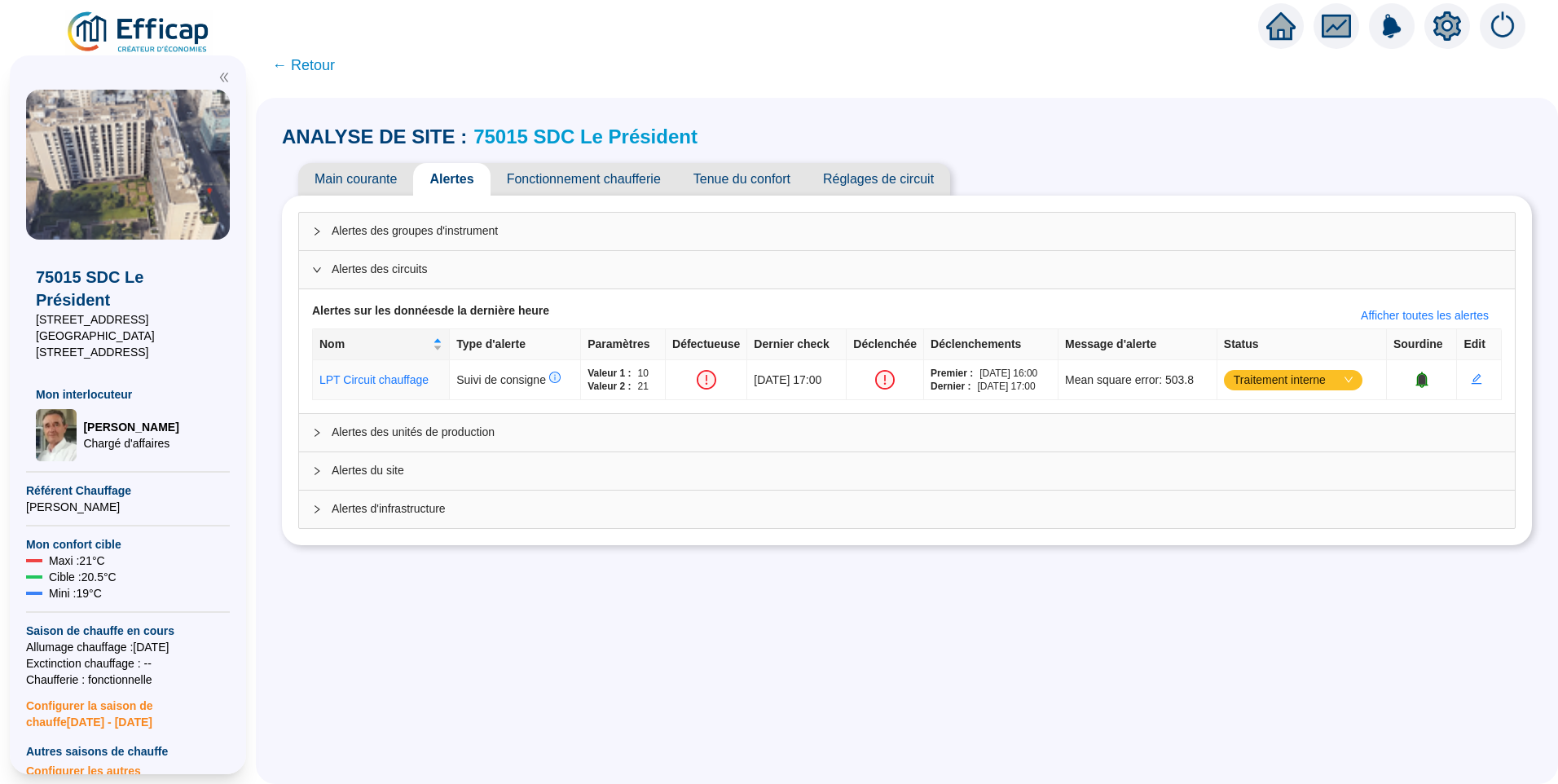
click at [182, 33] on img at bounding box center [139, 32] width 148 height 45
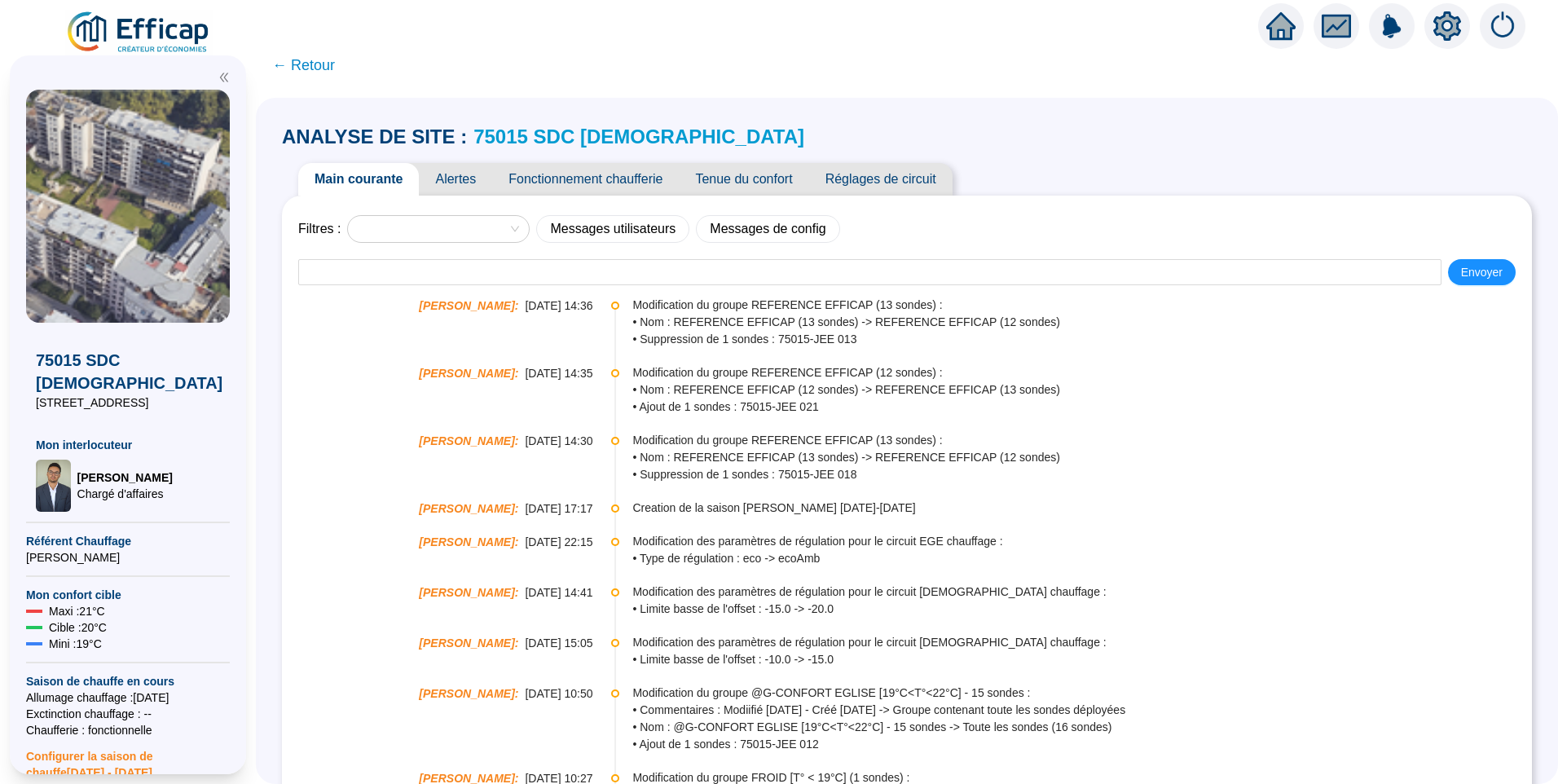
click at [476, 168] on span "Alertes" at bounding box center [456, 179] width 74 height 32
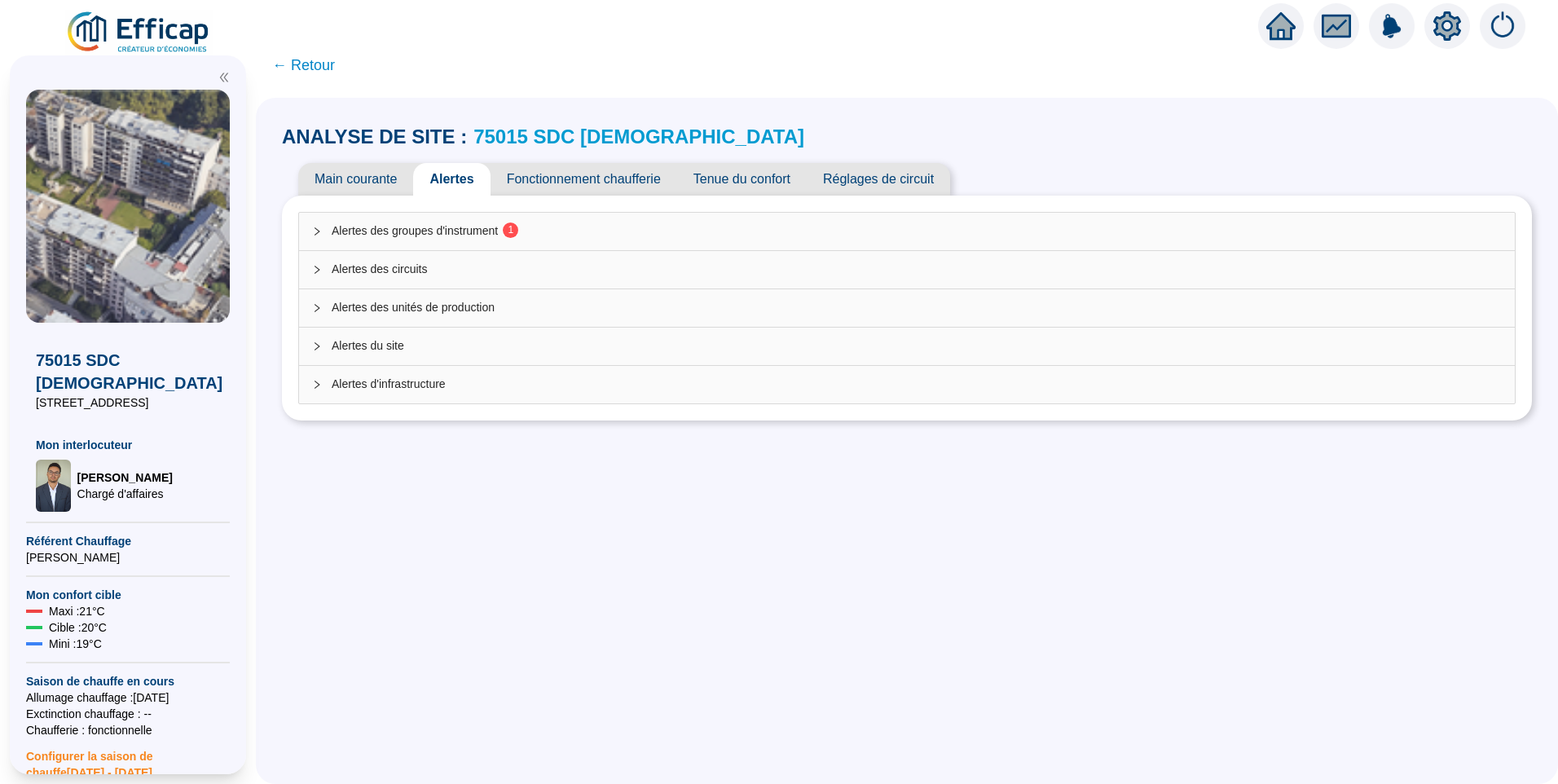
click at [470, 225] on span "Alertes des groupes d'instrument 1" at bounding box center [917, 231] width 1171 height 18
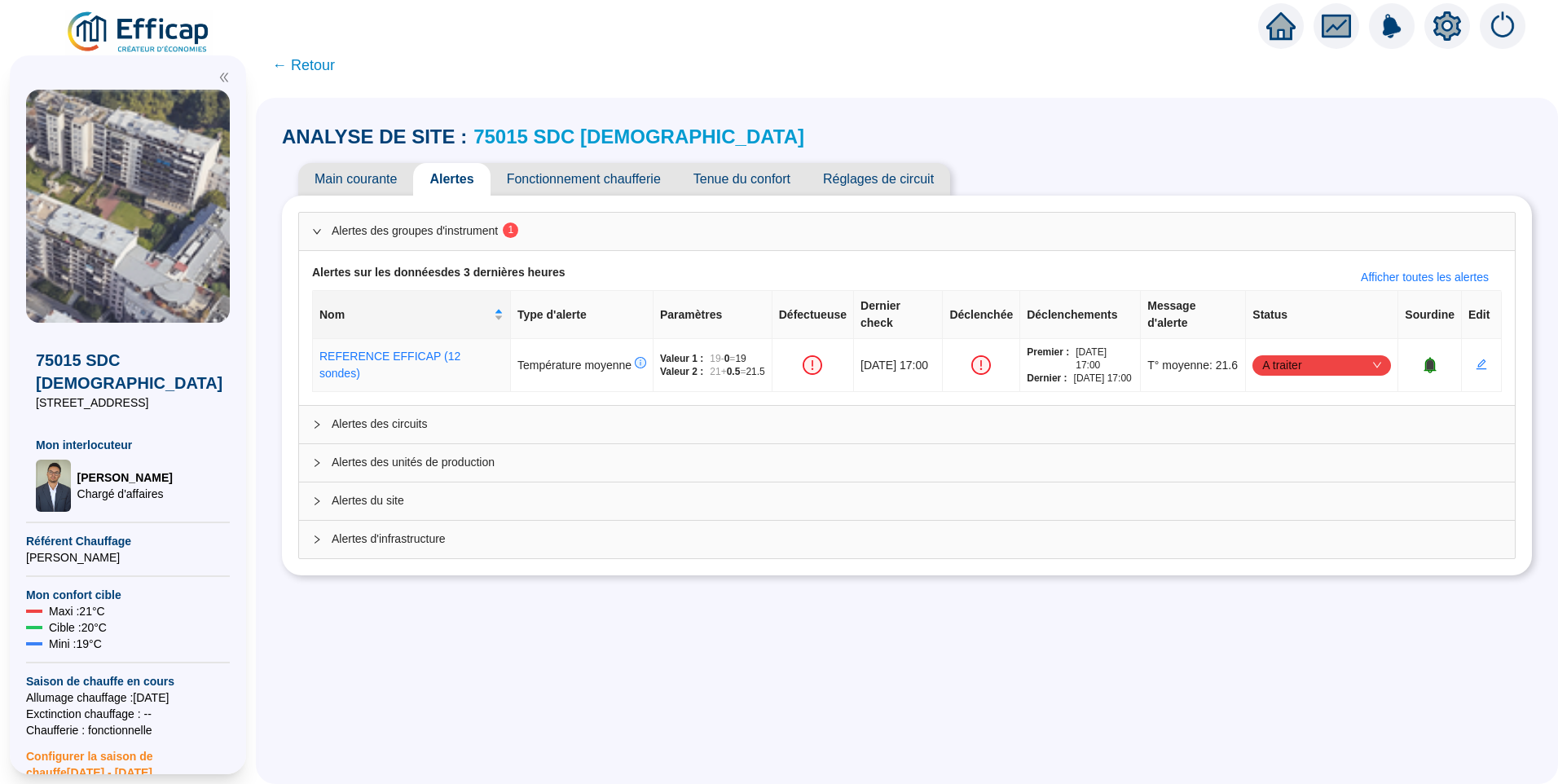
click at [767, 183] on span "Tenue du confort" at bounding box center [742, 179] width 129 height 32
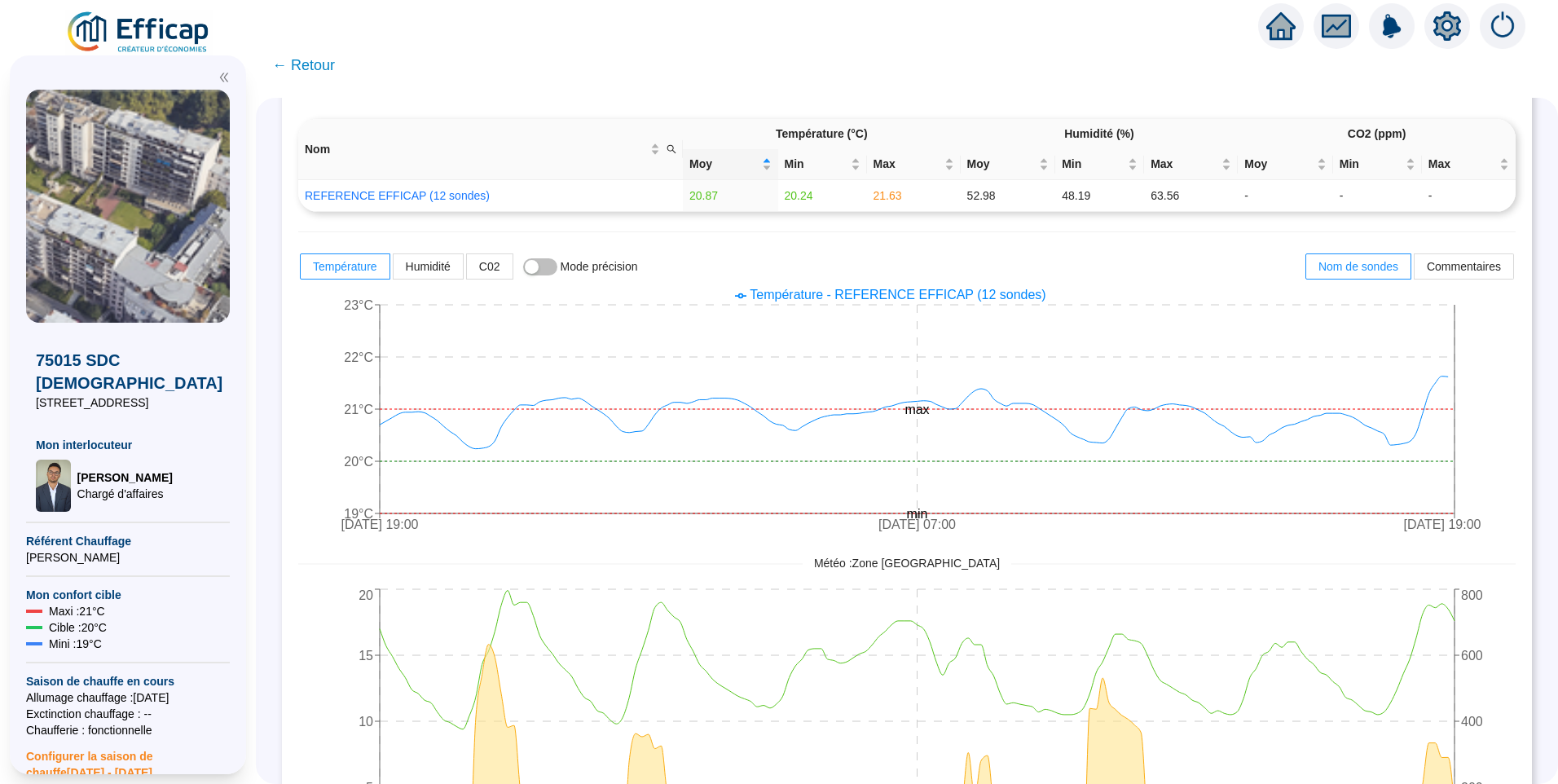
scroll to position [129, 0]
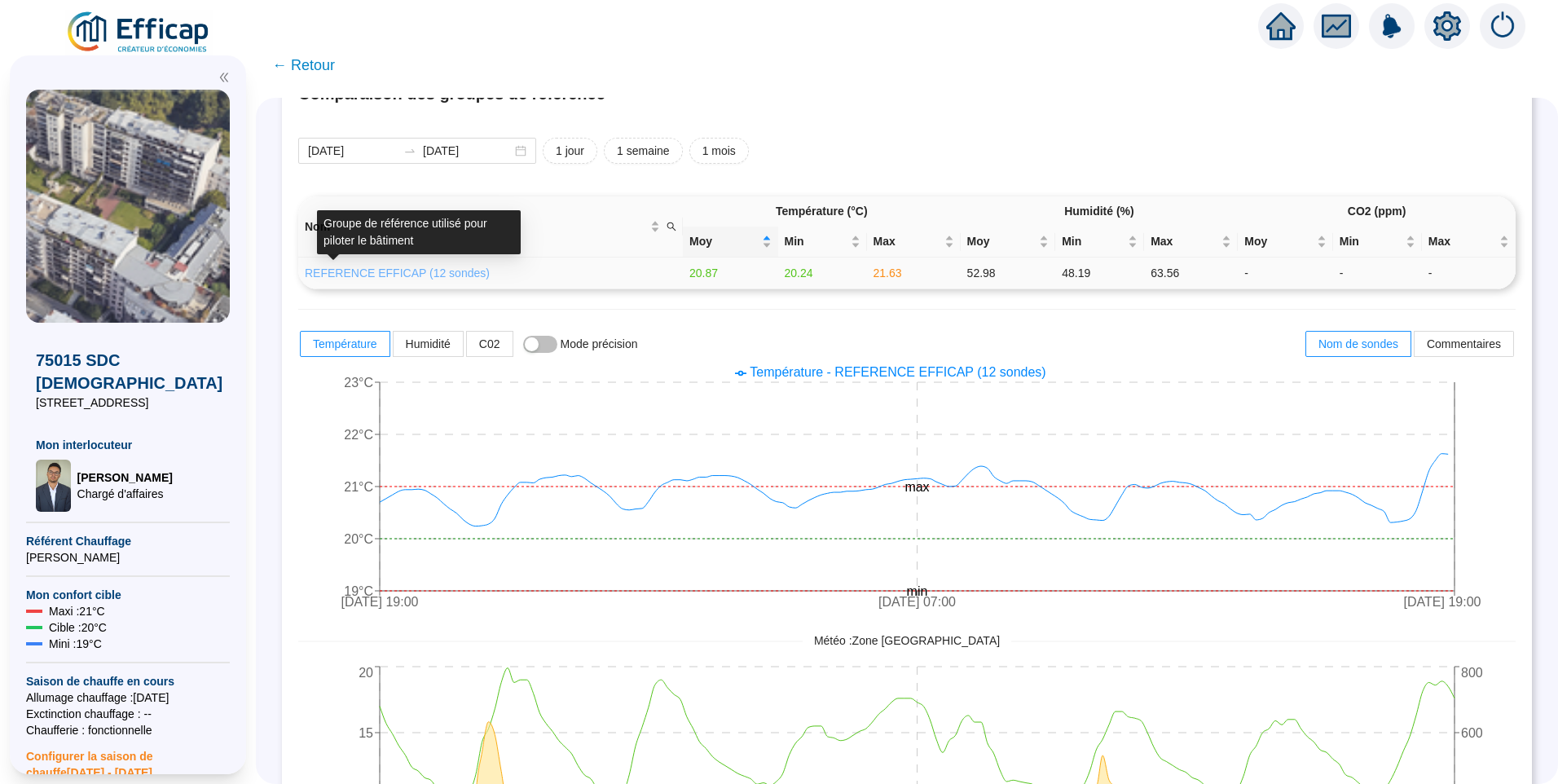
click at [398, 269] on link "REFERENCE EFFICAP (12 sondes)" at bounding box center [397, 273] width 185 height 13
